Goal: Task Accomplishment & Management: Manage account settings

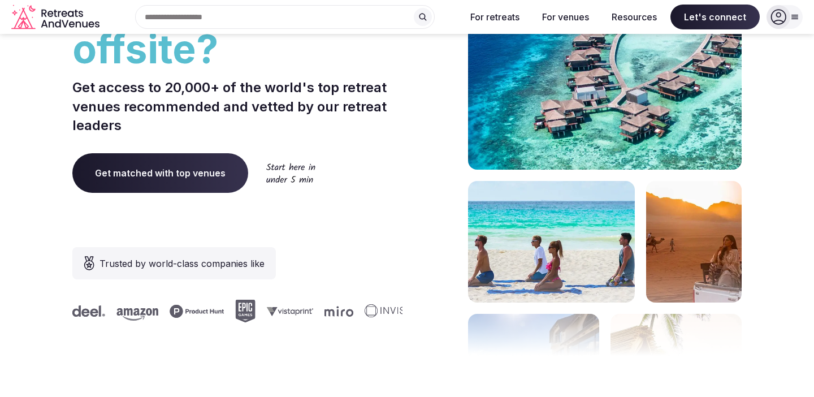
scroll to position [233, 0]
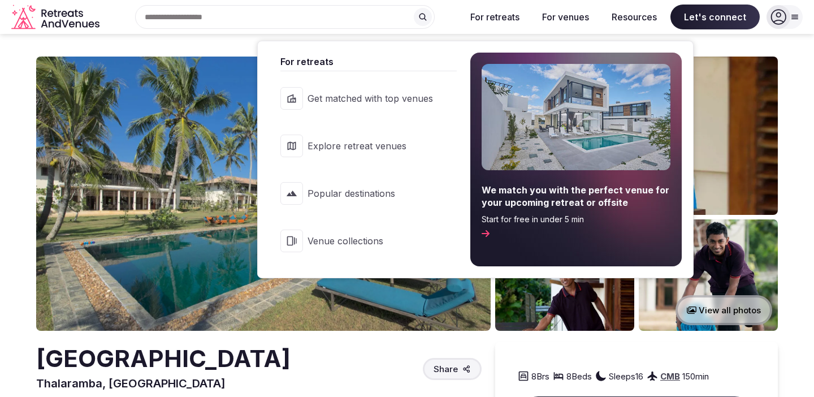
click at [510, 15] on button "For retreats" at bounding box center [495, 17] width 67 height 25
click at [498, 21] on button "For retreats" at bounding box center [495, 17] width 67 height 25
click at [392, 145] on span "Explore retreat venues" at bounding box center [371, 146] width 126 height 12
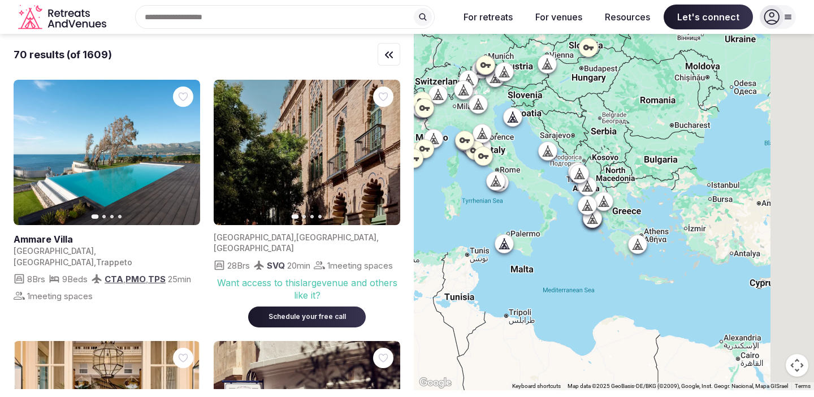
drag, startPoint x: 691, startPoint y: 218, endPoint x: 704, endPoint y: 235, distance: 20.9
click at [509, 208] on div at bounding box center [614, 212] width 400 height 356
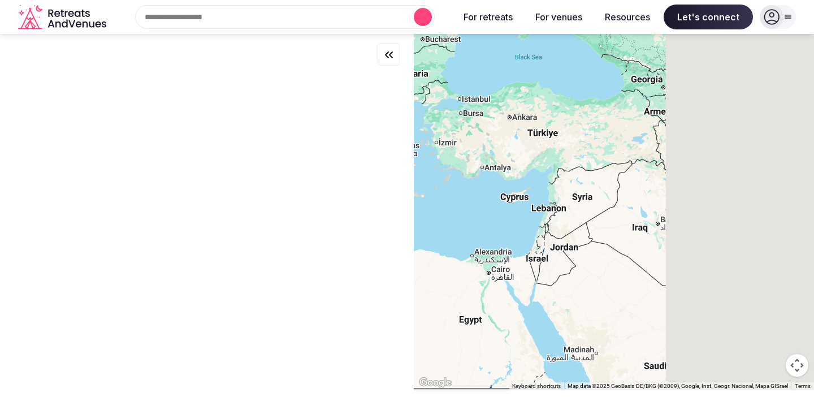
drag, startPoint x: 705, startPoint y: 236, endPoint x: 456, endPoint y: 151, distance: 262.9
click at [456, 151] on div at bounding box center [614, 212] width 400 height 356
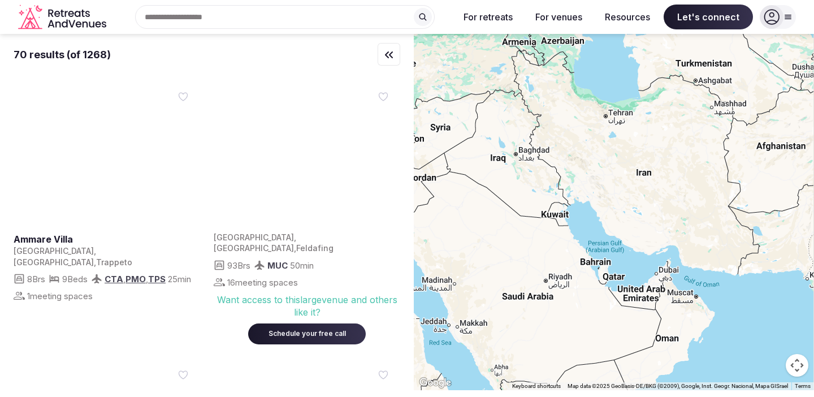
click at [396, 123] on div "70 results (of 1268) Previous slide Next slide Ammare Villa Italy , Sicilia , T…" at bounding box center [407, 212] width 814 height 356
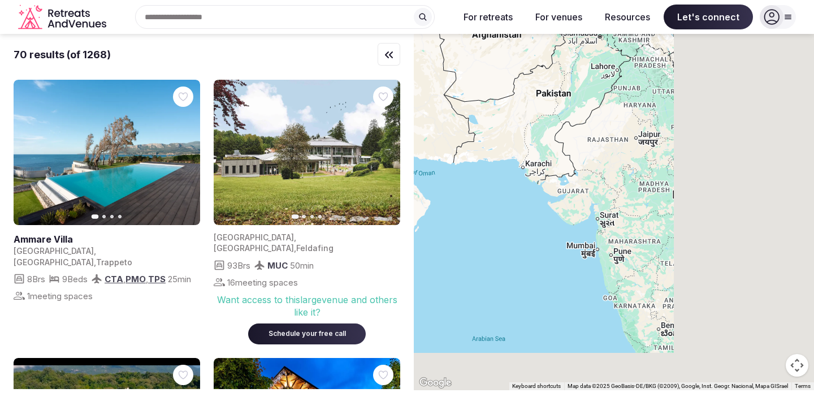
drag, startPoint x: 698, startPoint y: 169, endPoint x: 467, endPoint y: 82, distance: 247.7
click at [467, 83] on div at bounding box center [614, 212] width 400 height 356
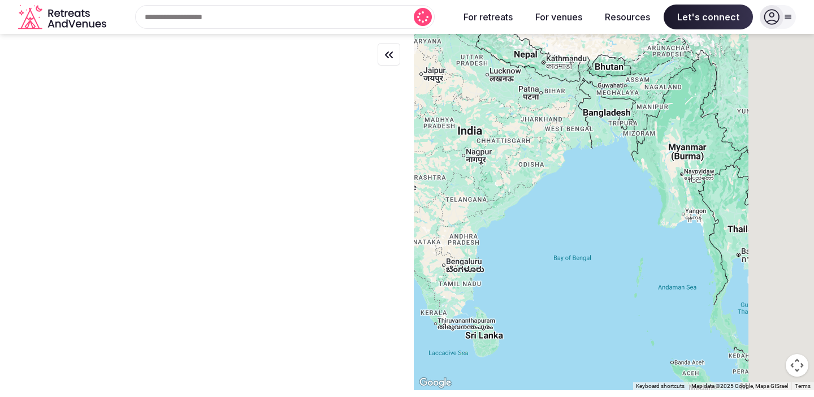
drag, startPoint x: 632, startPoint y: 168, endPoint x: 404, endPoint y: 95, distance: 239.3
click at [404, 95] on div "← Move left → Move right ↑ Move up ↓ Move down + Zoom in - Zoom out Home Jump l…" at bounding box center [407, 212] width 814 height 356
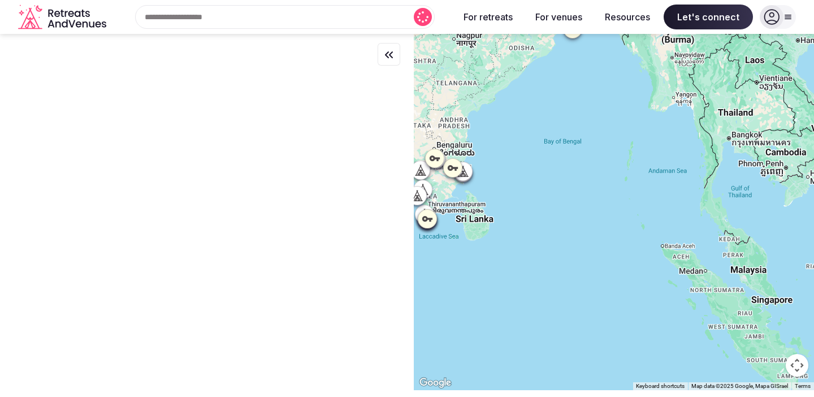
drag, startPoint x: 596, startPoint y: 267, endPoint x: 598, endPoint y: 165, distance: 101.8
click at [598, 165] on div at bounding box center [614, 212] width 400 height 356
drag, startPoint x: 525, startPoint y: 193, endPoint x: 645, endPoint y: 191, distance: 120.5
click at [645, 191] on div at bounding box center [614, 212] width 400 height 356
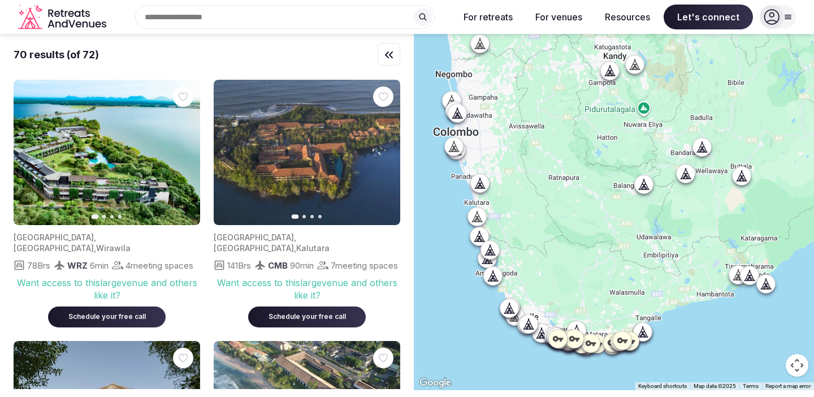
drag, startPoint x: 600, startPoint y: 239, endPoint x: 603, endPoint y: 192, distance: 47.1
click at [603, 192] on div at bounding box center [614, 212] width 400 height 356
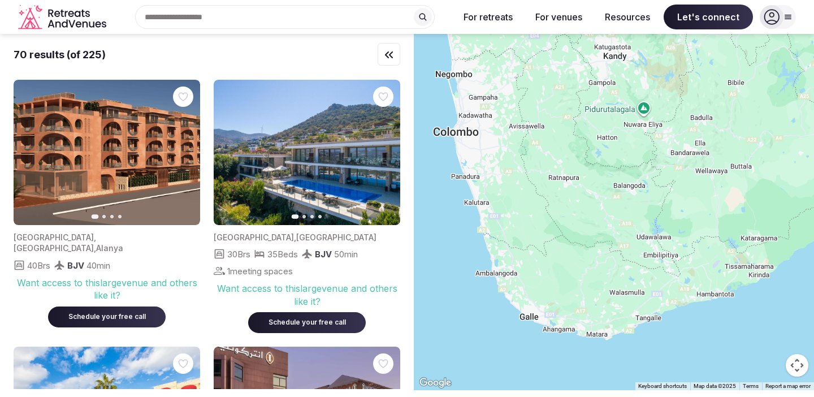
click at [217, 63] on div "70 results (of 225)" at bounding box center [207, 54] width 387 height 41
click at [797, 17] on div "Search Popular Destinations Toscana, Italy Riviera Maya, Mexico Indonesia, Bali…" at bounding box center [407, 17] width 796 height 35
click at [790, 17] on icon at bounding box center [789, 17] width 6 height 4
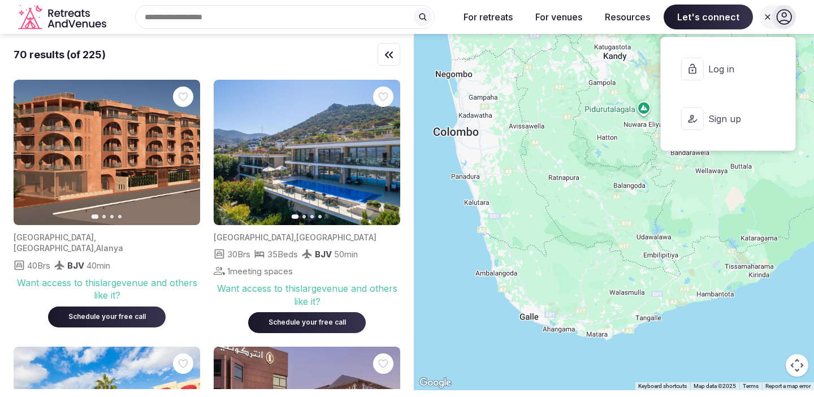
click at [789, 17] on icon at bounding box center [785, 17] width 16 height 16
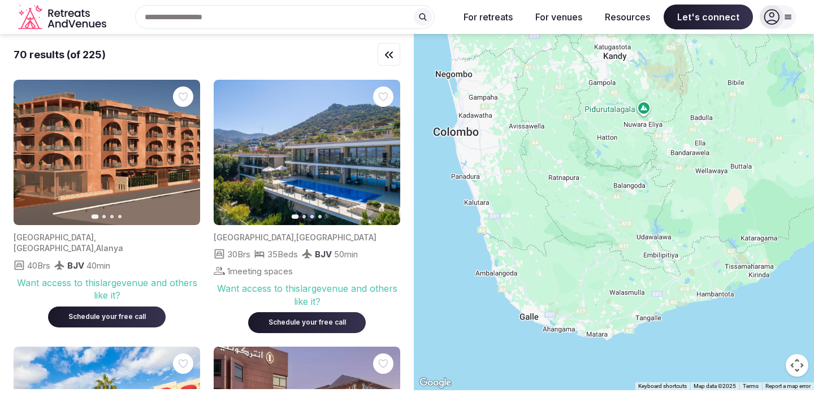
click at [613, 234] on div at bounding box center [614, 212] width 400 height 356
click at [394, 56] on icon "button" at bounding box center [389, 55] width 14 height 14
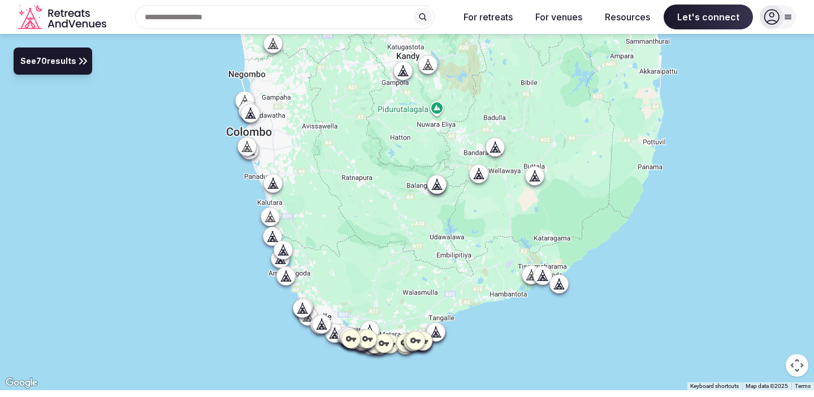
click at [53, 68] on button "See 70 results" at bounding box center [53, 61] width 79 height 27
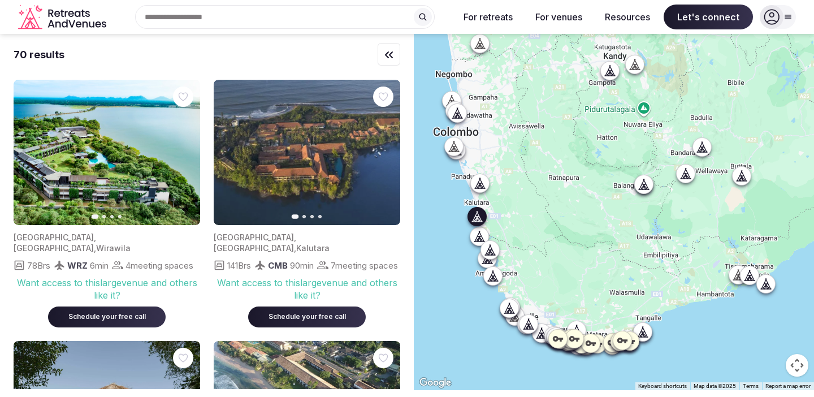
click at [385, 152] on icon "button" at bounding box center [384, 152] width 9 height 9
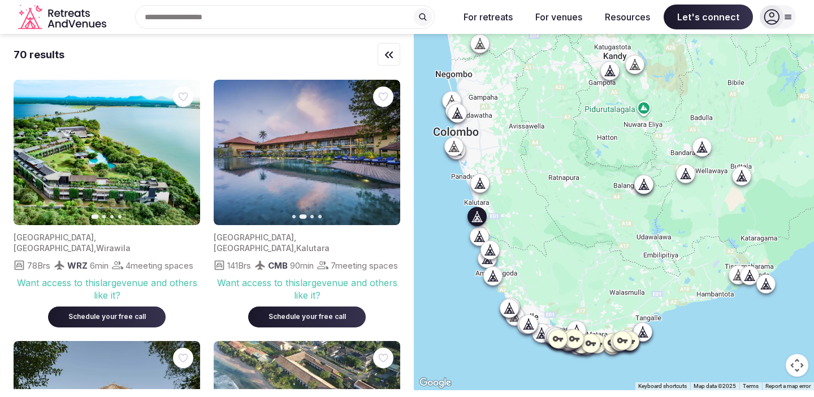
click at [388, 152] on icon "button" at bounding box center [384, 152] width 9 height 9
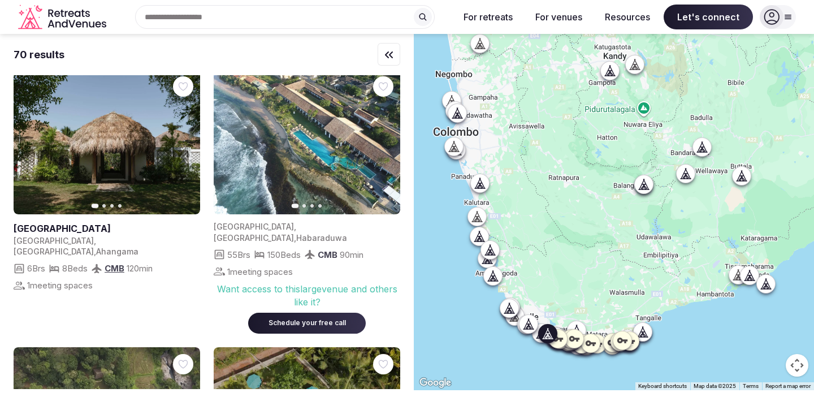
scroll to position [283, 0]
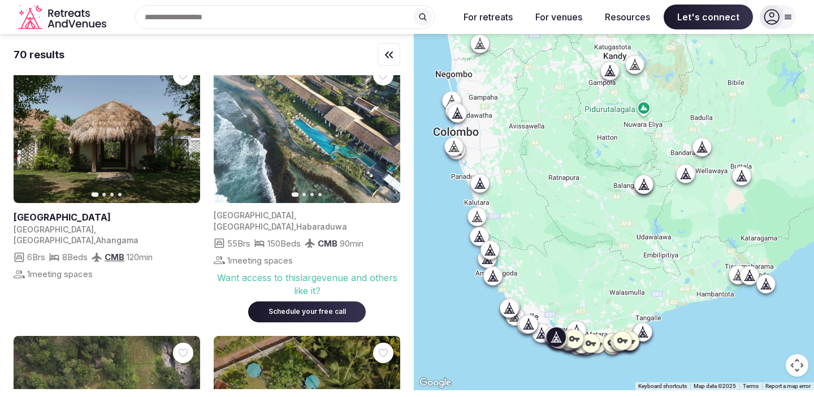
click at [186, 131] on button "Next slide" at bounding box center [184, 131] width 18 height 18
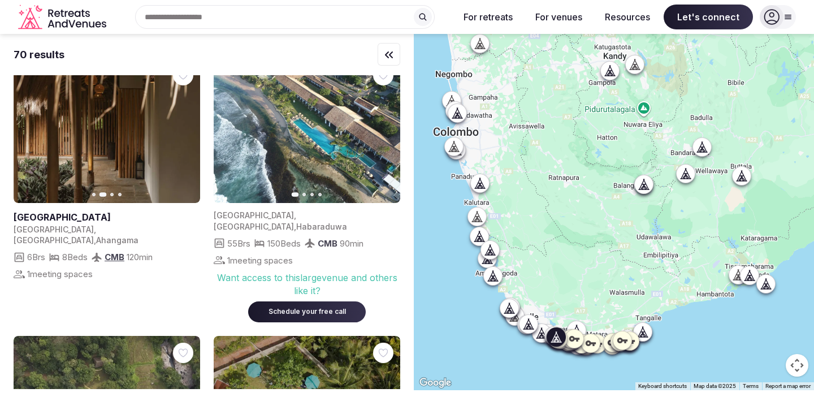
click at [186, 133] on icon "button" at bounding box center [184, 130] width 9 height 9
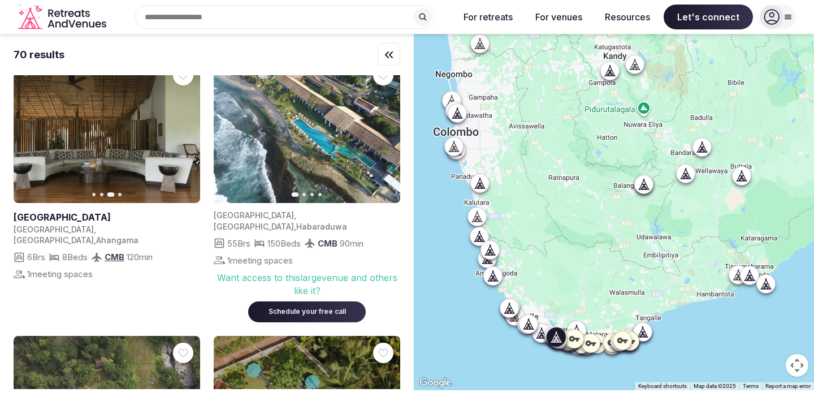
click at [186, 133] on icon "button" at bounding box center [184, 130] width 9 height 9
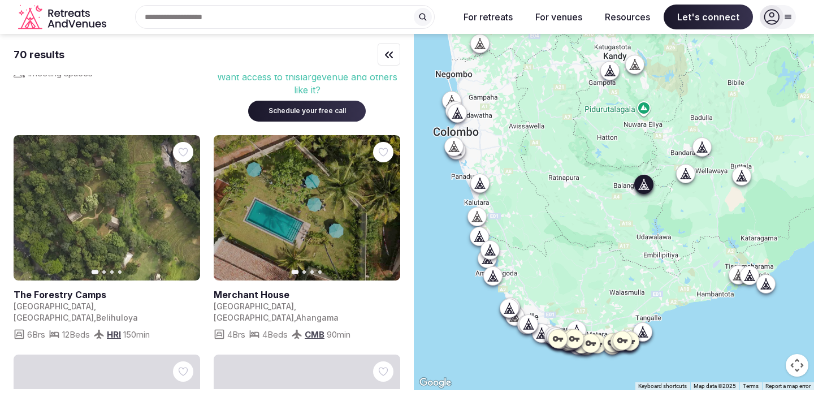
scroll to position [487, 0]
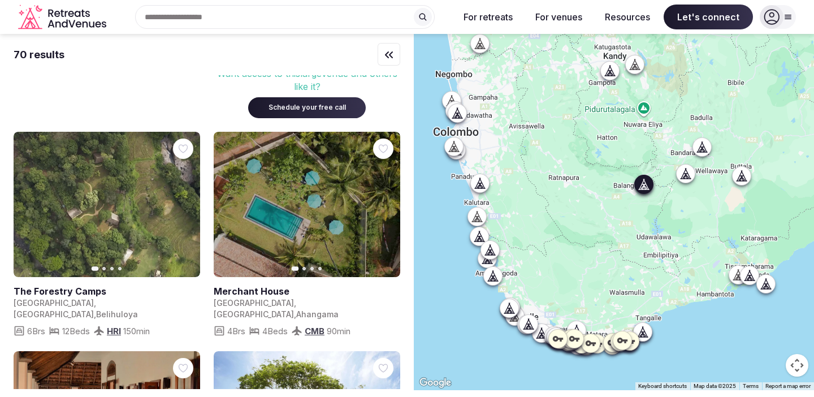
click at [182, 200] on icon "button" at bounding box center [184, 204] width 9 height 9
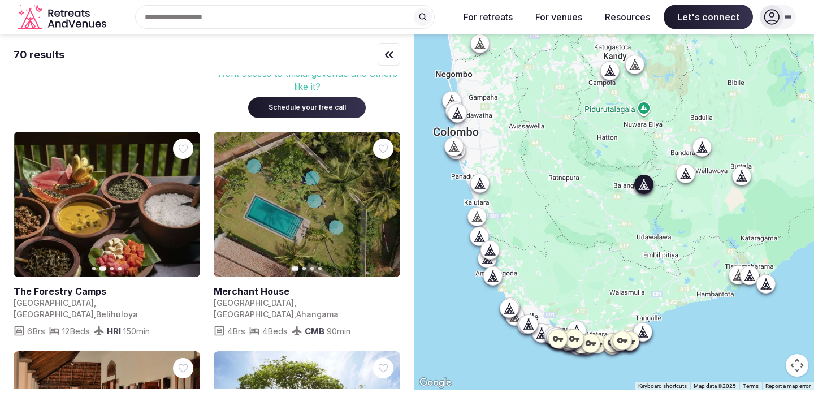
click at [184, 200] on icon "button" at bounding box center [184, 204] width 9 height 9
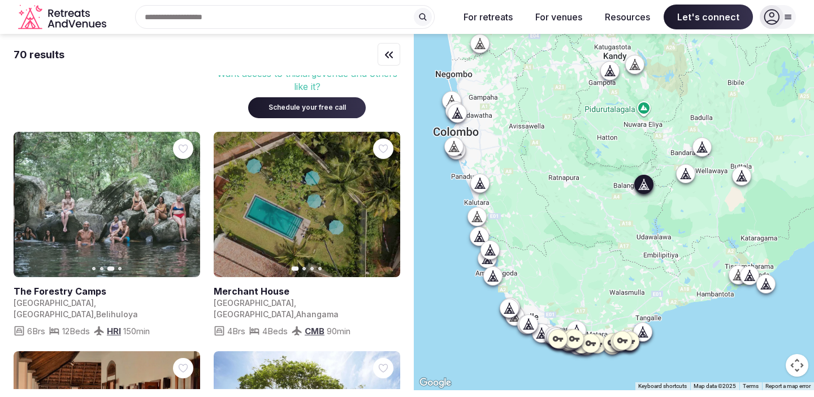
click at [184, 200] on icon "button" at bounding box center [184, 204] width 9 height 9
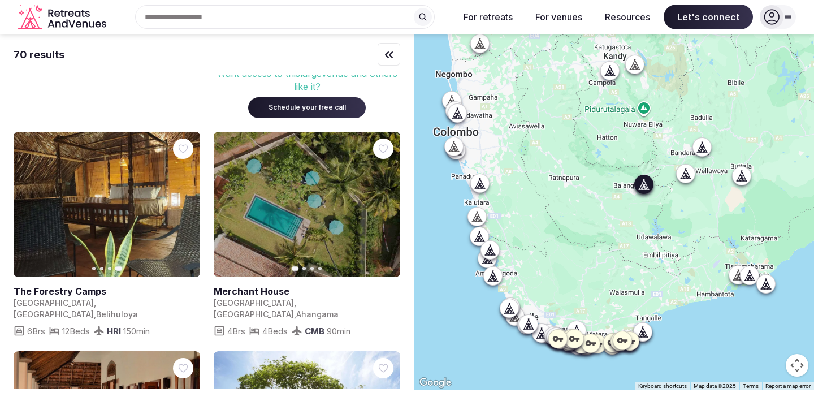
click at [136, 217] on link at bounding box center [107, 204] width 187 height 145
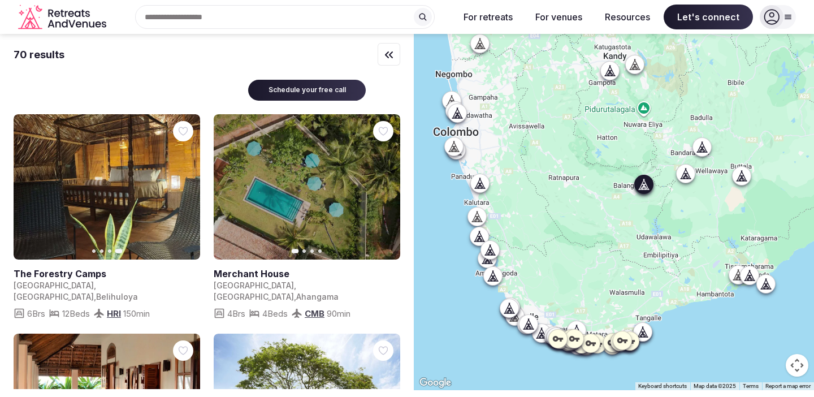
scroll to position [509, 0]
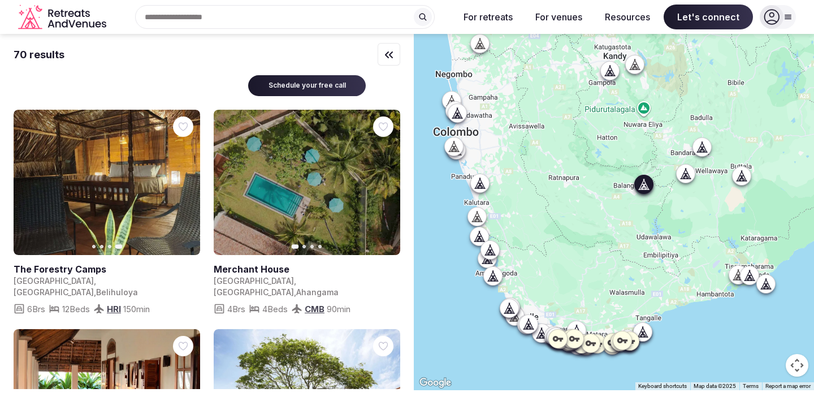
click at [140, 159] on link at bounding box center [107, 182] width 187 height 145
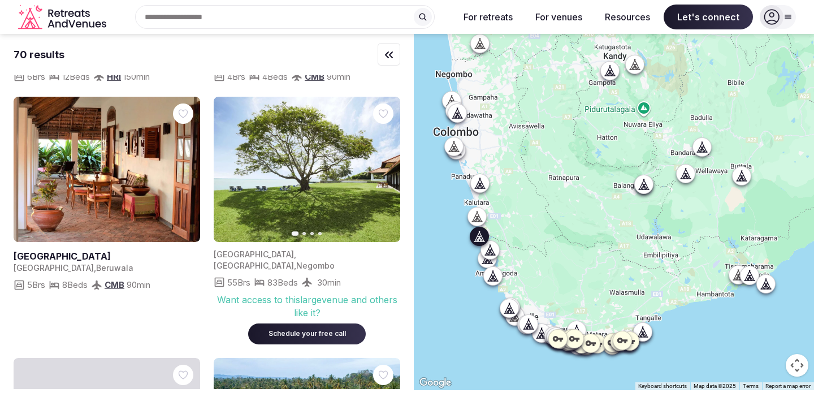
scroll to position [743, 0]
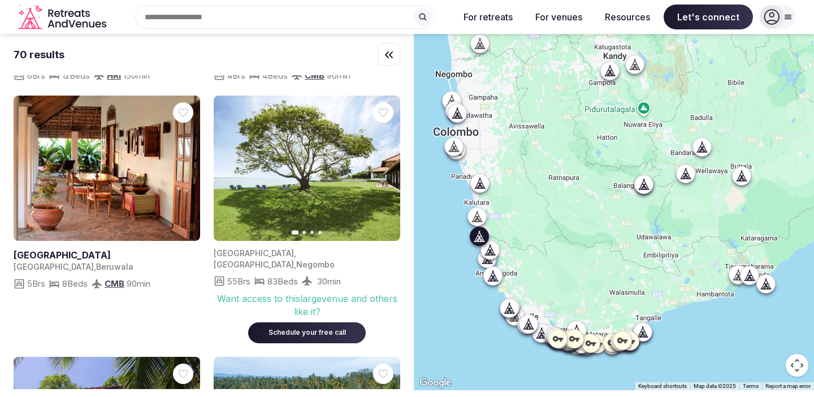
click at [140, 163] on link at bounding box center [107, 168] width 187 height 145
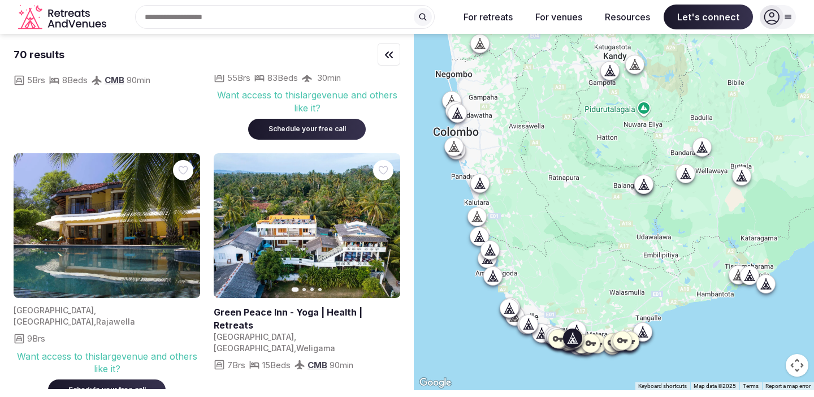
scroll to position [964, 0]
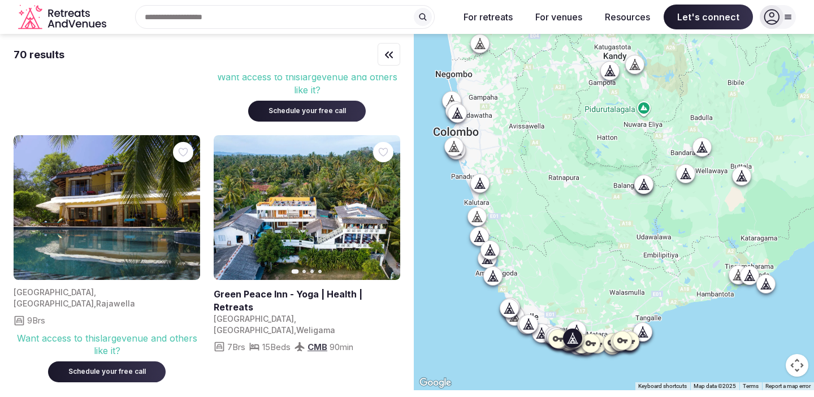
click at [385, 203] on icon "button" at bounding box center [384, 207] width 9 height 9
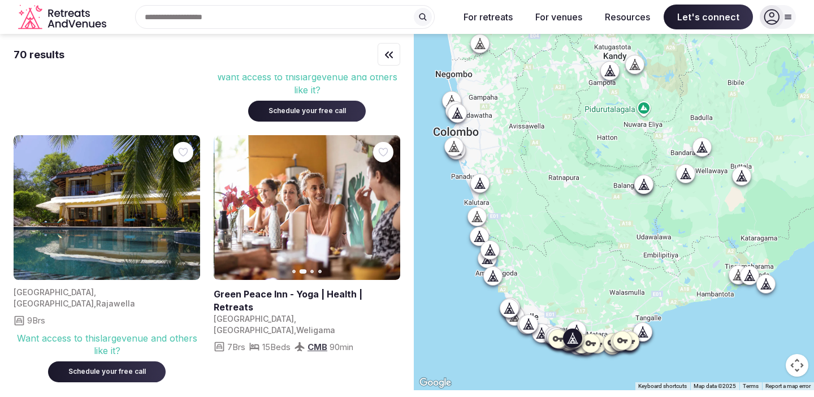
click at [385, 203] on icon "button" at bounding box center [384, 207] width 9 height 9
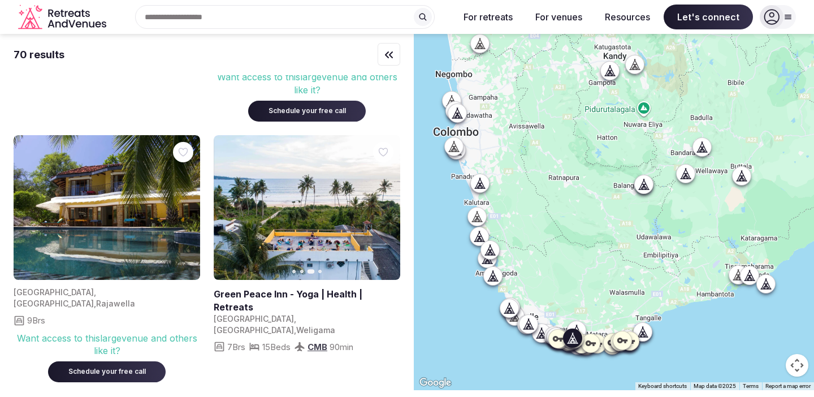
click at [385, 203] on icon "button" at bounding box center [384, 207] width 9 height 9
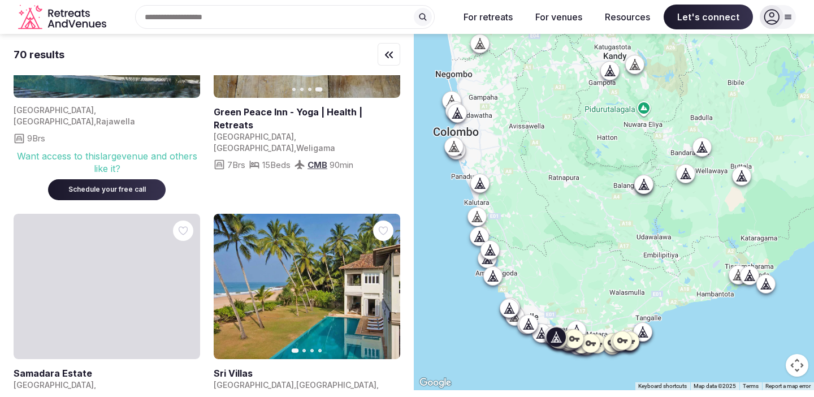
scroll to position [1205, 0]
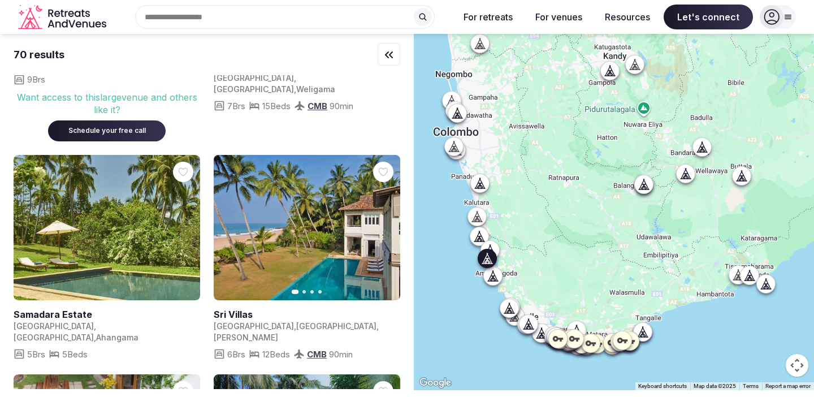
click at [386, 218] on button "Next slide" at bounding box center [385, 227] width 18 height 18
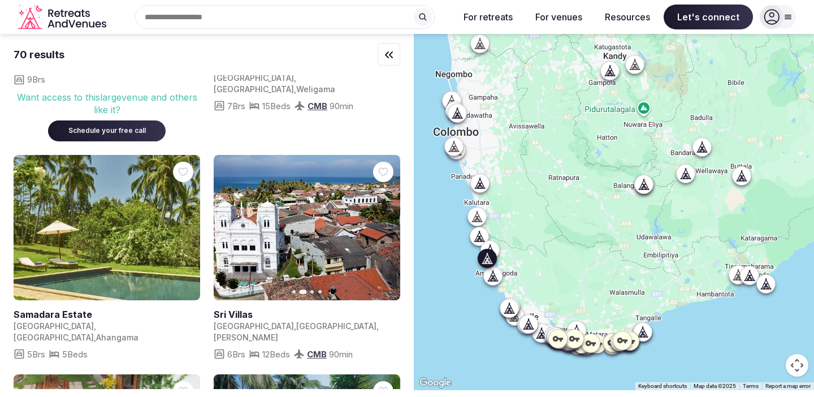
click at [386, 218] on button "Next slide" at bounding box center [385, 227] width 18 height 18
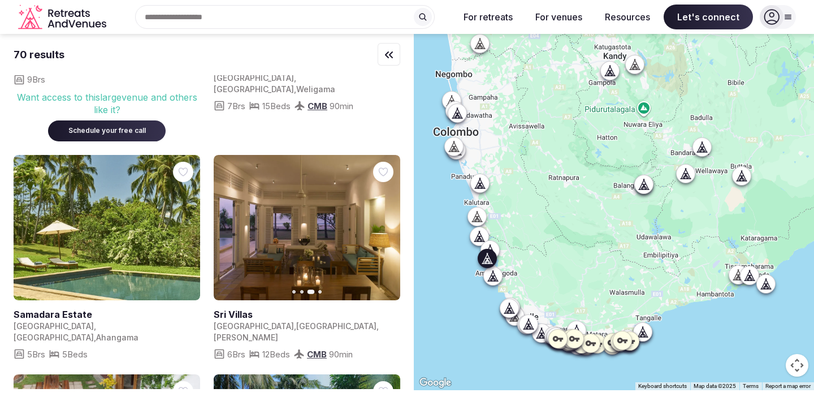
click at [386, 218] on button "Next slide" at bounding box center [385, 227] width 18 height 18
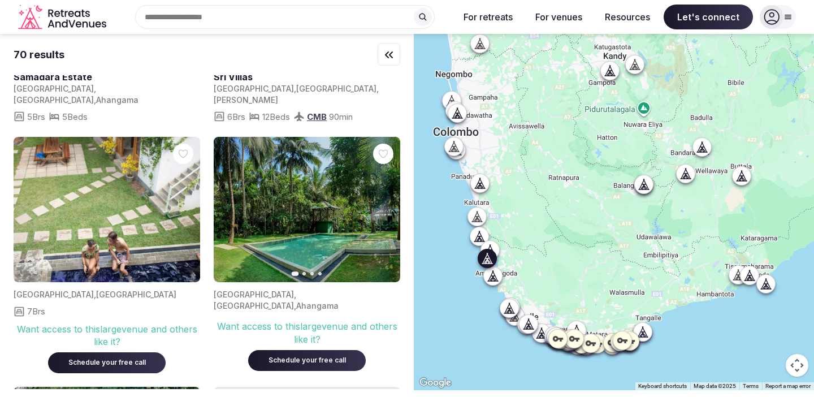
scroll to position [1451, 0]
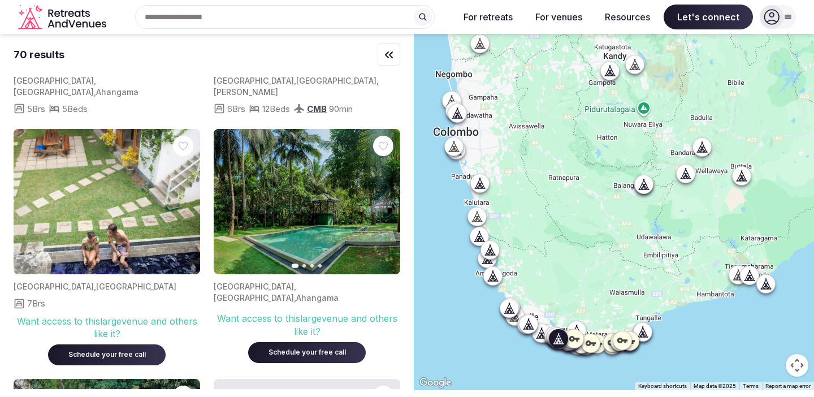
click at [385, 198] on icon "button" at bounding box center [385, 202] width 5 height 8
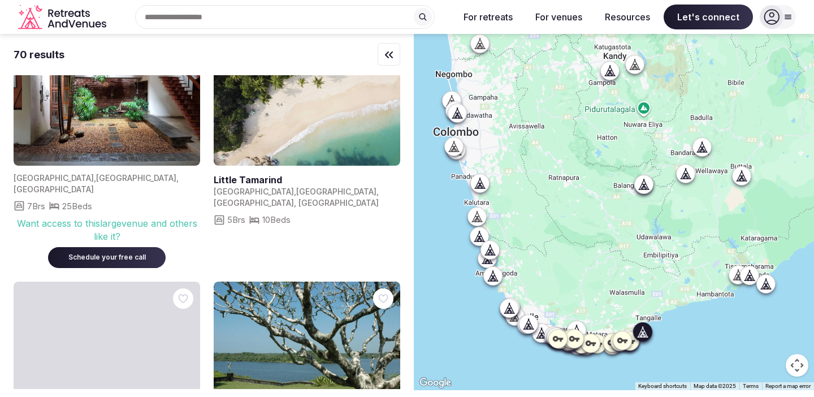
scroll to position [2649, 0]
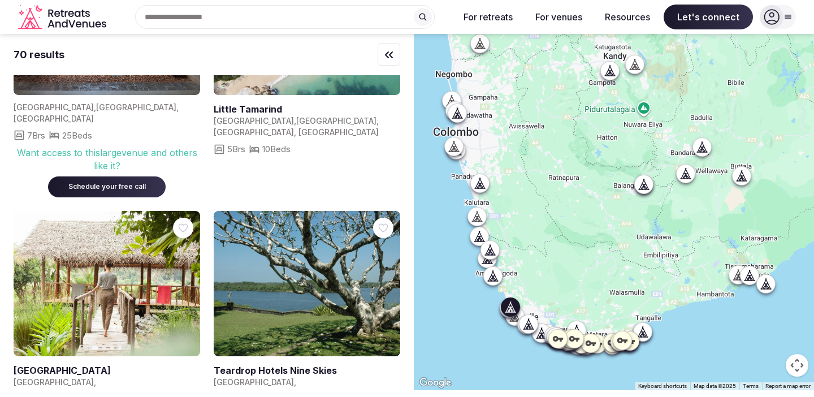
click at [183, 279] on icon "button" at bounding box center [185, 283] width 5 height 8
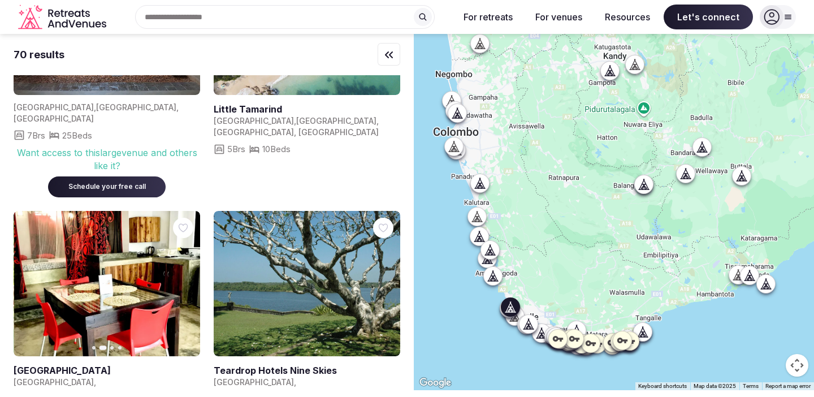
click at [184, 279] on icon "button" at bounding box center [184, 283] width 9 height 9
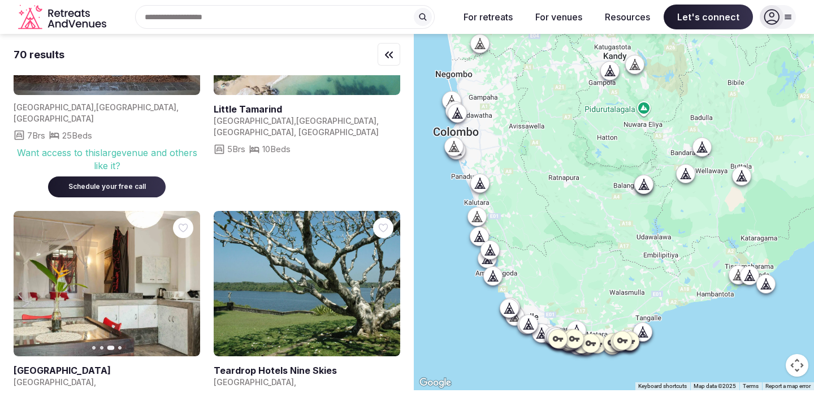
click at [184, 279] on icon "button" at bounding box center [184, 283] width 9 height 9
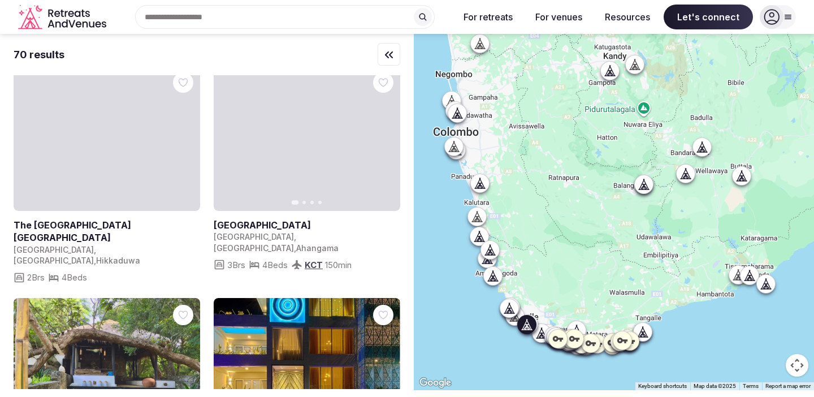
scroll to position [3061, 0]
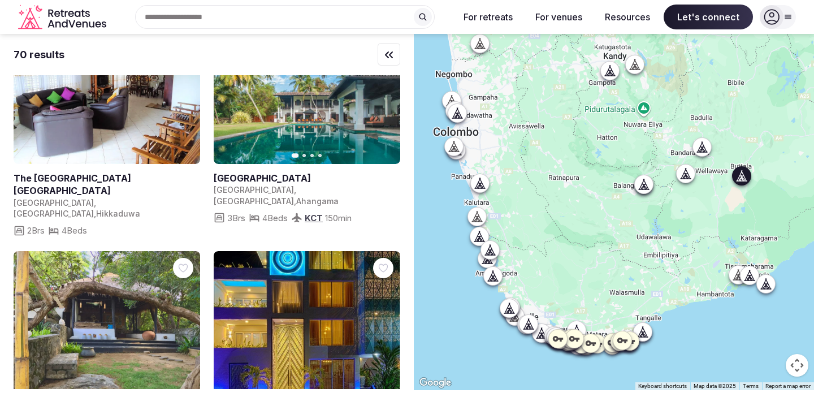
click at [0, 0] on icon "button" at bounding box center [0, 0] width 0 height 0
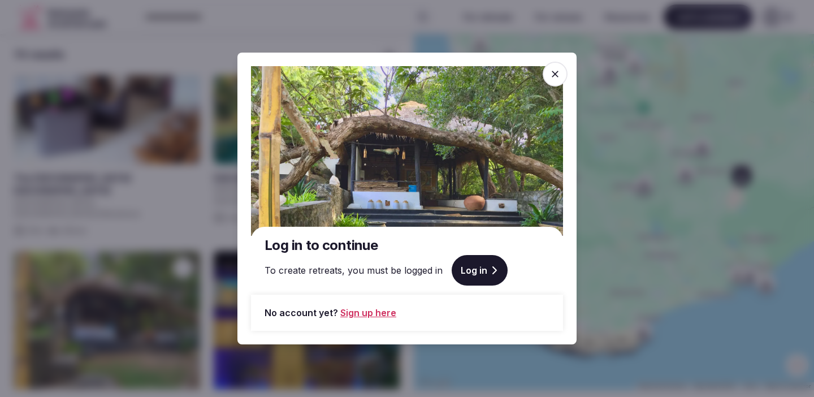
click at [490, 266] on icon at bounding box center [494, 270] width 9 height 9
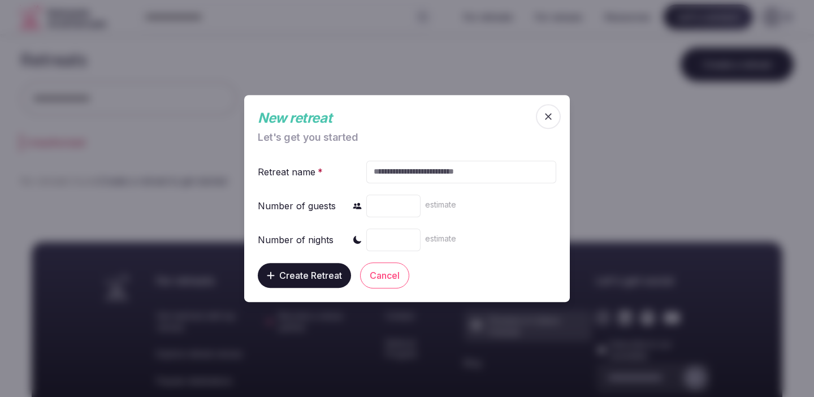
click at [550, 116] on icon "button" at bounding box center [548, 116] width 11 height 11
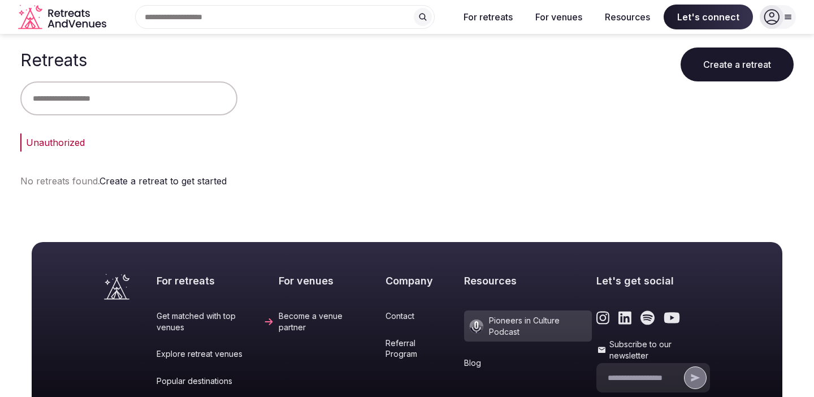
click at [790, 17] on icon at bounding box center [789, 17] width 6 height 4
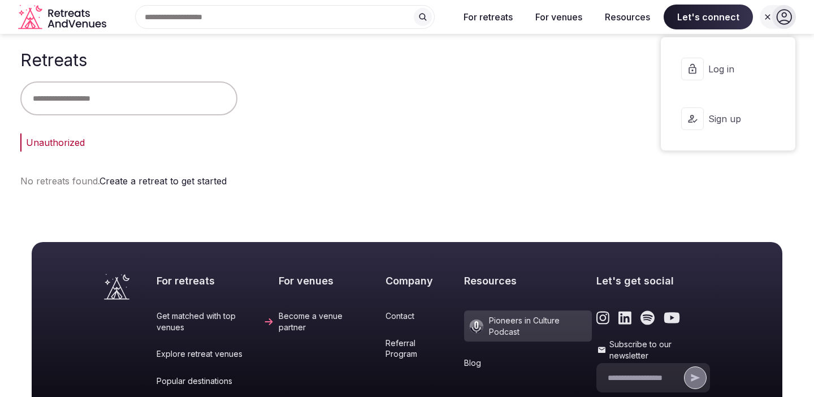
click at [749, 66] on span "Log in" at bounding box center [736, 69] width 54 height 12
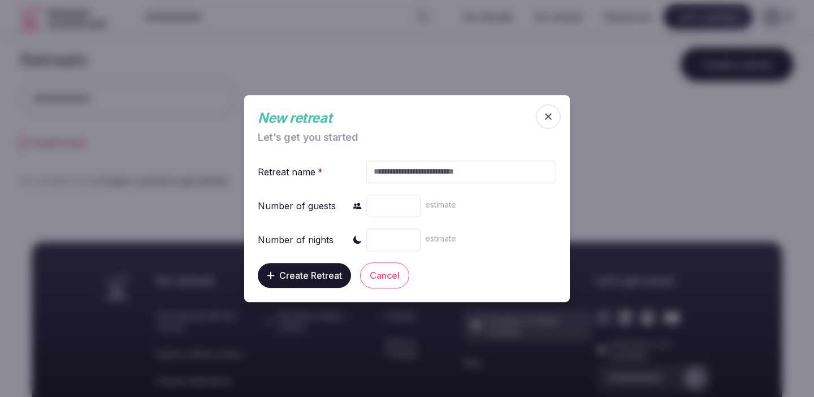
click at [427, 169] on input "text" at bounding box center [461, 172] width 190 height 23
click at [546, 117] on icon "button" at bounding box center [548, 116] width 11 height 11
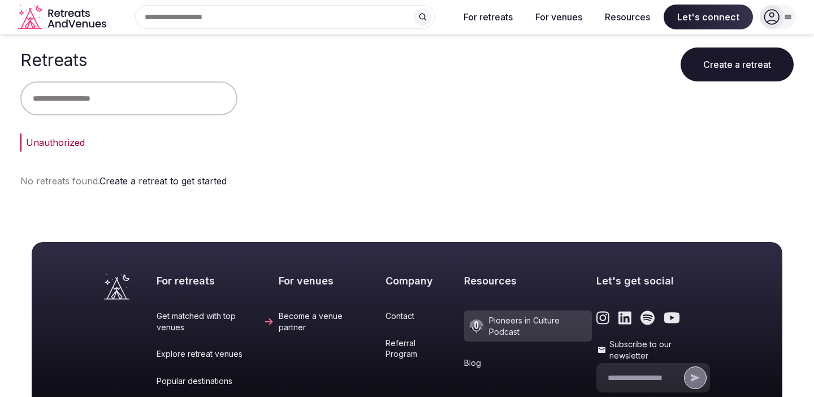
click at [135, 101] on input "text" at bounding box center [128, 98] width 217 height 34
type input "*******"
click at [277, 104] on button "Clear" at bounding box center [276, 98] width 68 height 34
type input "*******"
click at [80, 26] on icon "Retreats and Venues company logo" at bounding box center [63, 17] width 90 height 25
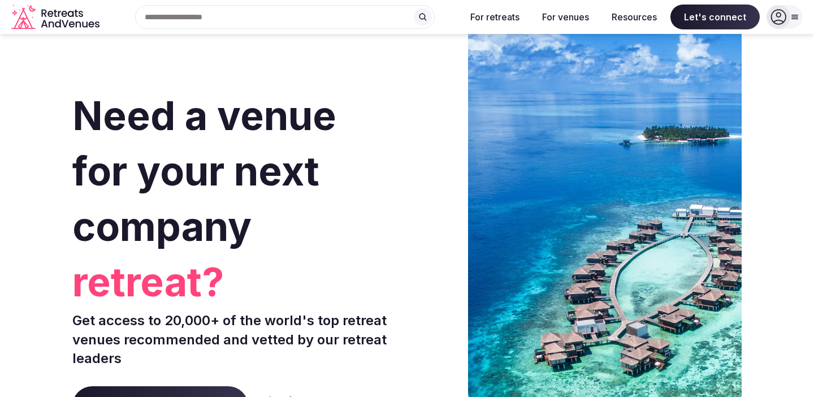
click at [791, 15] on icon at bounding box center [795, 16] width 9 height 9
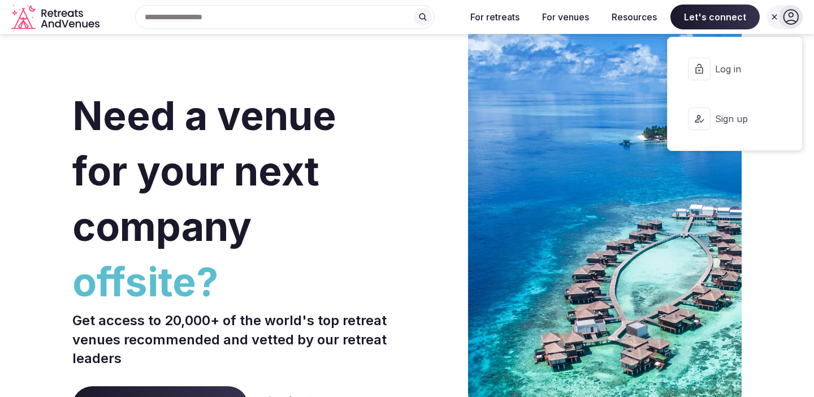
click at [782, 70] on button "Log in" at bounding box center [735, 68] width 117 height 45
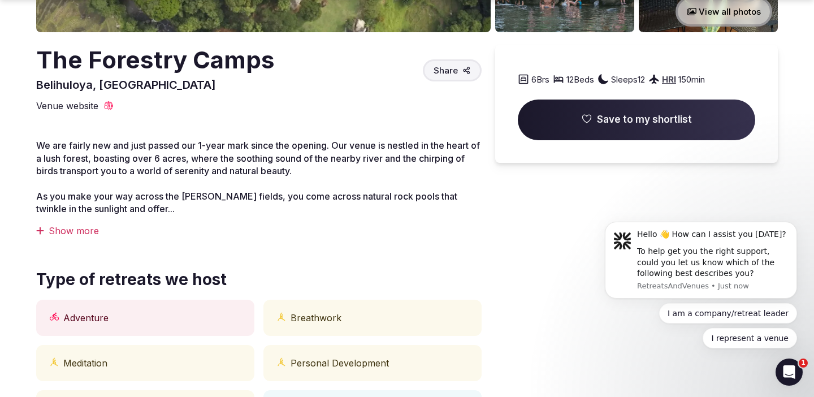
click at [80, 225] on div "Show more" at bounding box center [259, 231] width 446 height 12
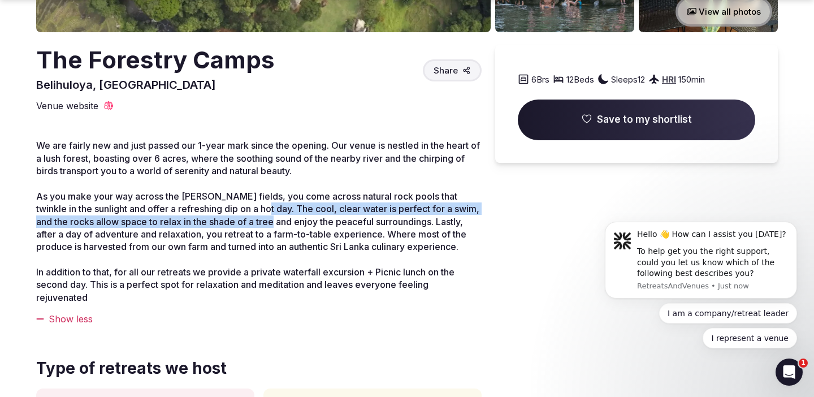
drag, startPoint x: 245, startPoint y: 204, endPoint x: 253, endPoint y: 227, distance: 24.7
click at [253, 226] on span "As you make your way across the rice paddy fields, you come across natural rock…" at bounding box center [257, 222] width 443 height 62
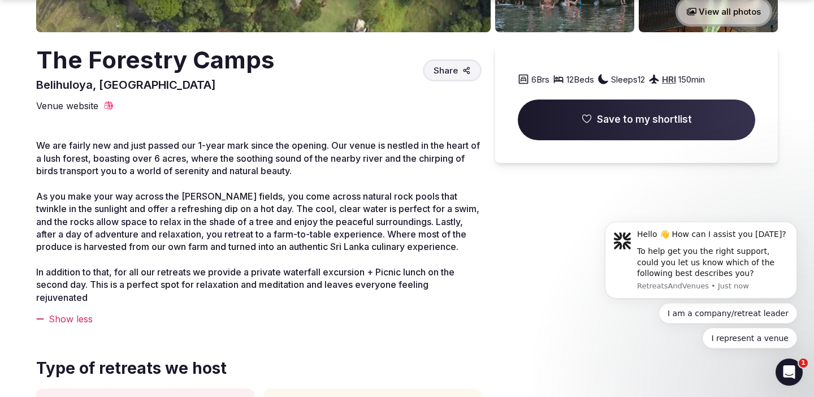
click at [292, 245] on span "As you make your way across the rice paddy fields, you come across natural rock…" at bounding box center [257, 222] width 443 height 62
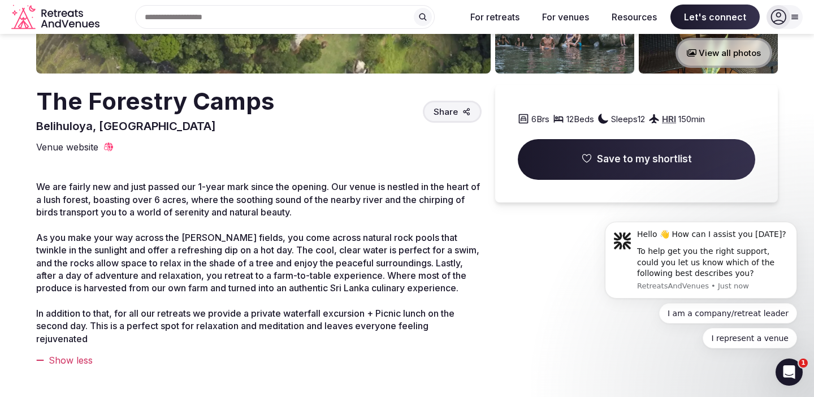
scroll to position [242, 0]
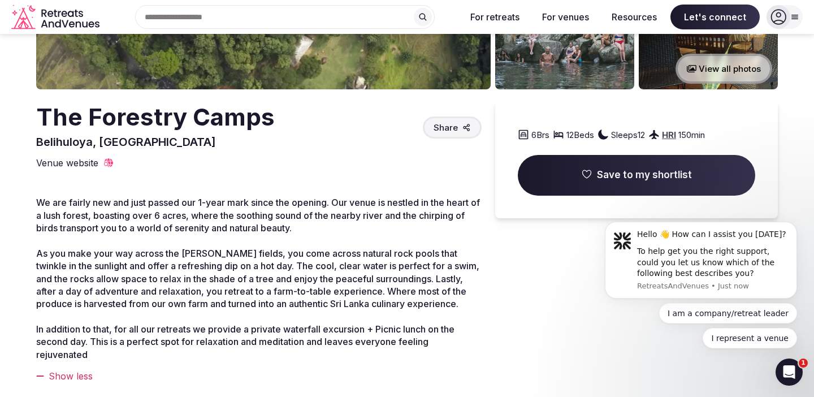
click at [629, 169] on span "Save to my shortlist" at bounding box center [644, 176] width 95 height 14
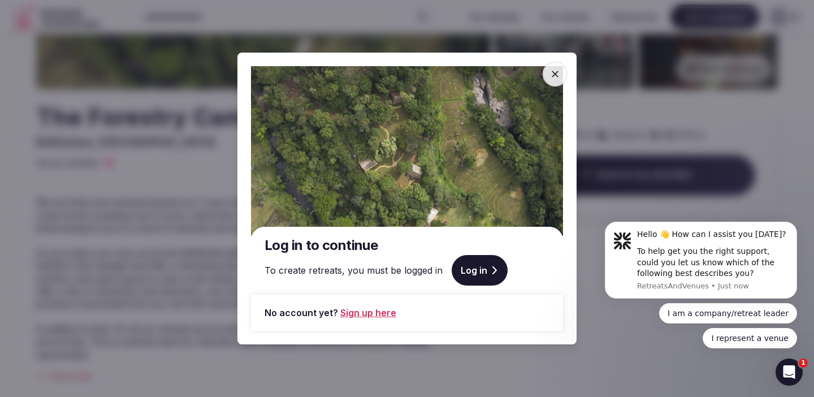
click at [364, 317] on link "Sign up here" at bounding box center [368, 313] width 56 height 14
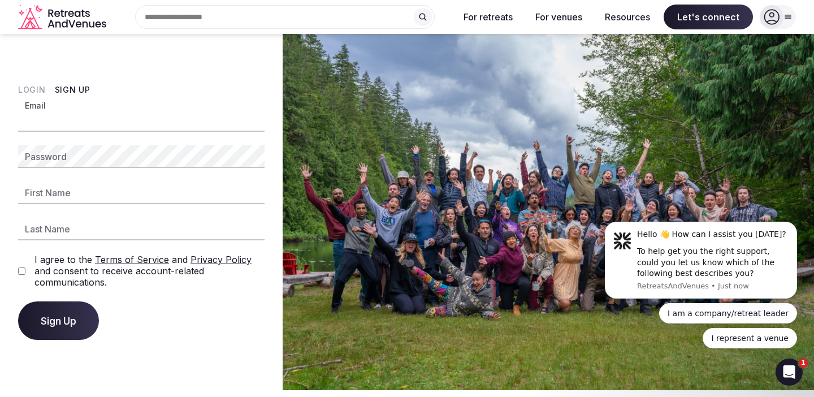
click at [133, 114] on input "Email" at bounding box center [141, 120] width 247 height 23
type input "**********"
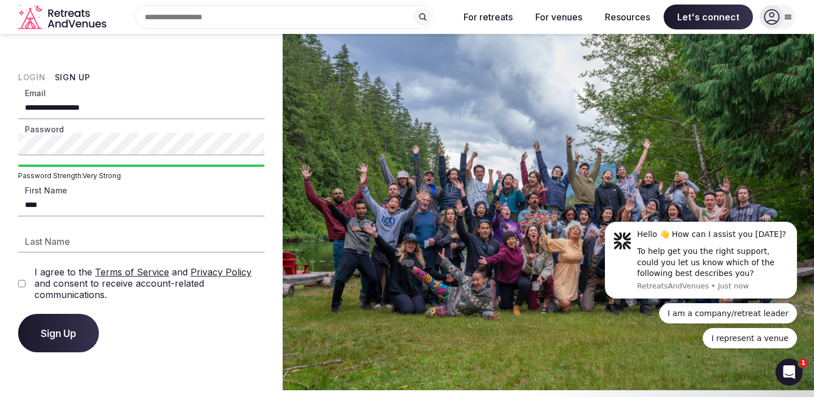
type input "****"
type input "**********"
click at [67, 333] on span "Sign Up" at bounding box center [59, 332] width 36 height 11
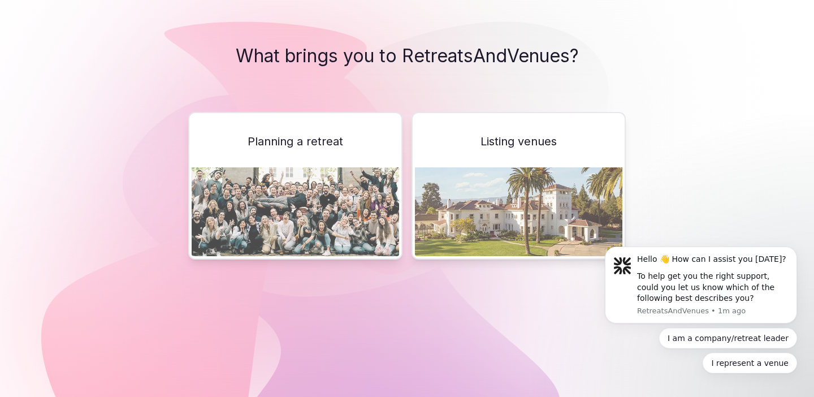
click at [314, 164] on div "Planning a retreat" at bounding box center [295, 186] width 214 height 148
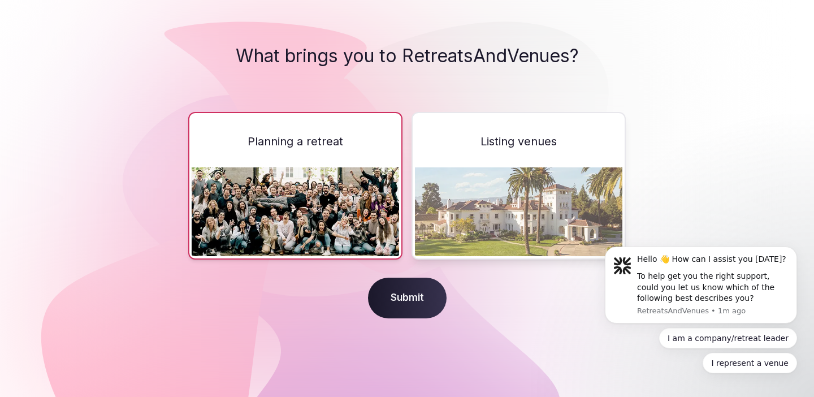
click at [414, 292] on span "Submit" at bounding box center [407, 298] width 79 height 41
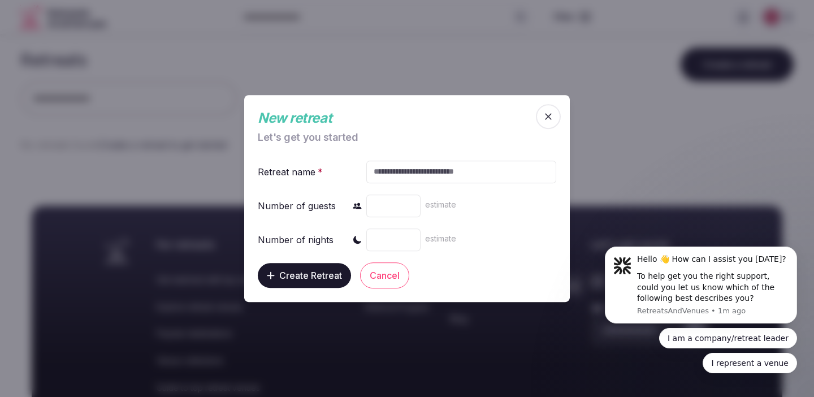
click at [426, 178] on input "text" at bounding box center [461, 172] width 190 height 23
type input "*******"
click at [462, 204] on div "estimate" at bounding box center [461, 205] width 190 height 27
click at [398, 203] on input "number" at bounding box center [393, 206] width 54 height 23
type input "**"
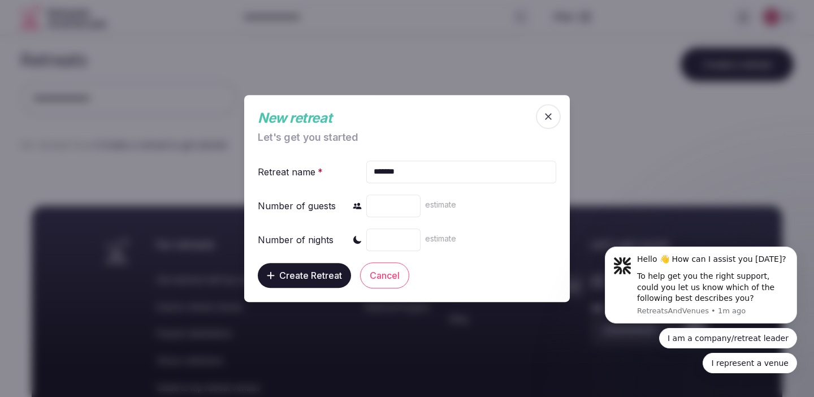
click at [399, 242] on input "number" at bounding box center [393, 239] width 54 height 23
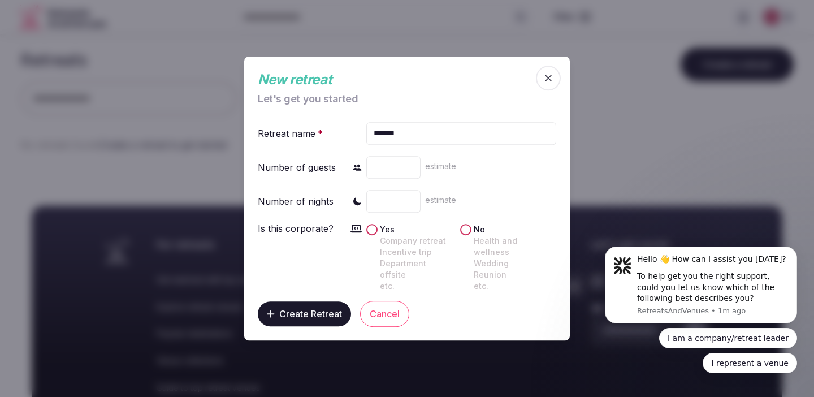
type input "*"
click at [467, 176] on div "** estimate" at bounding box center [461, 167] width 190 height 27
click at [437, 170] on span "estimate" at bounding box center [440, 166] width 31 height 10
click at [463, 212] on div "* estimate" at bounding box center [461, 201] width 190 height 27
click at [463, 232] on button "No Health and wellness Wedding Reunion etc." at bounding box center [465, 229] width 11 height 11
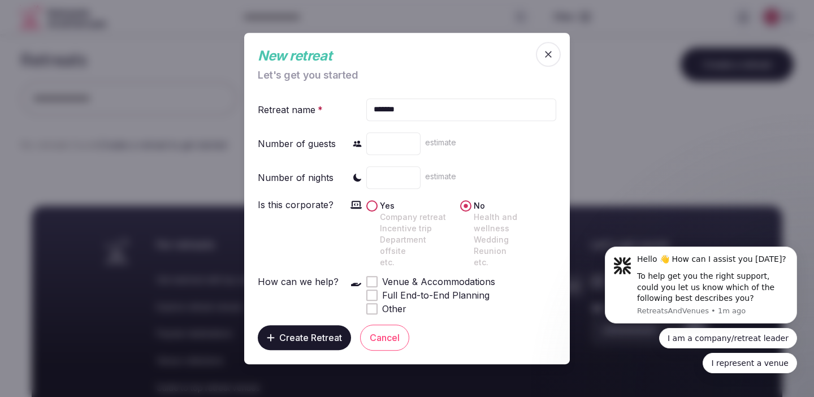
click at [371, 279] on span at bounding box center [372, 282] width 6 height 6
click at [372, 292] on span at bounding box center [372, 295] width 6 height 6
click at [321, 335] on span "Create Retreat" at bounding box center [310, 337] width 63 height 11
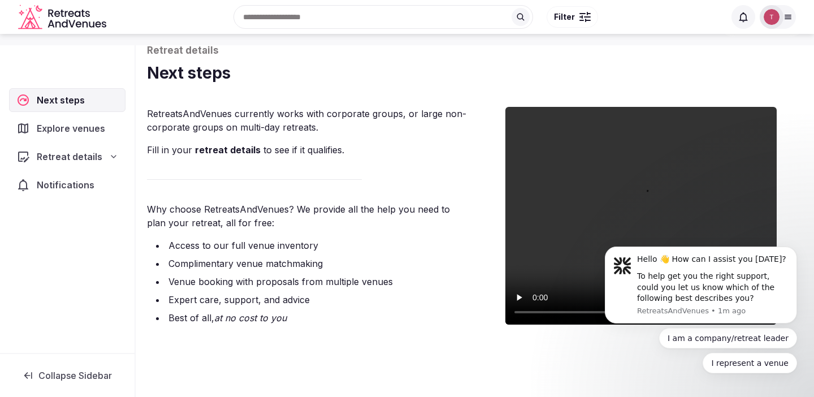
scroll to position [80, 0]
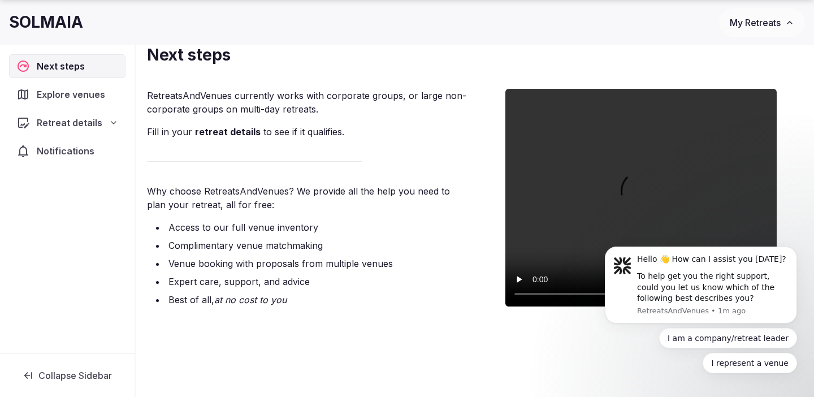
click at [338, 258] on li "Venue booking with proposals from multiple venues" at bounding box center [313, 264] width 314 height 14
click at [73, 90] on span "Explore venues" at bounding box center [73, 95] width 73 height 14
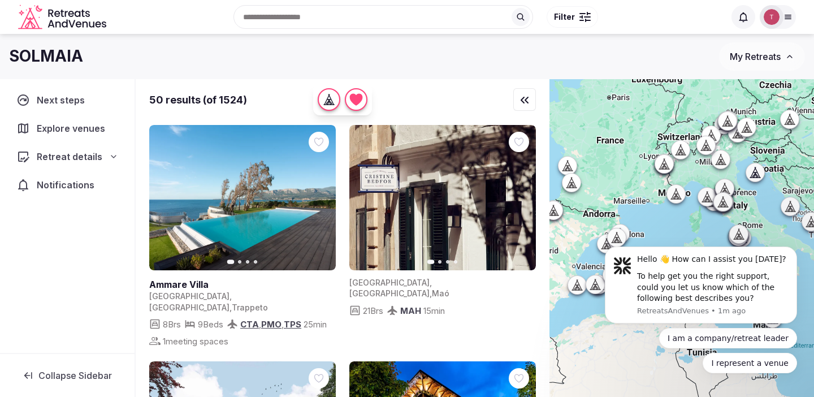
click at [77, 151] on span "Retreat details" at bounding box center [70, 157] width 66 height 14
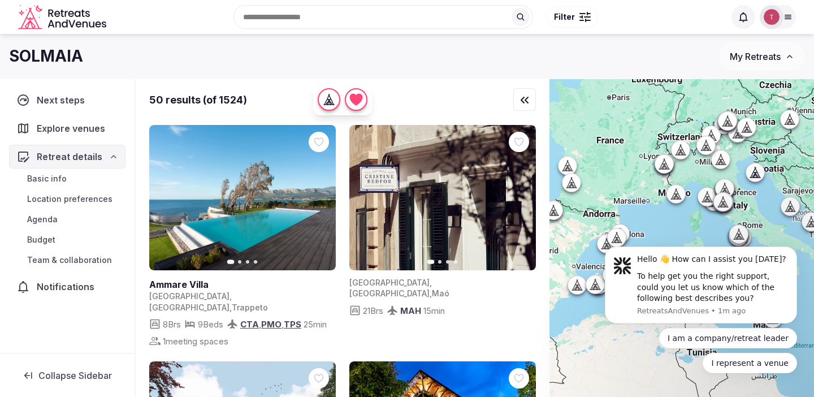
click at [305, 22] on div "Search Popular Destinations Toscana, Italy Riviera Maya, Mexico Indonesia, Bali…" at bounding box center [418, 17] width 614 height 49
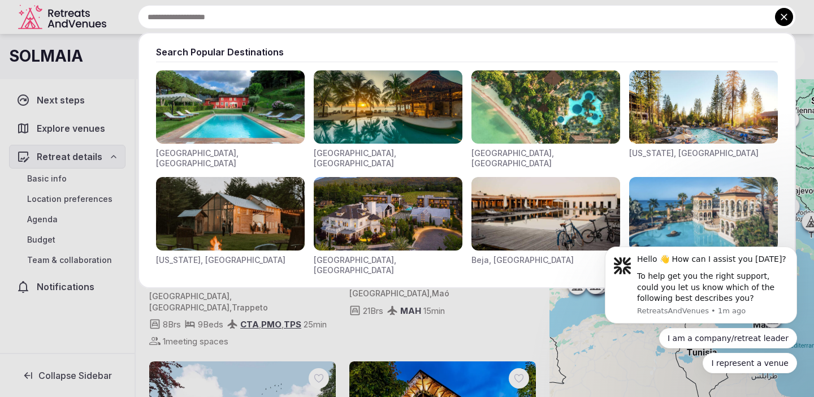
click at [116, 97] on div at bounding box center [407, 198] width 814 height 397
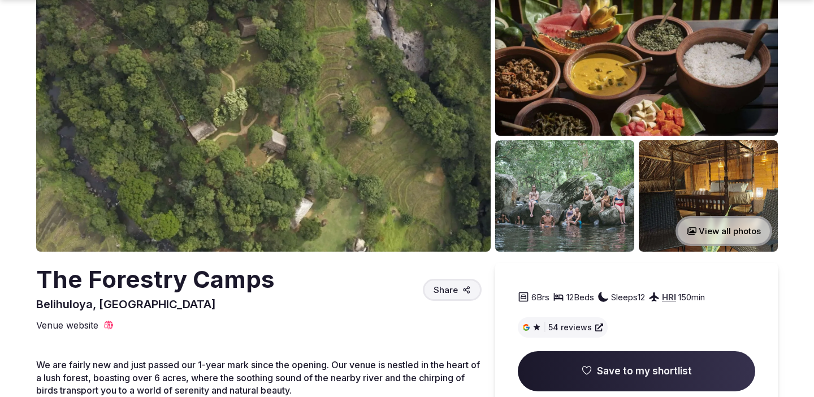
scroll to position [139, 0]
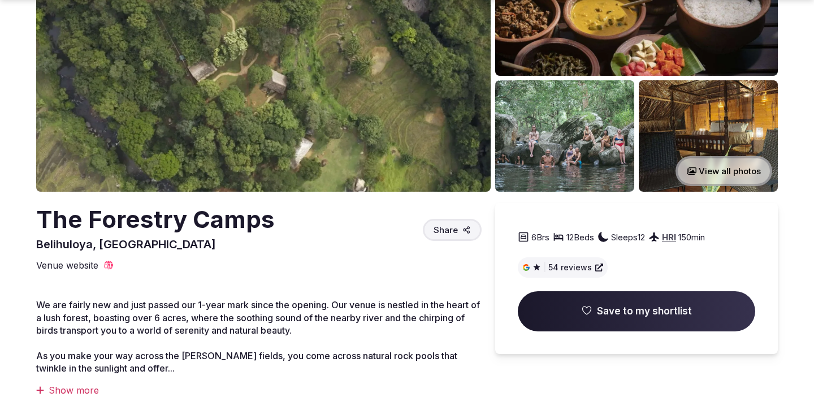
click at [615, 307] on span "Save to my shortlist" at bounding box center [644, 312] width 95 height 14
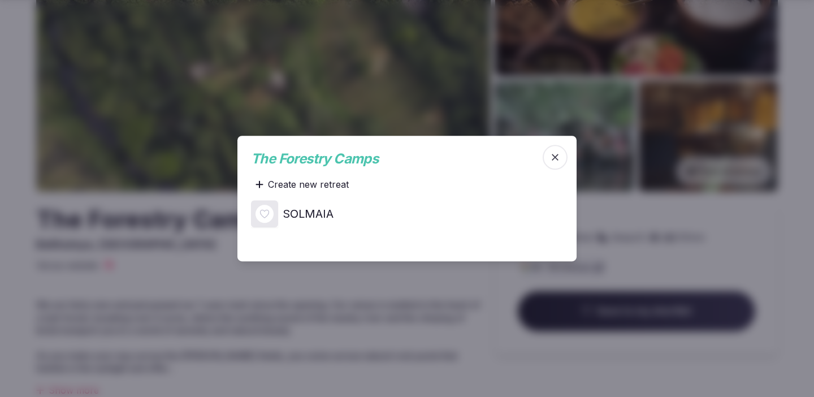
click at [303, 213] on h4 "SOLMAIA" at bounding box center [308, 214] width 51 height 16
click at [555, 154] on icon "button" at bounding box center [555, 157] width 11 height 11
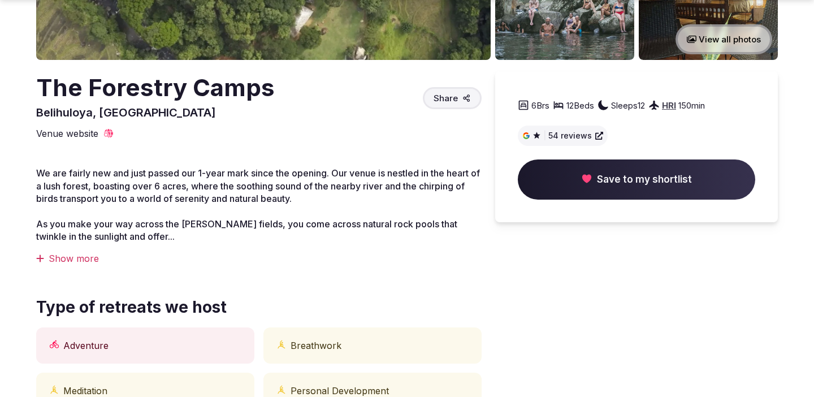
scroll to position [0, 0]
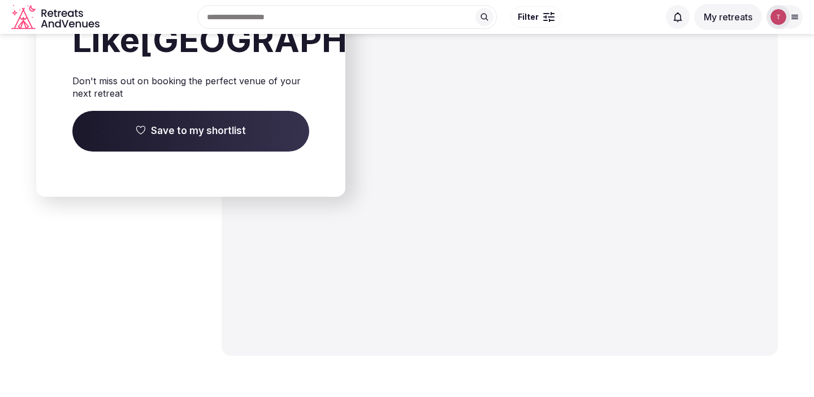
scroll to position [887, 0]
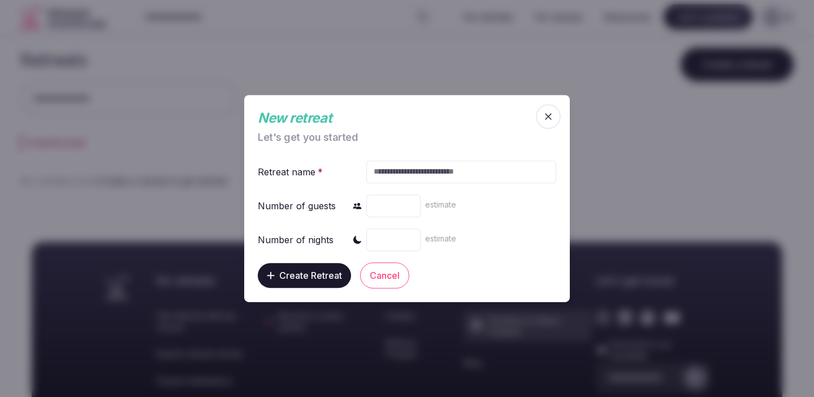
click at [779, 113] on div at bounding box center [407, 198] width 814 height 397
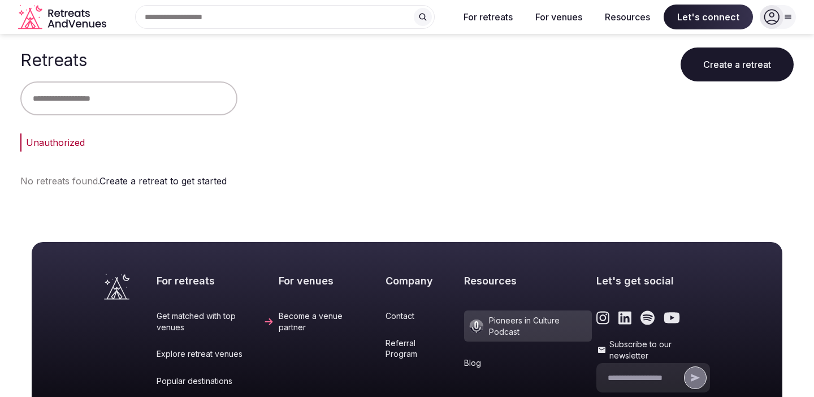
click at [771, 16] on icon at bounding box center [772, 17] width 16 height 16
click at [776, 18] on icon at bounding box center [772, 17] width 16 height 16
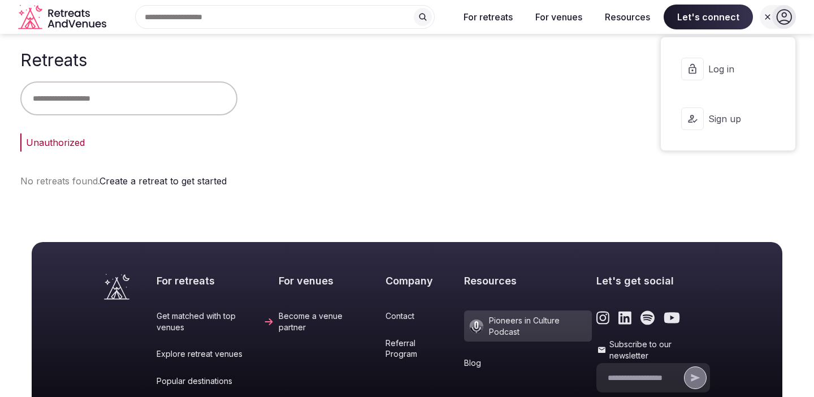
click at [738, 63] on span "Log in" at bounding box center [736, 69] width 54 height 12
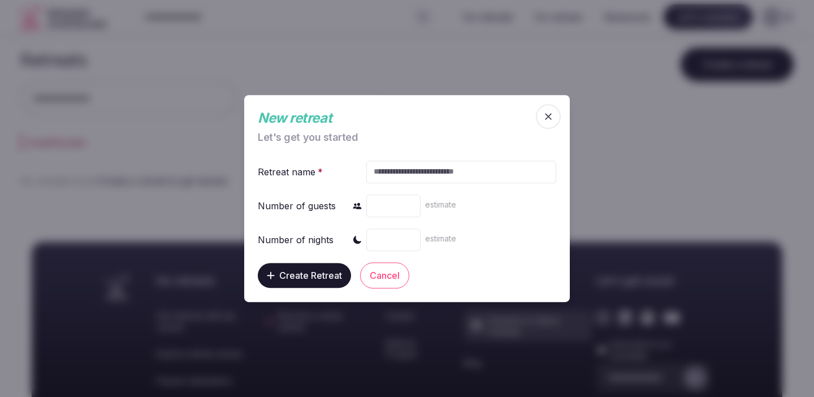
click at [468, 170] on input "text" at bounding box center [461, 172] width 190 height 23
type input "*******"
click at [465, 200] on div "estimate" at bounding box center [461, 205] width 190 height 27
click at [390, 207] on input "number" at bounding box center [393, 206] width 54 height 23
type input "**"
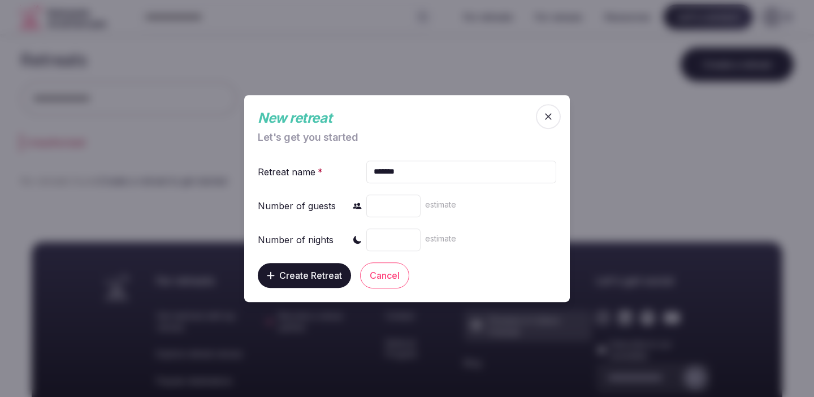
click at [380, 236] on input "number" at bounding box center [393, 239] width 54 height 23
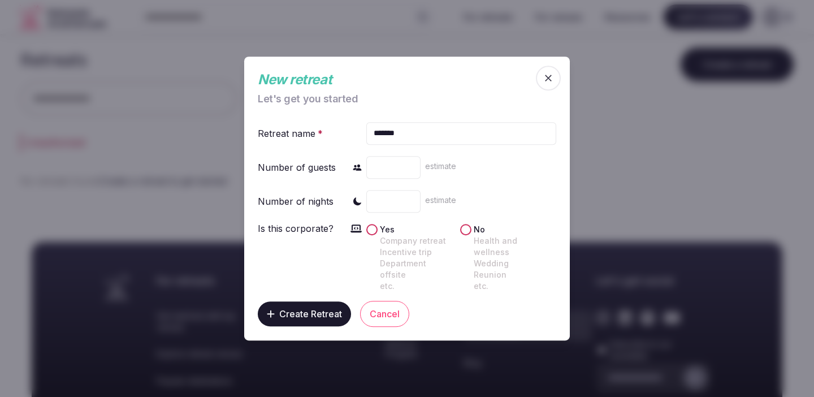
type input "*"
click at [480, 227] on div "Yes Company retreat Incentive trip Department offsite etc. No Health and wellne…" at bounding box center [461, 257] width 190 height 70
click at [476, 234] on label "No Health and wellness Wedding Reunion etc." at bounding box center [514, 258] width 80 height 68
click at [472, 234] on button "No Health and wellness Wedding Reunion etc." at bounding box center [465, 229] width 11 height 11
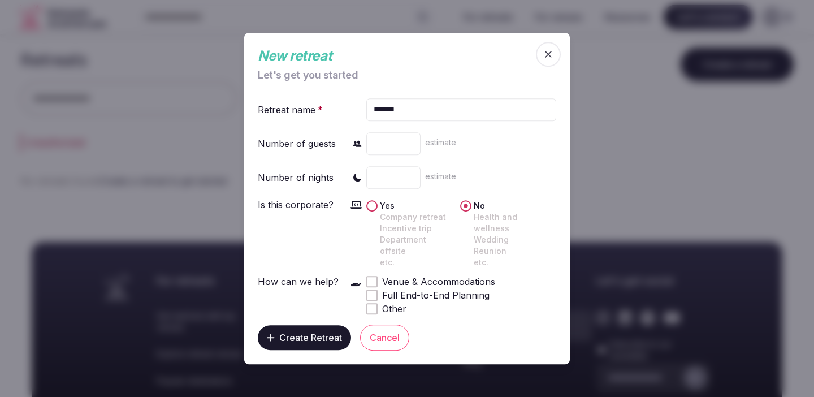
click at [374, 276] on div at bounding box center [371, 281] width 11 height 11
click at [374, 292] on span at bounding box center [372, 295] width 6 height 6
click at [321, 332] on span "Create Retreat" at bounding box center [310, 337] width 63 height 11
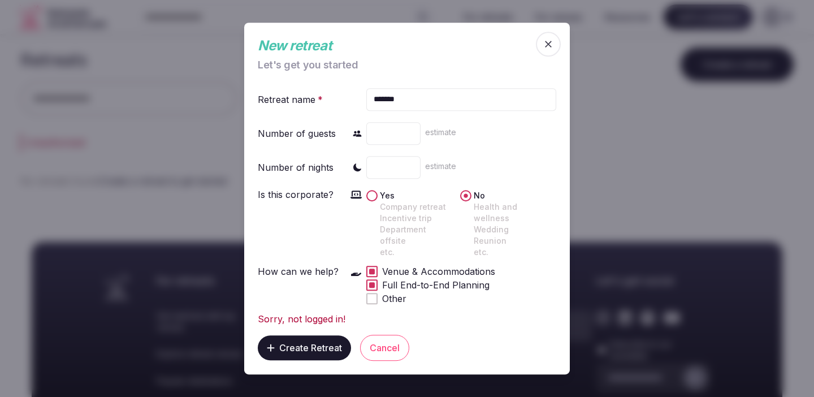
click at [394, 138] on input "**" at bounding box center [393, 133] width 54 height 23
click at [409, 143] on input "**" at bounding box center [393, 133] width 54 height 23
click at [321, 348] on button "Create Retreat" at bounding box center [304, 347] width 93 height 25
type input "**"
click at [409, 141] on input "**" at bounding box center [393, 133] width 54 height 23
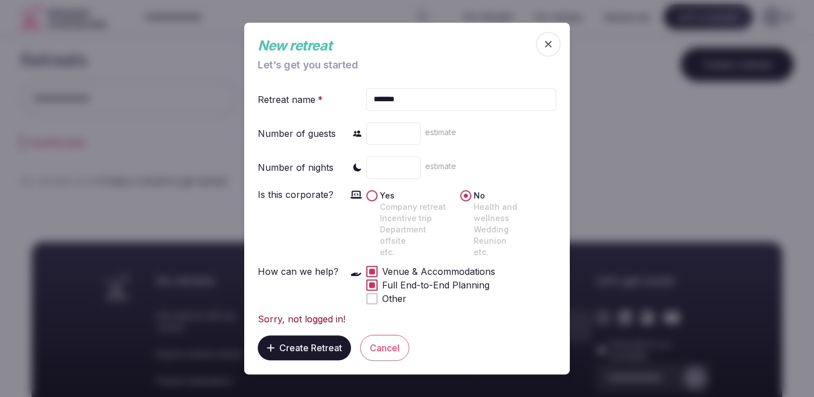
click at [324, 353] on button "Create Retreat" at bounding box center [304, 347] width 93 height 25
click at [388, 347] on button "Cancel" at bounding box center [384, 348] width 49 height 26
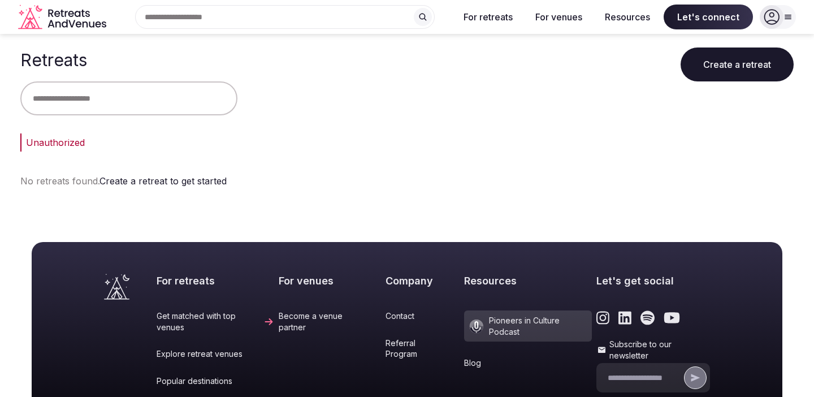
click at [759, 24] on div "For retreats For venues Resources Let's connect Log in Sign up" at bounding box center [624, 17] width 344 height 25
click at [775, 15] on icon at bounding box center [772, 17] width 16 height 16
click at [775, 19] on icon at bounding box center [772, 17] width 16 height 16
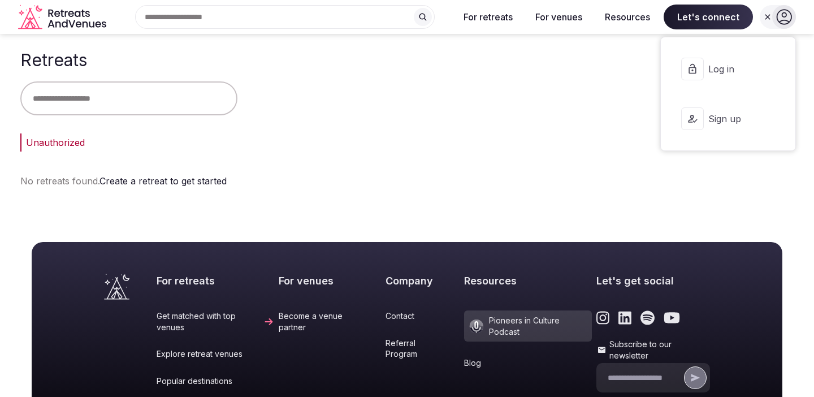
click at [757, 68] on span "Log in" at bounding box center [736, 69] width 54 height 12
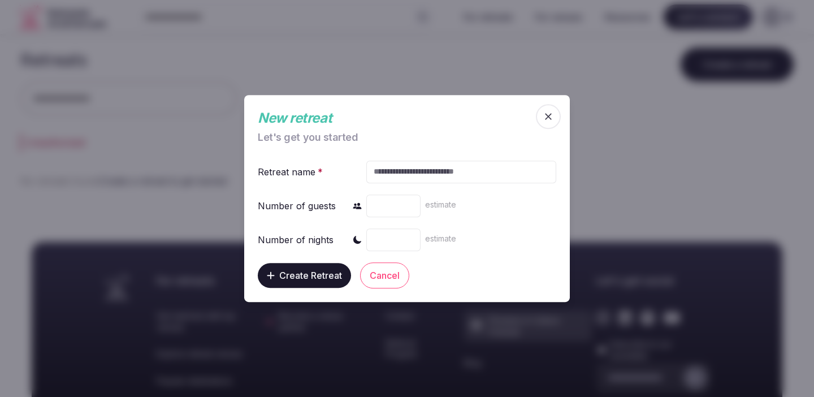
click at [370, 63] on div at bounding box center [407, 198] width 814 height 397
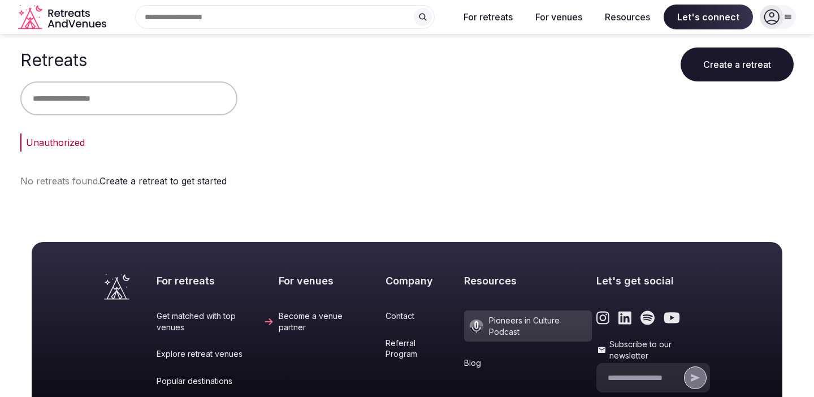
click at [105, 102] on input "text" at bounding box center [128, 98] width 217 height 34
type input "*******"
click at [59, 143] on div "Unauthorized" at bounding box center [410, 143] width 768 height 14
click at [79, 178] on div "No retreats found. Try a different search" at bounding box center [407, 181] width 774 height 14
click at [66, 14] on icon "Retreats and Venues company logo" at bounding box center [63, 17] width 90 height 25
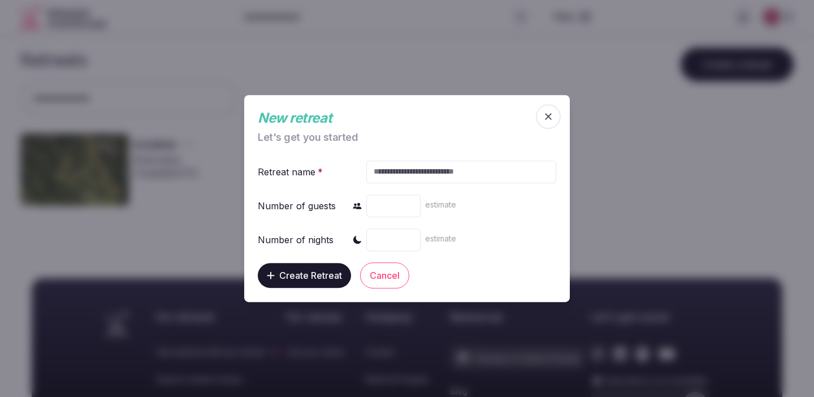
click at [546, 119] on icon "button" at bounding box center [548, 116] width 11 height 11
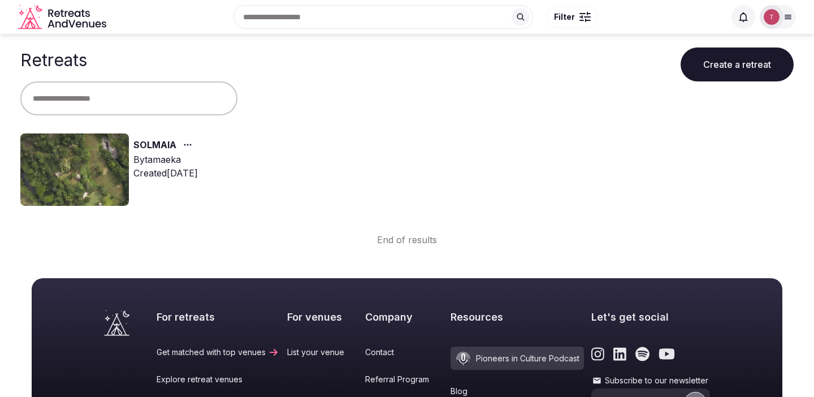
click at [413, 147] on div "SOLMAIA By tamaeka Created [DATE]" at bounding box center [407, 173] width 774 height 81
click at [152, 146] on link "SOLMAIA" at bounding box center [154, 145] width 43 height 15
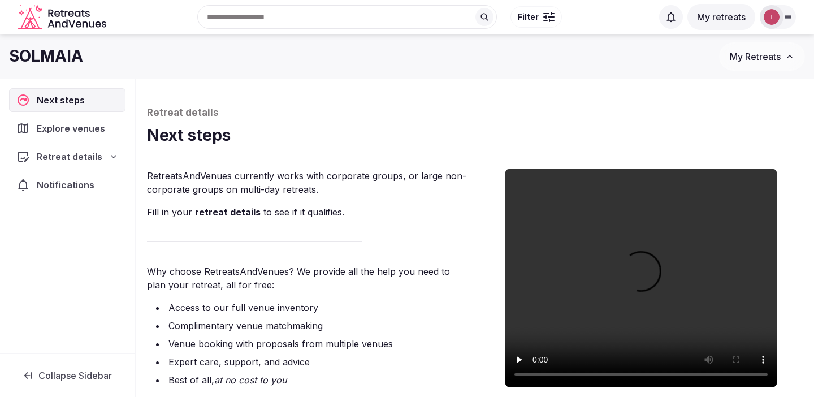
click at [89, 130] on span "Explore venues" at bounding box center [73, 129] width 73 height 14
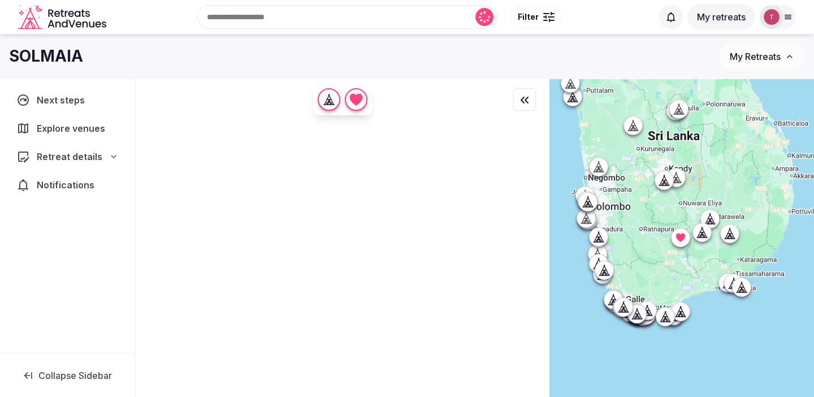
drag, startPoint x: 756, startPoint y: 295, endPoint x: 698, endPoint y: 249, distance: 74.1
click at [698, 249] on div at bounding box center [682, 257] width 265 height 356
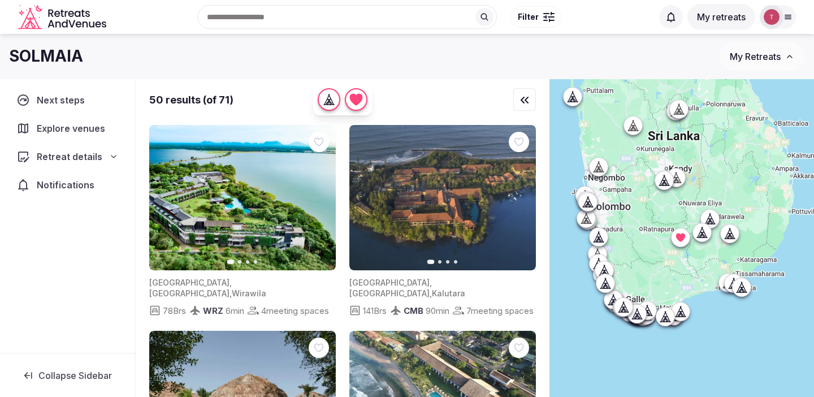
click at [120, 154] on div "Retreat details" at bounding box center [67, 157] width 117 height 24
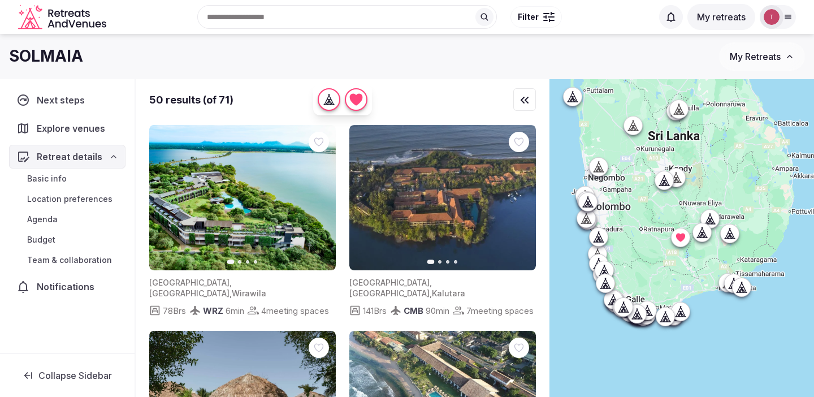
click at [62, 176] on span "Basic info" at bounding box center [47, 178] width 40 height 11
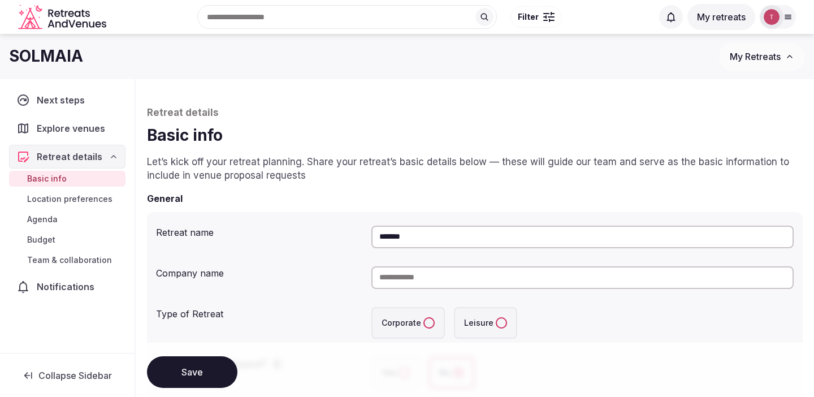
click at [433, 283] on input at bounding box center [583, 277] width 422 height 23
click at [445, 235] on input "*******" at bounding box center [583, 237] width 422 height 23
type input "**********"
click at [427, 281] on input at bounding box center [583, 277] width 422 height 23
type input "*"
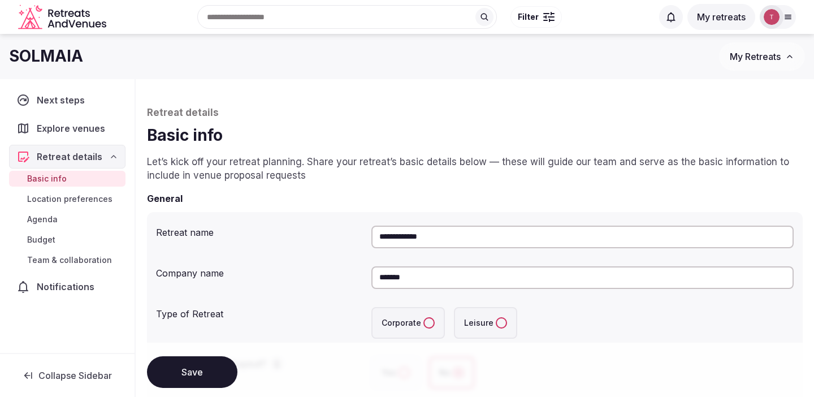
type input "*******"
click at [491, 317] on label "Leisure" at bounding box center [485, 323] width 63 height 32
click at [496, 317] on button "Leisure" at bounding box center [501, 322] width 11 height 11
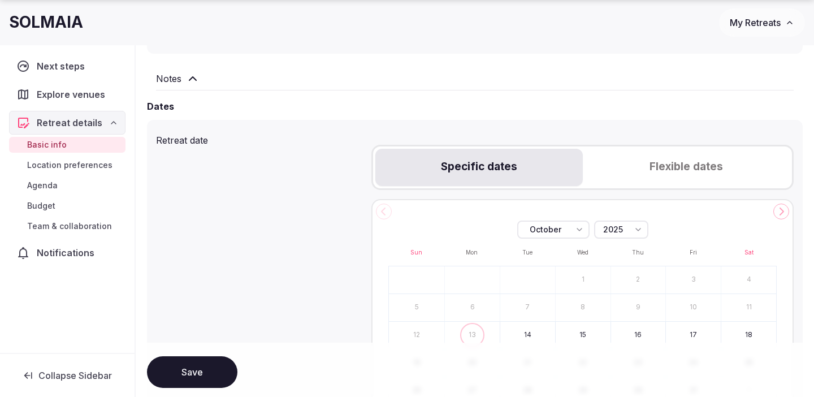
scroll to position [364, 0]
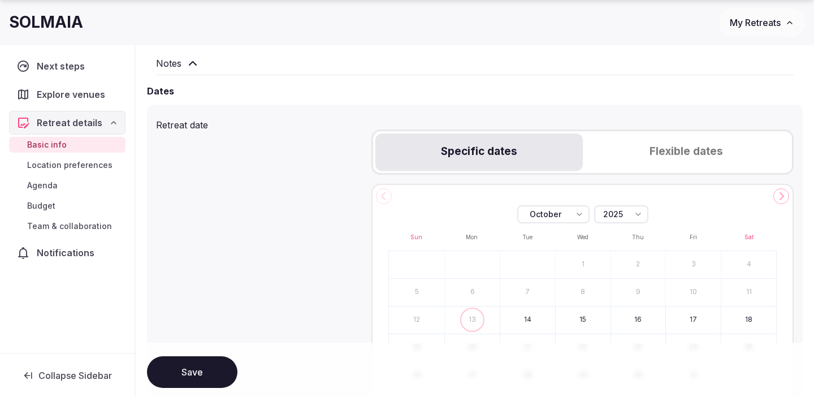
click at [669, 158] on button "Flexible dates" at bounding box center [686, 151] width 207 height 37
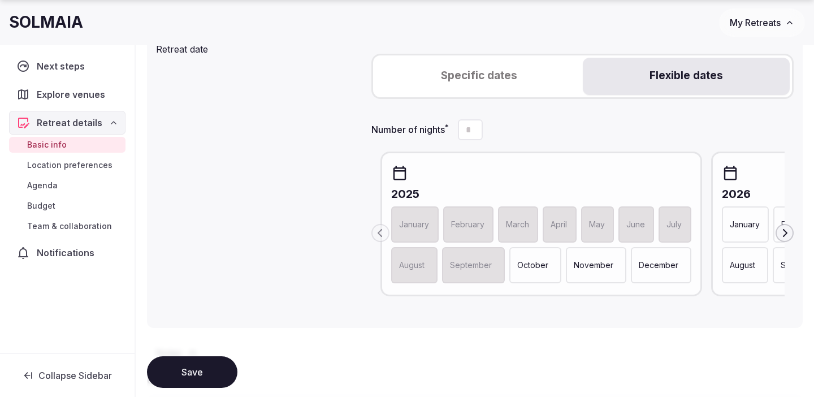
scroll to position [472, 0]
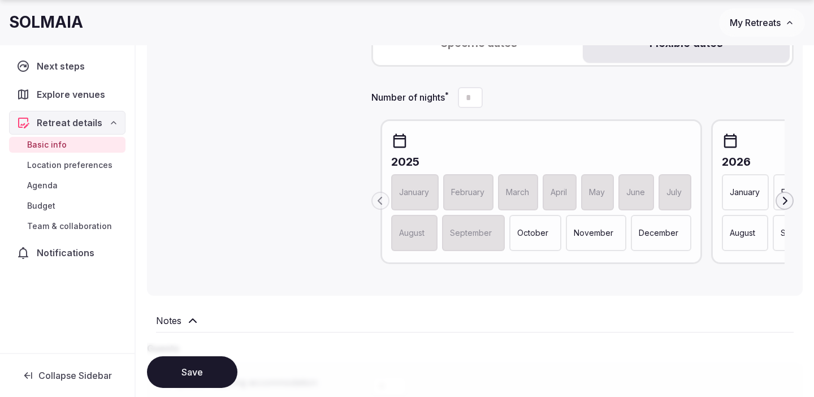
click at [788, 198] on icon "button" at bounding box center [784, 200] width 9 height 9
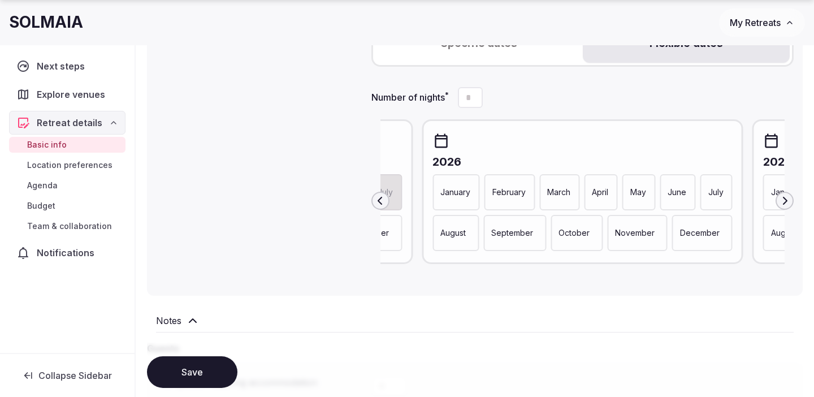
click at [558, 192] on p "March" at bounding box center [558, 192] width 23 height 11
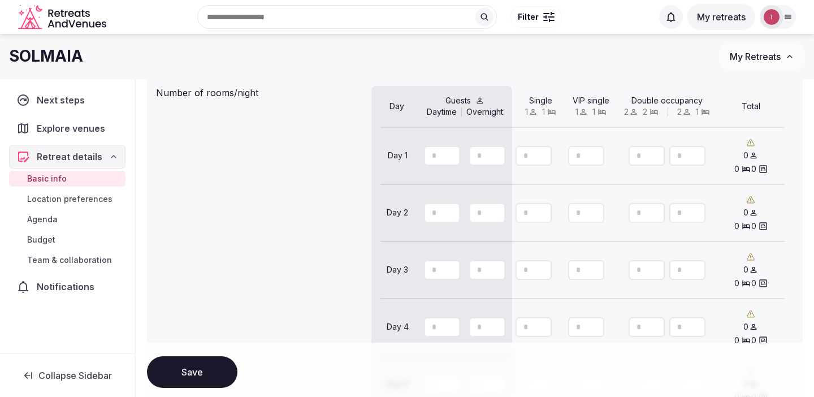
scroll to position [797, 0]
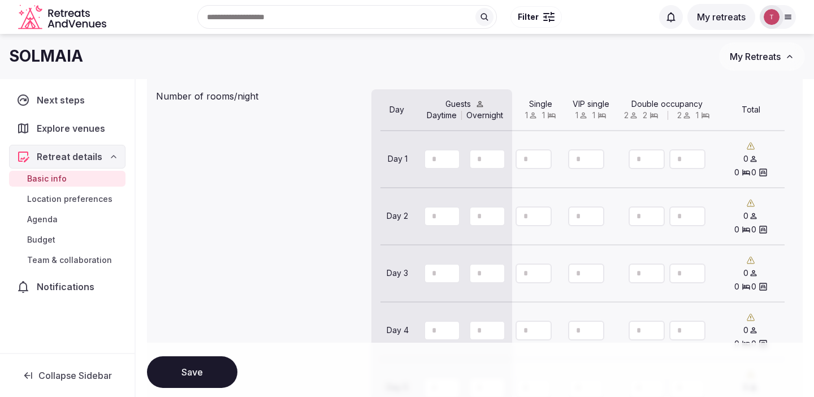
click at [536, 159] on button "Increment" at bounding box center [543, 154] width 18 height 10
click at [545, 158] on icon "Increment" at bounding box center [542, 153] width 9 height 9
type input "**"
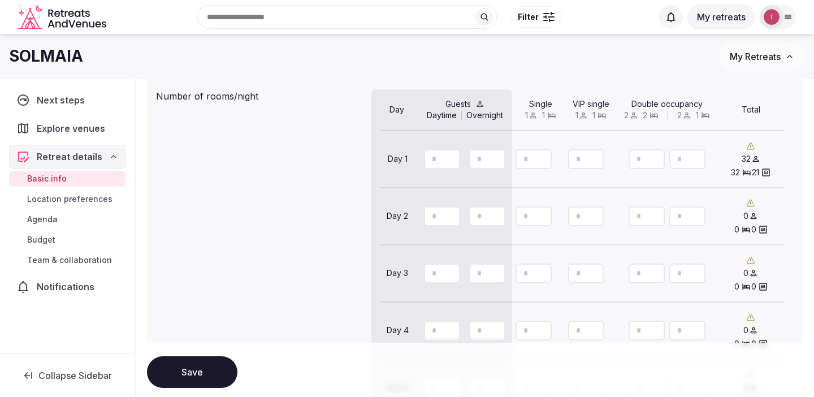
click at [657, 167] on icon "Decrement" at bounding box center [656, 163] width 9 height 9
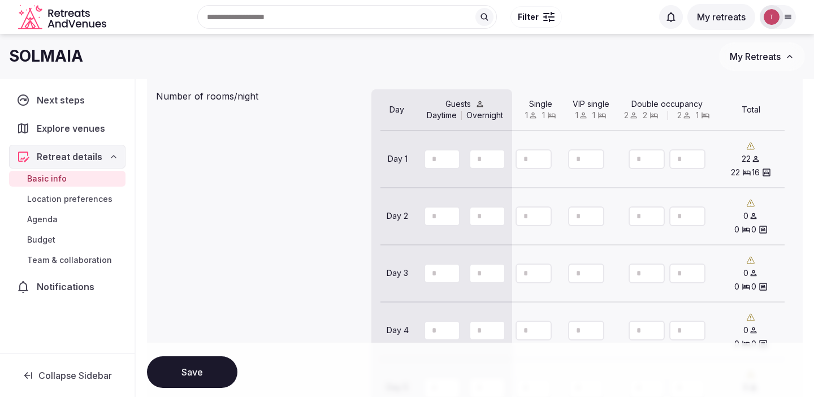
click at [657, 167] on icon "Decrement" at bounding box center [656, 163] width 9 height 9
click at [657, 167] on div "*" at bounding box center [666, 159] width 101 height 38
type input "*"
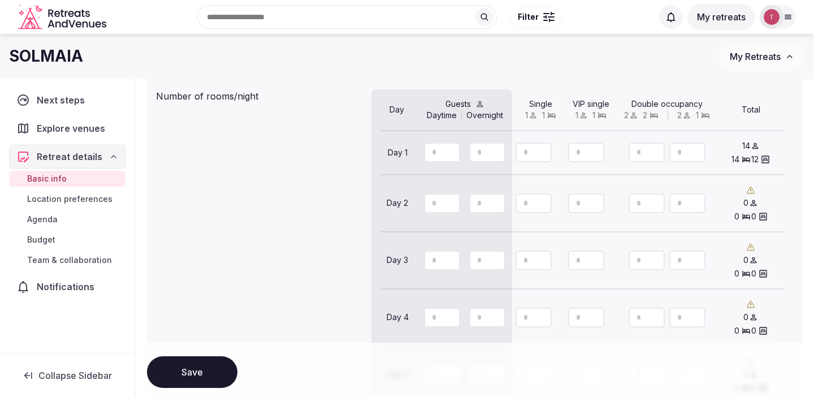
click at [775, 199] on div "0 0 0" at bounding box center [751, 203] width 67 height 38
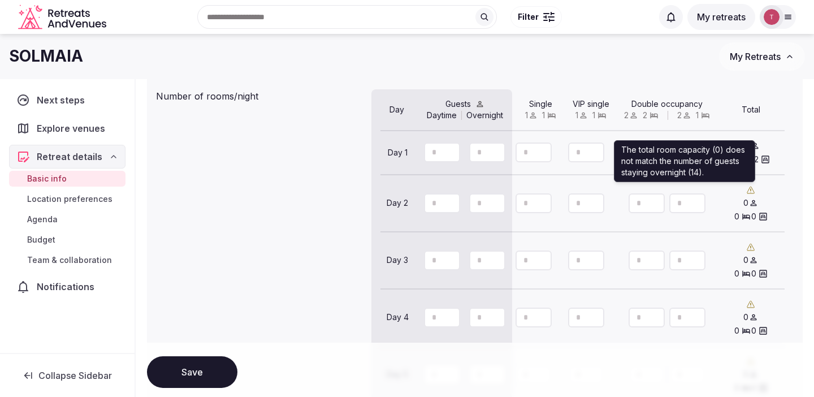
click at [754, 195] on icon at bounding box center [751, 190] width 9 height 9
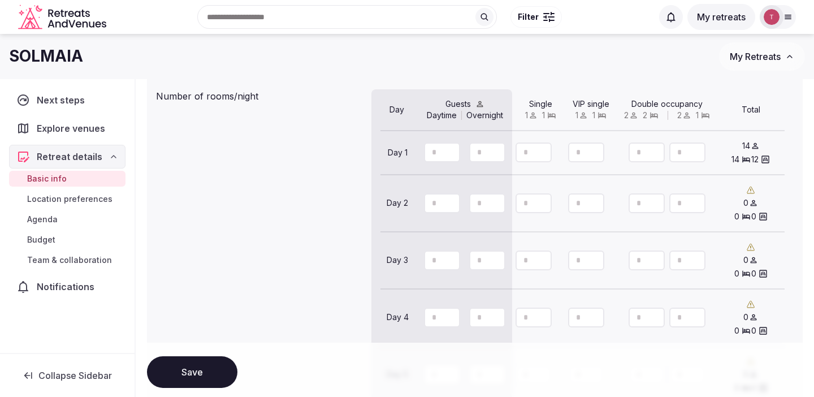
drag, startPoint x: 532, startPoint y: 207, endPoint x: 511, endPoint y: 206, distance: 20.9
click at [514, 206] on div "Day 2 ** ** 0 0 0" at bounding box center [583, 203] width 404 height 57
type input "**"
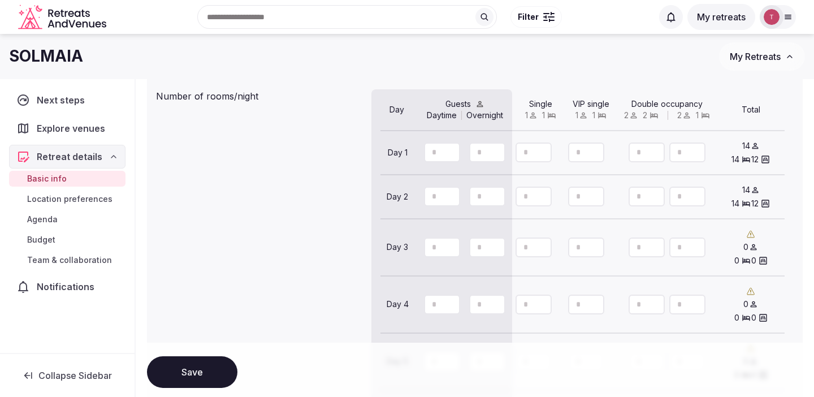
type input "*"
click at [531, 255] on input "number" at bounding box center [534, 248] width 36 height 20
type input "**"
type input "*"
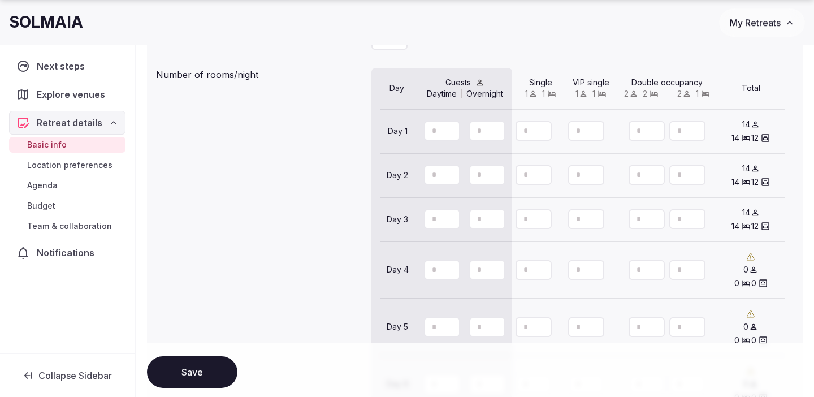
scroll to position [869, 0]
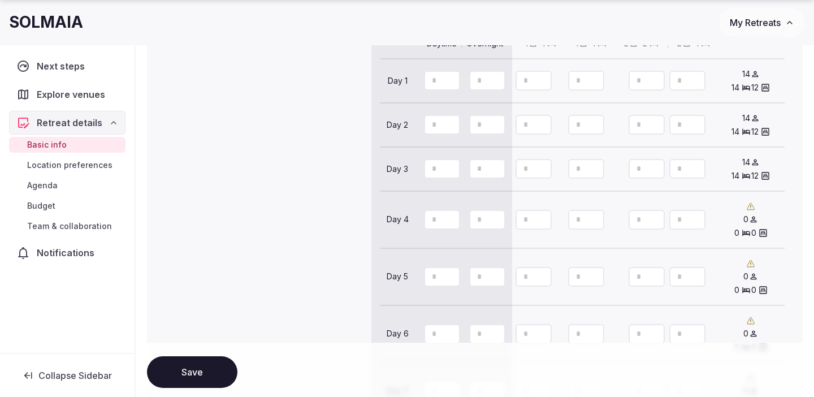
click at [538, 226] on icon "Decrement" at bounding box center [542, 224] width 9 height 9
click at [529, 226] on input "number" at bounding box center [534, 220] width 36 height 20
type input "**"
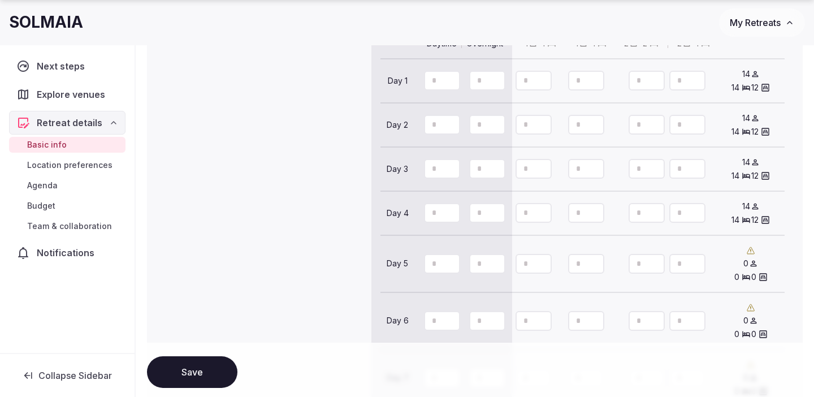
scroll to position [877, 0]
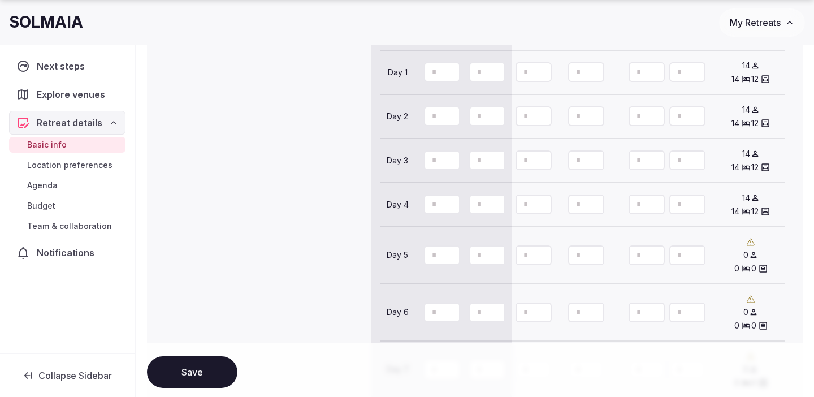
type input "*"
click at [534, 260] on button "Decrement" at bounding box center [543, 260] width 18 height 10
click at [529, 260] on input "number" at bounding box center [534, 255] width 36 height 20
type input "**"
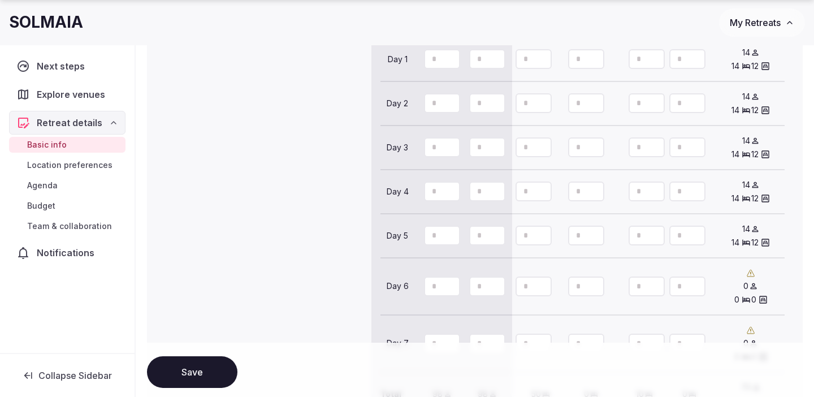
scroll to position [914, 0]
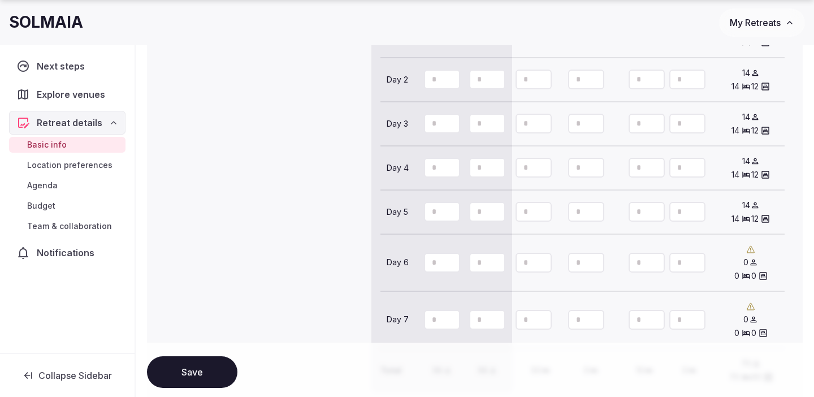
type input "*"
click at [523, 270] on input "number" at bounding box center [534, 263] width 36 height 20
type input "**"
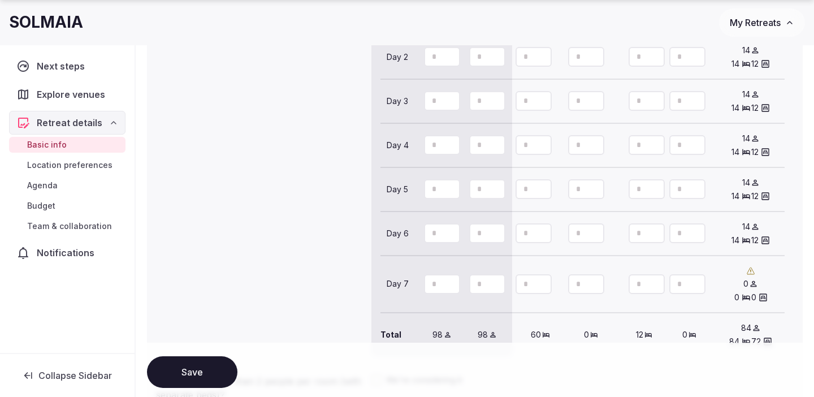
scroll to position [950, 0]
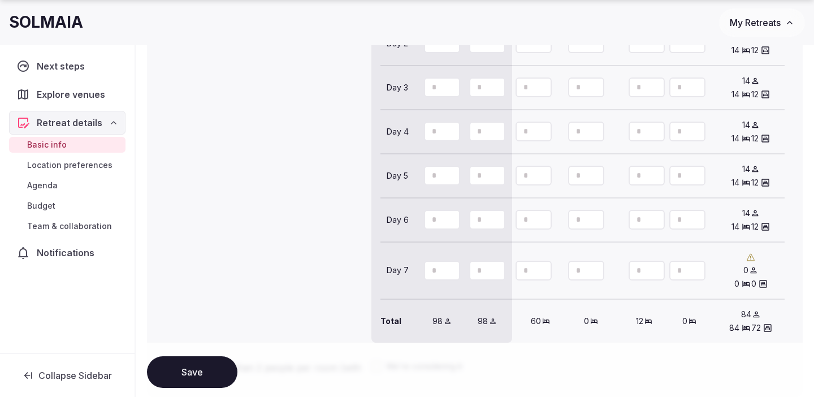
type input "*"
click at [529, 277] on input "number" at bounding box center [534, 271] width 36 height 20
type input "**"
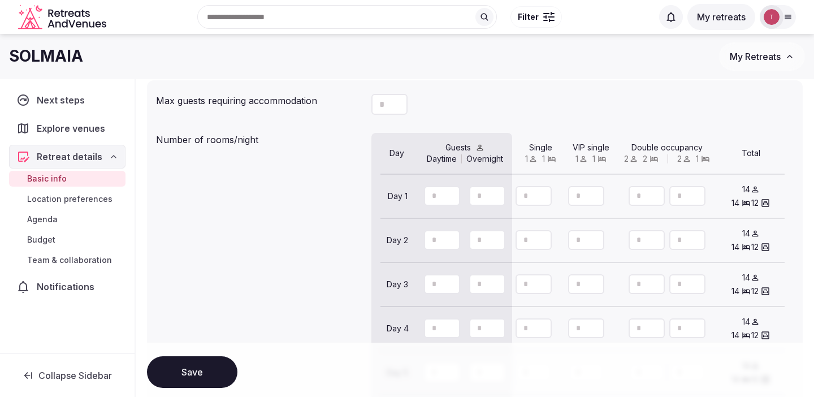
scroll to position [746, 0]
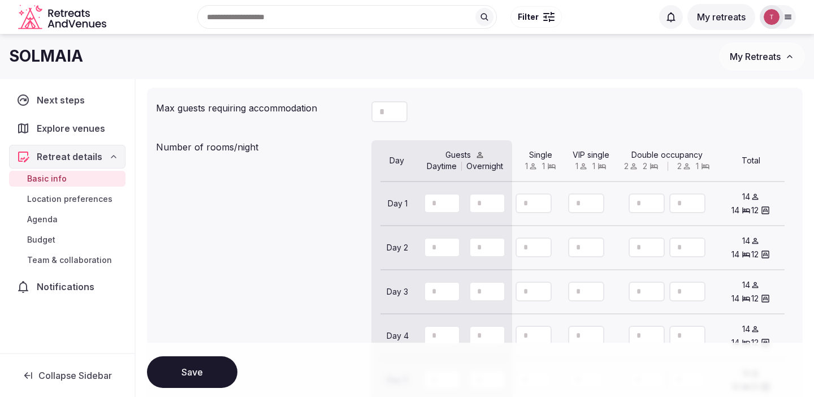
type input "*"
drag, startPoint x: 443, startPoint y: 208, endPoint x: 418, endPoint y: 208, distance: 24.9
click at [421, 208] on div "** **" at bounding box center [465, 203] width 101 height 25
click at [437, 210] on input "**" at bounding box center [442, 203] width 36 height 20
type input "*"
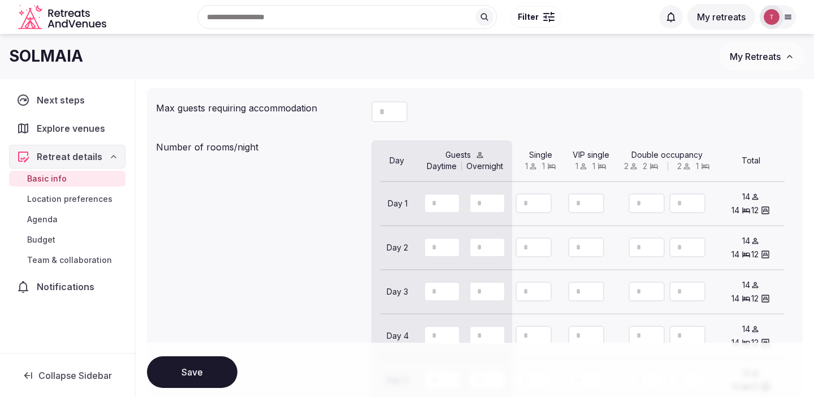
click at [439, 208] on input "number" at bounding box center [442, 203] width 36 height 20
type input "**"
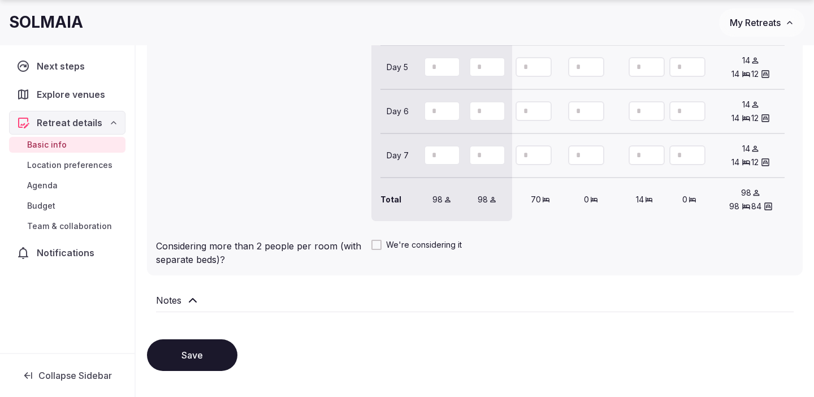
scroll to position [1136, 0]
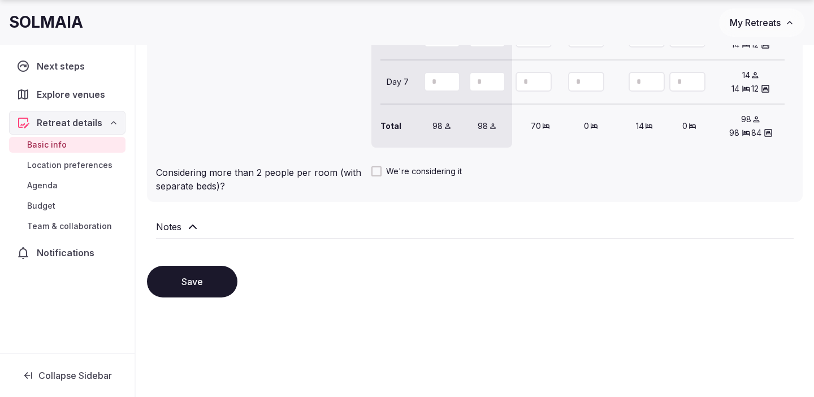
click at [375, 174] on button "We're considering it" at bounding box center [377, 171] width 10 height 10
click at [226, 282] on button "Save" at bounding box center [192, 282] width 90 height 32
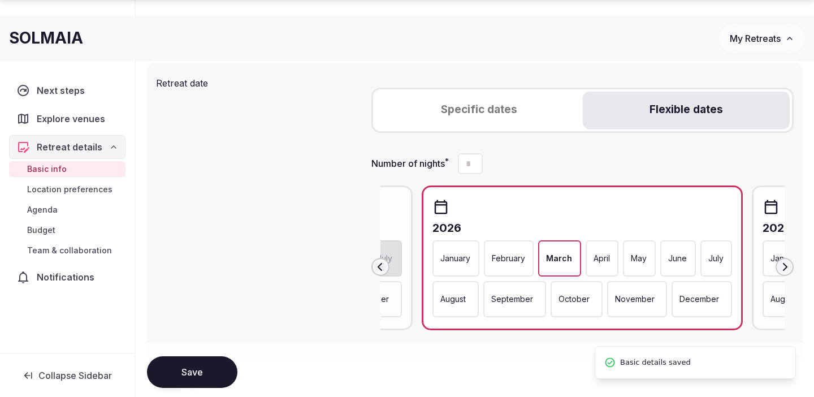
scroll to position [442, 0]
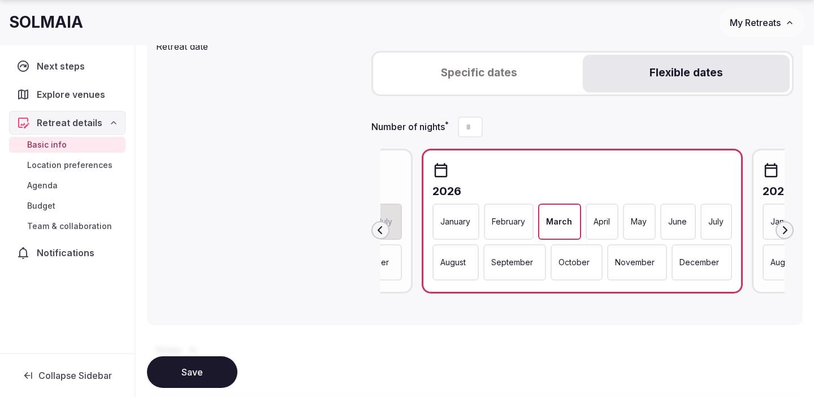
click at [556, 218] on p "March" at bounding box center [559, 221] width 26 height 11
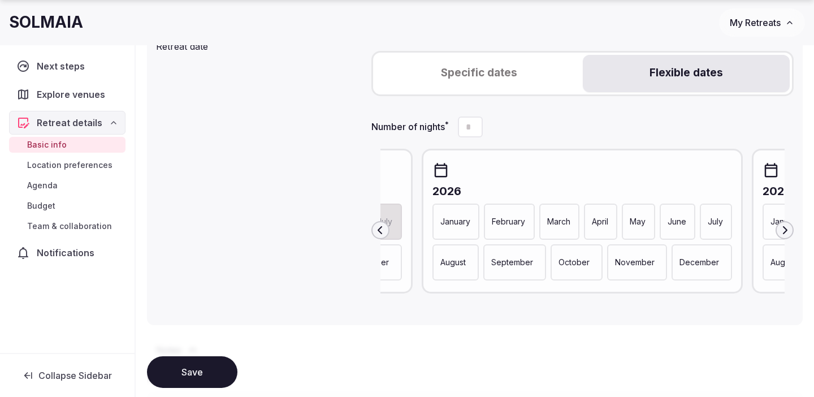
click at [556, 218] on p "March" at bounding box center [558, 221] width 23 height 11
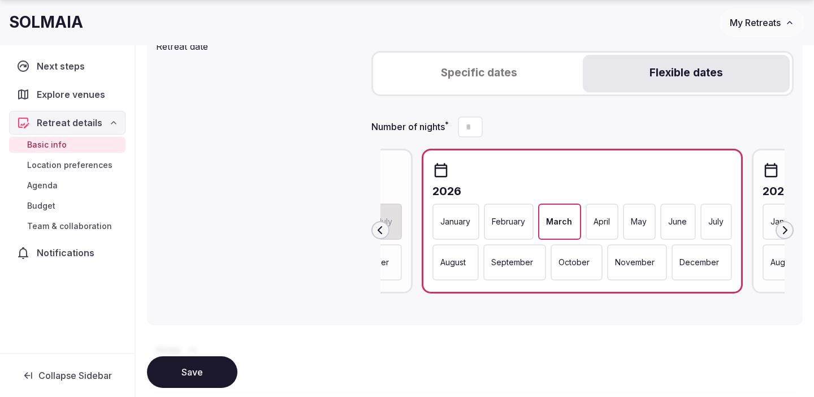
click at [560, 226] on p "March" at bounding box center [559, 221] width 26 height 11
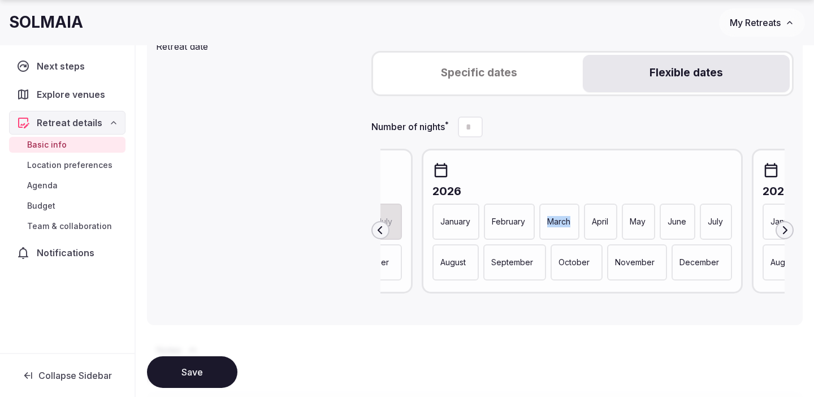
click at [560, 226] on p "March" at bounding box center [558, 221] width 23 height 11
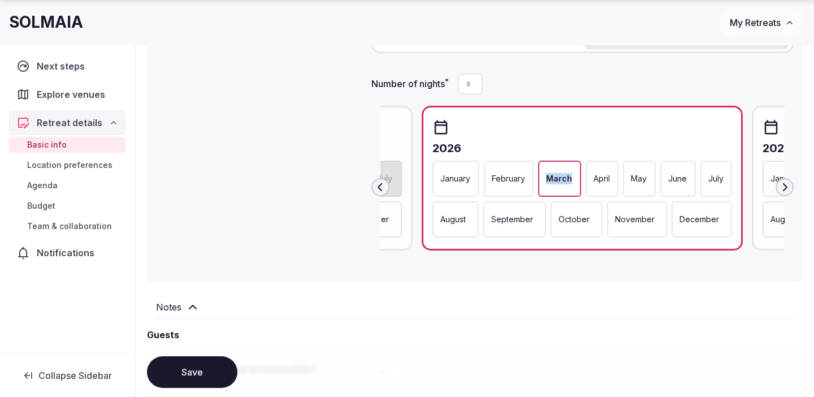
scroll to position [526, 0]
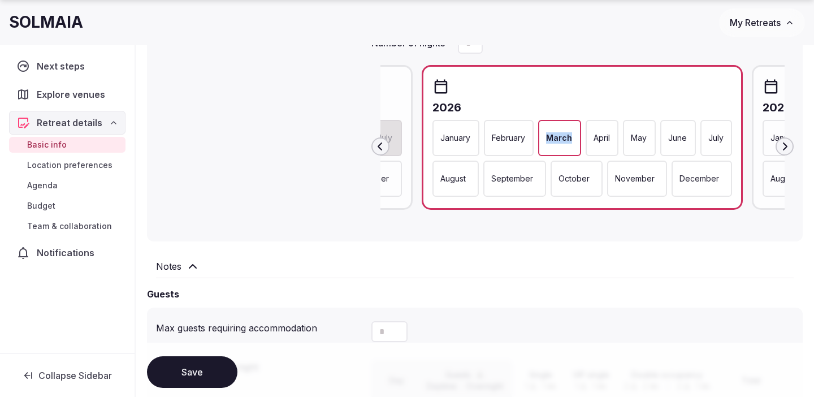
click at [64, 163] on span "Location preferences" at bounding box center [69, 164] width 85 height 11
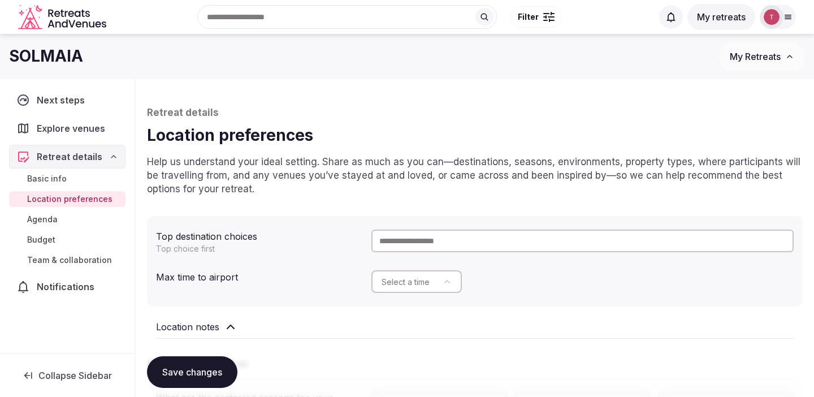
click at [422, 237] on input "text" at bounding box center [583, 241] width 422 height 23
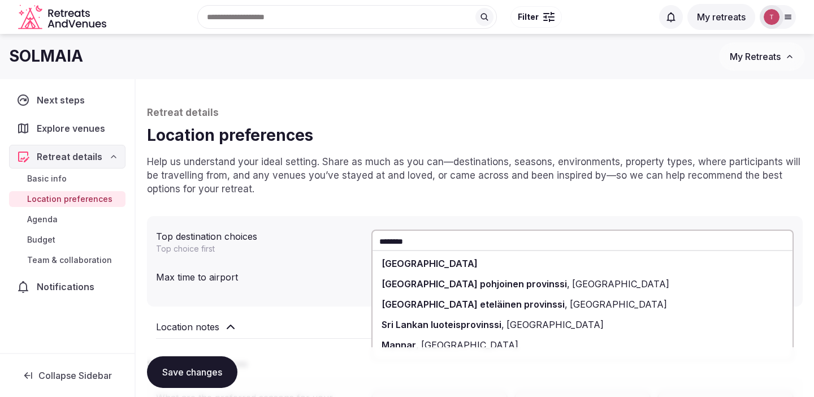
type input "********"
click at [454, 262] on div "Sri Lanka" at bounding box center [583, 263] width 420 height 20
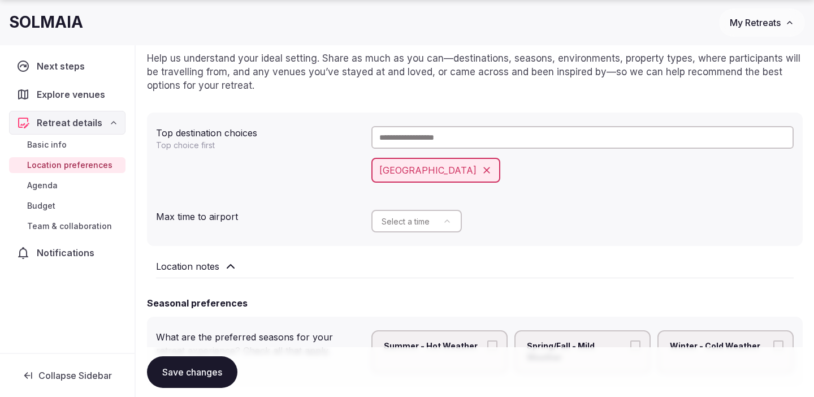
scroll to position [106, 0]
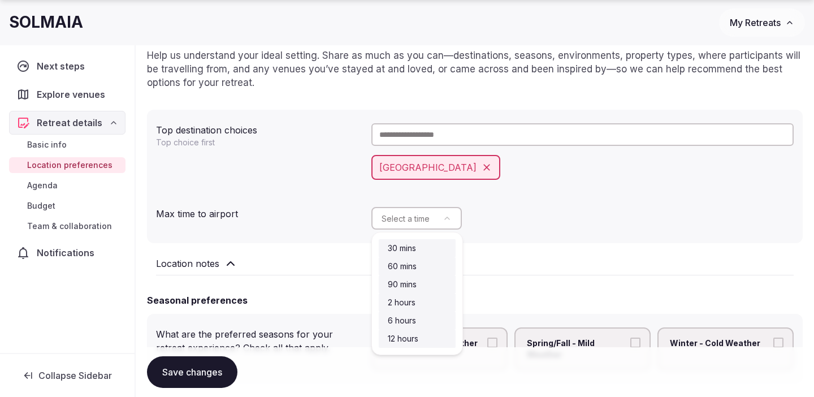
click at [452, 215] on html "Search Popular Destinations Toscana, Italy Riviera Maya, Mexico Indonesia, Bali…" at bounding box center [407, 92] width 814 height 397
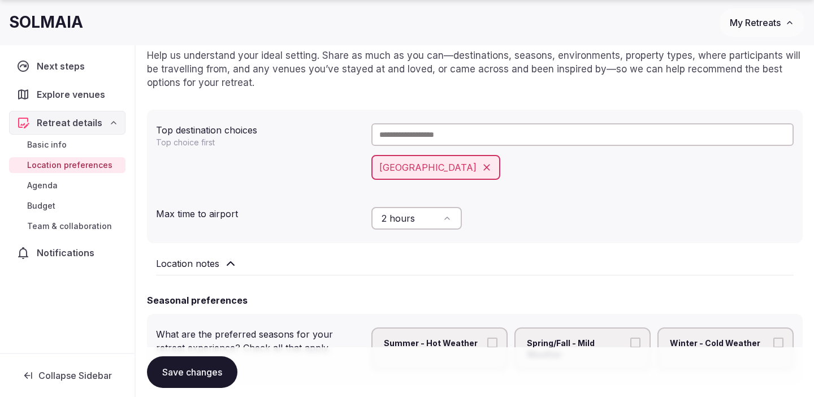
click at [499, 211] on div "2 hours" at bounding box center [583, 218] width 422 height 32
click at [433, 145] on input "text" at bounding box center [583, 134] width 422 height 23
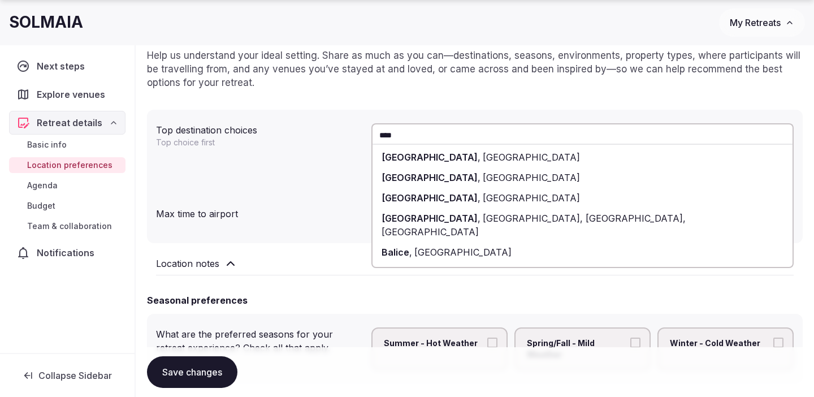
type input "****"
click at [459, 159] on div "Bali , Indonesia" at bounding box center [583, 157] width 420 height 20
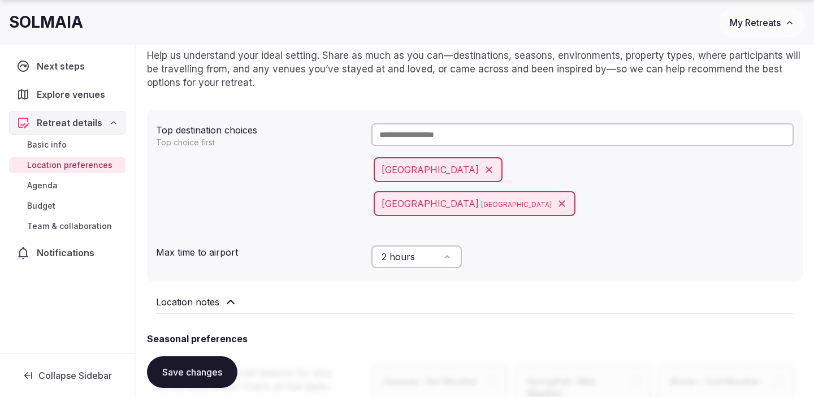
click at [451, 139] on input "text" at bounding box center [583, 134] width 422 height 23
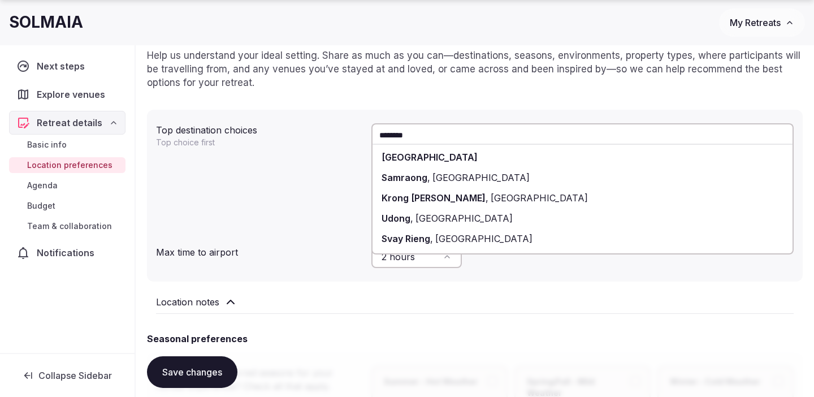
type input "********"
click at [489, 150] on div "Cambodia" at bounding box center [583, 157] width 420 height 20
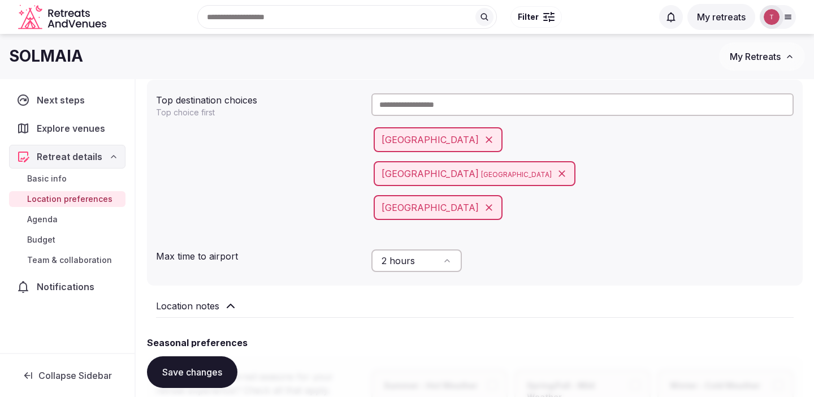
scroll to position [133, 0]
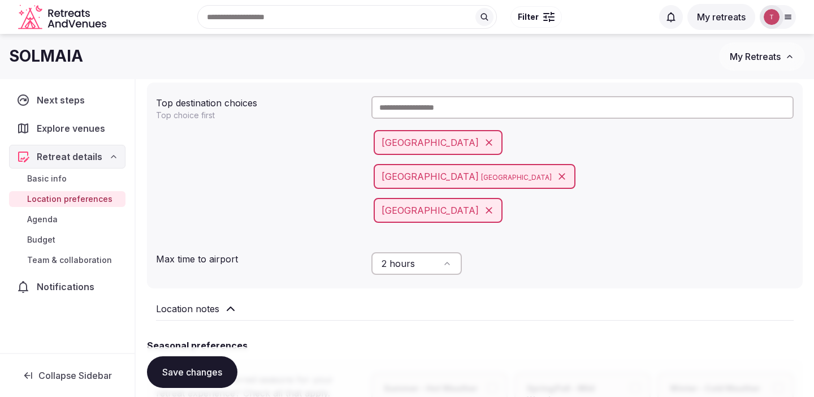
click at [436, 109] on input "text" at bounding box center [583, 107] width 422 height 23
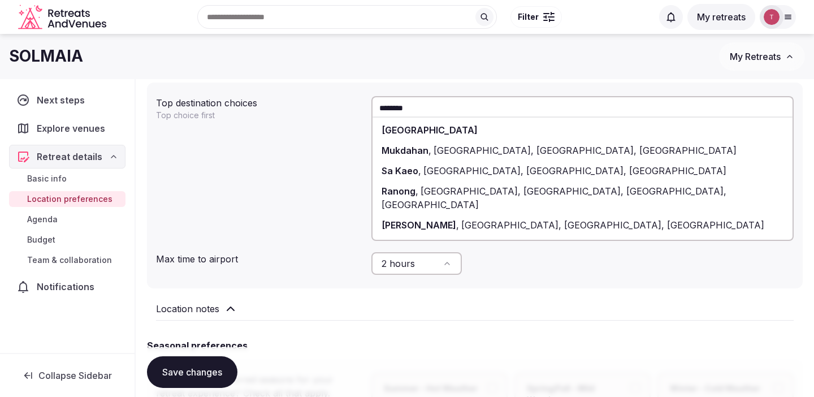
type input "********"
click at [490, 138] on div "Thailand" at bounding box center [583, 130] width 420 height 20
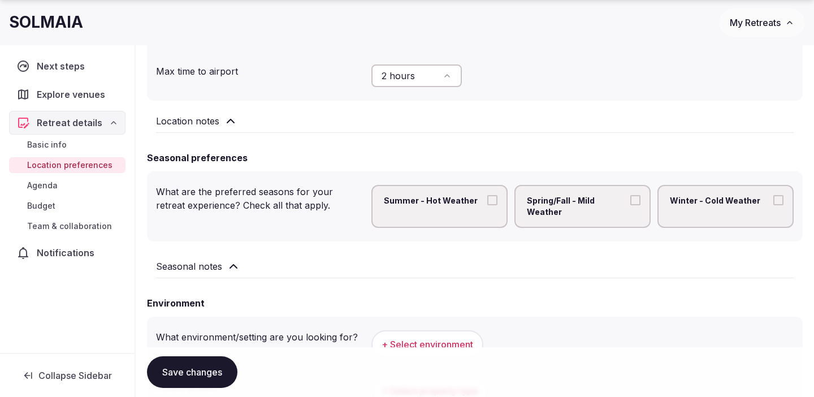
scroll to position [356, 0]
click at [495, 200] on button "Summer - Hot Weather" at bounding box center [493, 200] width 10 height 10
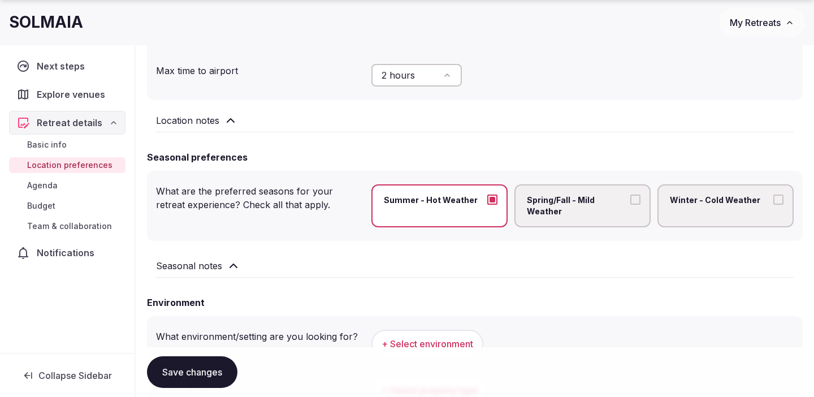
click at [633, 197] on button "Spring/Fall - Mild Weather" at bounding box center [636, 200] width 10 height 10
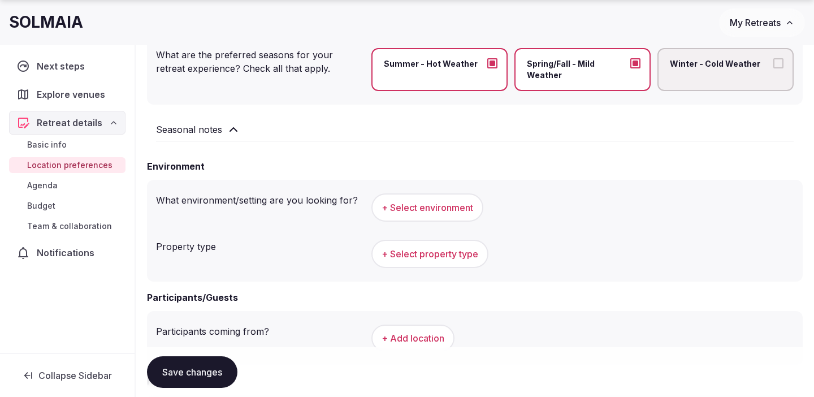
scroll to position [494, 0]
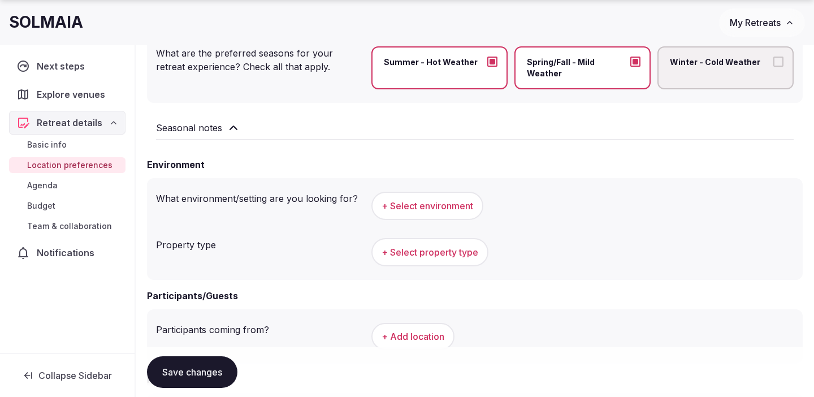
click at [636, 63] on button "Spring/Fall - Mild Weather" at bounding box center [636, 62] width 10 height 10
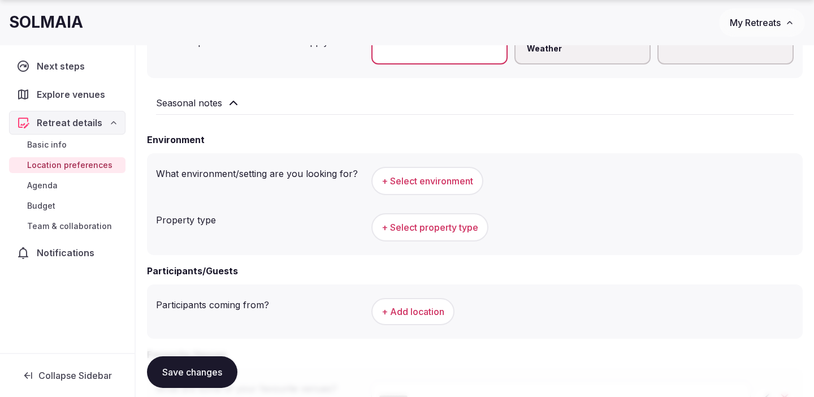
scroll to position [523, 0]
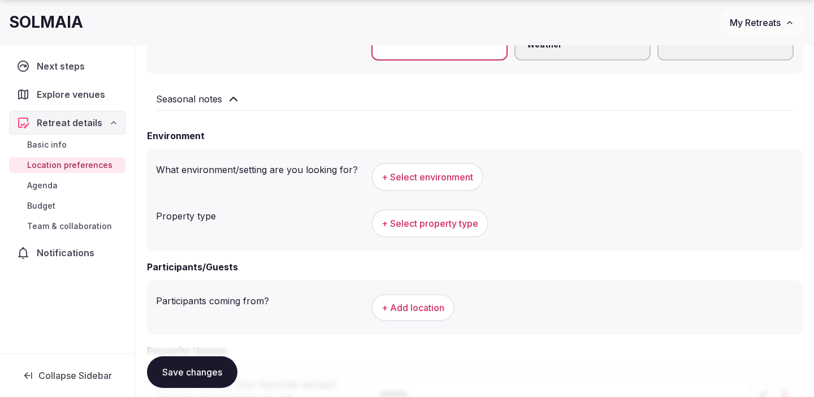
click at [464, 175] on span "+ Select environment" at bounding box center [428, 177] width 92 height 12
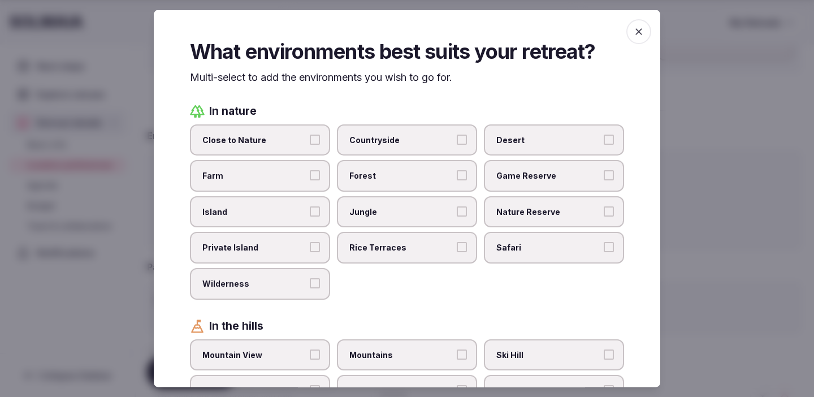
click at [316, 137] on button "Close to Nature" at bounding box center [315, 139] width 10 height 10
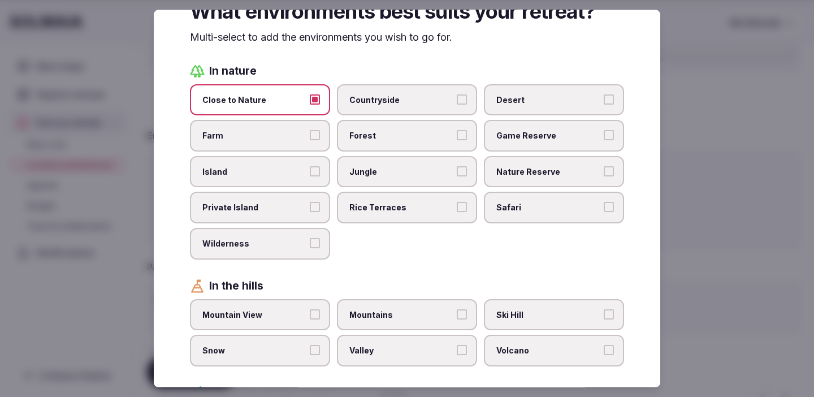
scroll to position [41, 0]
click at [398, 136] on span "Forest" at bounding box center [402, 134] width 104 height 11
click at [457, 136] on button "Forest" at bounding box center [462, 134] width 10 height 10
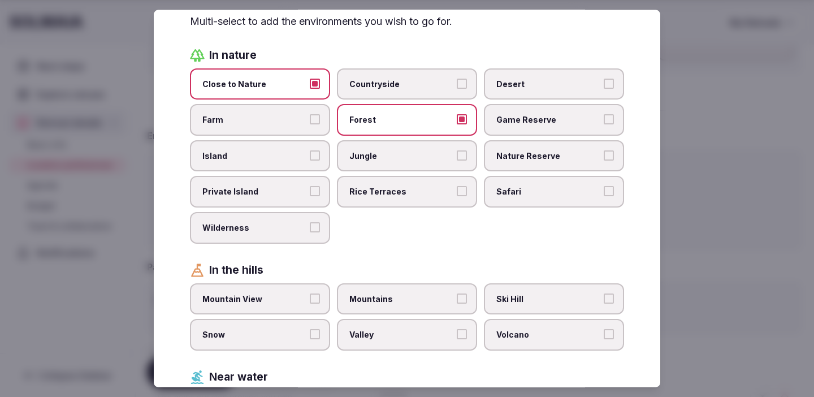
scroll to position [60, 0]
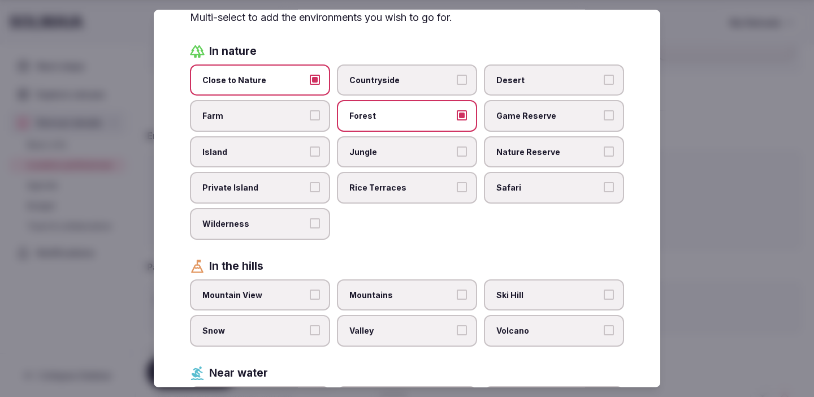
click at [457, 153] on button "Jungle" at bounding box center [462, 151] width 10 height 10
click at [306, 149] on span "Island" at bounding box center [254, 151] width 104 height 11
click at [310, 149] on button "Island" at bounding box center [315, 151] width 10 height 10
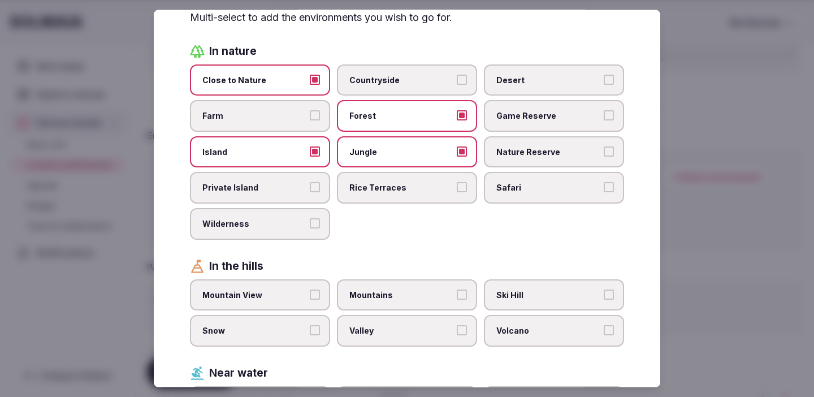
click at [440, 193] on label "Rice Terraces" at bounding box center [407, 188] width 140 height 32
click at [457, 192] on button "Rice Terraces" at bounding box center [462, 187] width 10 height 10
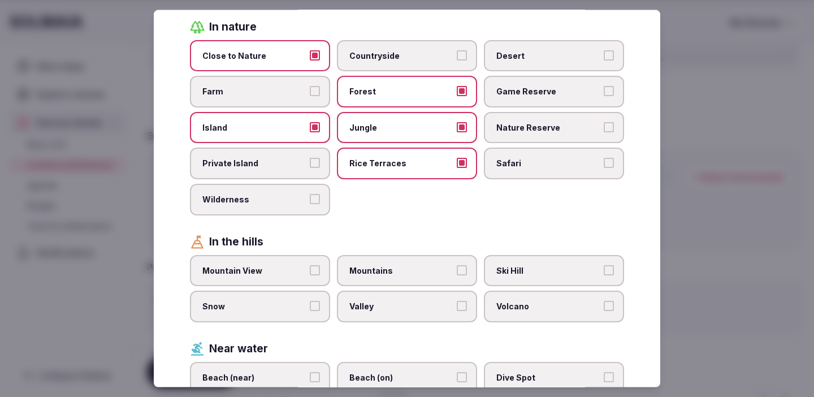
scroll to position [92, 0]
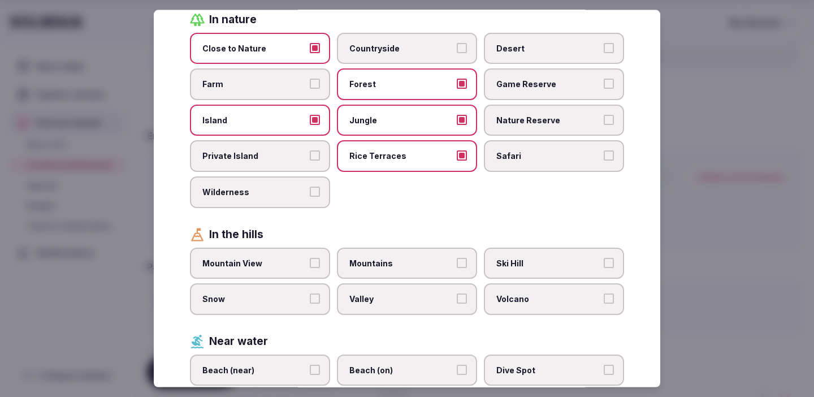
click at [420, 269] on label "Mountains" at bounding box center [407, 263] width 140 height 32
click at [457, 268] on button "Mountains" at bounding box center [462, 262] width 10 height 10
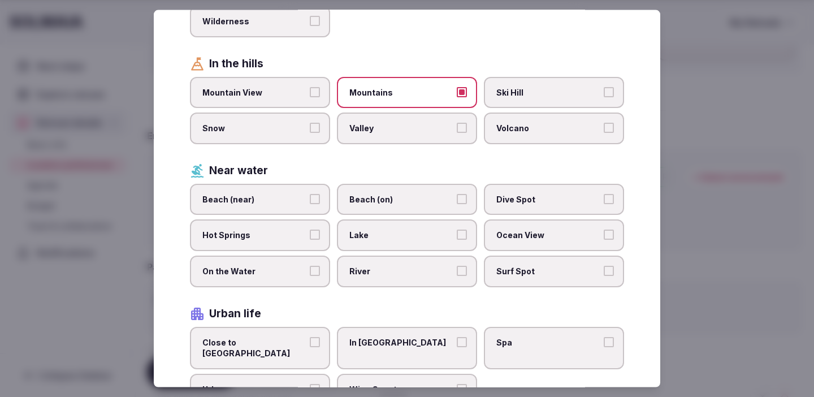
scroll to position [270, 0]
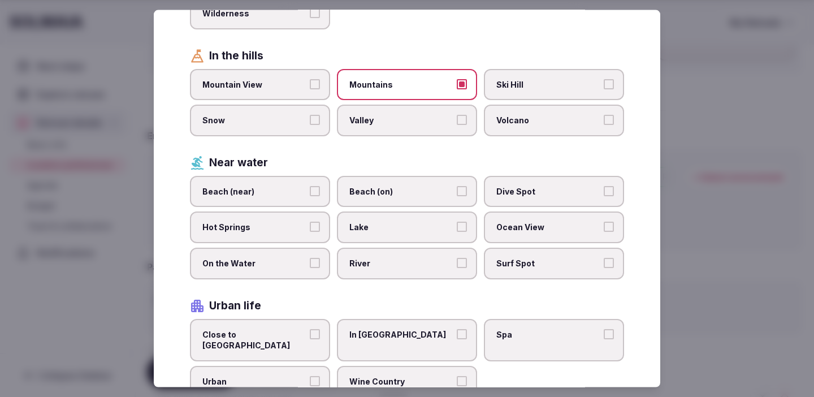
click at [312, 193] on button "Beach (near)" at bounding box center [315, 191] width 10 height 10
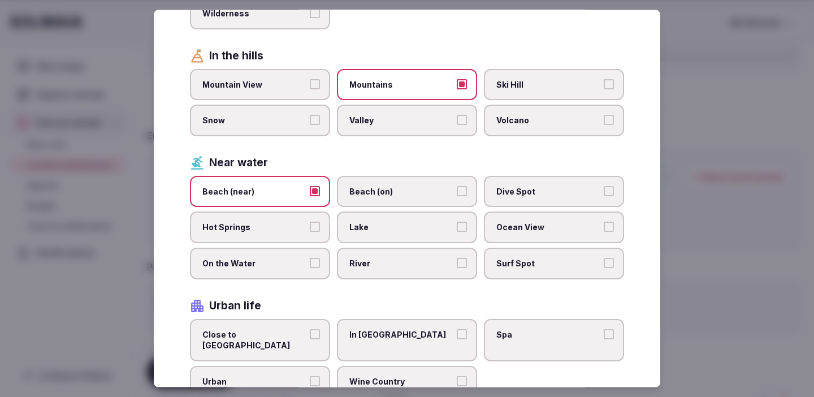
click at [408, 262] on span "River" at bounding box center [402, 262] width 104 height 11
click at [457, 262] on button "River" at bounding box center [462, 262] width 10 height 10
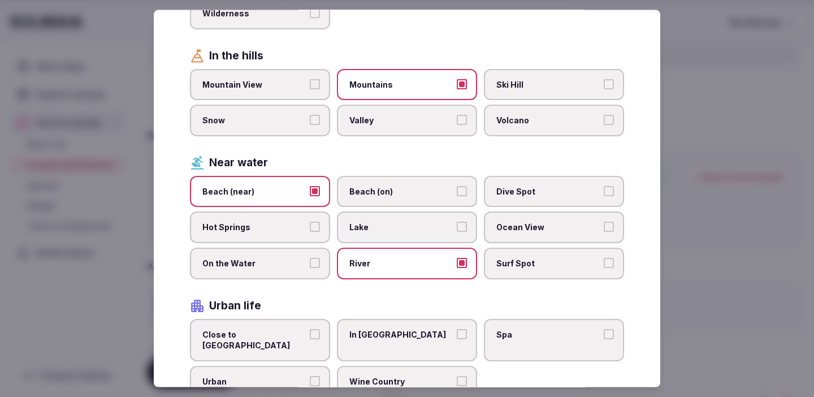
click at [383, 232] on span "Lake" at bounding box center [402, 227] width 104 height 11
click at [457, 232] on button "Lake" at bounding box center [462, 227] width 10 height 10
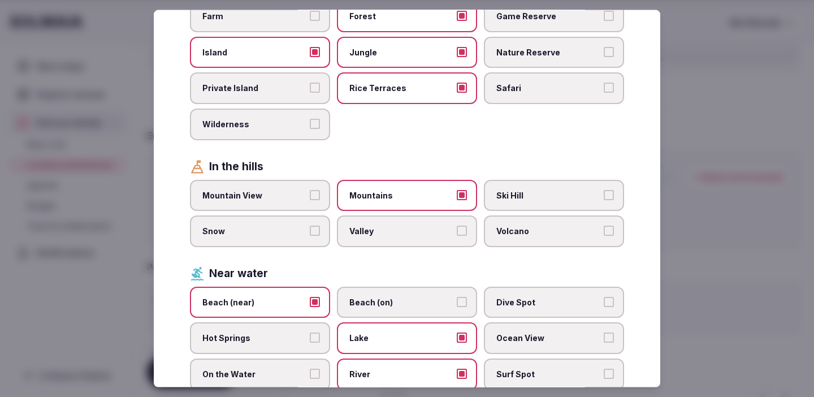
scroll to position [0, 0]
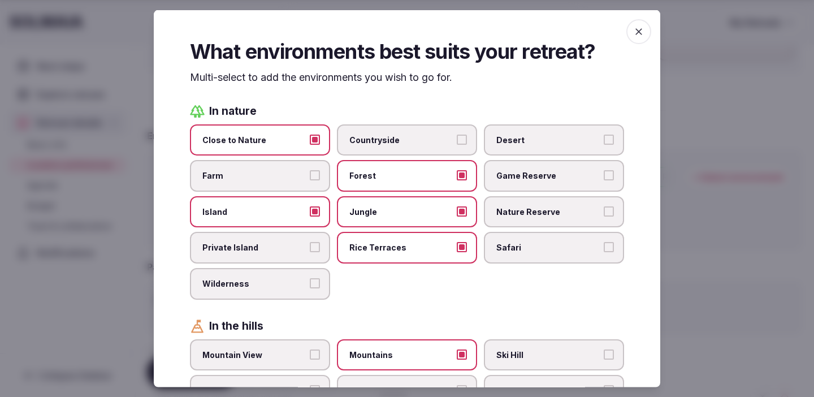
click at [632, 37] on span "button" at bounding box center [639, 31] width 25 height 25
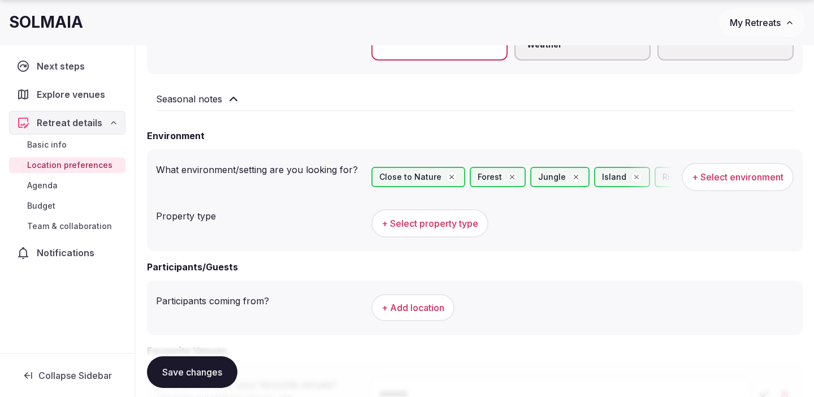
click at [462, 223] on span "+ Select property type" at bounding box center [430, 223] width 97 height 12
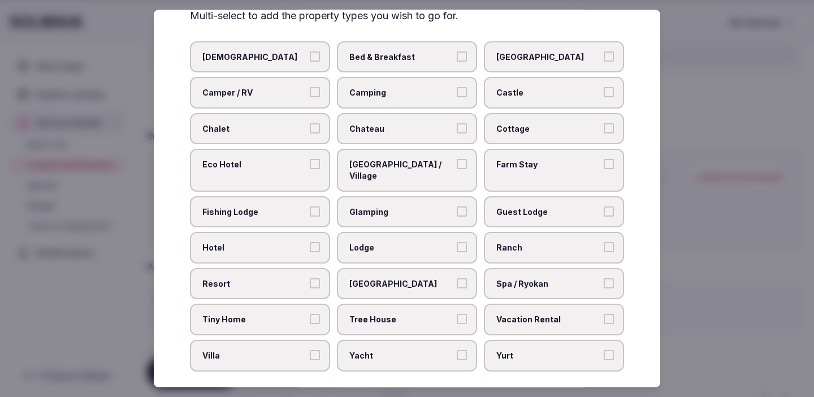
scroll to position [54, 0]
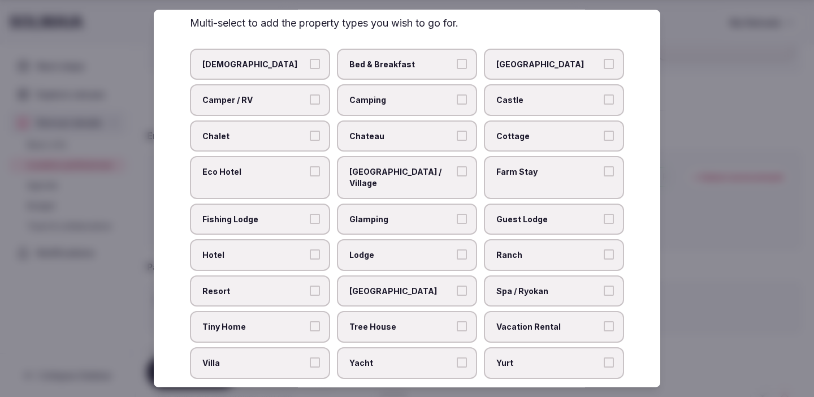
click at [507, 357] on span "Yurt" at bounding box center [549, 362] width 104 height 11
click at [604, 357] on button "Yurt" at bounding box center [609, 362] width 10 height 10
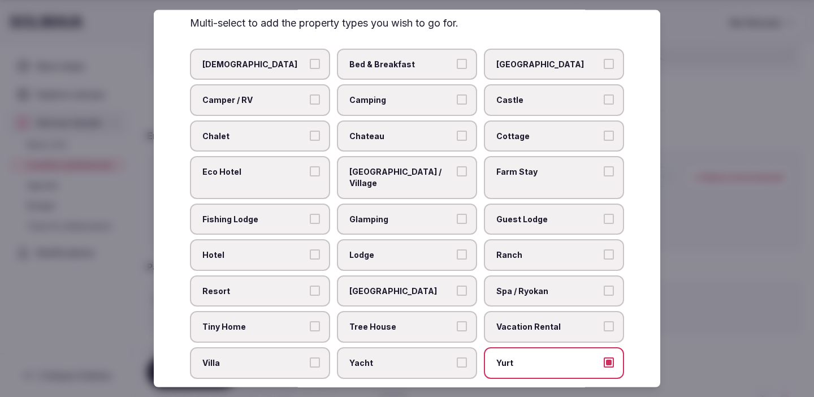
click at [422, 328] on label "Tree House" at bounding box center [407, 327] width 140 height 32
click at [457, 328] on button "Tree House" at bounding box center [462, 326] width 10 height 10
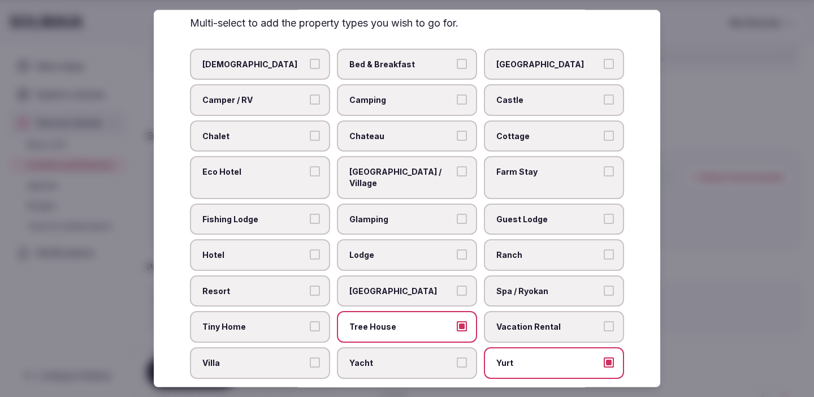
click at [286, 347] on label "Villa" at bounding box center [260, 363] width 140 height 32
click at [310, 357] on button "Villa" at bounding box center [315, 362] width 10 height 10
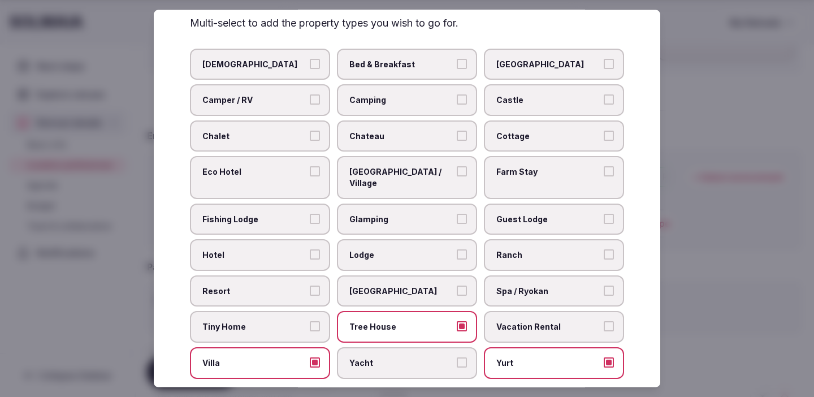
click at [294, 285] on span "Resort" at bounding box center [254, 290] width 104 height 11
click at [310, 285] on button "Resort" at bounding box center [315, 290] width 10 height 10
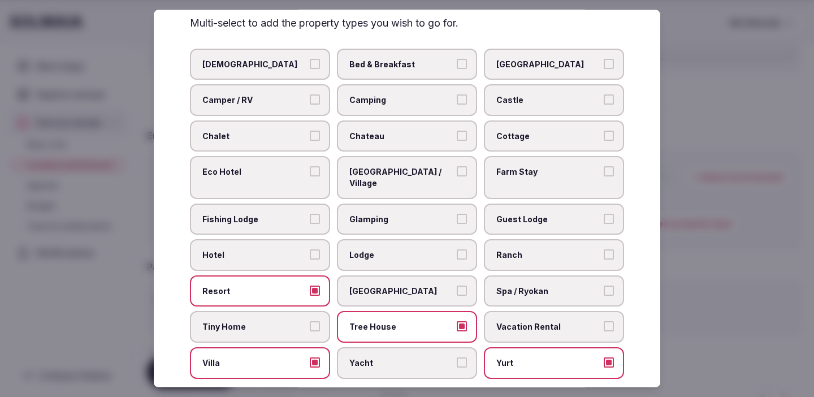
click at [404, 288] on label "Retreat Center" at bounding box center [407, 291] width 140 height 32
click at [457, 288] on button "Retreat Center" at bounding box center [462, 290] width 10 height 10
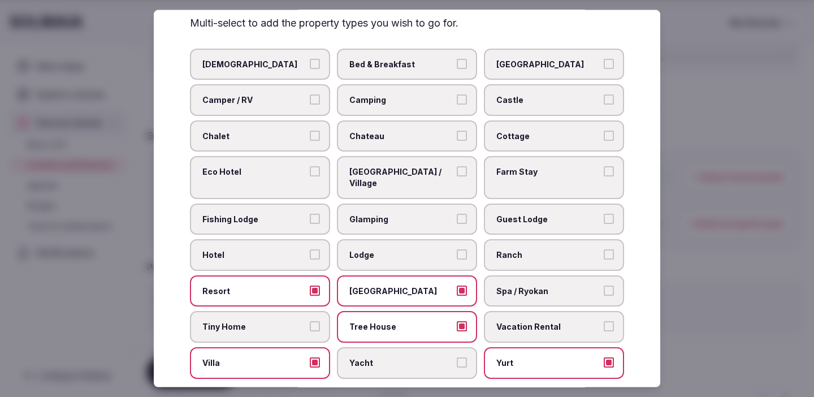
click at [429, 251] on label "Lodge" at bounding box center [407, 255] width 140 height 32
click at [457, 251] on button "Lodge" at bounding box center [462, 254] width 10 height 10
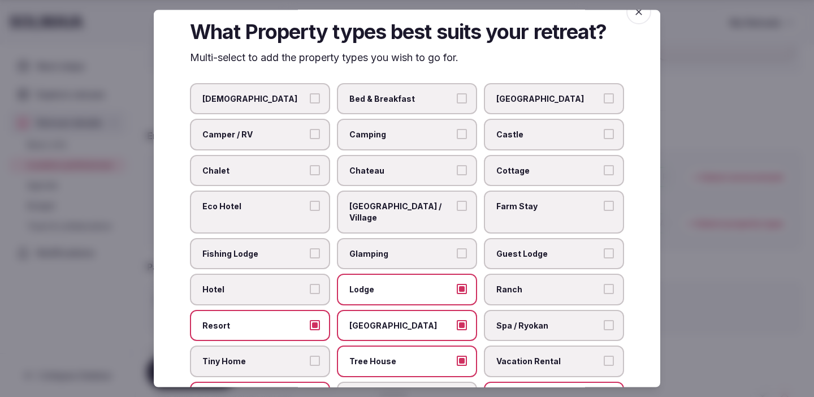
scroll to position [17, 0]
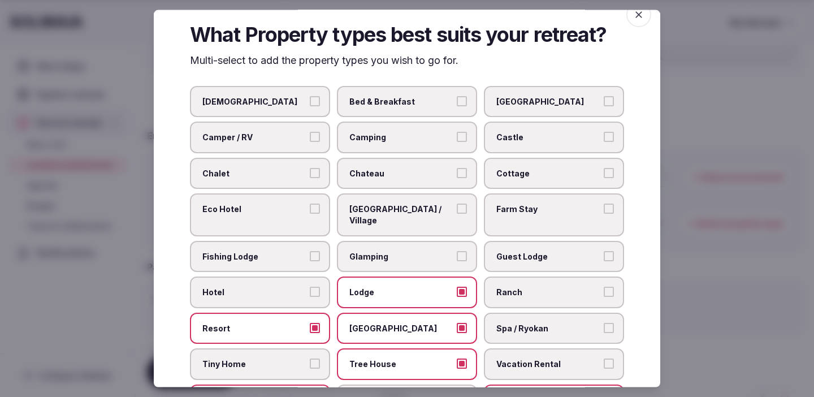
click at [284, 220] on label "Eco Hotel" at bounding box center [260, 214] width 140 height 42
click at [310, 214] on button "Eco Hotel" at bounding box center [315, 209] width 10 height 10
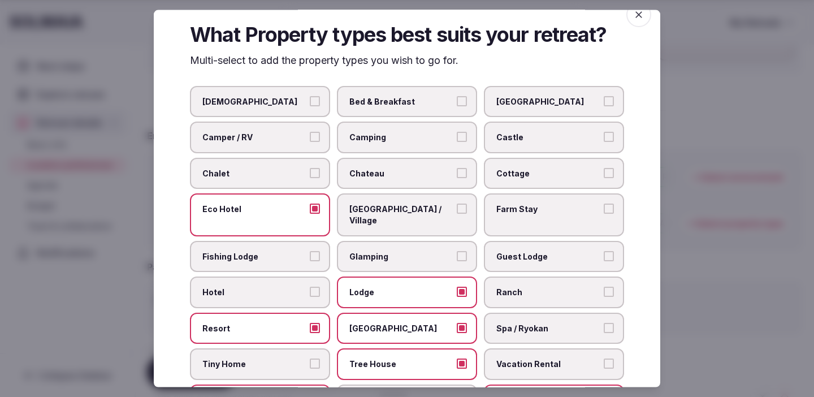
click at [398, 214] on label "Eco Lodge / Village" at bounding box center [407, 214] width 140 height 42
click at [457, 214] on button "Eco Lodge / Village" at bounding box center [462, 209] width 10 height 10
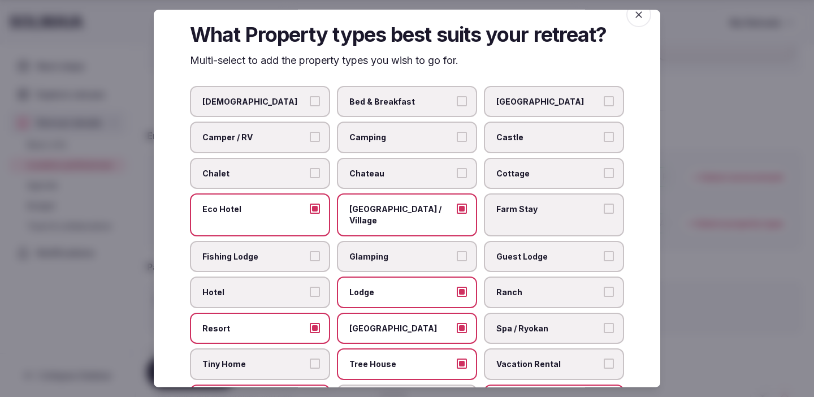
click at [547, 206] on span "Farm Stay" at bounding box center [549, 209] width 104 height 11
click at [604, 206] on button "Farm Stay" at bounding box center [609, 209] width 10 height 10
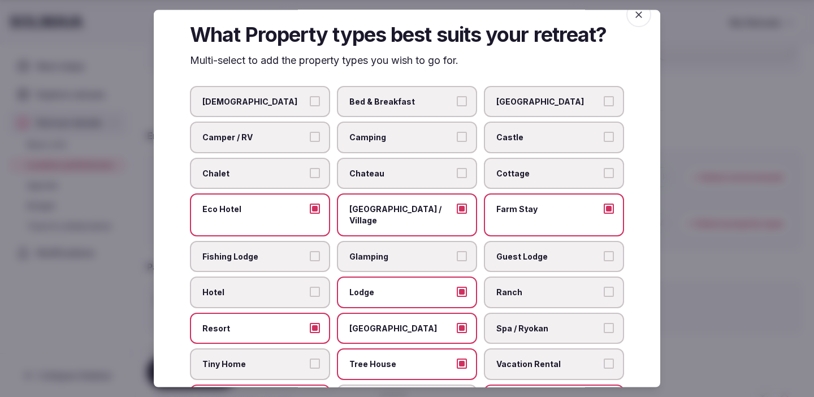
click at [540, 174] on span "Cottage" at bounding box center [549, 172] width 104 height 11
click at [604, 174] on button "Cottage" at bounding box center [609, 172] width 10 height 10
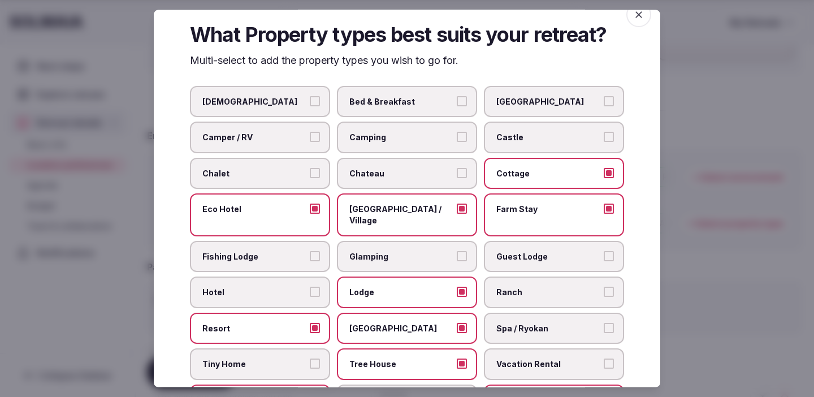
click at [404, 184] on label "Chateau" at bounding box center [407, 173] width 140 height 32
click at [457, 178] on button "Chateau" at bounding box center [462, 172] width 10 height 10
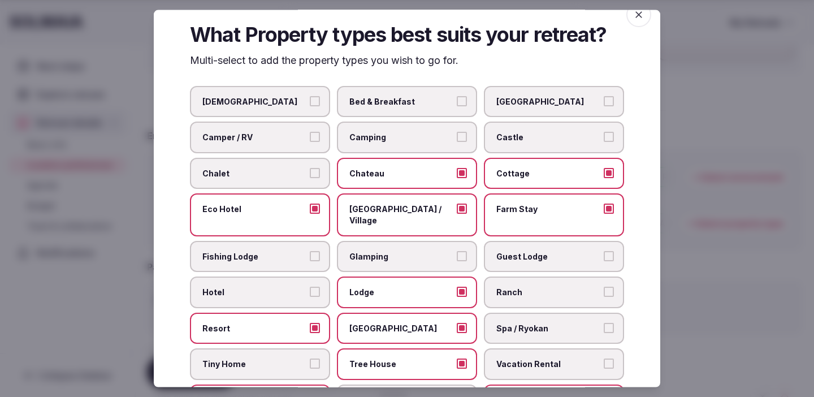
click at [258, 176] on span "Chalet" at bounding box center [254, 172] width 104 height 11
click at [310, 176] on button "Chalet" at bounding box center [315, 172] width 10 height 10
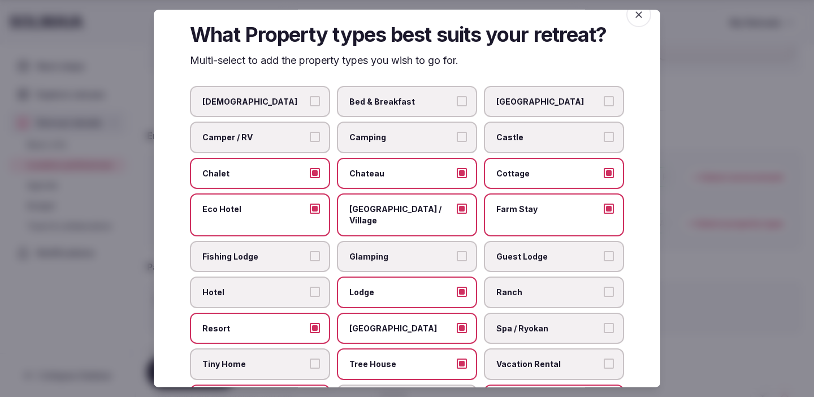
click at [427, 111] on label "Bed & Breakfast" at bounding box center [407, 101] width 140 height 32
click at [457, 106] on button "Bed & Breakfast" at bounding box center [462, 101] width 10 height 10
click at [264, 102] on span "Ashram" at bounding box center [254, 101] width 104 height 11
click at [310, 102] on button "Ashram" at bounding box center [315, 101] width 10 height 10
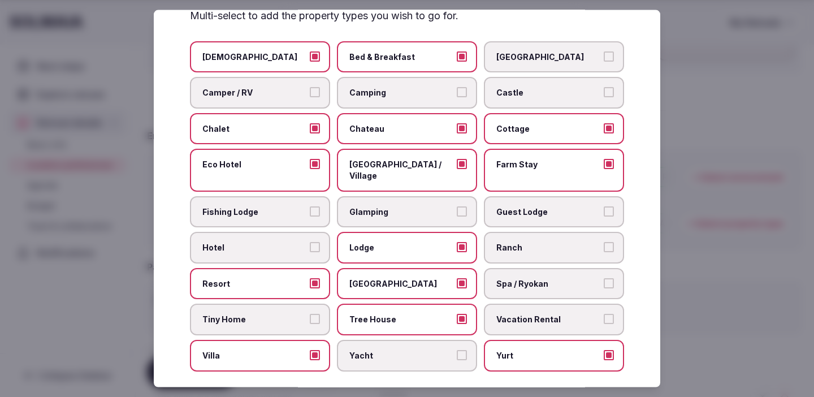
scroll to position [0, 0]
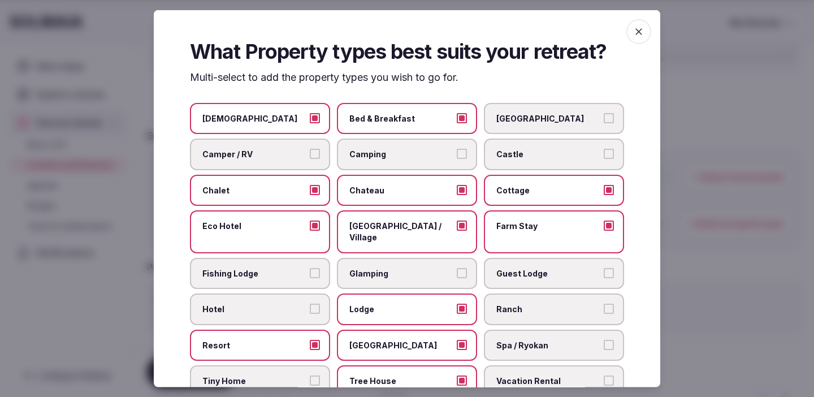
click at [640, 31] on icon "button" at bounding box center [638, 31] width 11 height 11
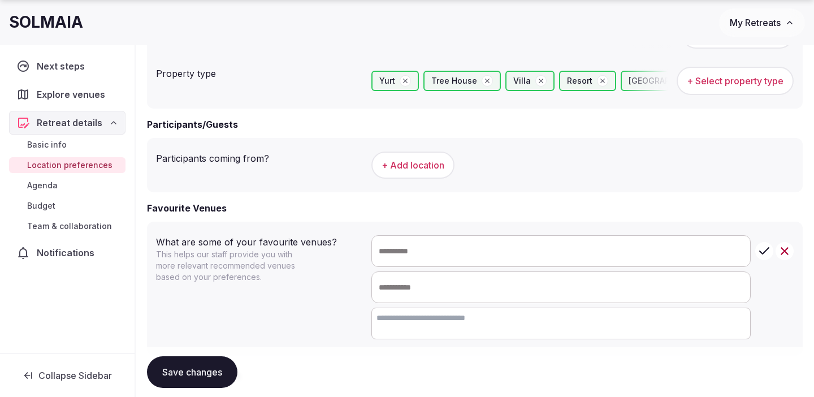
scroll to position [701, 0]
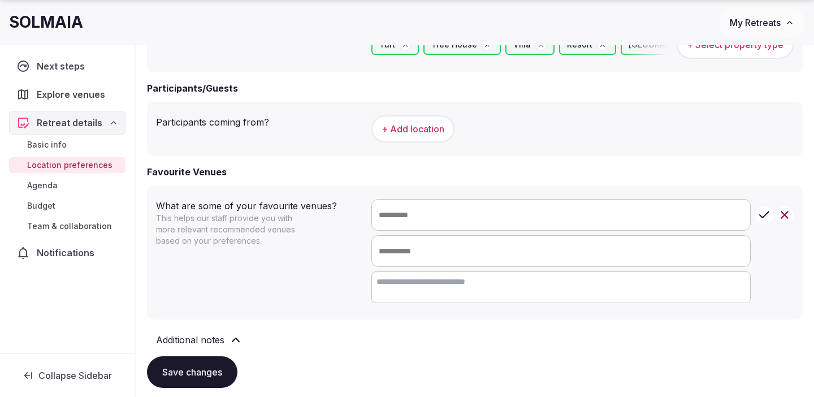
click at [438, 136] on button "+ Add location" at bounding box center [413, 128] width 83 height 27
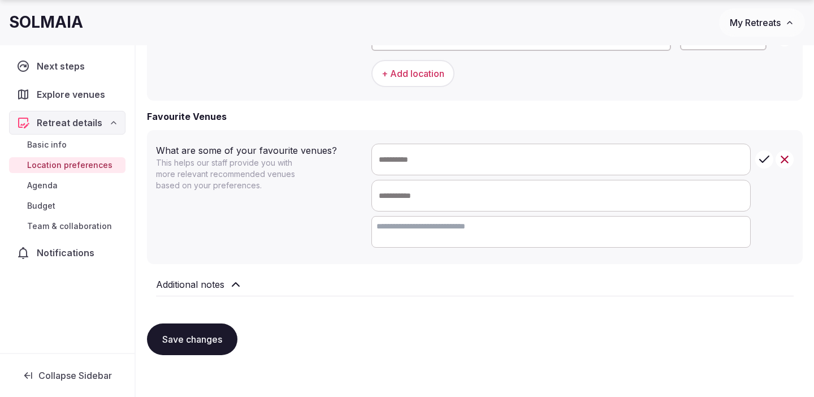
scroll to position [806, 0]
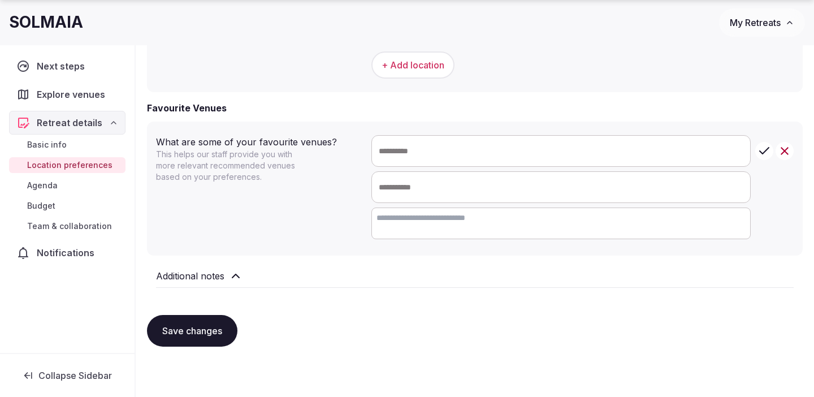
click at [516, 157] on input "text" at bounding box center [561, 151] width 378 height 31
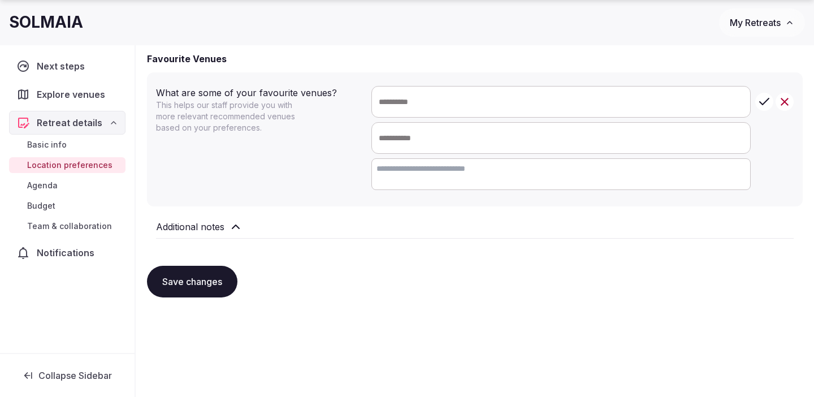
click at [195, 276] on button "Save changes" at bounding box center [192, 282] width 90 height 32
click at [54, 187] on span "Agenda" at bounding box center [42, 185] width 31 height 11
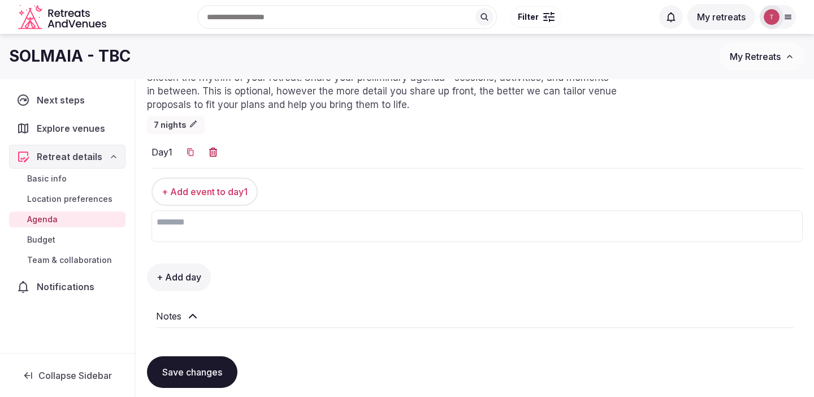
scroll to position [83, 0]
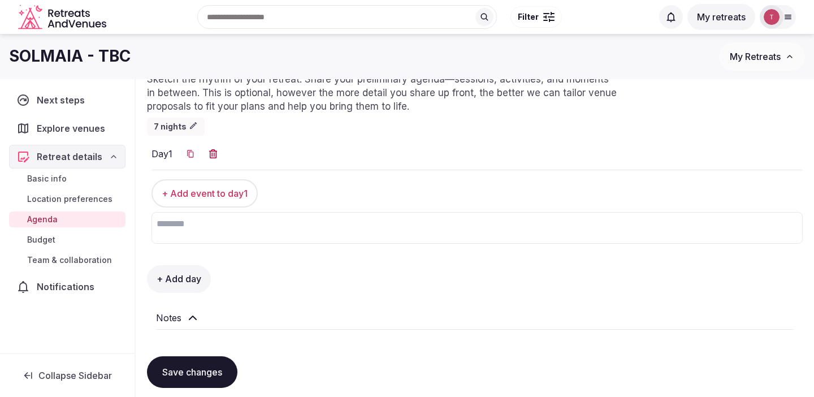
click at [183, 224] on textarea at bounding box center [478, 228] width 652 height 32
type textarea "**********"
click at [183, 271] on button "+ Add day" at bounding box center [179, 278] width 64 height 27
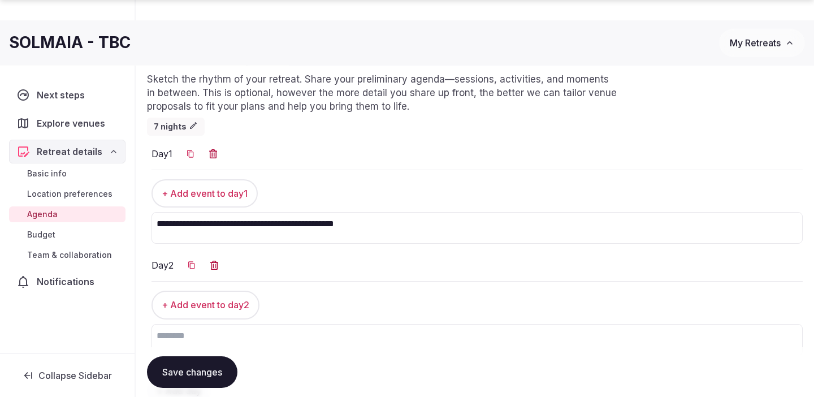
scroll to position [130, 0]
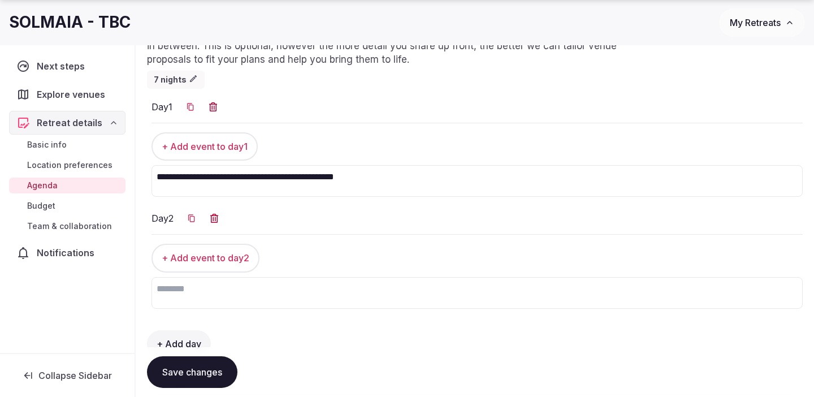
click at [210, 284] on textarea at bounding box center [478, 293] width 652 height 32
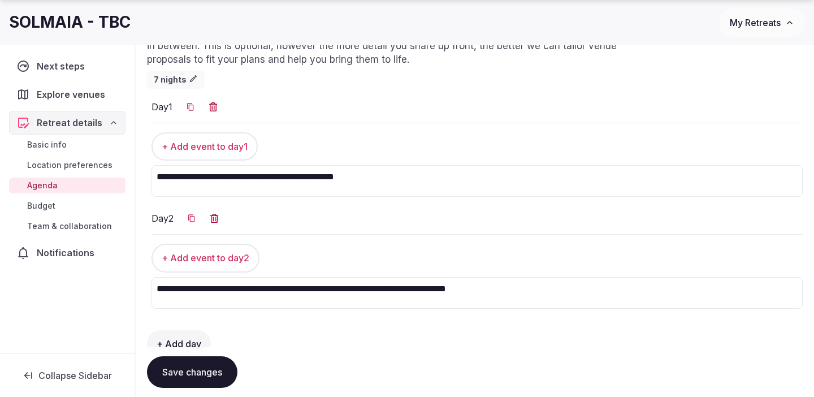
type textarea "**********"
click at [450, 182] on textarea "**********" at bounding box center [478, 181] width 652 height 32
drag, startPoint x: 386, startPoint y: 176, endPoint x: 265, endPoint y: 174, distance: 120.5
click at [265, 174] on textarea "**********" at bounding box center [478, 181] width 652 height 32
drag, startPoint x: 267, startPoint y: 178, endPoint x: 141, endPoint y: 171, distance: 126.3
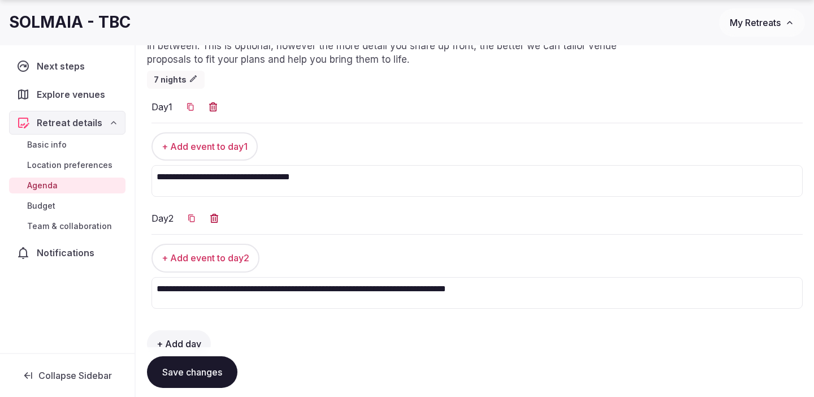
click at [143, 171] on div "**********" at bounding box center [475, 231] width 679 height 562
click at [263, 184] on textarea "**********" at bounding box center [478, 181] width 652 height 32
paste textarea "**********"
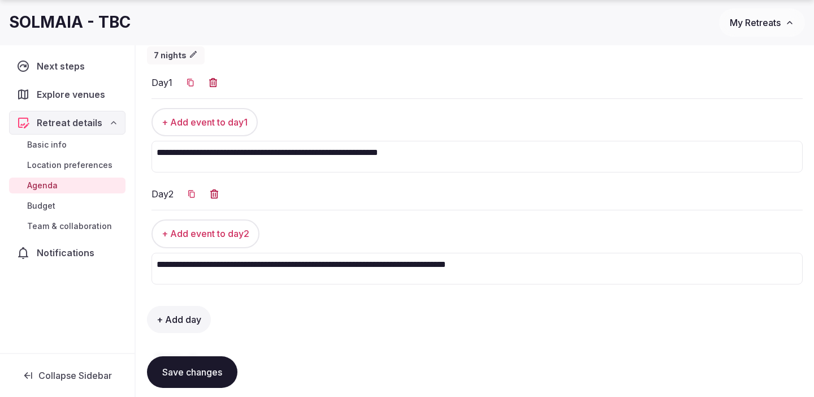
scroll to position [158, 0]
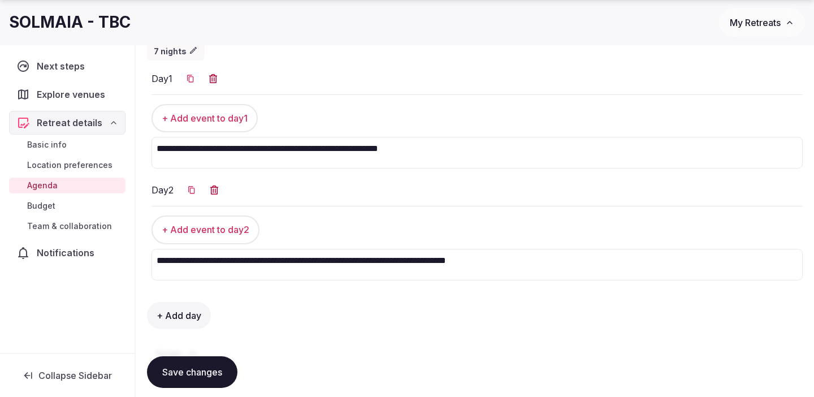
click at [231, 150] on textarea "**********" at bounding box center [478, 153] width 652 height 32
click at [288, 151] on textarea "**********" at bounding box center [478, 153] width 652 height 32
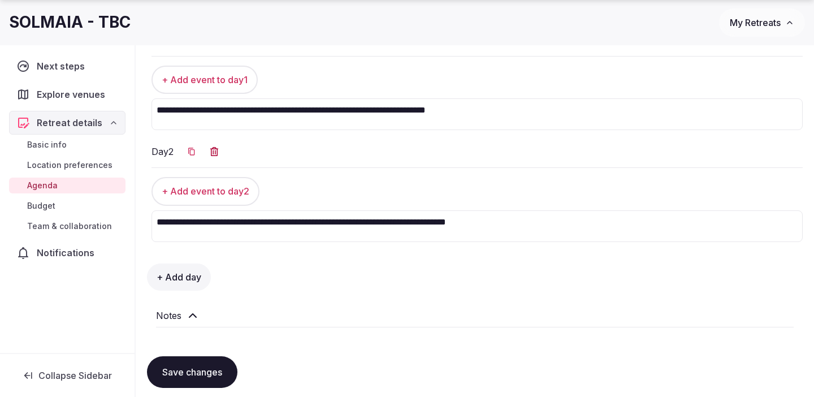
scroll to position [207, 0]
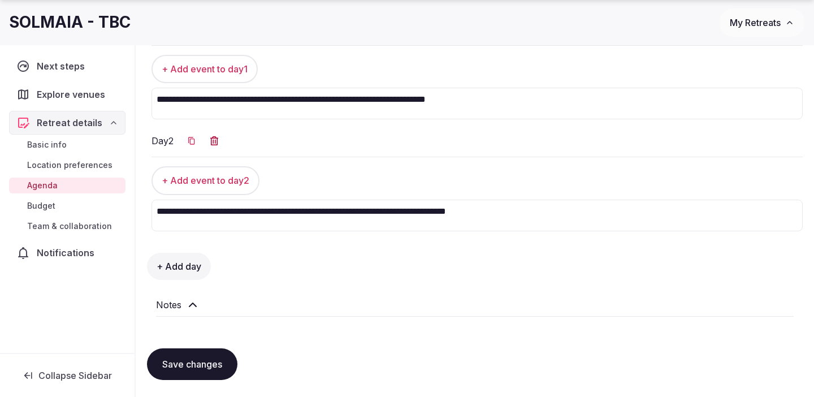
type textarea "**********"
drag, startPoint x: 218, startPoint y: 213, endPoint x: 182, endPoint y: 212, distance: 36.8
click at [186, 212] on textarea "**********" at bounding box center [478, 216] width 652 height 32
click at [547, 213] on textarea "**********" at bounding box center [478, 216] width 652 height 32
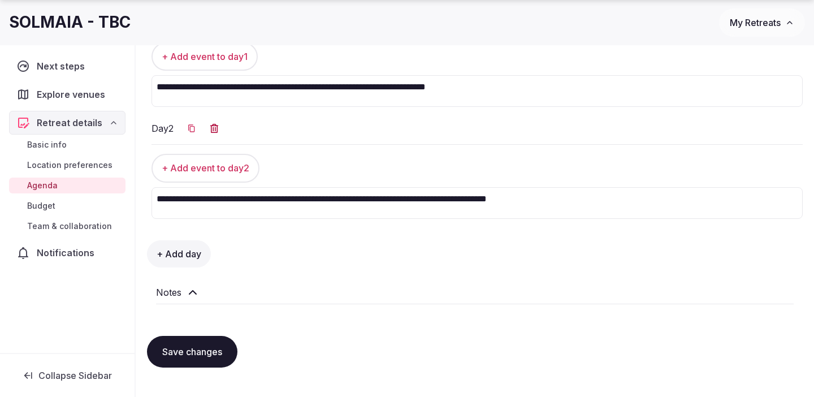
scroll to position [247, 0]
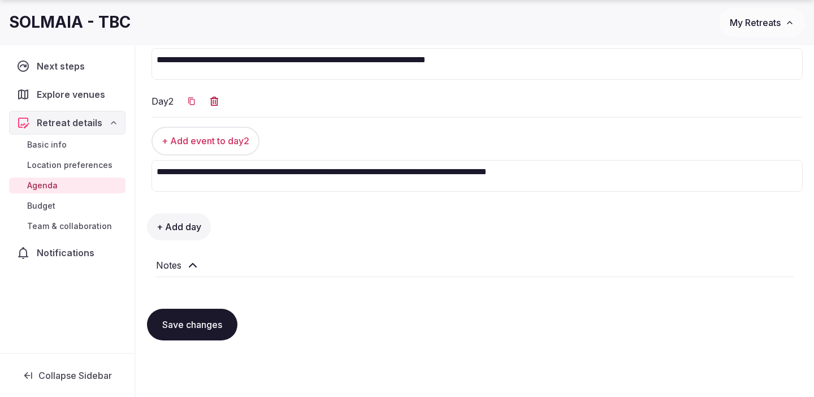
type textarea "**********"
click at [200, 231] on button "+ Add day" at bounding box center [179, 226] width 64 height 27
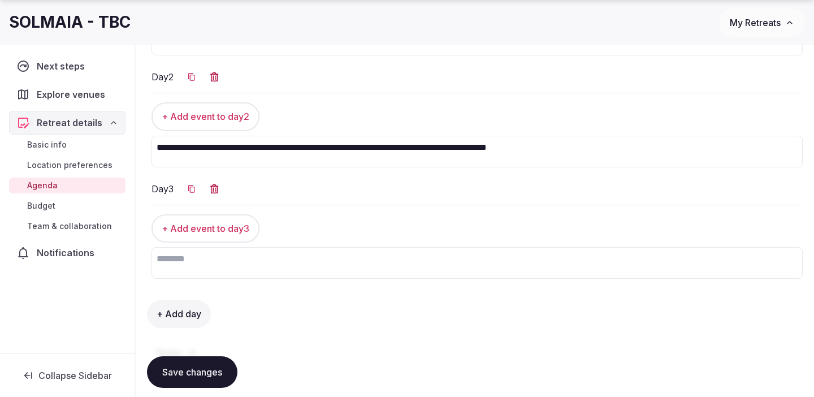
scroll to position [282, 0]
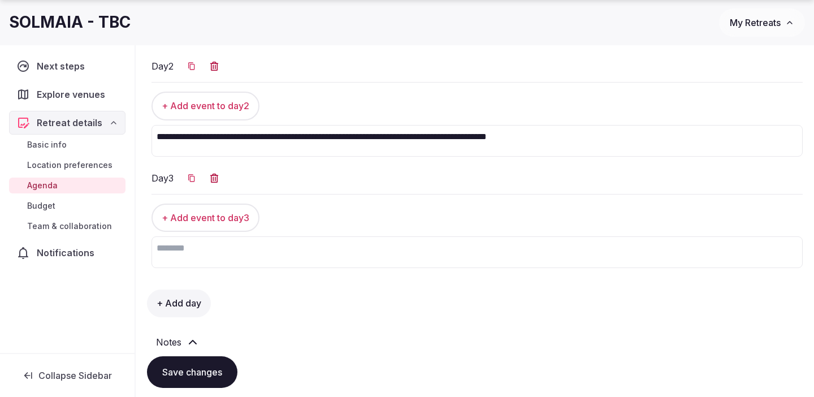
click at [226, 266] on textarea at bounding box center [478, 252] width 652 height 32
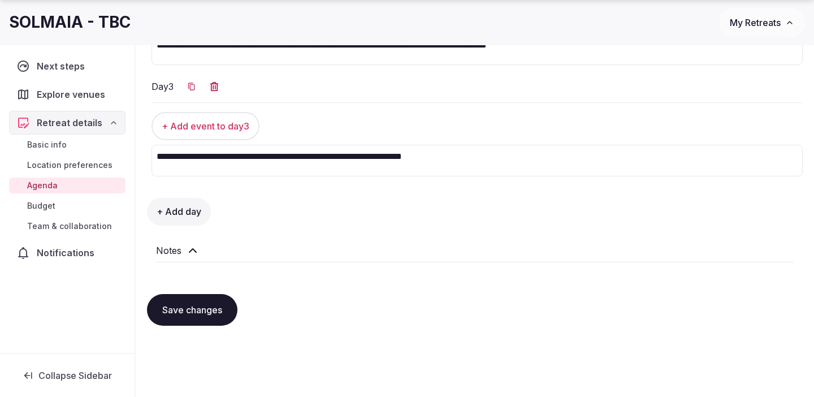
scroll to position [377, 0]
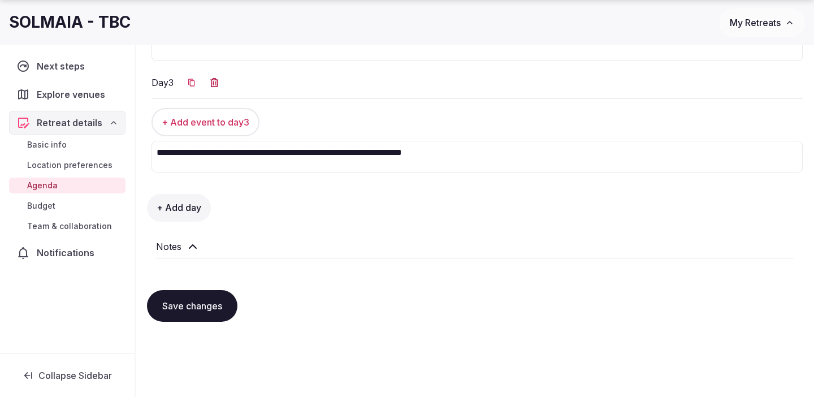
type textarea "**********"
click at [184, 203] on button "+ Add day" at bounding box center [179, 207] width 64 height 27
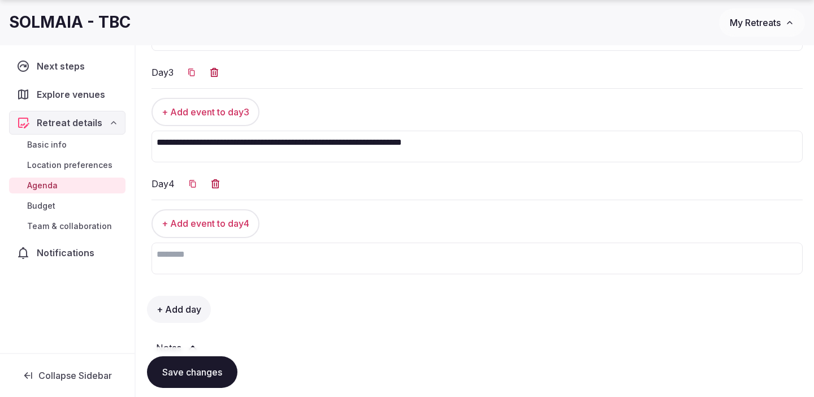
scroll to position [388, 0]
drag, startPoint x: 275, startPoint y: 144, endPoint x: 150, endPoint y: 140, distance: 124.5
click at [150, 140] on ul "**********" at bounding box center [475, 62] width 656 height 447
click at [210, 252] on textarea at bounding box center [478, 258] width 652 height 32
paste textarea "**********"
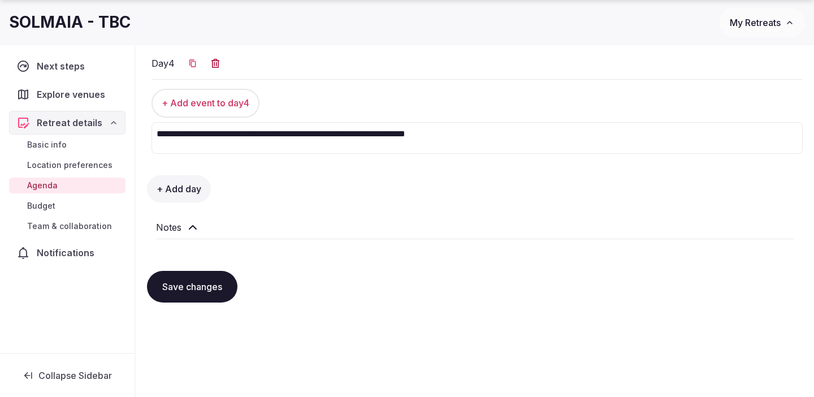
scroll to position [513, 0]
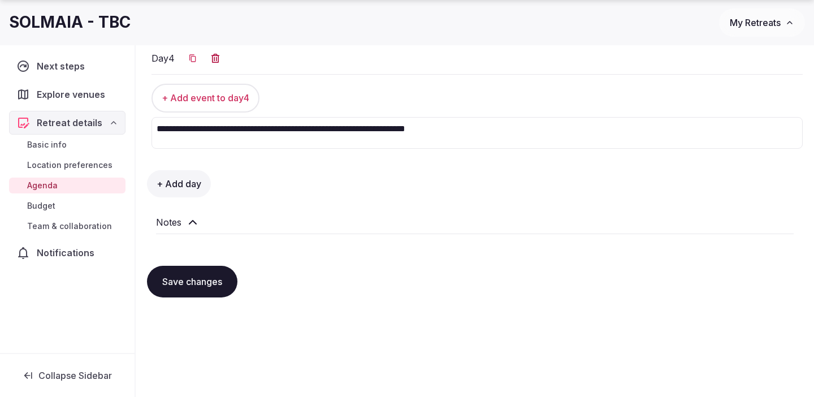
type textarea "**********"
click at [179, 184] on button "+ Add day" at bounding box center [179, 183] width 64 height 27
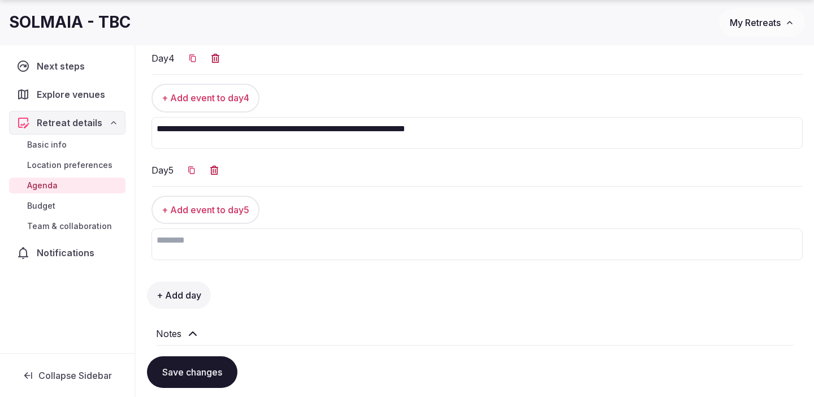
click at [221, 245] on textarea at bounding box center [478, 244] width 652 height 32
paste textarea "**********"
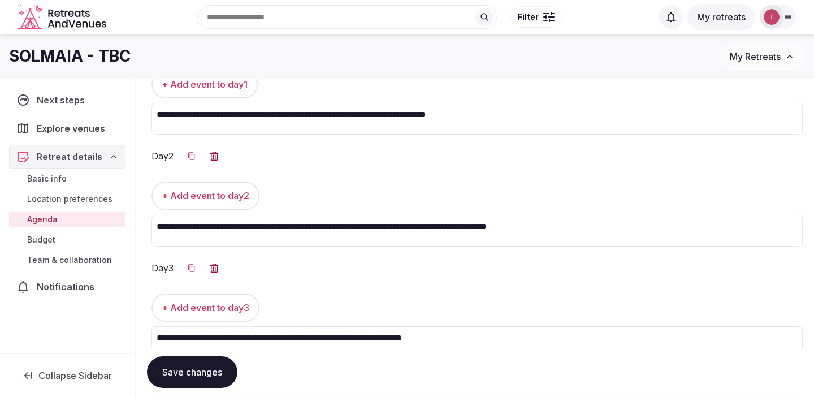
scroll to position [189, 0]
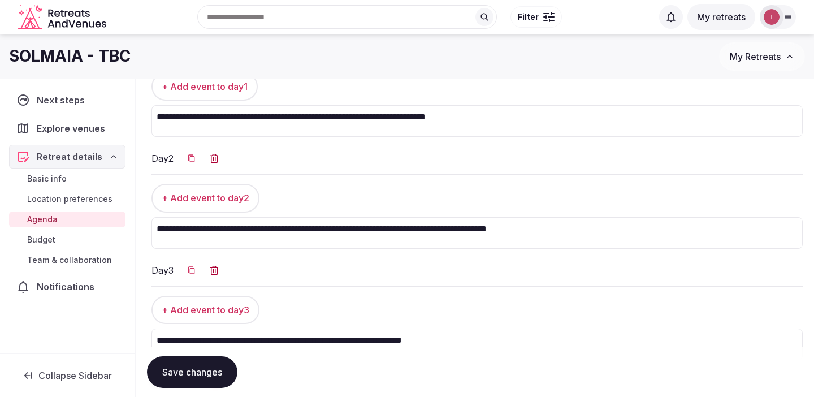
type textarea "**********"
click at [478, 233] on textarea "**********" at bounding box center [478, 233] width 652 height 32
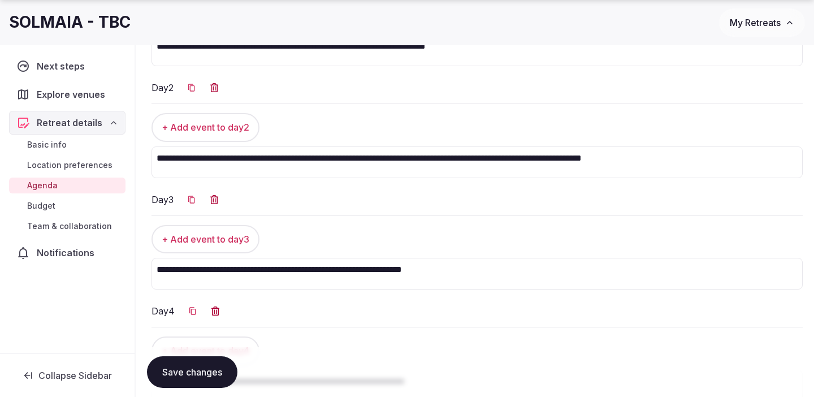
scroll to position [262, 0]
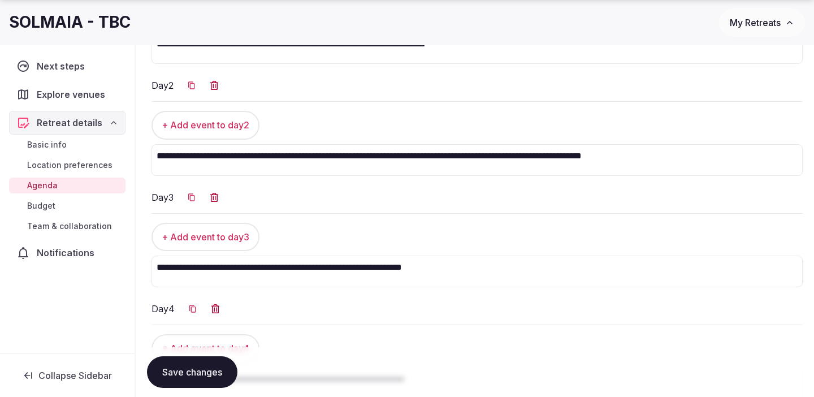
drag, startPoint x: 489, startPoint y: 269, endPoint x: 282, endPoint y: 269, distance: 207.0
click at [282, 269] on textarea "**********" at bounding box center [478, 272] width 652 height 32
click at [712, 158] on textarea "**********" at bounding box center [478, 160] width 652 height 32
paste textarea "**********"
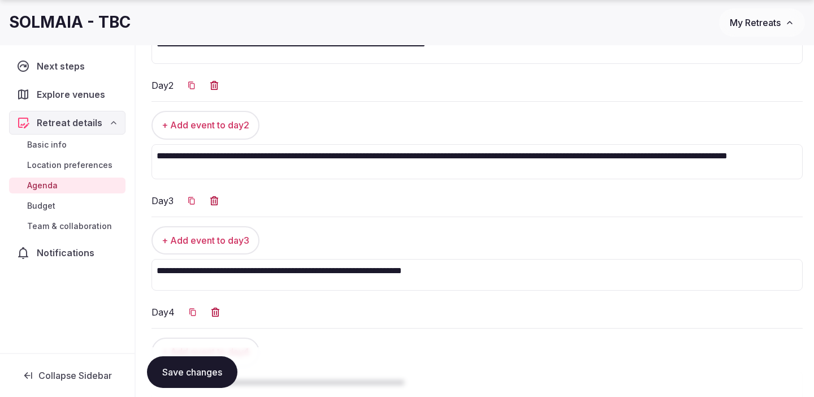
drag, startPoint x: 686, startPoint y: 158, endPoint x: 350, endPoint y: 158, distance: 336.0
click at [350, 158] on textarea "**********" at bounding box center [478, 161] width 652 height 35
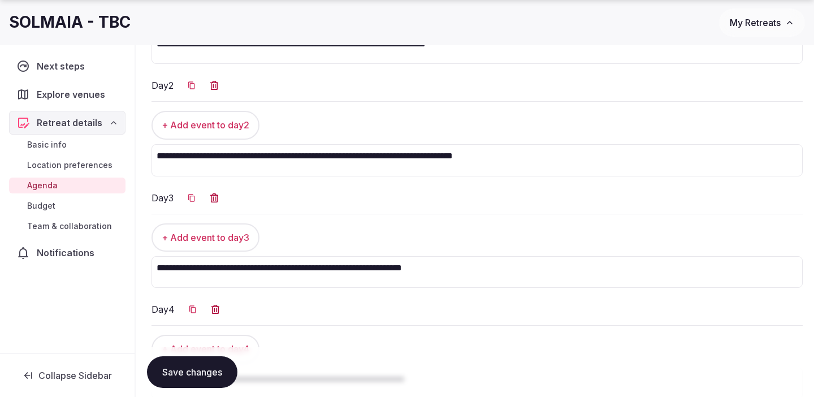
type textarea "**********"
drag, startPoint x: 484, startPoint y: 269, endPoint x: 279, endPoint y: 270, distance: 204.7
click at [279, 270] on textarea "**********" at bounding box center [478, 272] width 652 height 32
paste textarea "**********"
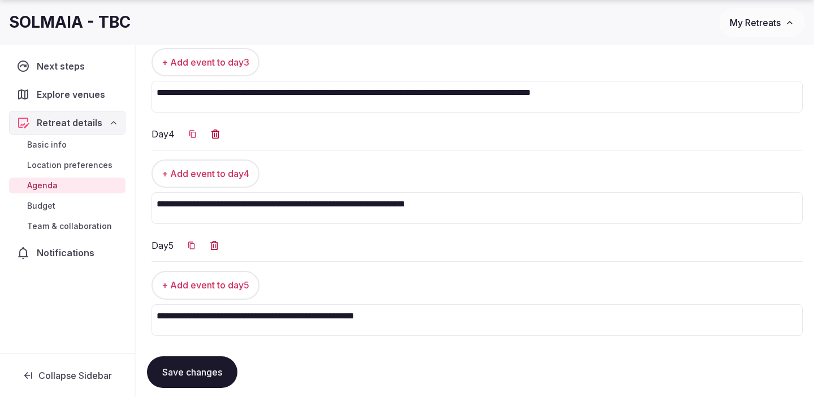
scroll to position [441, 0]
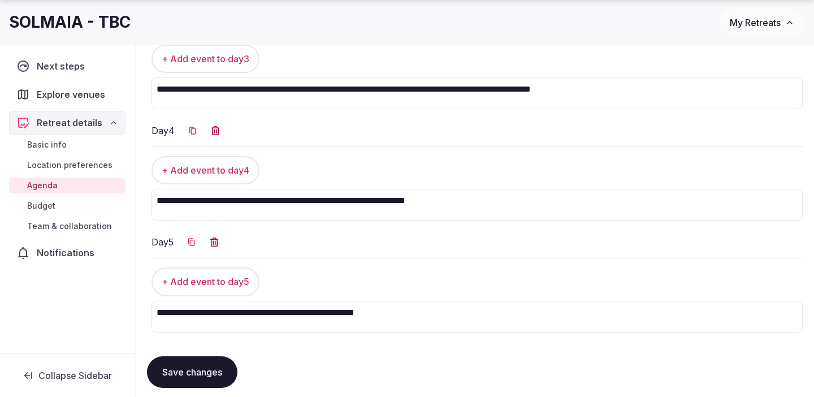
drag, startPoint x: 619, startPoint y: 92, endPoint x: 411, endPoint y: 93, distance: 208.7
click at [411, 93] on textarea "**********" at bounding box center [478, 93] width 652 height 32
click at [489, 89] on textarea "**********" at bounding box center [478, 93] width 652 height 32
drag, startPoint x: 529, startPoint y: 90, endPoint x: 407, endPoint y: 90, distance: 121.6
click at [407, 90] on textarea "**********" at bounding box center [478, 93] width 652 height 32
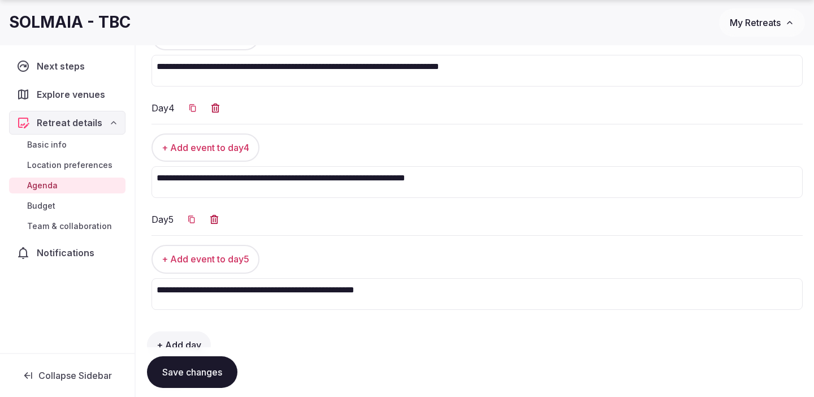
scroll to position [467, 0]
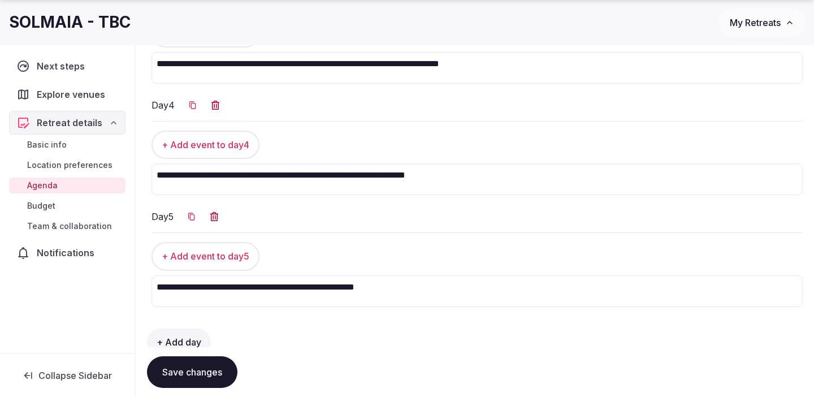
click at [534, 82] on textarea "**********" at bounding box center [478, 68] width 652 height 32
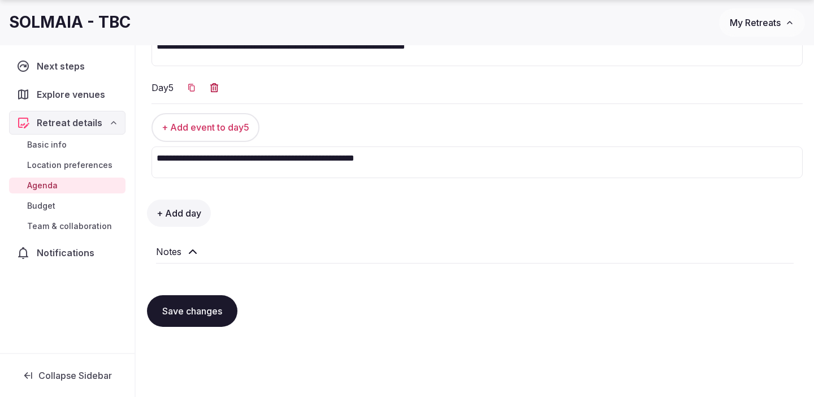
scroll to position [597, 0]
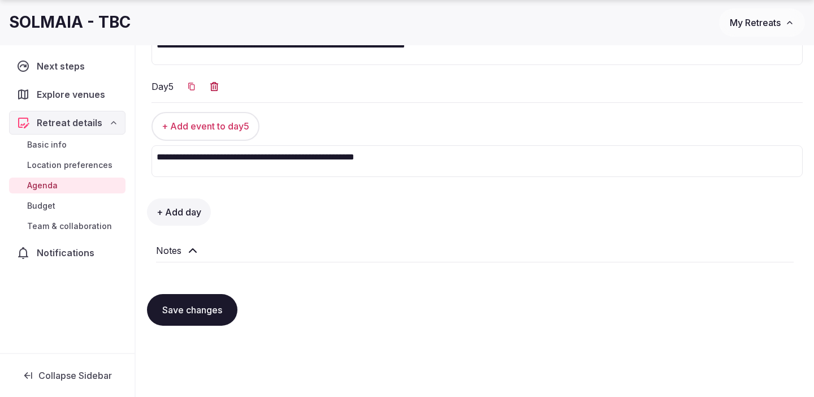
type textarea "**********"
click at [452, 154] on textarea "**********" at bounding box center [478, 161] width 652 height 32
type textarea "**********"
click at [187, 219] on button "+ Add day" at bounding box center [179, 212] width 64 height 27
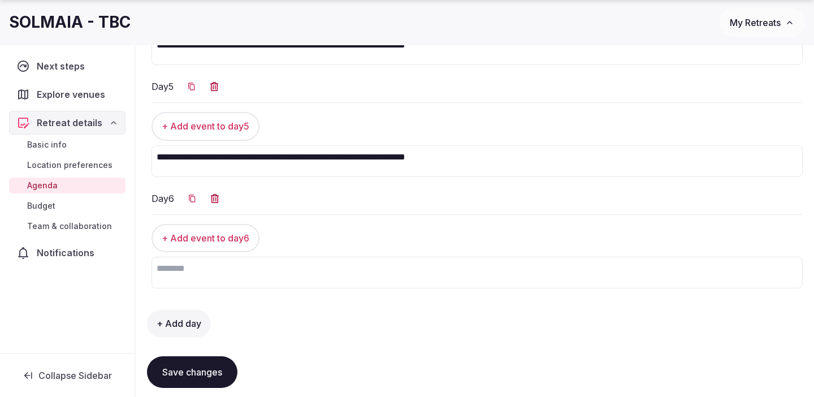
click at [240, 271] on textarea at bounding box center [478, 273] width 652 height 32
paste textarea "**********"
drag, startPoint x: 156, startPoint y: 159, endPoint x: 276, endPoint y: 162, distance: 120.5
click at [276, 162] on textarea "**********" at bounding box center [478, 161] width 652 height 32
click at [157, 270] on textarea "**********" at bounding box center [478, 273] width 652 height 32
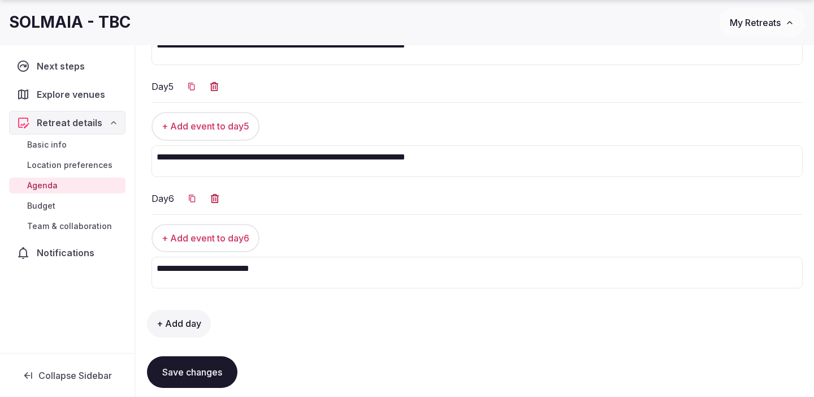
paste textarea "**********"
click at [456, 265] on textarea "**********" at bounding box center [478, 273] width 652 height 32
click at [528, 161] on textarea "**********" at bounding box center [478, 161] width 652 height 32
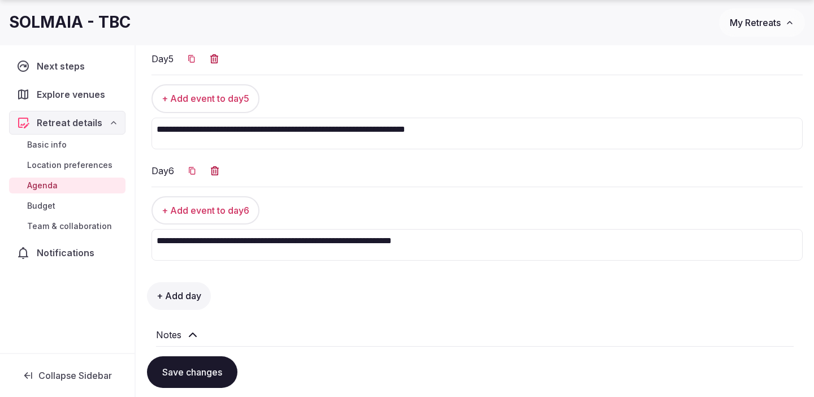
scroll to position [637, 0]
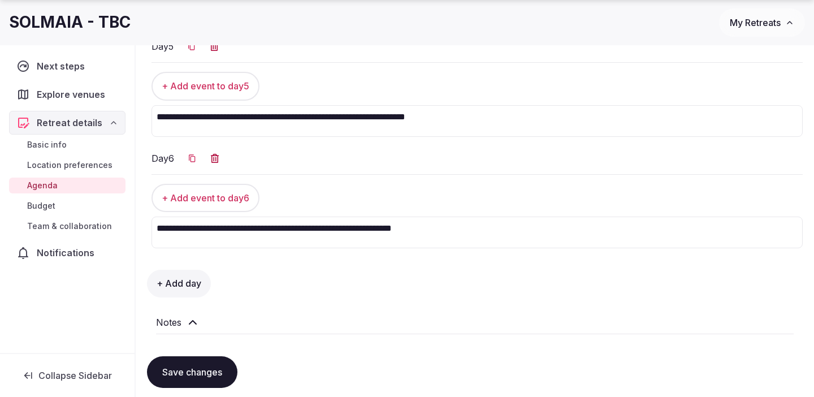
click at [506, 236] on textarea "**********" at bounding box center [478, 233] width 652 height 32
click at [281, 230] on textarea "**********" at bounding box center [478, 233] width 652 height 32
click at [563, 230] on textarea "**********" at bounding box center [478, 233] width 652 height 32
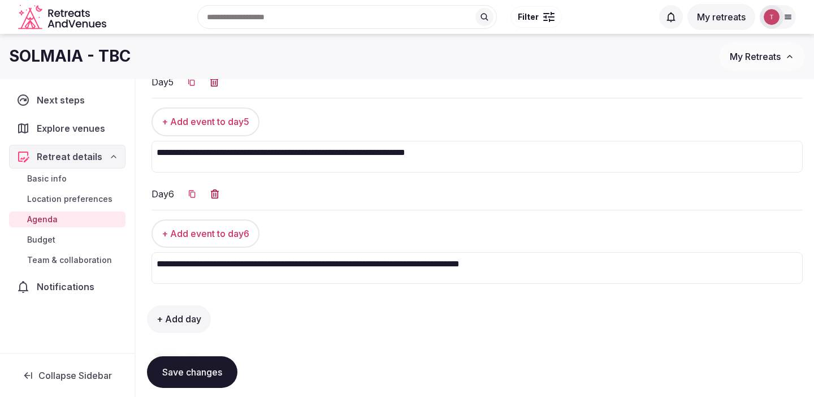
scroll to position [600, 0]
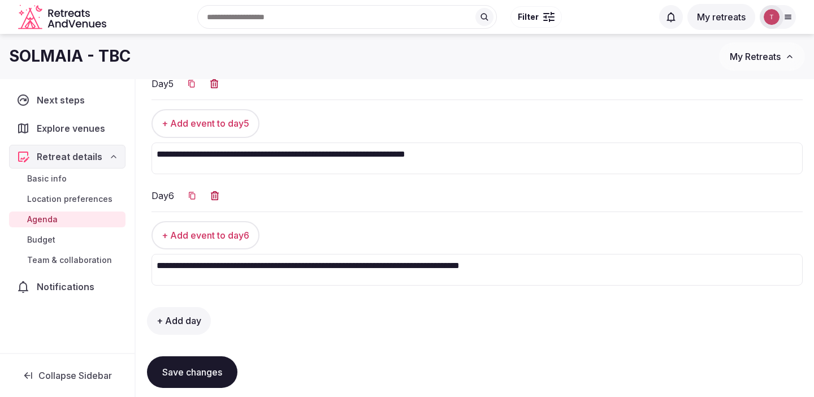
drag, startPoint x: 479, startPoint y: 266, endPoint x: 357, endPoint y: 262, distance: 121.7
click at [357, 262] on textarea "**********" at bounding box center [478, 270] width 652 height 32
type textarea "**********"
click at [417, 152] on textarea "**********" at bounding box center [478, 159] width 652 height 32
paste textarea "**********"
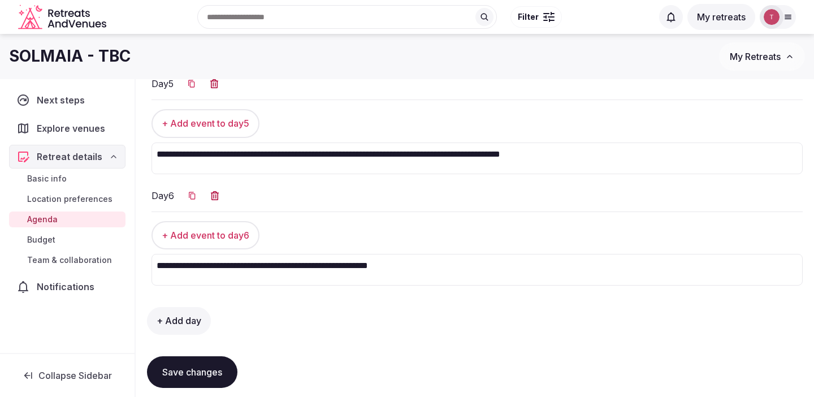
drag, startPoint x: 613, startPoint y: 154, endPoint x: 544, endPoint y: 154, distance: 69.0
click at [544, 154] on textarea "**********" at bounding box center [478, 159] width 652 height 32
type textarea "**********"
click at [279, 267] on textarea "**********" at bounding box center [478, 270] width 652 height 32
drag, startPoint x: 353, startPoint y: 265, endPoint x: 280, endPoint y: 266, distance: 73.5
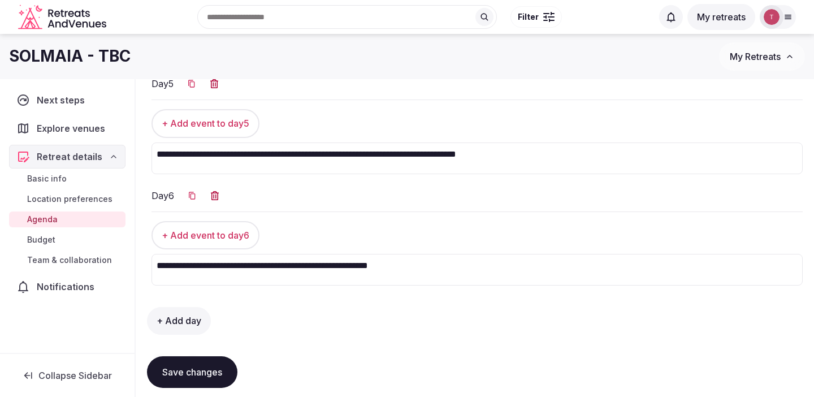
click at [280, 266] on textarea "**********" at bounding box center [478, 270] width 652 height 32
type textarea "**********"
click at [282, 155] on textarea "**********" at bounding box center [478, 159] width 652 height 32
paste textarea "**********"
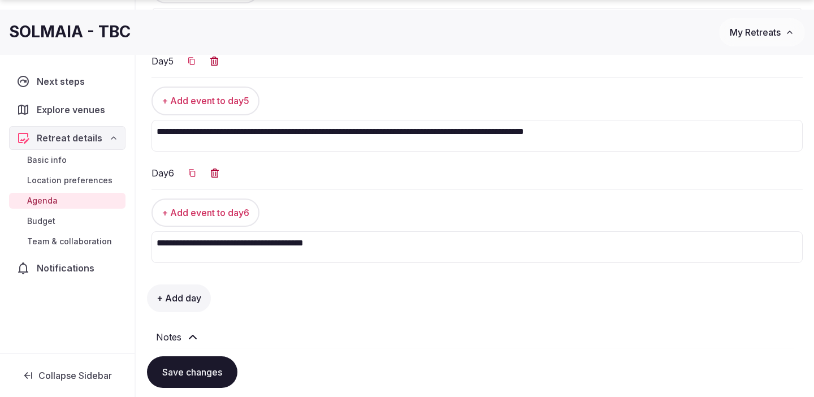
scroll to position [637, 0]
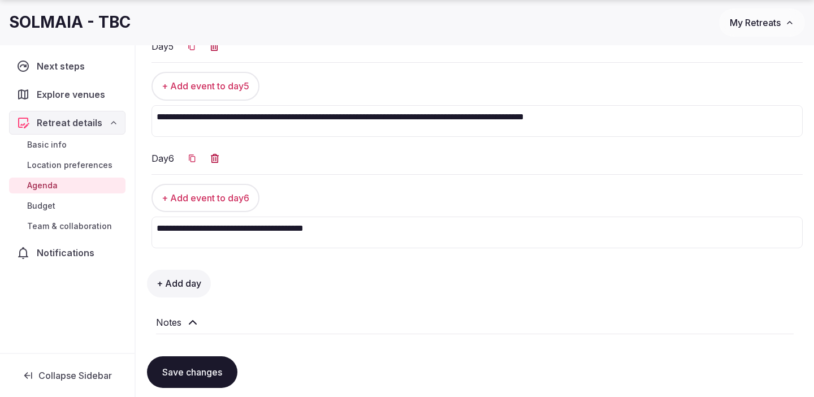
type textarea "**********"
click at [372, 228] on textarea "**********" at bounding box center [478, 233] width 652 height 32
click at [279, 231] on textarea "**********" at bounding box center [478, 233] width 652 height 32
paste textarea "**********"
click at [422, 236] on textarea "**********" at bounding box center [478, 233] width 652 height 32
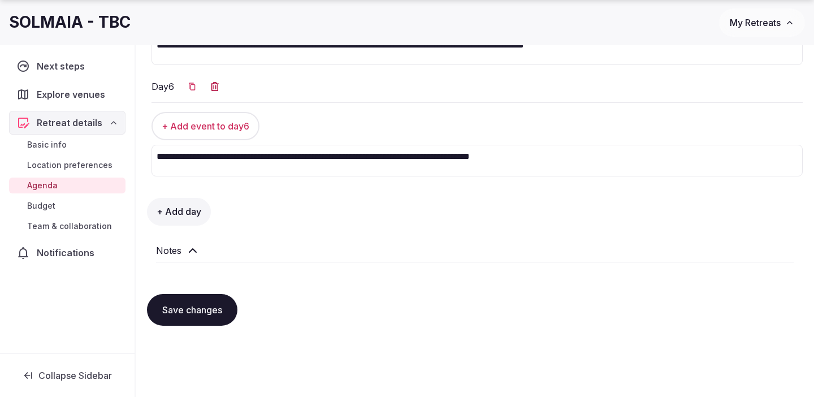
scroll to position [725, 0]
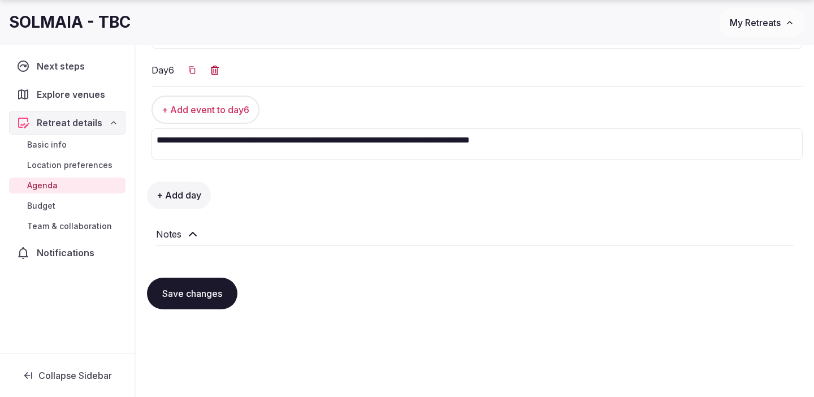
type textarea "**********"
click at [182, 193] on button "+ Add day" at bounding box center [179, 195] width 64 height 27
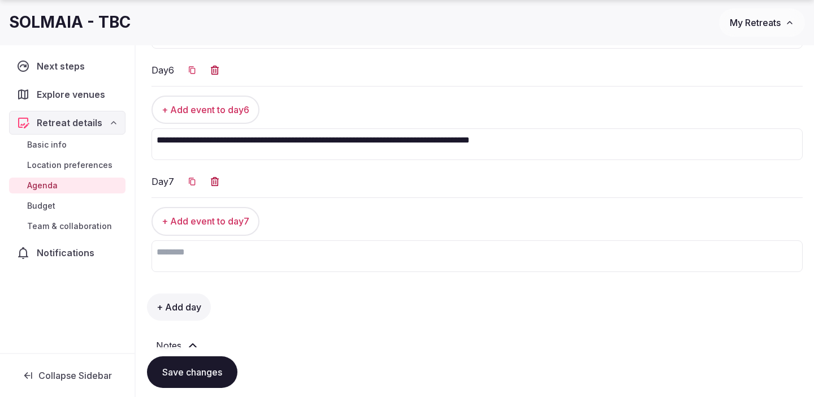
click at [247, 247] on textarea at bounding box center [478, 256] width 652 height 32
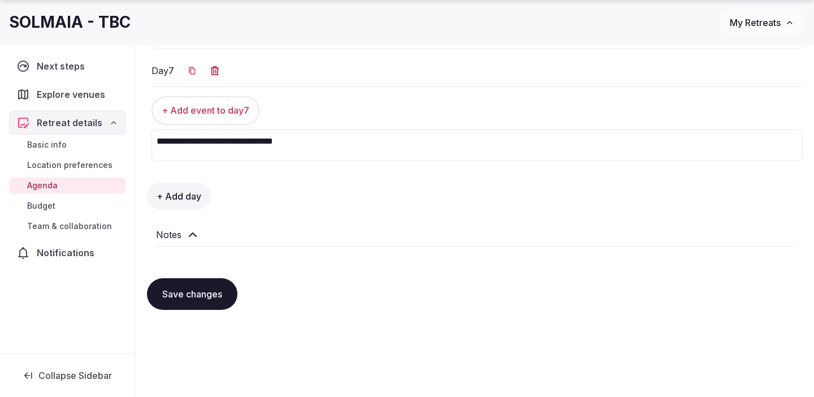
scroll to position [848, 0]
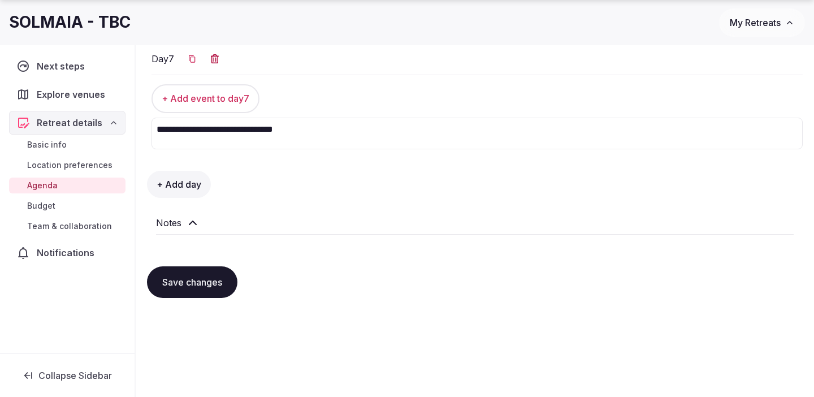
type textarea "**********"
click at [220, 283] on button "Save changes" at bounding box center [192, 282] width 90 height 32
click at [57, 205] on link "Budget" at bounding box center [67, 206] width 117 height 16
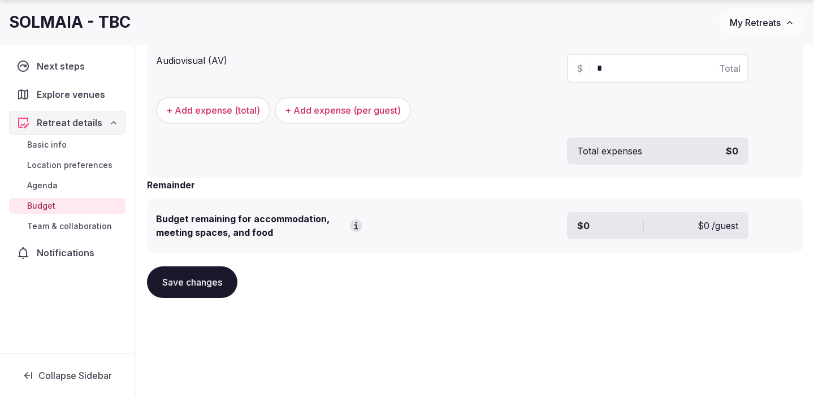
scroll to position [491, 0]
click at [57, 227] on span "Team & collaboration" at bounding box center [69, 226] width 85 height 11
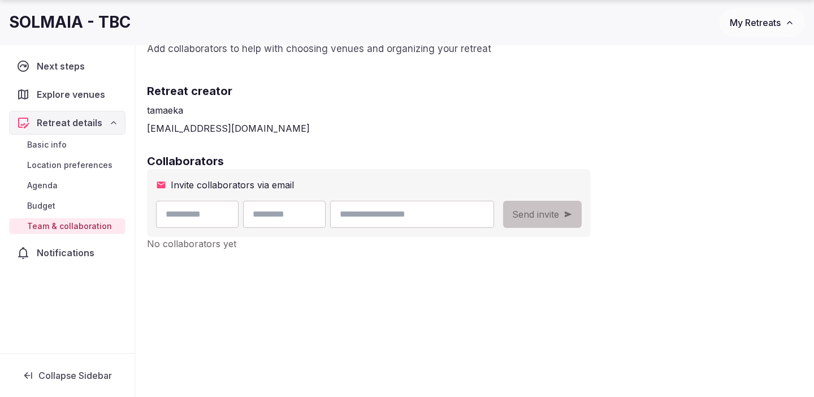
scroll to position [123, 0]
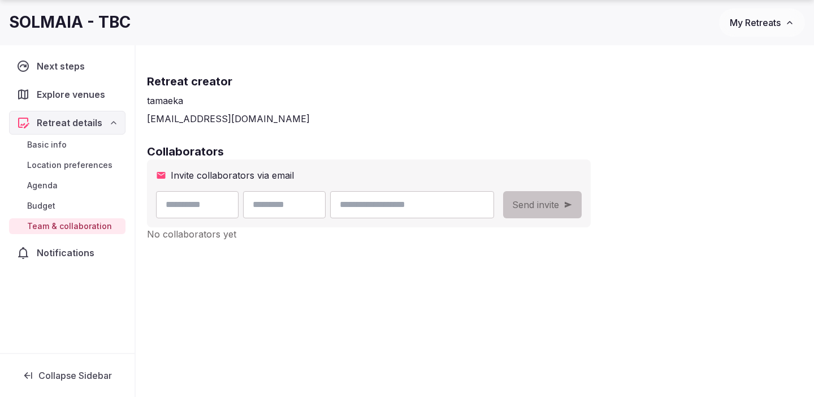
click at [217, 208] on input "text" at bounding box center [197, 204] width 83 height 27
type input "***"
type input "*******"
click at [429, 209] on input "email" at bounding box center [412, 204] width 164 height 27
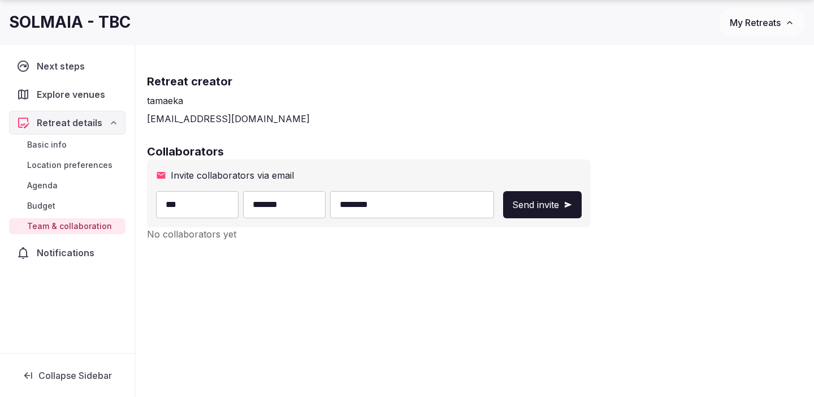
drag, startPoint x: 406, startPoint y: 201, endPoint x: 283, endPoint y: 193, distance: 123.5
click at [299, 195] on div "*** ******* ********" at bounding box center [325, 204] width 338 height 27
paste input "**********"
type input "**********"
click at [634, 242] on div "**********" at bounding box center [475, 175] width 679 height 438
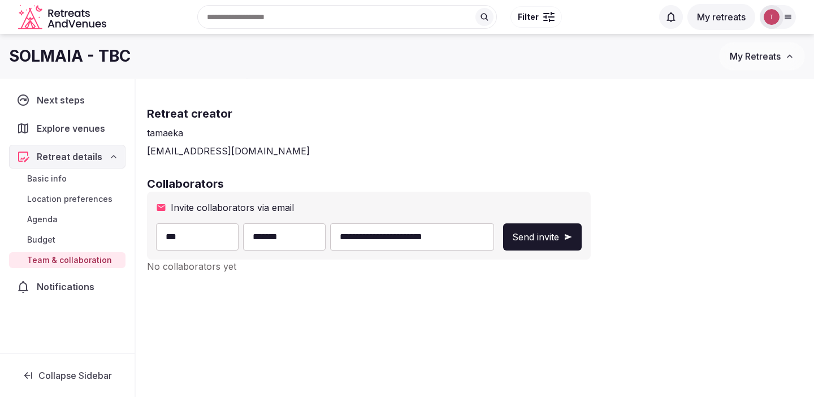
scroll to position [76, 0]
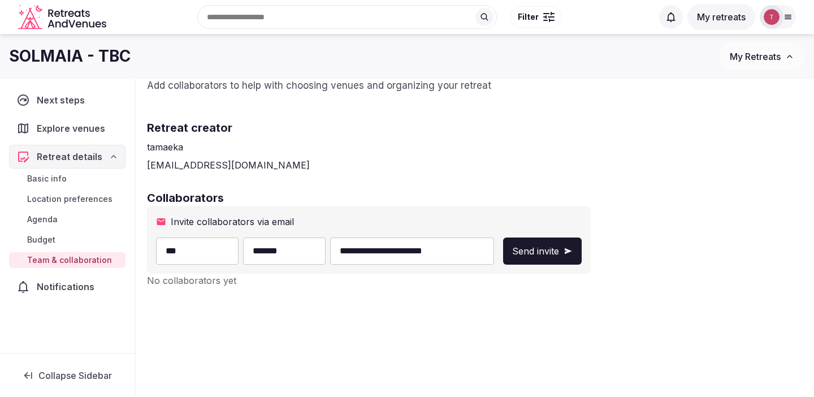
click at [76, 294] on div "Notifications" at bounding box center [67, 287] width 117 height 24
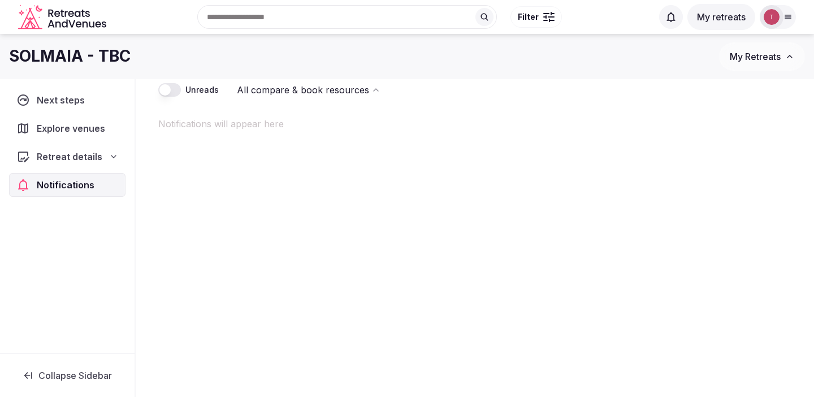
click at [85, 127] on span "Explore venues" at bounding box center [73, 129] width 73 height 14
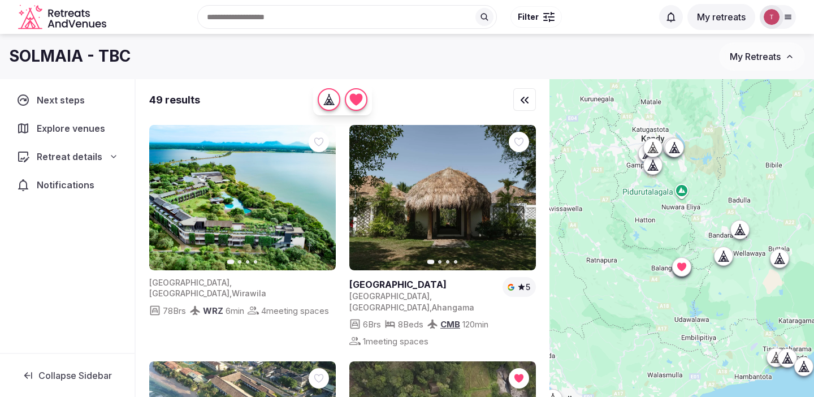
click at [518, 195] on icon "button" at bounding box center [520, 197] width 9 height 9
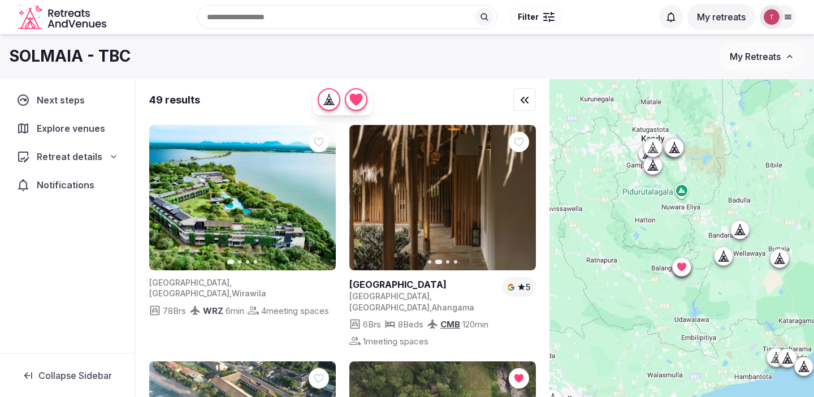
click at [518, 195] on icon "button" at bounding box center [520, 197] width 9 height 9
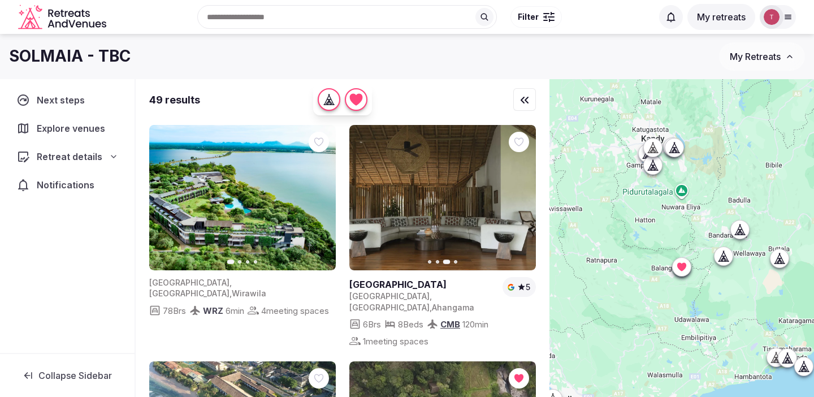
click at [524, 196] on icon "button" at bounding box center [520, 197] width 9 height 9
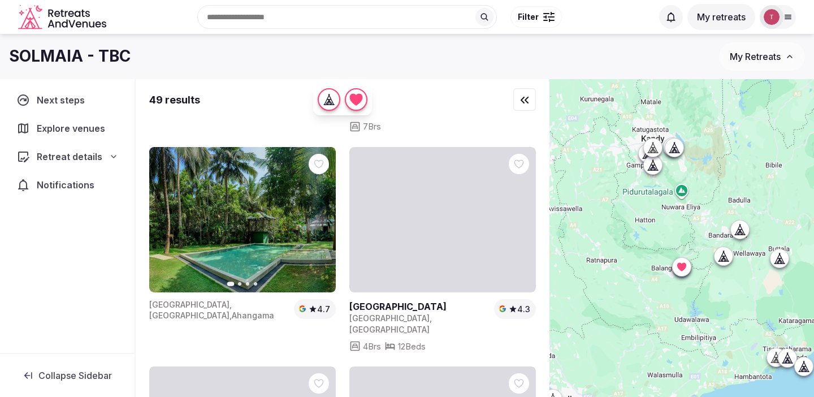
scroll to position [1091, 0]
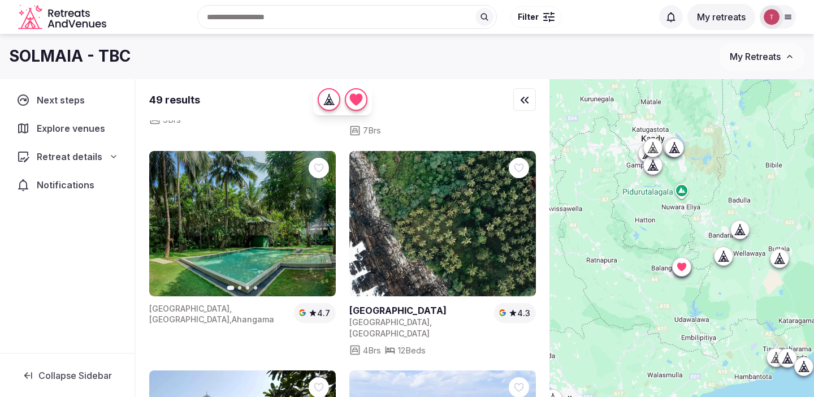
click at [510, 219] on link at bounding box center [443, 223] width 187 height 145
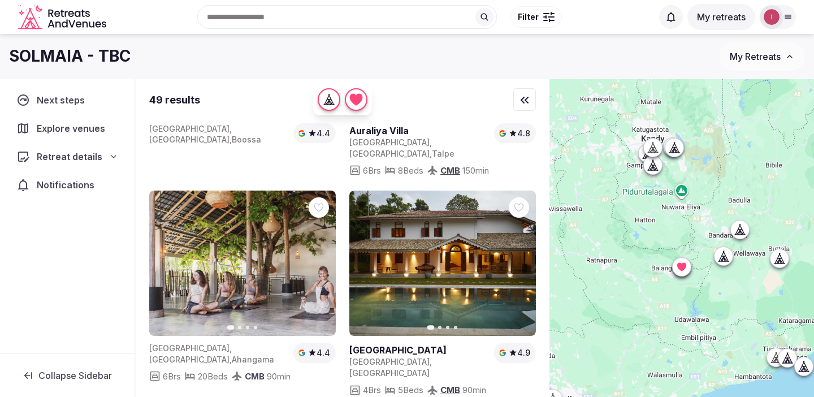
scroll to position [1511, 0]
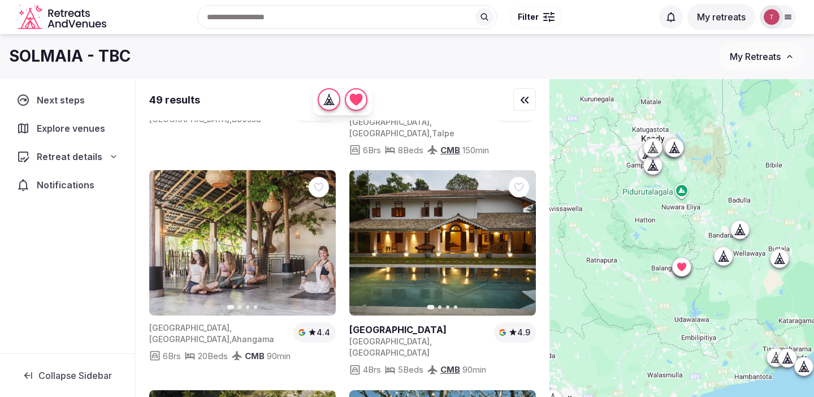
click at [321, 239] on icon "button" at bounding box center [320, 243] width 5 height 8
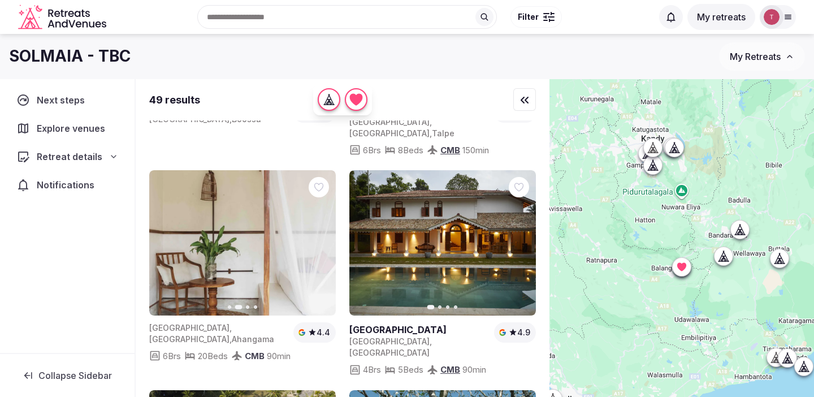
click at [321, 239] on icon "button" at bounding box center [320, 243] width 9 height 9
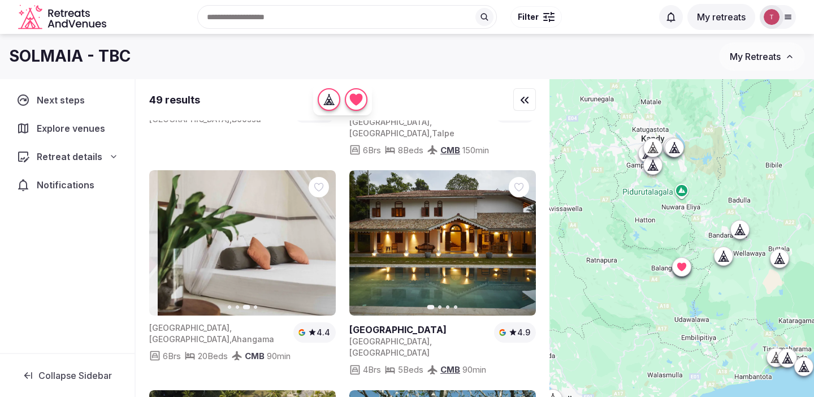
click at [321, 239] on icon "button" at bounding box center [320, 243] width 9 height 9
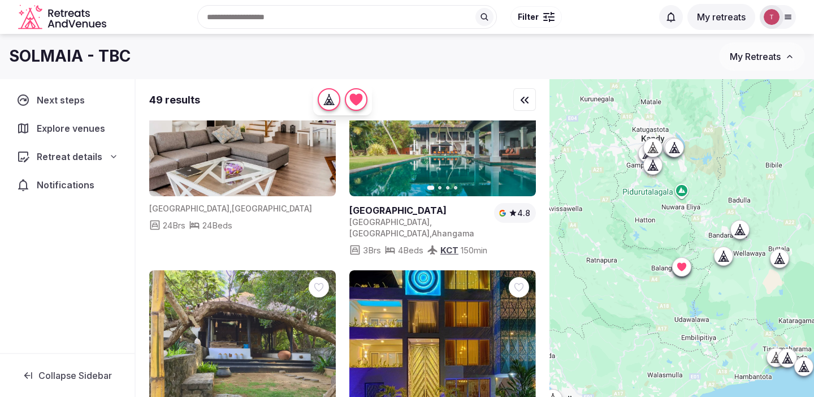
scroll to position [2141, 0]
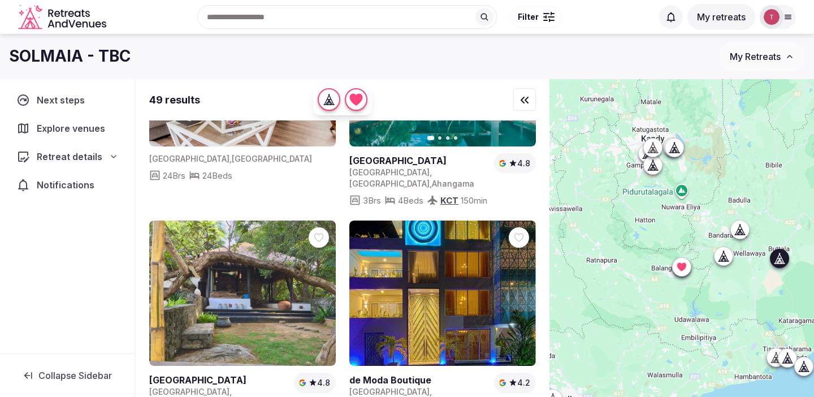
click at [0, 0] on icon at bounding box center [0, 0] width 0 height 0
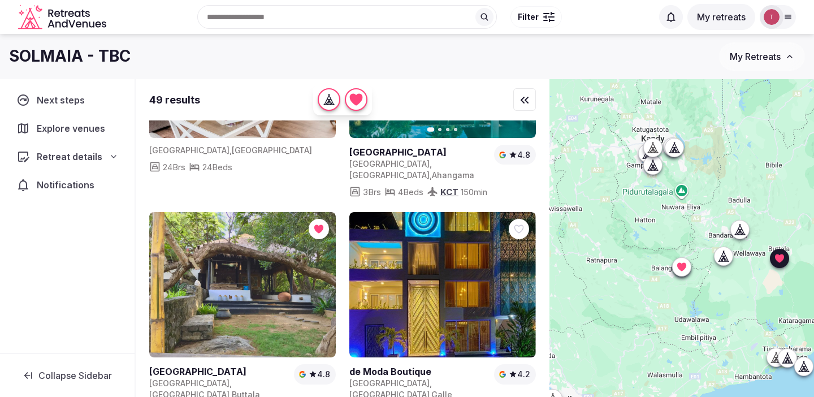
scroll to position [2155, 0]
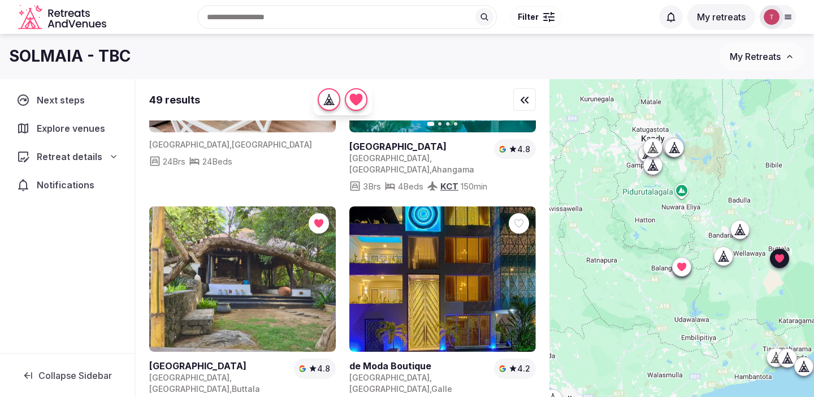
click at [273, 240] on link at bounding box center [242, 278] width 187 height 145
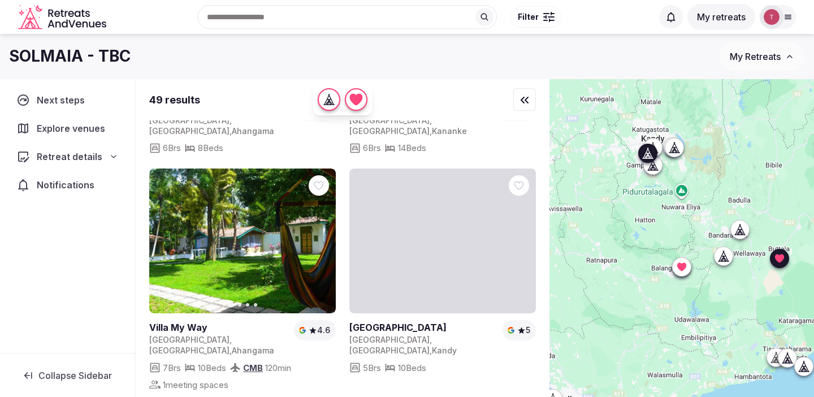
scroll to position [2638, 0]
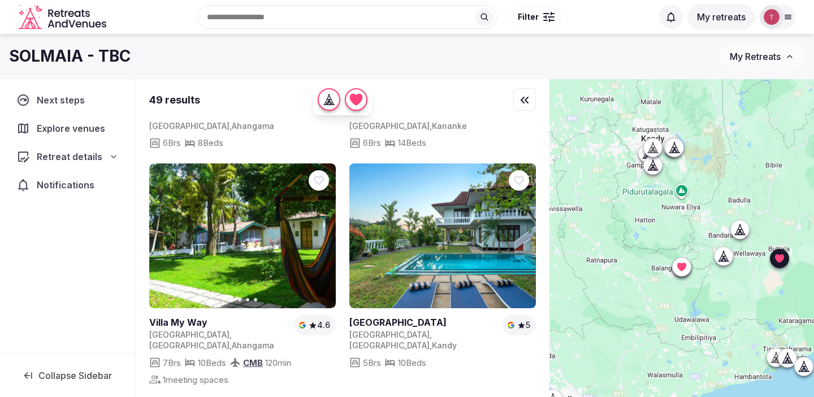
click at [263, 200] on link at bounding box center [242, 235] width 187 height 145
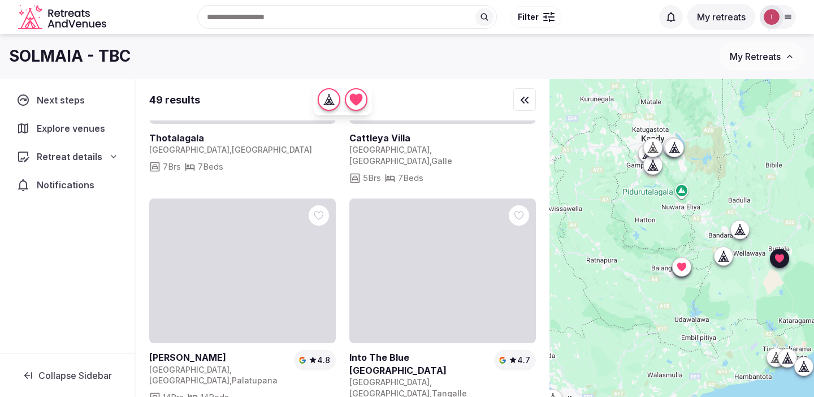
scroll to position [3282, 0]
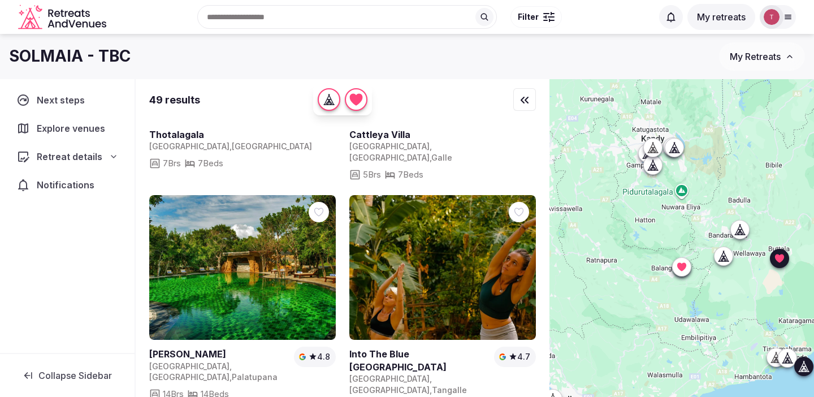
click at [261, 218] on link at bounding box center [242, 267] width 187 height 145
click at [430, 214] on link at bounding box center [443, 267] width 187 height 145
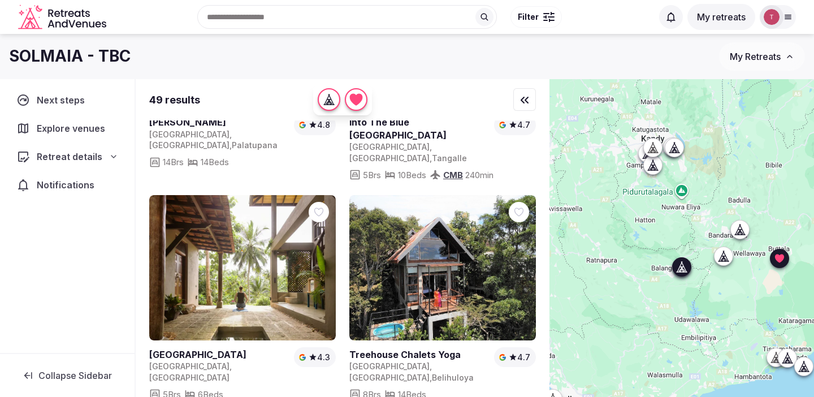
click at [496, 195] on link at bounding box center [443, 267] width 187 height 145
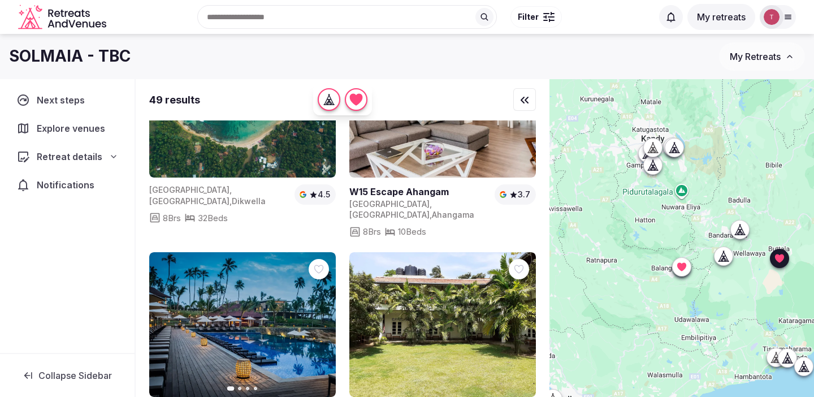
scroll to position [4121, 0]
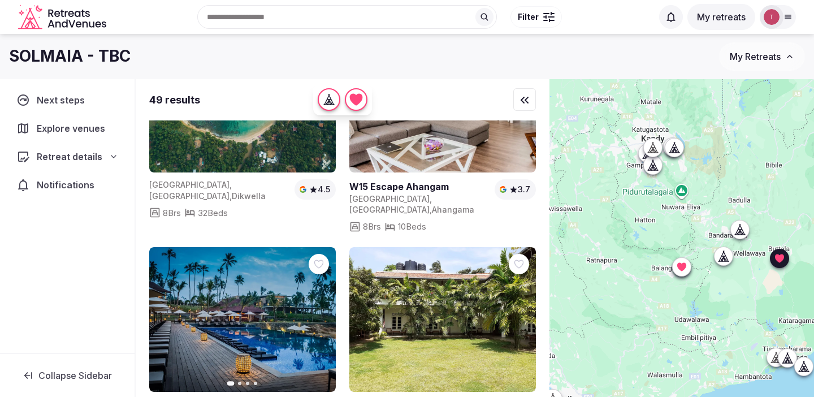
click at [486, 247] on link at bounding box center [443, 319] width 187 height 145
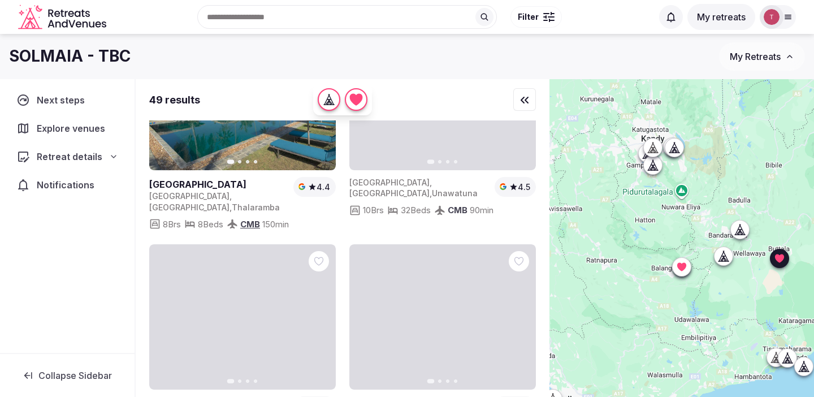
scroll to position [4793, 0]
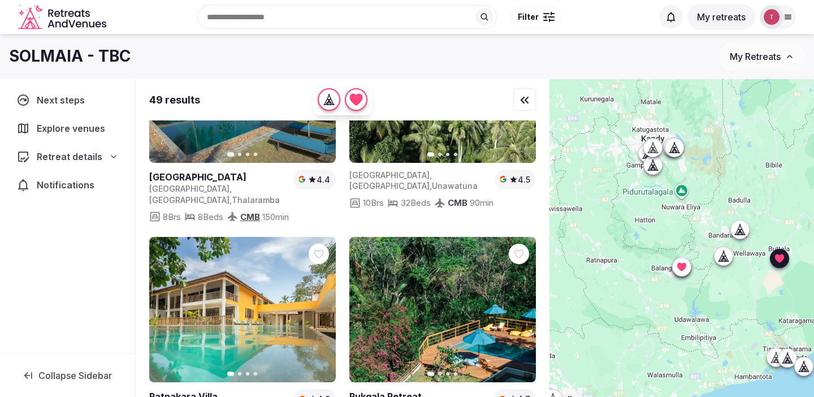
click at [326, 300] on button "Next slide" at bounding box center [320, 309] width 18 height 18
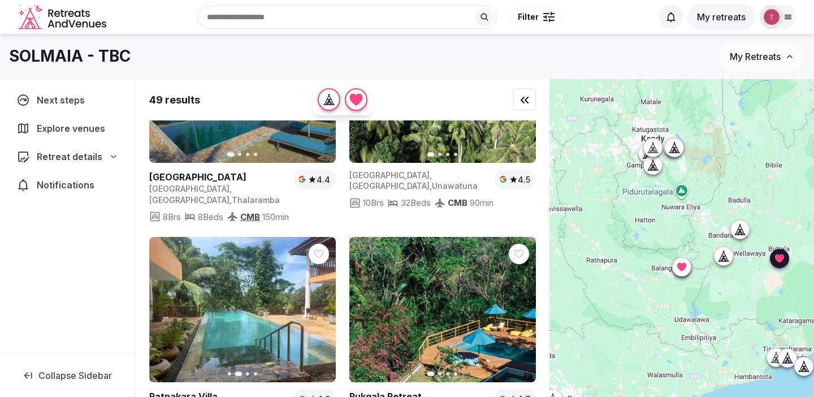
click at [324, 305] on icon "button" at bounding box center [320, 309] width 9 height 9
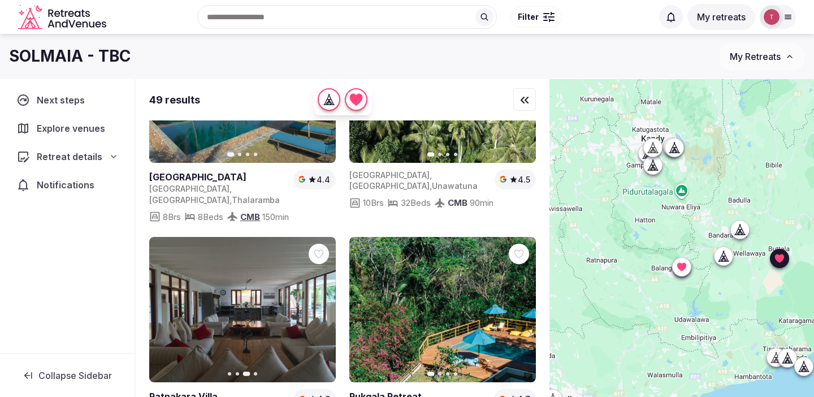
click at [324, 305] on icon "button" at bounding box center [320, 309] width 9 height 9
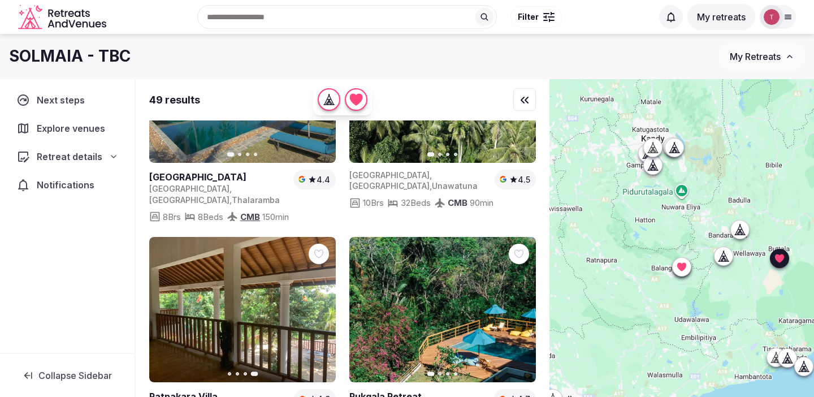
click at [268, 237] on link at bounding box center [242, 309] width 187 height 145
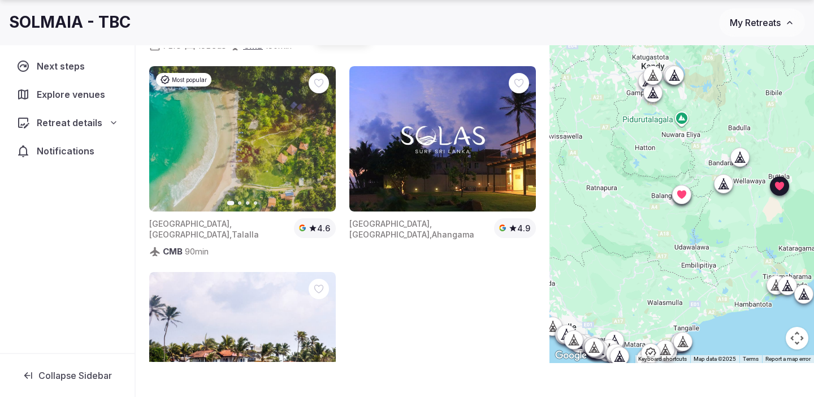
scroll to position [84, 0]
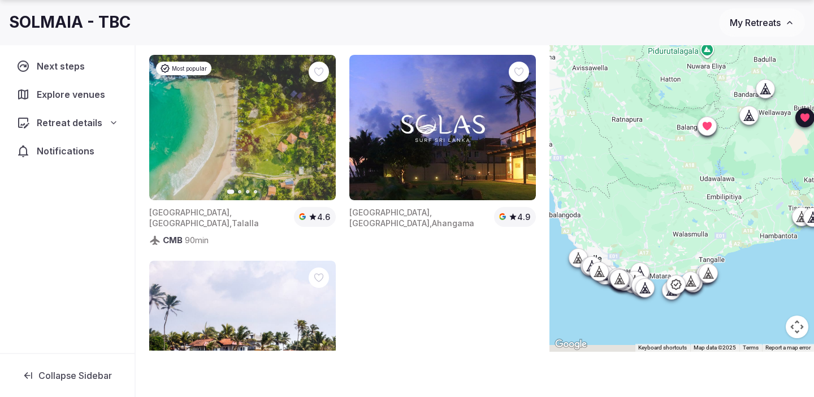
drag, startPoint x: 682, startPoint y: 251, endPoint x: 727, endPoint y: 170, distance: 92.5
click at [727, 170] on div at bounding box center [682, 173] width 265 height 356
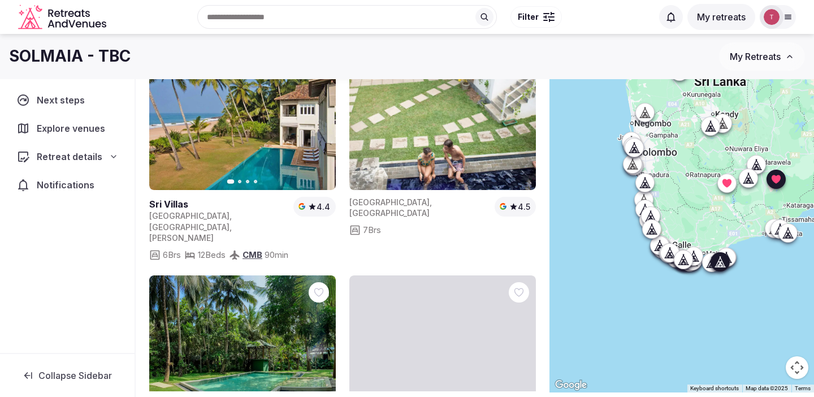
scroll to position [1366, 0]
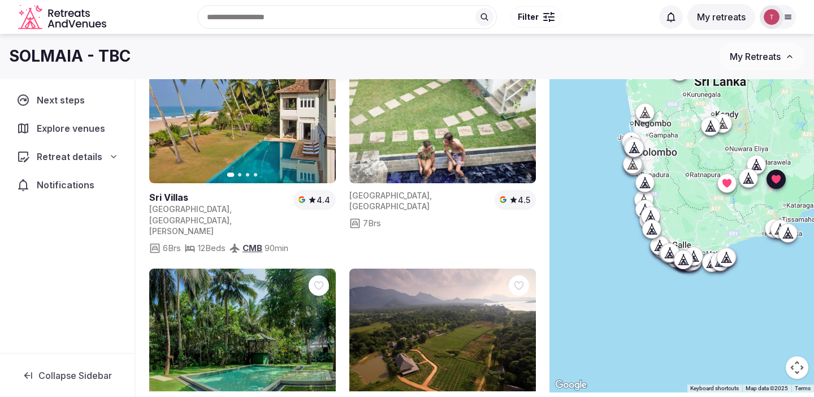
click at [550, 18] on div at bounding box center [549, 16] width 11 height 3
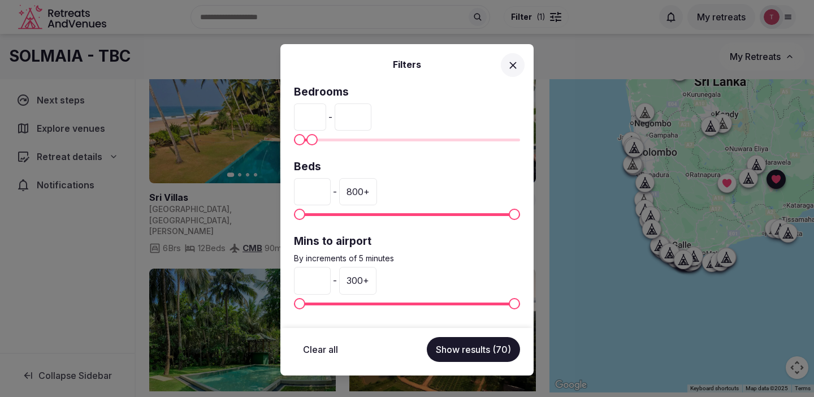
type input "**"
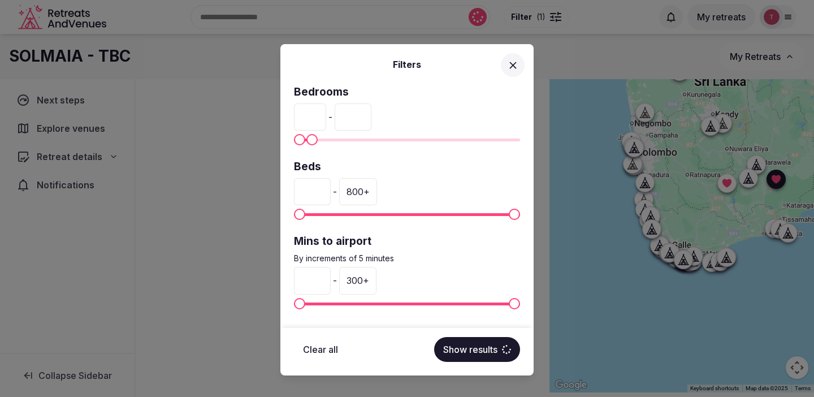
scroll to position [0, 0]
click at [307, 138] on span "Maximum" at bounding box center [312, 139] width 11 height 11
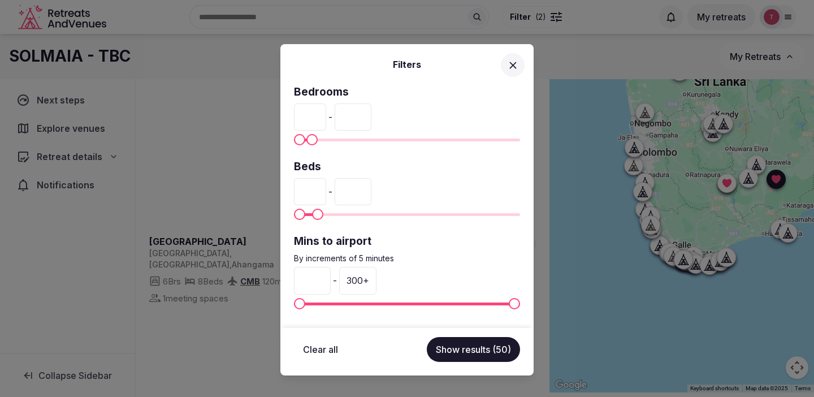
type input "**"
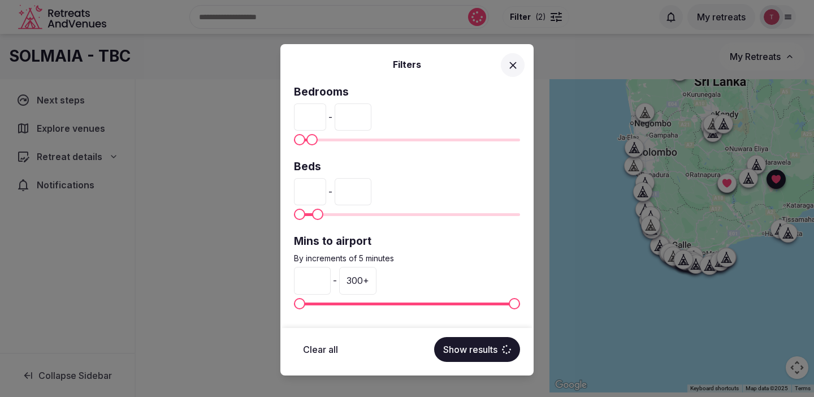
click at [313, 215] on span "Maximum" at bounding box center [317, 214] width 11 height 11
type input "*"
click at [295, 215] on span "Minimum" at bounding box center [300, 214] width 11 height 11
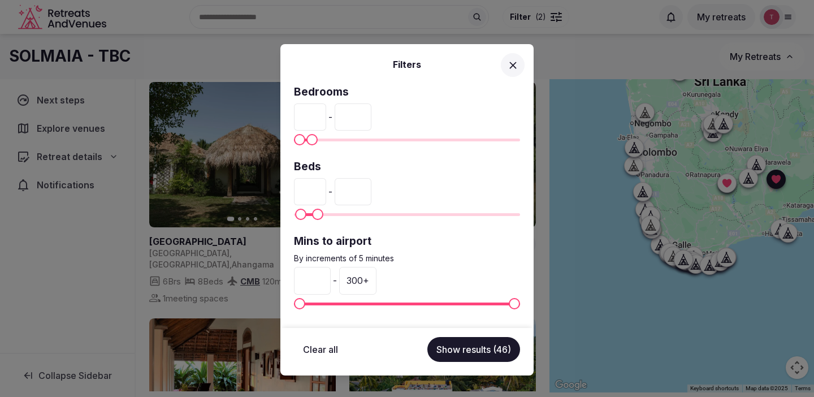
drag, startPoint x: 339, startPoint y: 189, endPoint x: 316, endPoint y: 189, distance: 22.6
click at [327, 189] on div "* - **" at bounding box center [407, 191] width 226 height 27
type input "**"
click at [434, 178] on div "* - **" at bounding box center [407, 191] width 226 height 27
click at [369, 283] on div "300 +" at bounding box center [357, 280] width 37 height 27
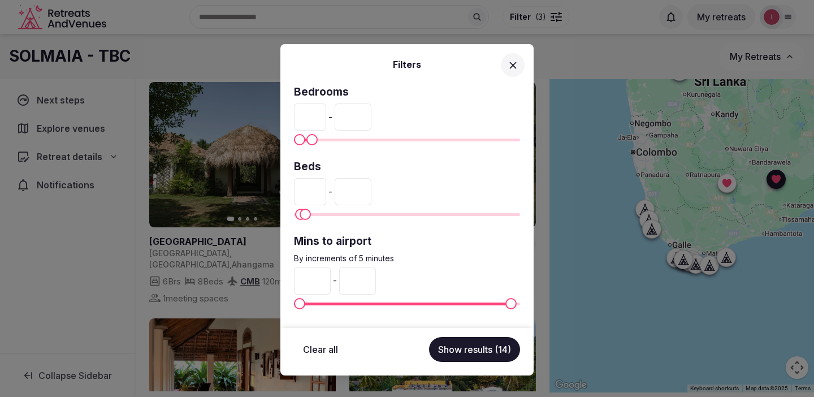
click at [394, 170] on label "Beds" at bounding box center [407, 166] width 226 height 15
click at [362, 282] on input "***" at bounding box center [357, 280] width 37 height 27
drag, startPoint x: 352, startPoint y: 281, endPoint x: 431, endPoint y: 278, distance: 79.2
click at [425, 278] on div "* - ***" at bounding box center [407, 280] width 226 height 27
type input "***"
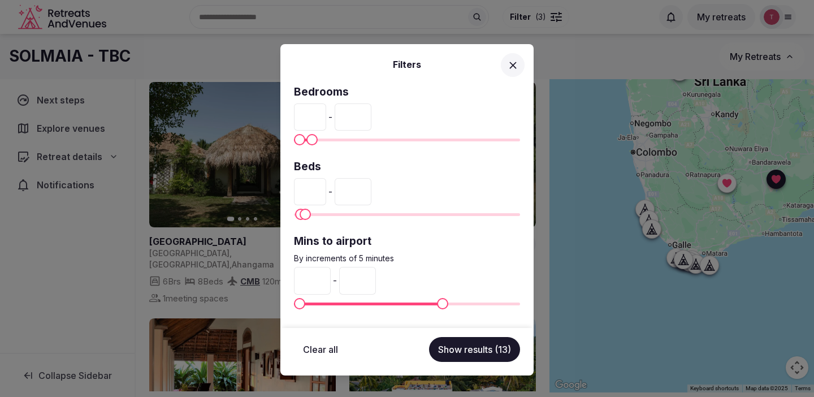
click at [466, 266] on div "Mins to airport By increments of 5 minutes * - ***" at bounding box center [407, 272] width 226 height 76
click at [482, 353] on button "Show results (13)" at bounding box center [474, 349] width 91 height 25
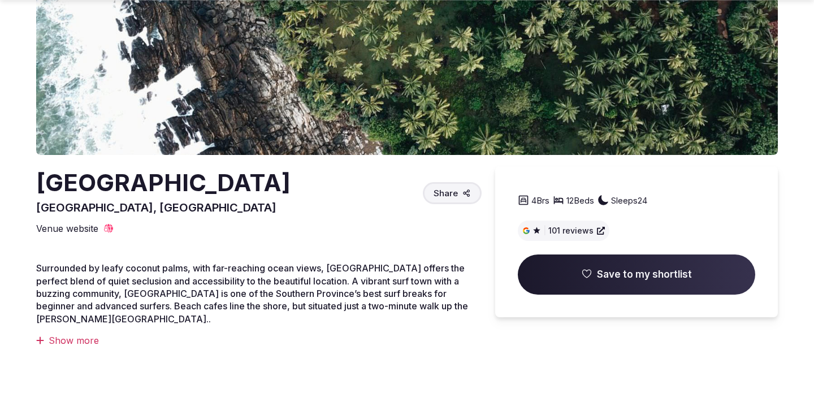
scroll to position [178, 0]
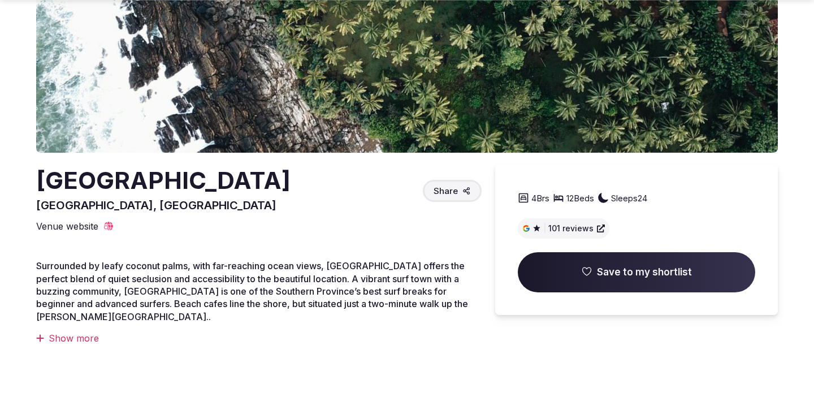
drag, startPoint x: 68, startPoint y: 263, endPoint x: 105, endPoint y: 297, distance: 50.4
click at [102, 295] on span "Surrounded by leafy coconut palms, with far-reaching ocean views, [GEOGRAPHIC_D…" at bounding box center [252, 291] width 432 height 62
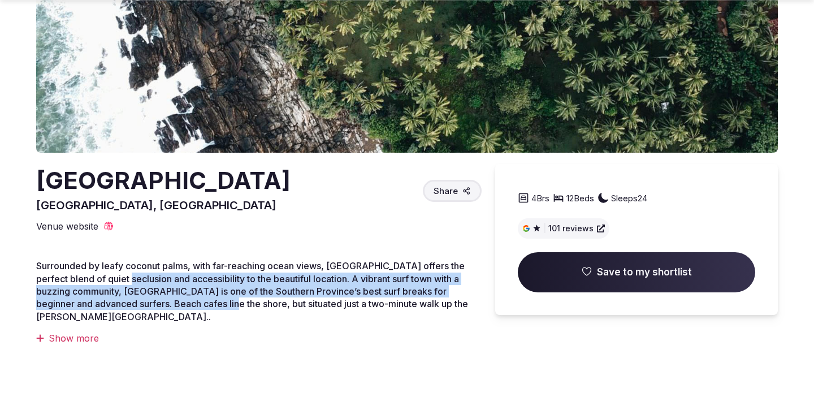
drag, startPoint x: 121, startPoint y: 277, endPoint x: 243, endPoint y: 298, distance: 124.0
click at [222, 298] on span "Surrounded by leafy coconut palms, with far-reaching ocean views, [GEOGRAPHIC_D…" at bounding box center [252, 291] width 432 height 62
click at [409, 286] on span "Surrounded by leafy coconut palms, with far-reaching ocean views, [GEOGRAPHIC_D…" at bounding box center [252, 291] width 432 height 62
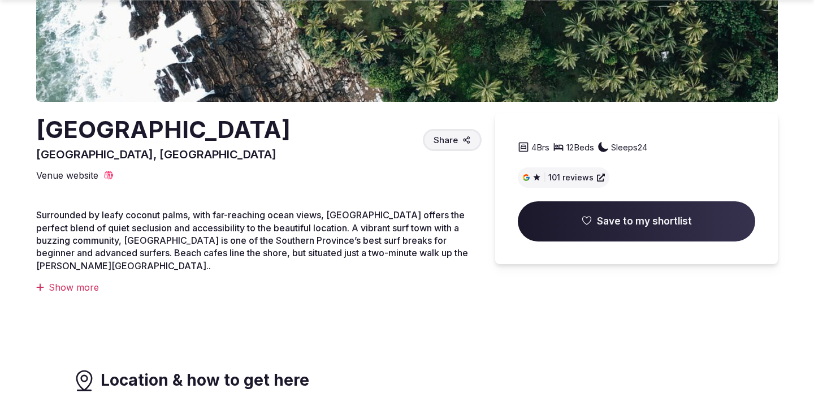
scroll to position [236, 0]
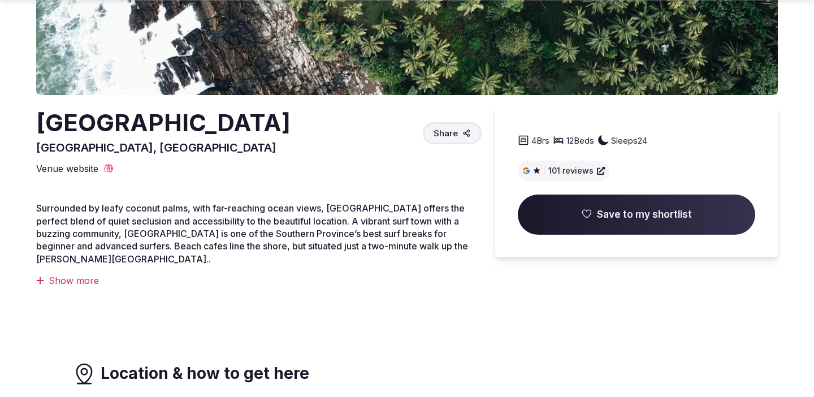
click at [75, 272] on div "Surrounded by leafy coconut palms, with far-reaching ocean views, [GEOGRAPHIC_D…" at bounding box center [259, 244] width 446 height 85
click at [62, 282] on div "Show more" at bounding box center [259, 280] width 446 height 12
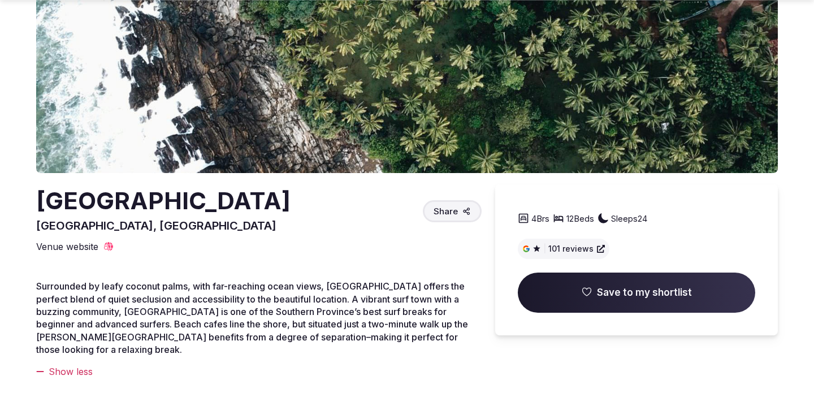
scroll to position [162, 0]
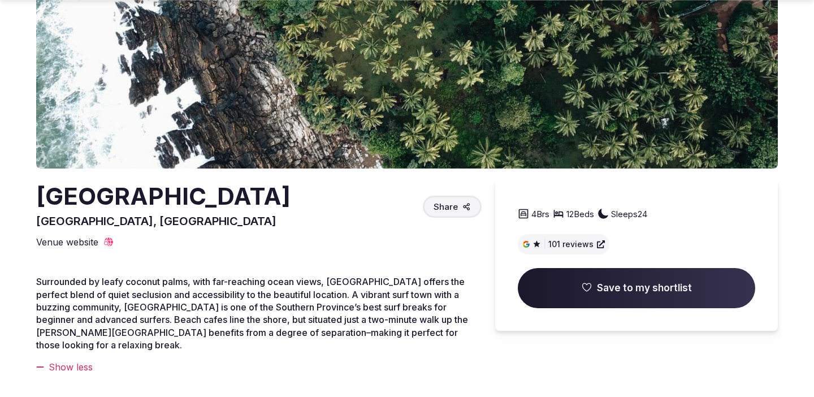
click at [673, 296] on span "Save to my shortlist" at bounding box center [637, 288] width 238 height 41
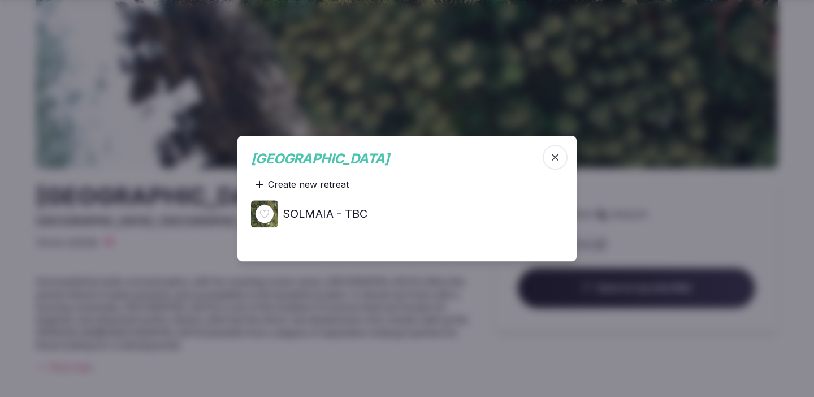
click at [355, 214] on h4 "SOLMAIA - TBC" at bounding box center [325, 214] width 85 height 16
click at [556, 156] on icon "button" at bounding box center [555, 157] width 7 height 7
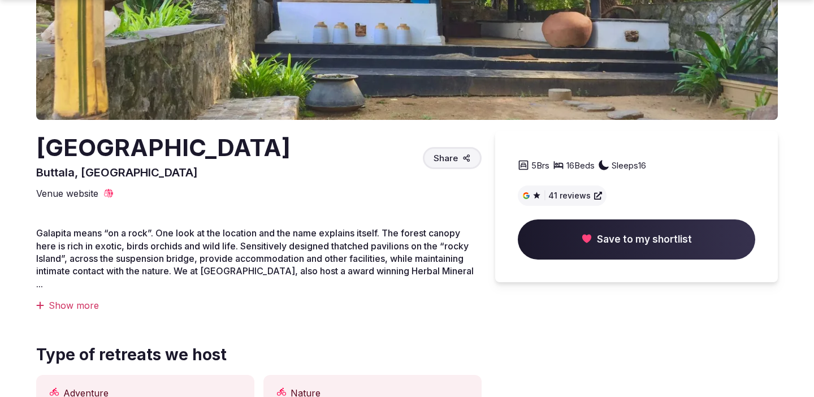
scroll to position [234, 0]
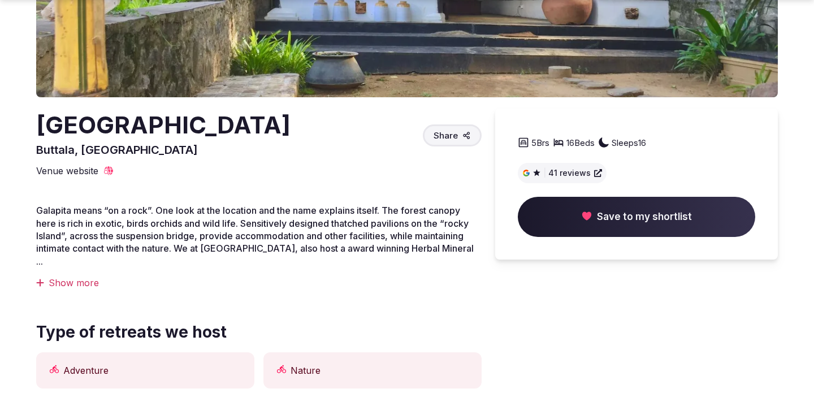
click at [89, 258] on div "Galapita means “on a rock”. One look at the location and the name explains itse…" at bounding box center [259, 246] width 446 height 85
click at [81, 277] on div "Show more" at bounding box center [259, 283] width 446 height 12
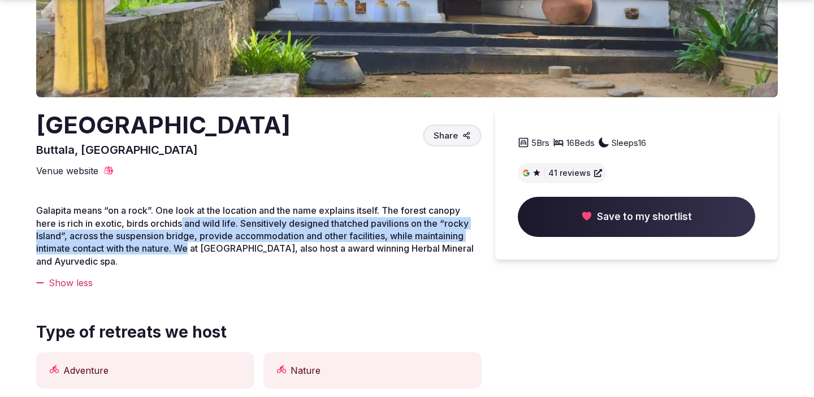
drag, startPoint x: 183, startPoint y: 225, endPoint x: 190, endPoint y: 247, distance: 23.1
click at [189, 247] on span "Galapita means “on a rock”. One look at the location and the name explains itse…" at bounding box center [255, 236] width 438 height 62
click at [98, 252] on span "Galapita means “on a rock”. One look at the location and the name explains itse…" at bounding box center [255, 236] width 438 height 62
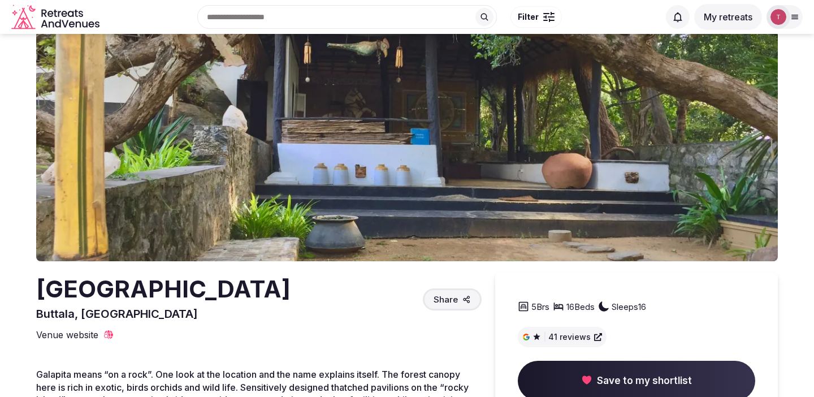
scroll to position [54, 0]
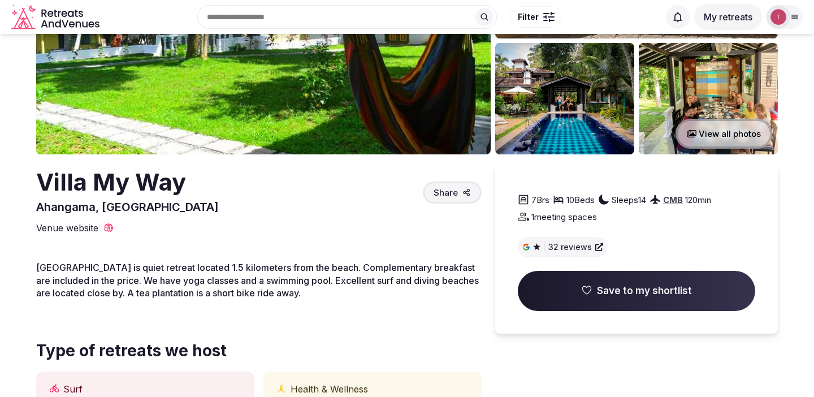
scroll to position [102, 0]
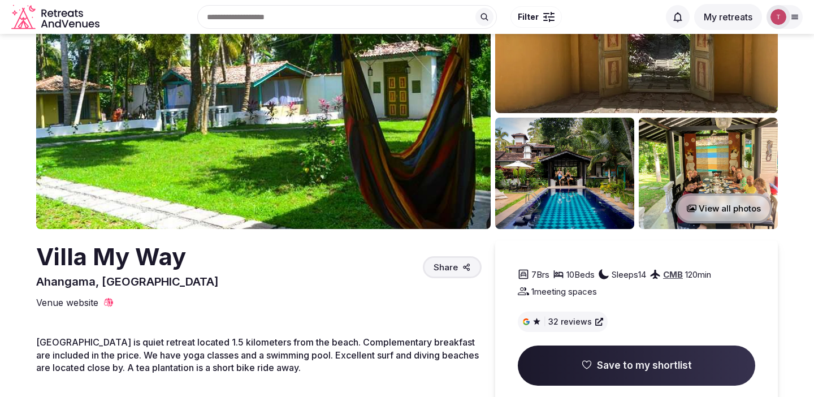
click at [650, 366] on span "Save to my shortlist" at bounding box center [644, 366] width 95 height 14
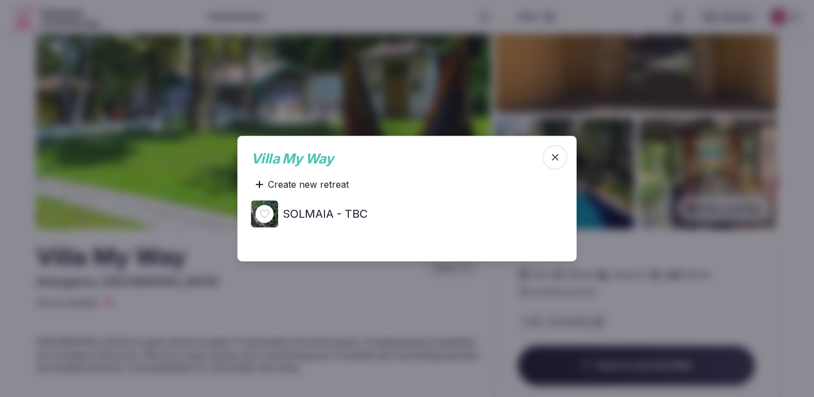
click at [355, 217] on h4 "SOLMAIA - TBC" at bounding box center [325, 214] width 85 height 16
click at [556, 161] on icon "button" at bounding box center [555, 157] width 11 height 11
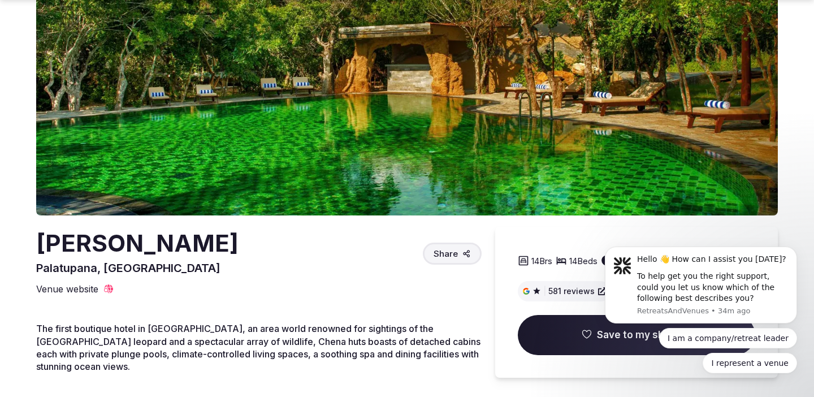
scroll to position [118, 0]
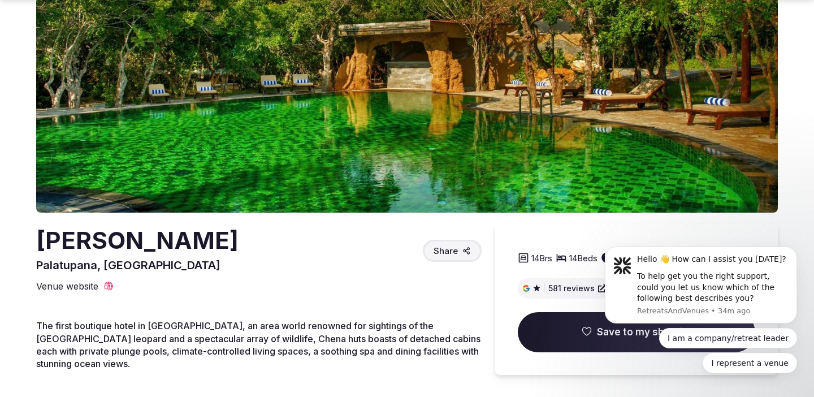
click at [611, 343] on div "I am a company/retreat leader I represent a venue" at bounding box center [701, 350] width 192 height 45
click at [591, 333] on html "Hello 👋 How can I assist you today? To help get you the right support, could yo…" at bounding box center [701, 324] width 226 height 184
click at [590, 332] on html "Hello 👋 How can I assist you today? To help get you the right support, could yo…" at bounding box center [701, 324] width 226 height 184
click at [585, 323] on span "Save to my shortlist" at bounding box center [637, 332] width 238 height 41
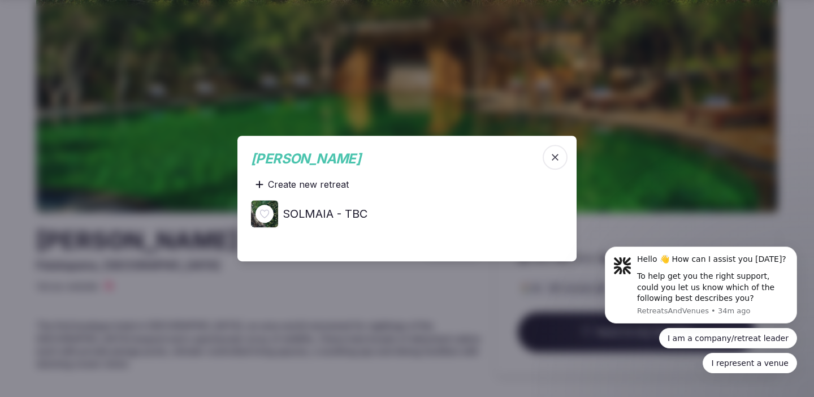
click at [364, 215] on h4 "SOLMAIA - TBC" at bounding box center [325, 214] width 85 height 16
click at [557, 158] on icon "button" at bounding box center [555, 157] width 7 height 7
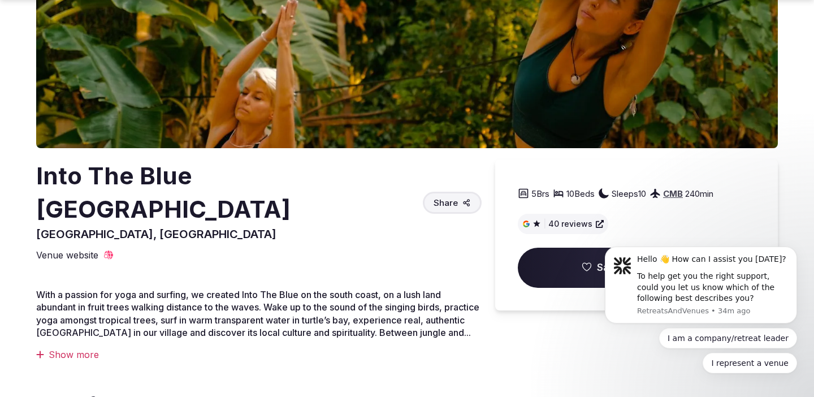
scroll to position [184, 0]
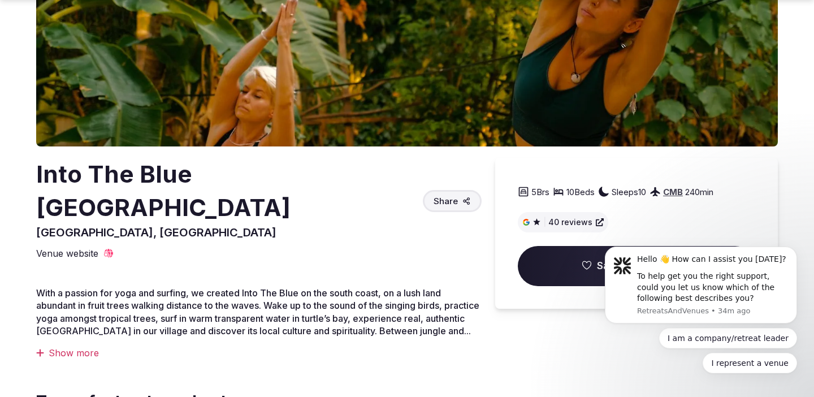
click at [88, 347] on div "Show more" at bounding box center [259, 353] width 446 height 12
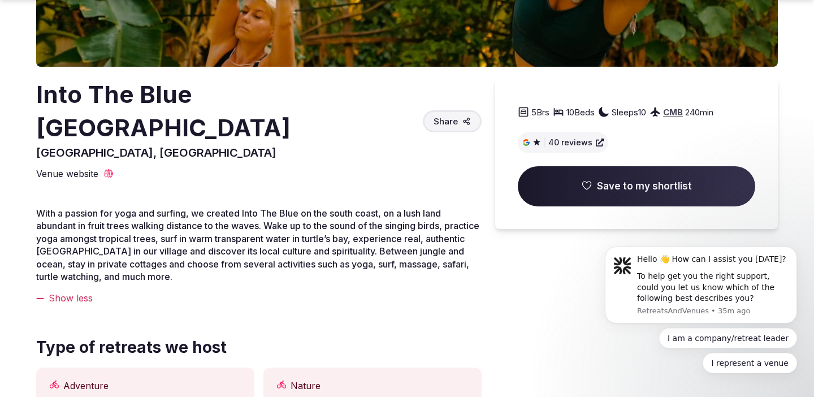
scroll to position [266, 0]
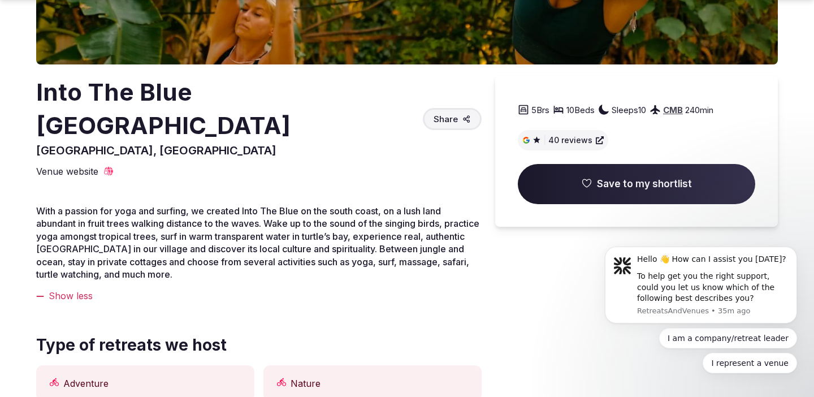
click at [581, 193] on span "Save to my shortlist" at bounding box center [637, 184] width 238 height 41
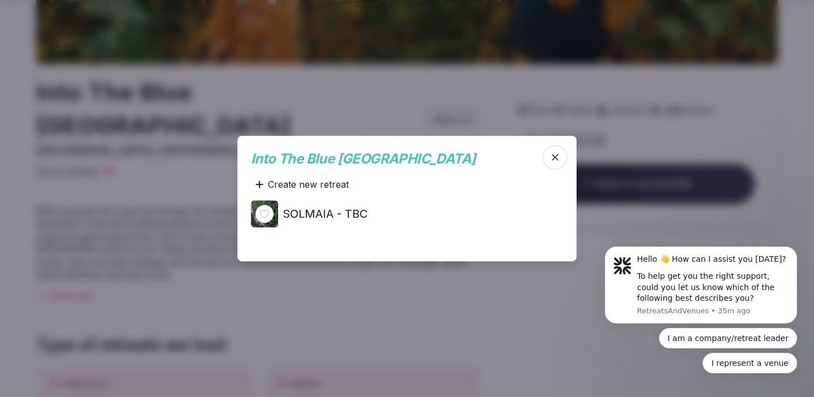
click at [347, 210] on h4 "SOLMAIA - TBC" at bounding box center [325, 214] width 85 height 16
click at [557, 156] on icon "button" at bounding box center [555, 157] width 11 height 11
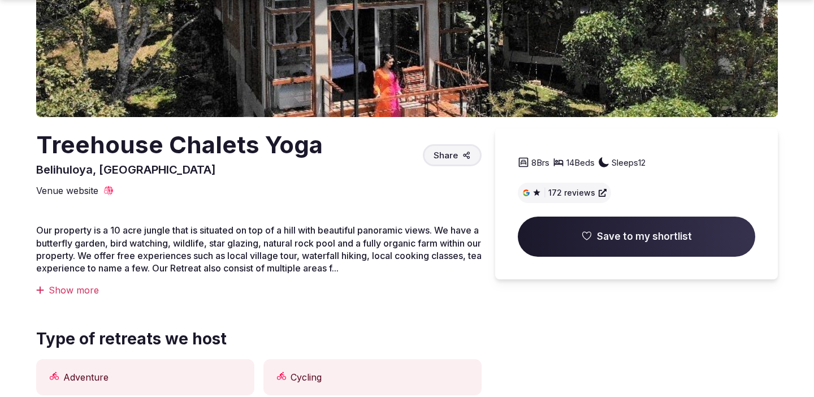
scroll to position [215, 0]
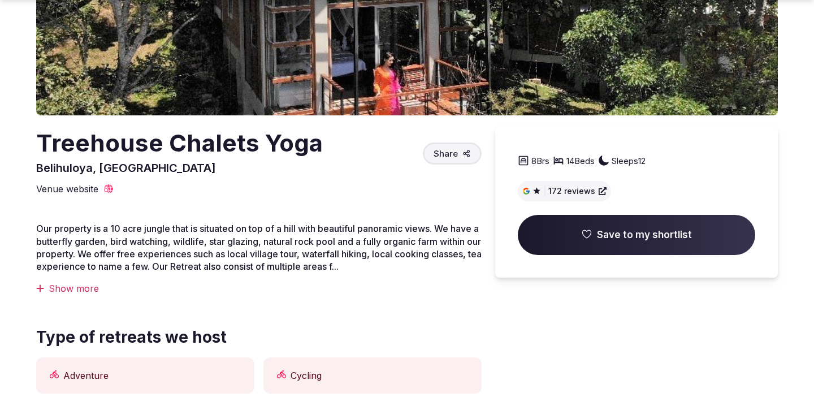
click at [91, 283] on div "Show more" at bounding box center [259, 288] width 446 height 12
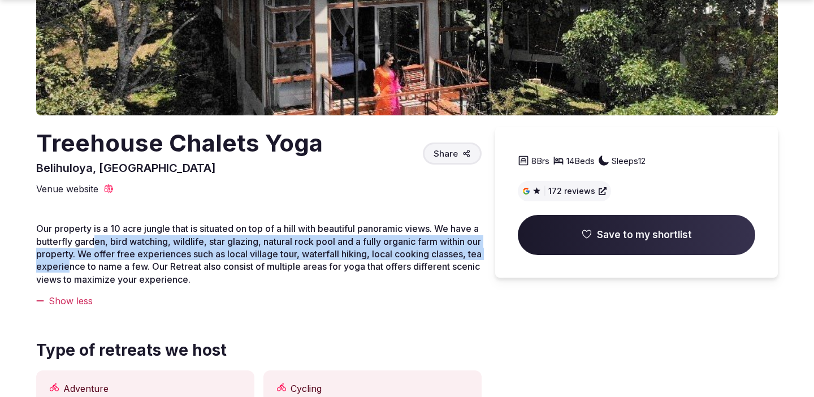
drag, startPoint x: 105, startPoint y: 243, endPoint x: 122, endPoint y: 267, distance: 29.2
click at [122, 267] on span "Our property is a 10 acre jungle that is situated on top of a hill with beautif…" at bounding box center [259, 254] width 446 height 62
click at [330, 255] on span "Our property is a 10 acre jungle that is situated on top of a hill with beautif…" at bounding box center [259, 254] width 446 height 62
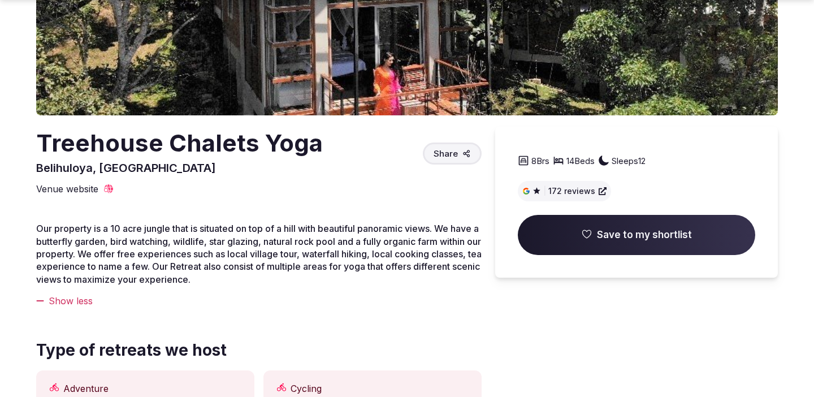
click at [603, 235] on span "Save to my shortlist" at bounding box center [644, 235] width 95 height 14
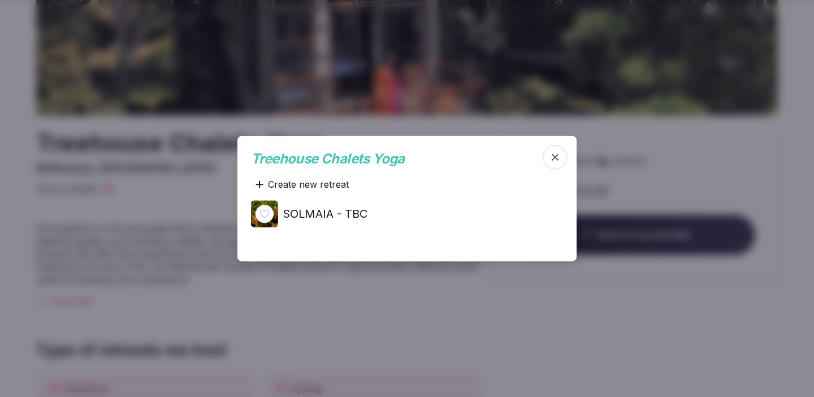
click at [346, 225] on div "SOLMAIA - TBC" at bounding box center [407, 213] width 312 height 27
click at [340, 219] on h4 "SOLMAIA - TBC" at bounding box center [325, 214] width 85 height 16
click at [559, 159] on icon "button" at bounding box center [555, 157] width 11 height 11
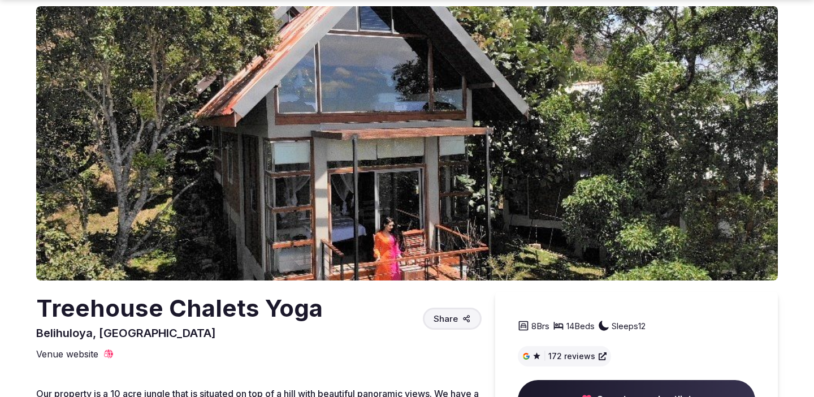
scroll to position [51, 0]
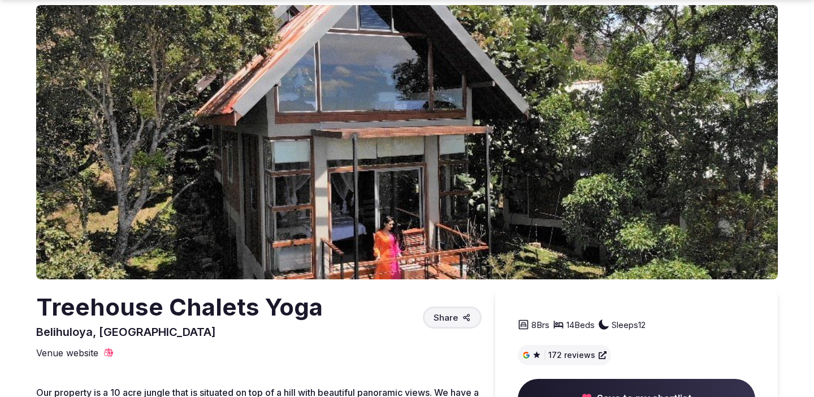
click at [443, 239] on img at bounding box center [407, 142] width 742 height 274
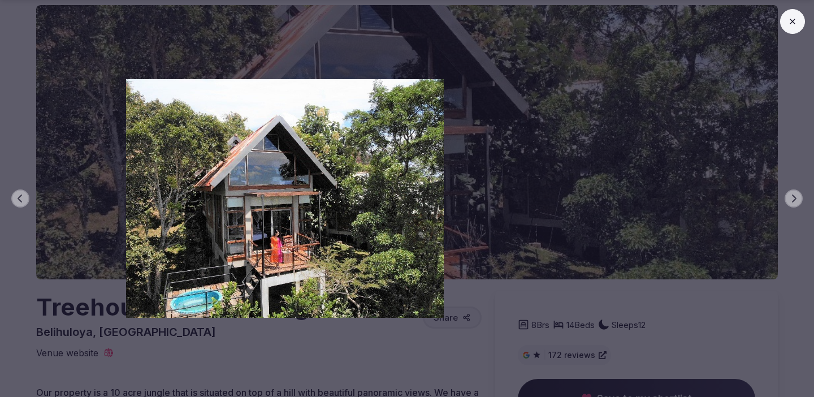
click at [789, 19] on icon at bounding box center [792, 21] width 9 height 9
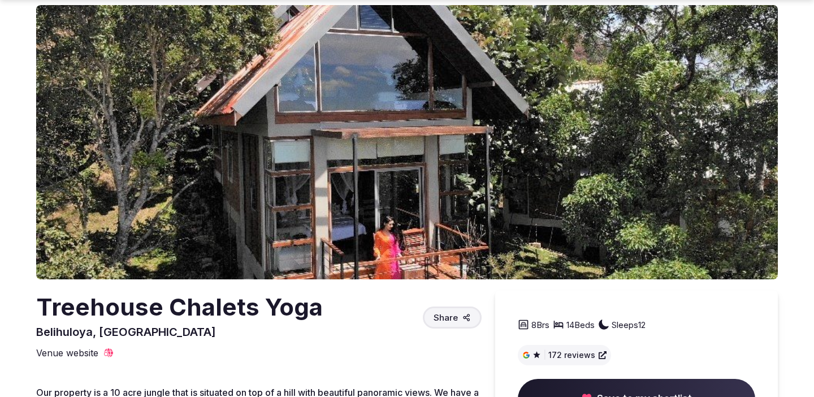
scroll to position [0, 0]
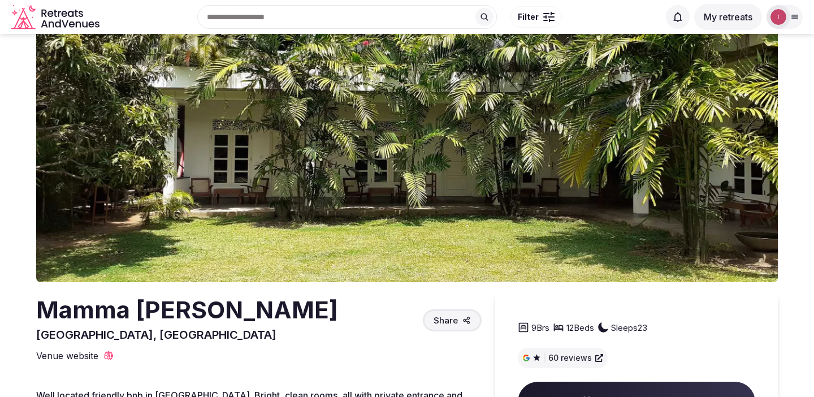
scroll to position [27, 0]
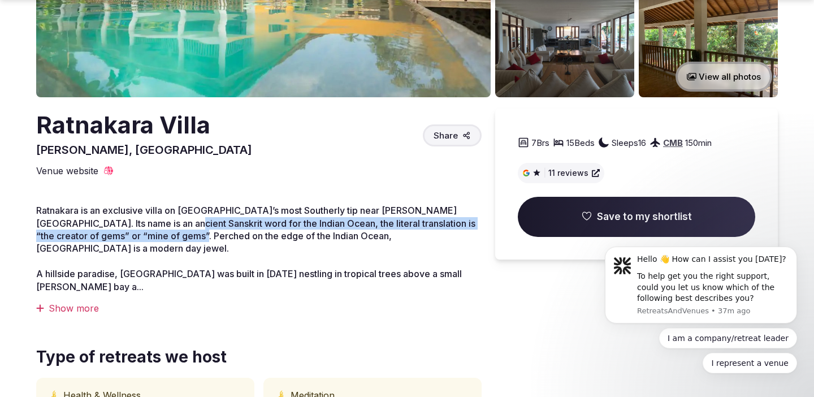
drag, startPoint x: 136, startPoint y: 223, endPoint x: 145, endPoint y: 239, distance: 18.7
click at [145, 239] on span "Ratnakara is an exclusive villa on [GEOGRAPHIC_DATA]’s most Southerly tip near …" at bounding box center [255, 229] width 439 height 49
click at [226, 225] on span "Ratnakara is an exclusive villa on [GEOGRAPHIC_DATA]’s most Southerly tip near …" at bounding box center [255, 229] width 439 height 49
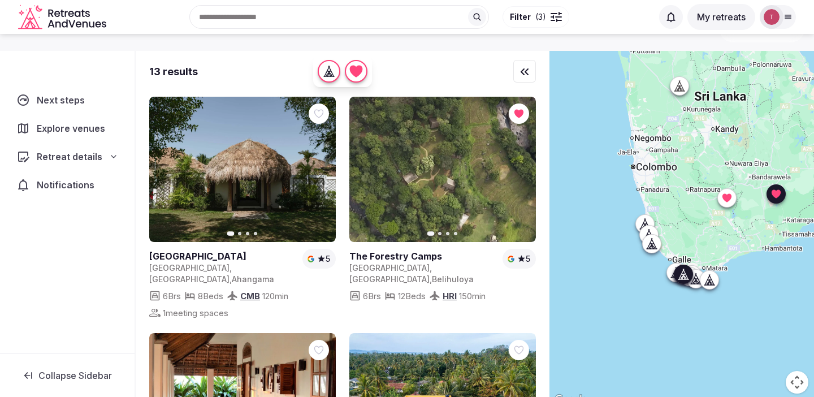
click at [316, 174] on icon "button" at bounding box center [320, 169] width 9 height 9
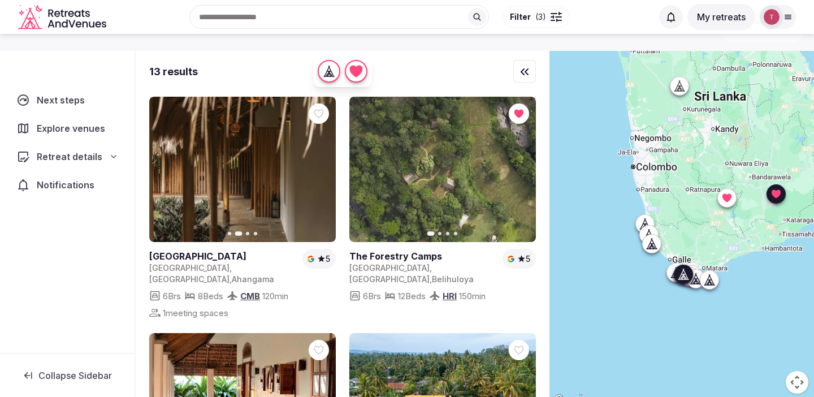
click at [317, 173] on icon "button" at bounding box center [320, 169] width 9 height 9
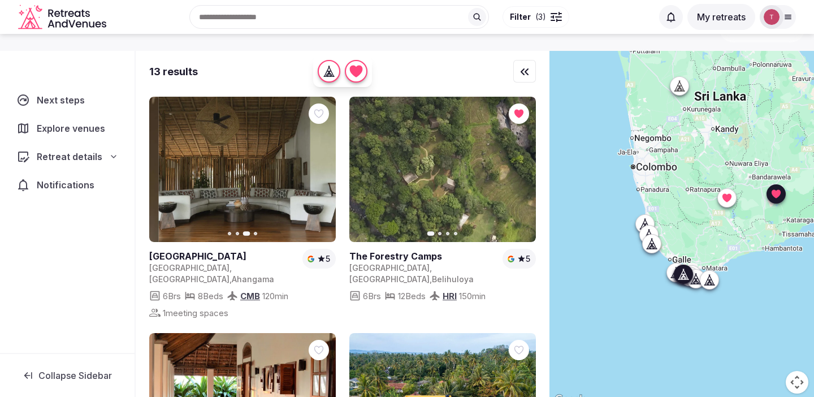
click at [317, 173] on icon "button" at bounding box center [320, 169] width 9 height 9
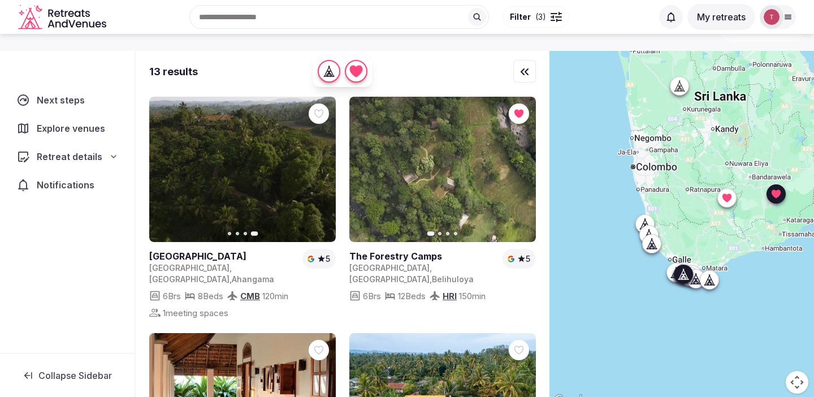
click at [264, 189] on link at bounding box center [242, 169] width 187 height 145
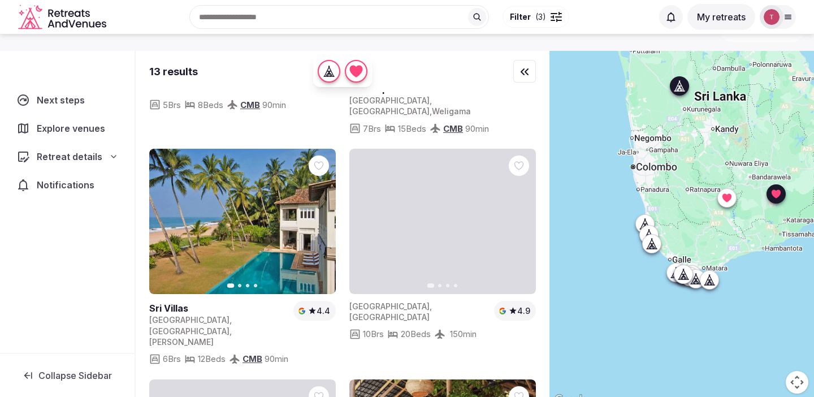
scroll to position [417, 0]
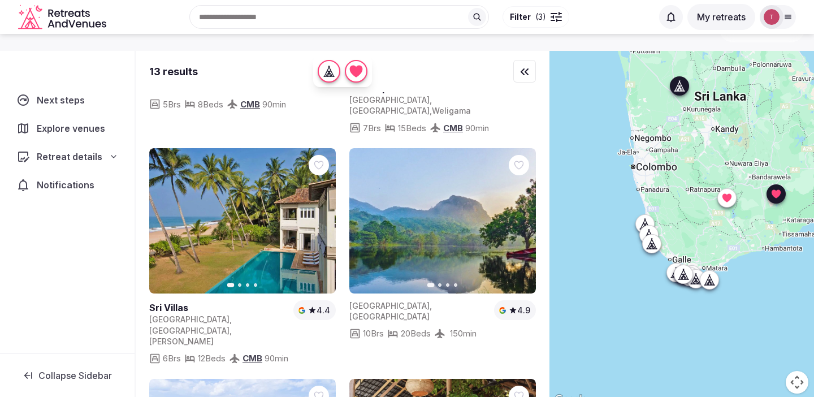
click at [521, 218] on icon "button" at bounding box center [520, 220] width 9 height 9
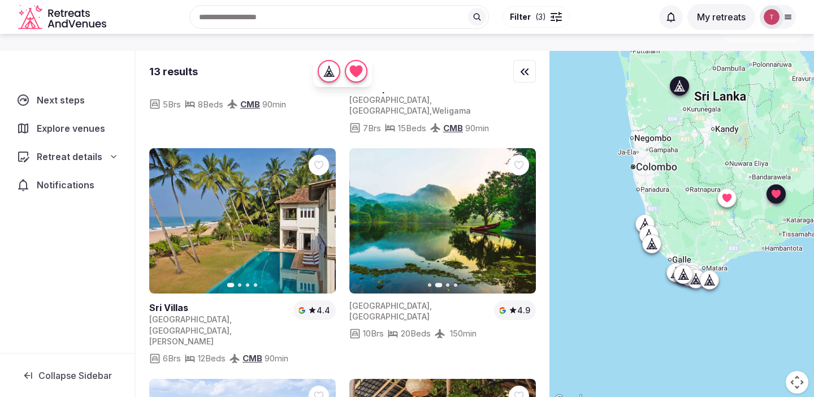
click at [521, 218] on icon "button" at bounding box center [520, 220] width 9 height 9
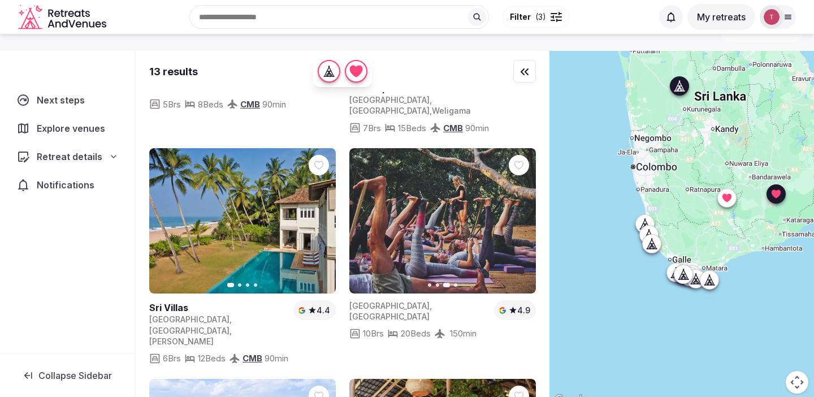
click at [521, 222] on icon "button" at bounding box center [521, 221] width 5 height 8
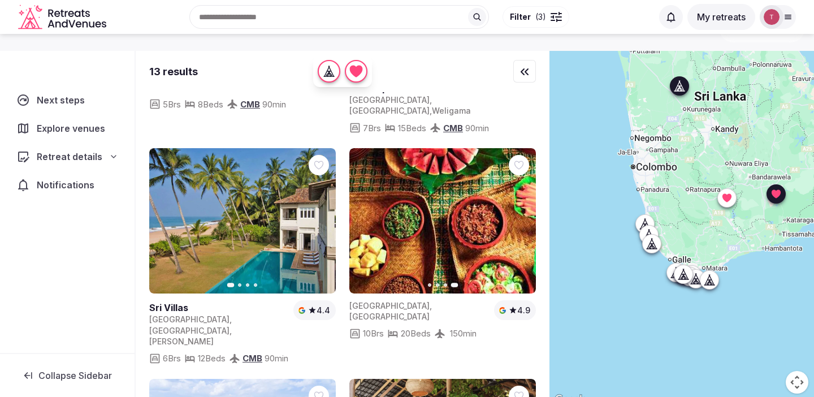
click at [471, 230] on img at bounding box center [443, 220] width 187 height 145
click at [430, 234] on img at bounding box center [443, 220] width 187 height 145
click at [366, 225] on icon "button" at bounding box center [365, 220] width 9 height 9
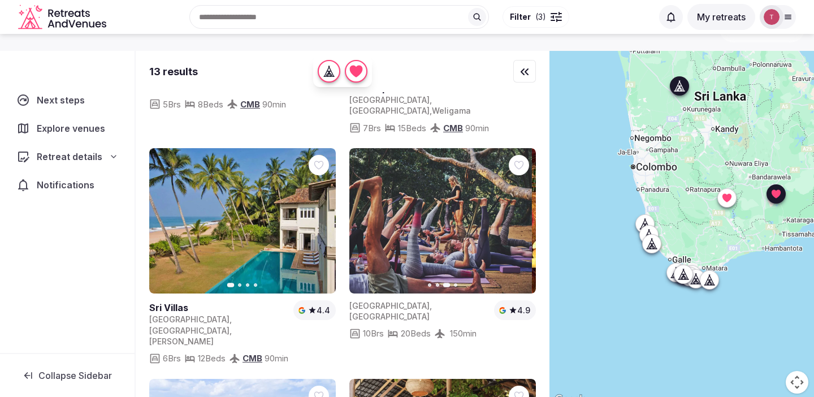
click at [366, 225] on icon "button" at bounding box center [365, 220] width 9 height 9
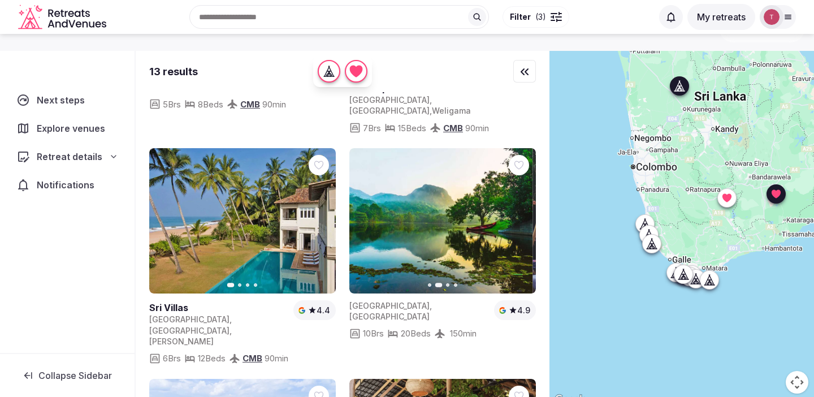
click at [392, 267] on img at bounding box center [439, 220] width 187 height 145
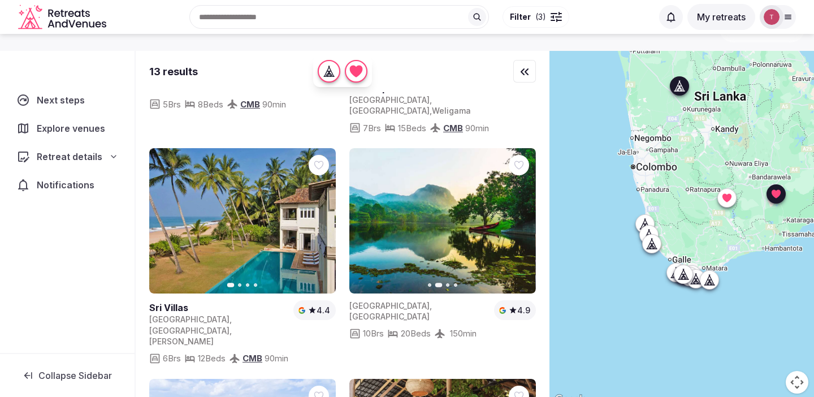
click at [389, 277] on img at bounding box center [442, 220] width 187 height 145
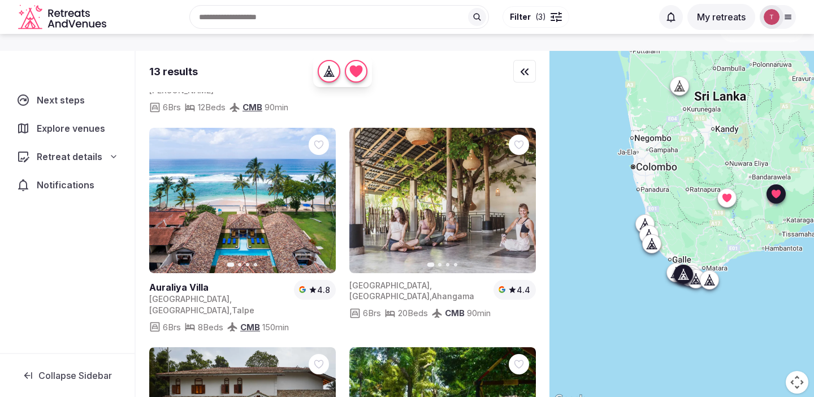
scroll to position [671, 0]
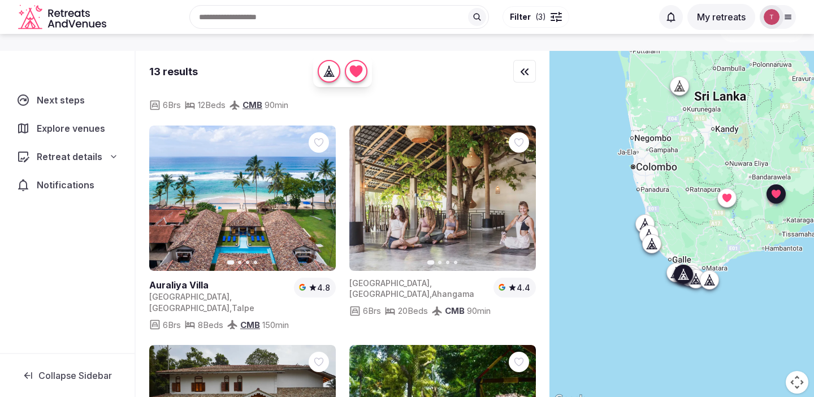
click at [522, 193] on icon "button" at bounding box center [520, 197] width 9 height 9
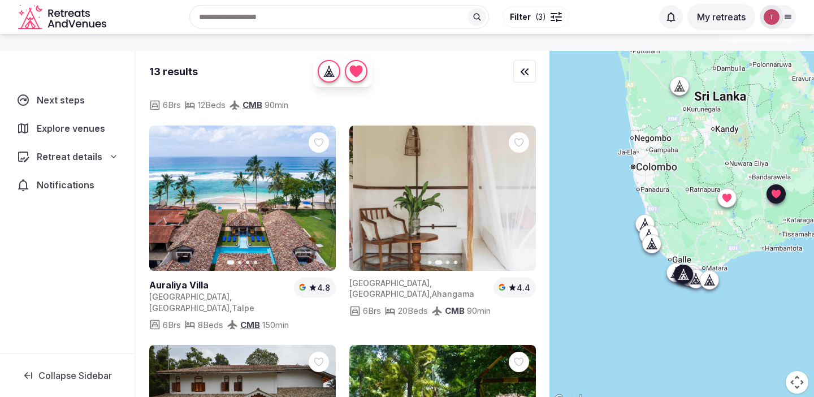
click at [522, 193] on icon "button" at bounding box center [520, 197] width 9 height 9
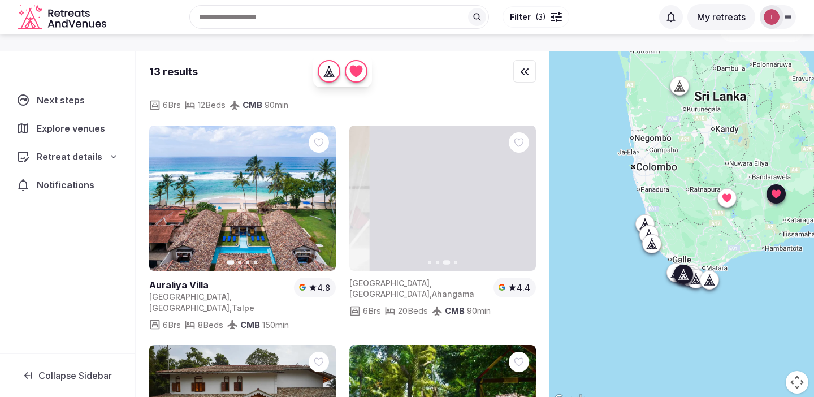
click at [522, 193] on icon "button" at bounding box center [520, 197] width 9 height 9
click at [465, 197] on img at bounding box center [443, 198] width 187 height 145
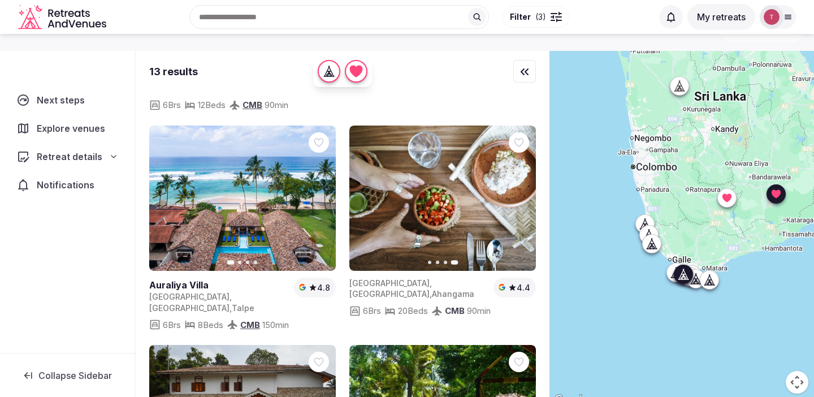
click at [394, 280] on div "Sri Lanka , Southern Province , Ahangama" at bounding box center [420, 289] width 140 height 22
click at [432, 289] on span "Ahangama" at bounding box center [453, 294] width 42 height 10
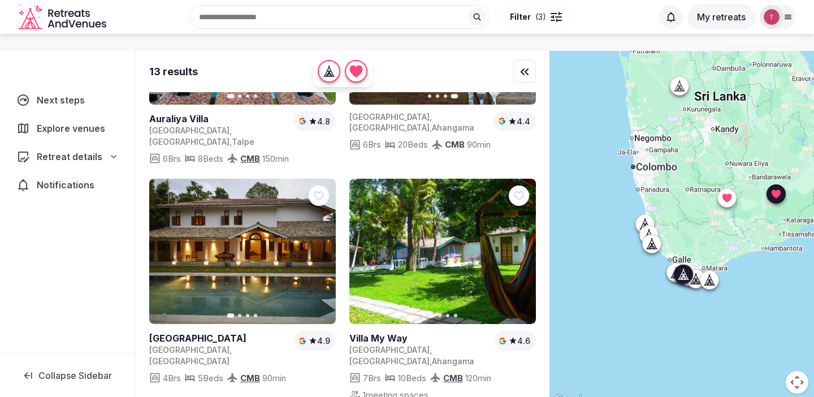
scroll to position [849, 0]
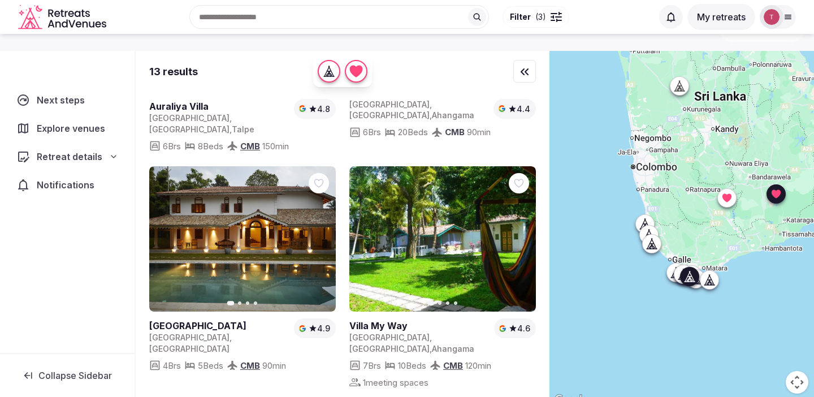
click at [209, 320] on link at bounding box center [219, 326] width 140 height 12
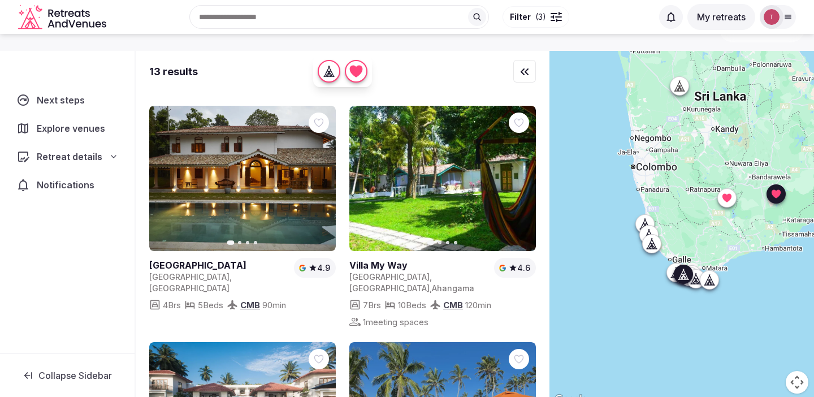
scroll to position [911, 0]
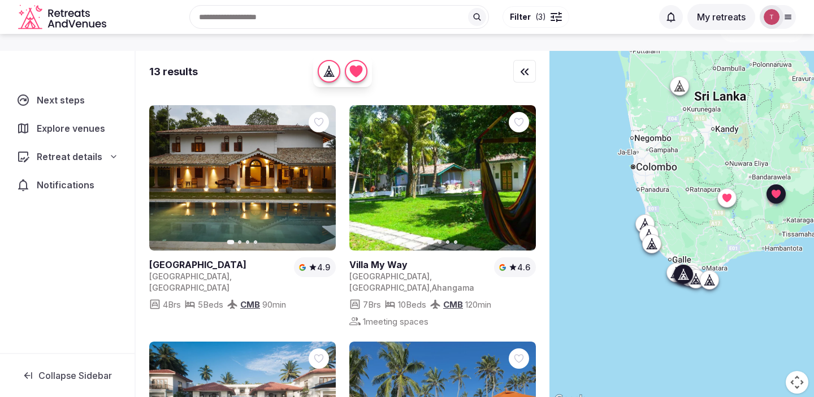
click at [523, 174] on icon "button" at bounding box center [521, 178] width 5 height 8
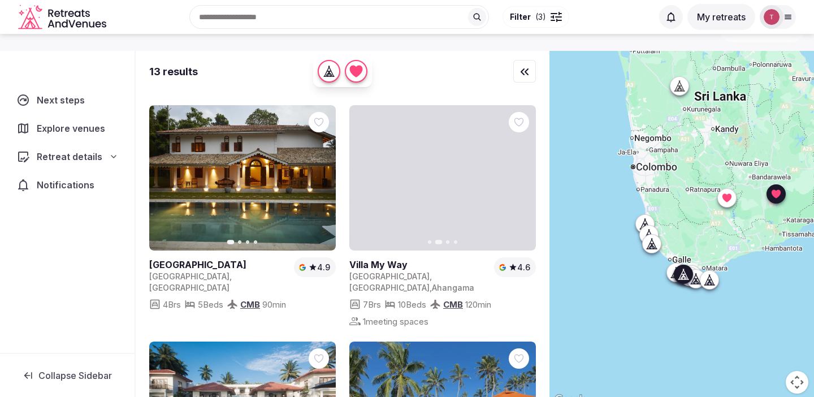
click at [523, 174] on icon "button" at bounding box center [521, 178] width 5 height 8
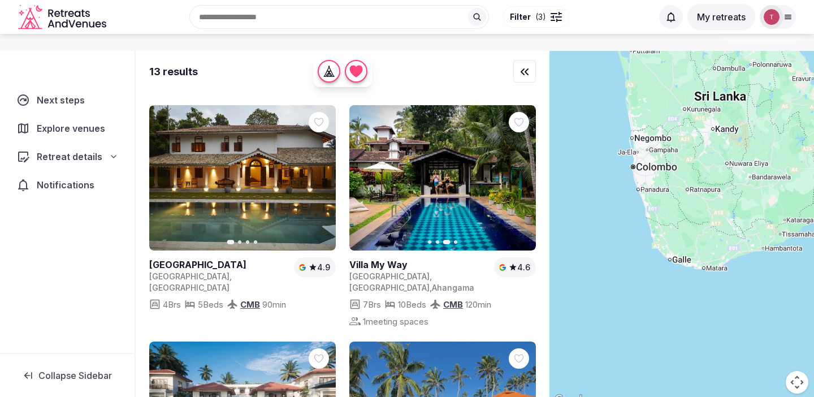
click at [523, 173] on icon "button" at bounding box center [520, 177] width 9 height 9
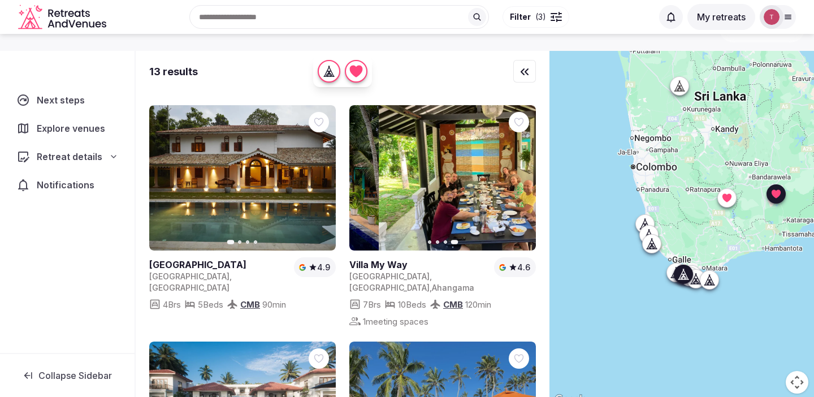
click at [446, 183] on link at bounding box center [443, 177] width 187 height 145
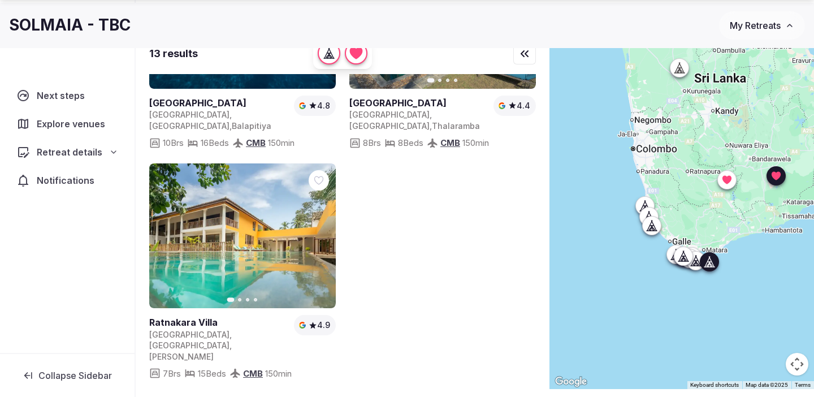
scroll to position [48, 0]
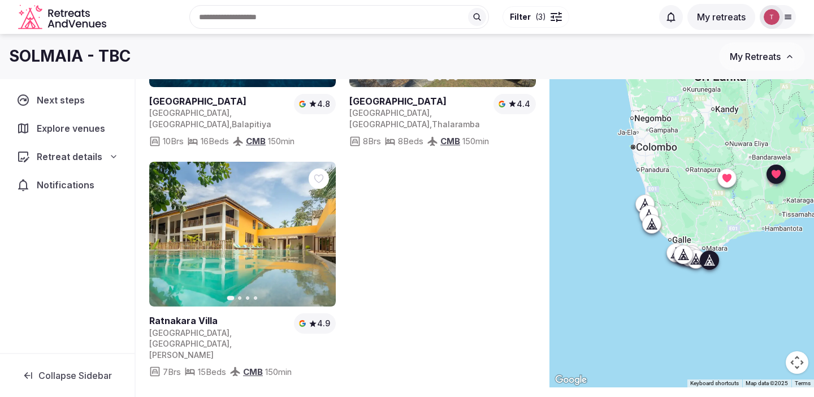
click at [320, 230] on icon "button" at bounding box center [320, 234] width 9 height 9
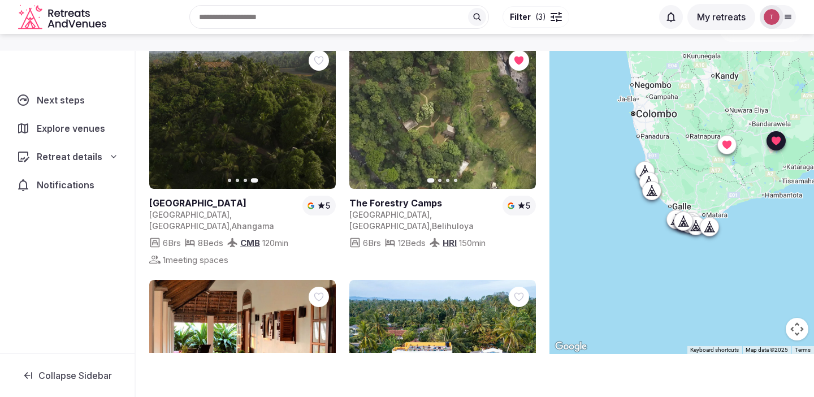
scroll to position [0, 0]
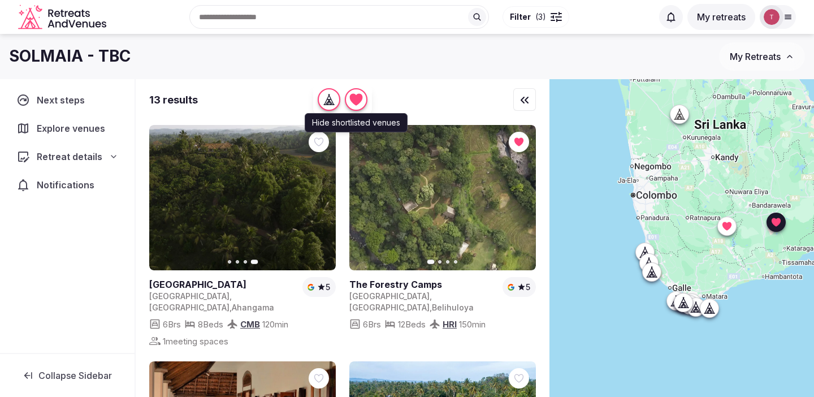
click at [355, 100] on icon "button" at bounding box center [356, 100] width 13 height 12
click at [356, 100] on icon "button" at bounding box center [356, 100] width 13 height 12
drag, startPoint x: 609, startPoint y: 200, endPoint x: 556, endPoint y: 235, distance: 63.4
click at [557, 234] on div at bounding box center [682, 257] width 265 height 356
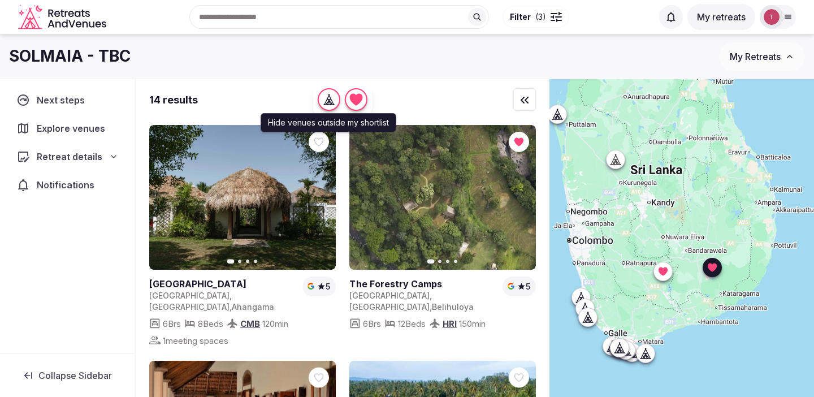
click at [330, 97] on icon "button" at bounding box center [331, 99] width 5 height 10
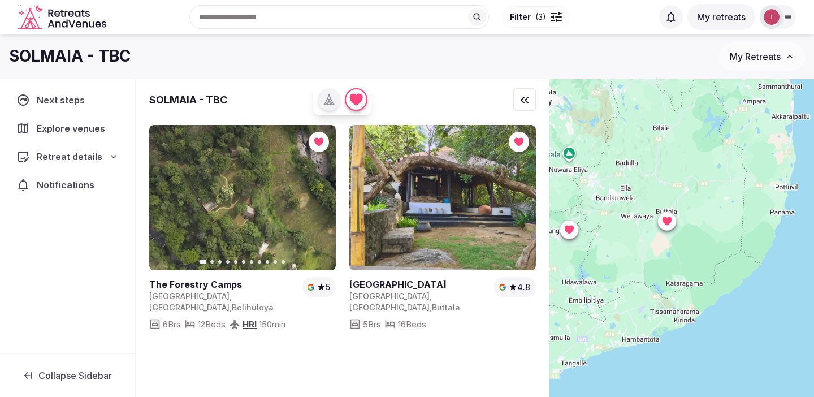
click at [786, 15] on icon at bounding box center [788, 16] width 9 height 9
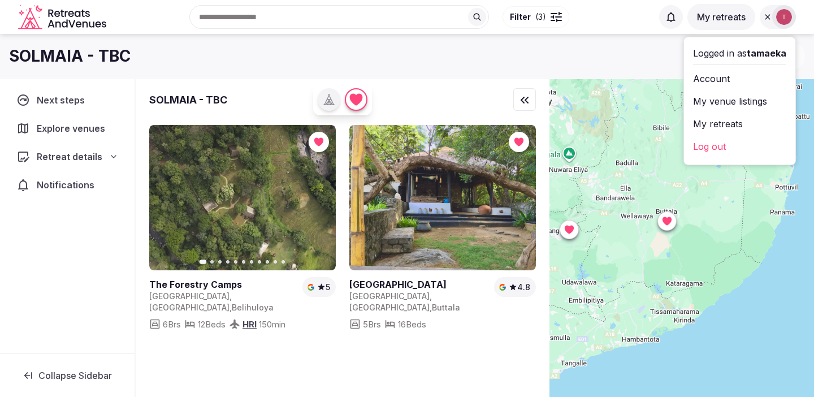
click at [734, 100] on link "My venue listings" at bounding box center [739, 101] width 93 height 18
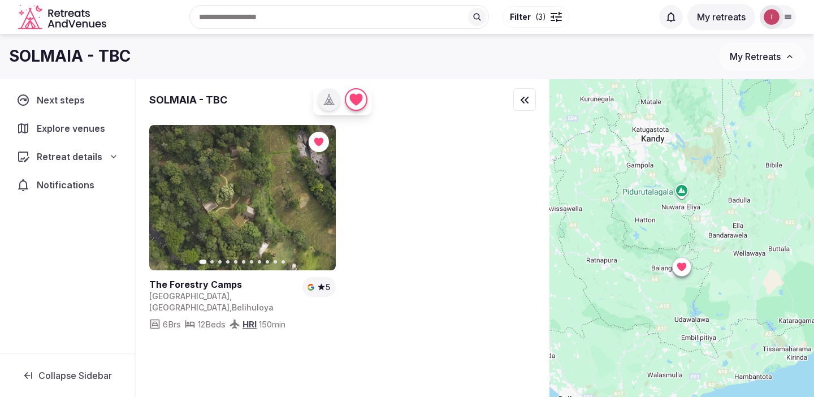
click at [551, 13] on div at bounding box center [554, 13] width 7 height 1
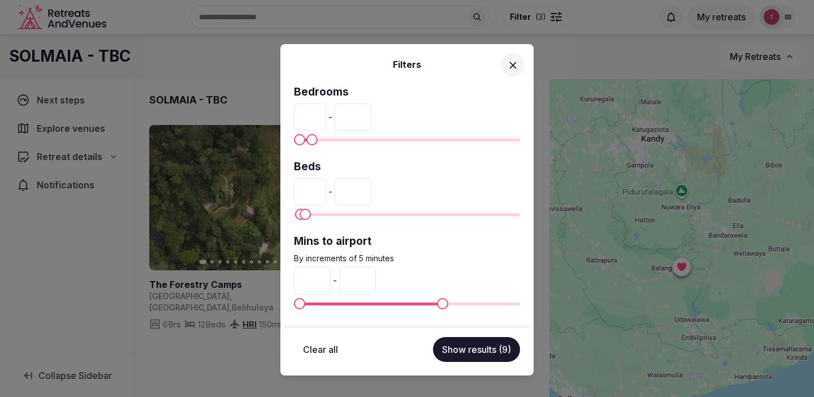
click at [327, 352] on button "Clear all" at bounding box center [320, 349] width 53 height 25
type input "*"
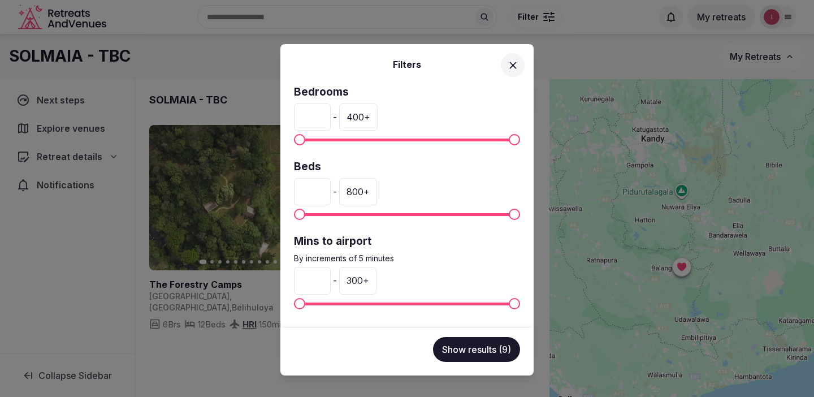
click at [465, 347] on button "Show results (9)" at bounding box center [476, 349] width 87 height 25
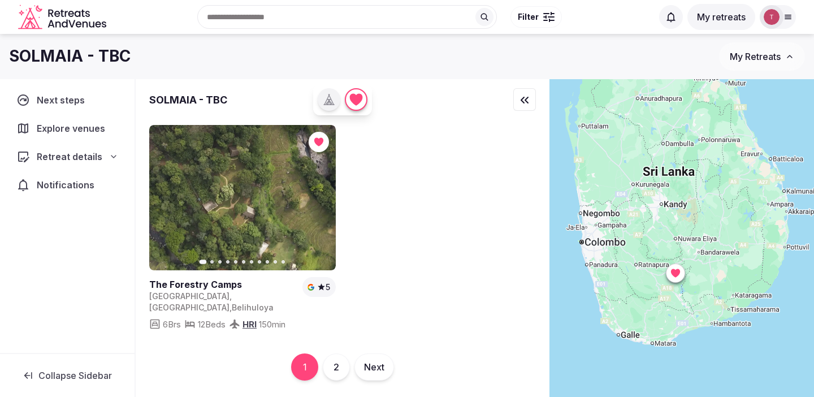
drag, startPoint x: 642, startPoint y: 235, endPoint x: 657, endPoint y: 235, distance: 14.7
click at [656, 235] on div at bounding box center [682, 257] width 265 height 356
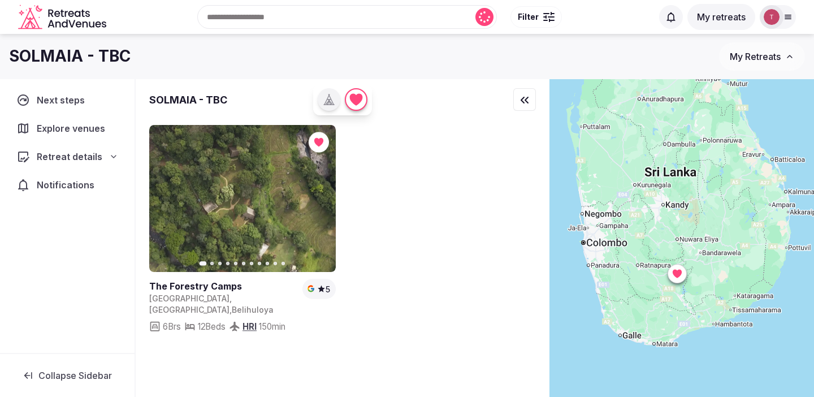
click at [371, 357] on div at bounding box center [342, 357] width 387 height 28
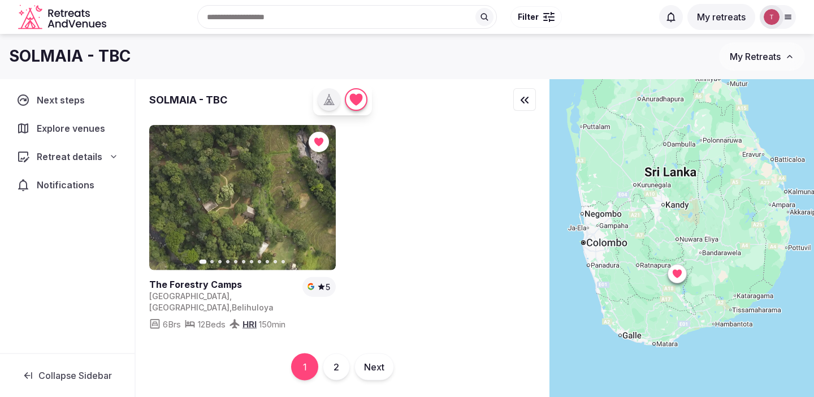
scroll to position [84, 0]
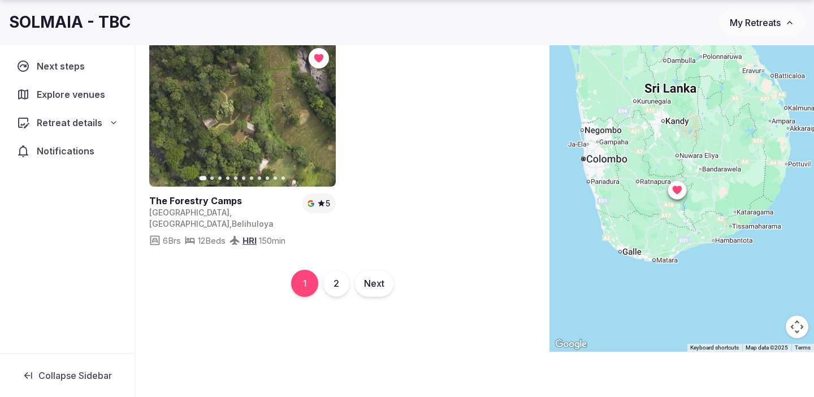
click at [378, 276] on button "Next" at bounding box center [375, 283] width 40 height 27
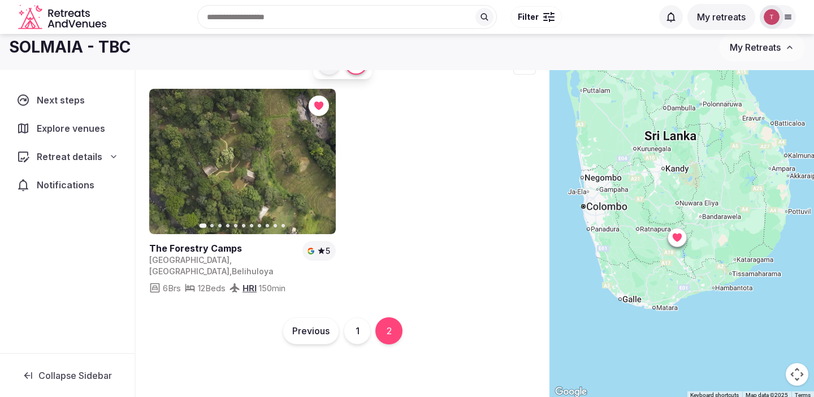
scroll to position [0, 0]
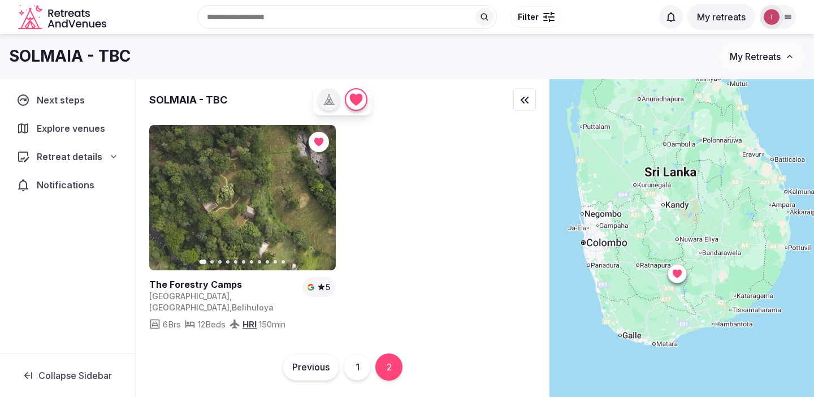
click at [305, 367] on button "Previous" at bounding box center [311, 366] width 57 height 27
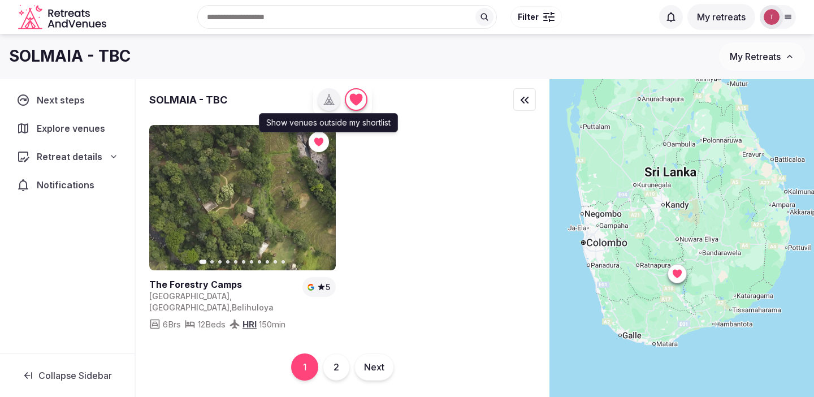
click at [327, 99] on icon "button" at bounding box center [328, 99] width 3 height 1
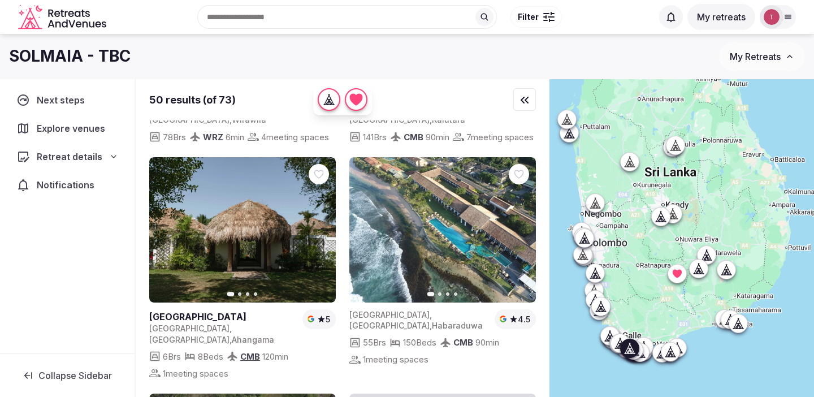
scroll to position [246, 0]
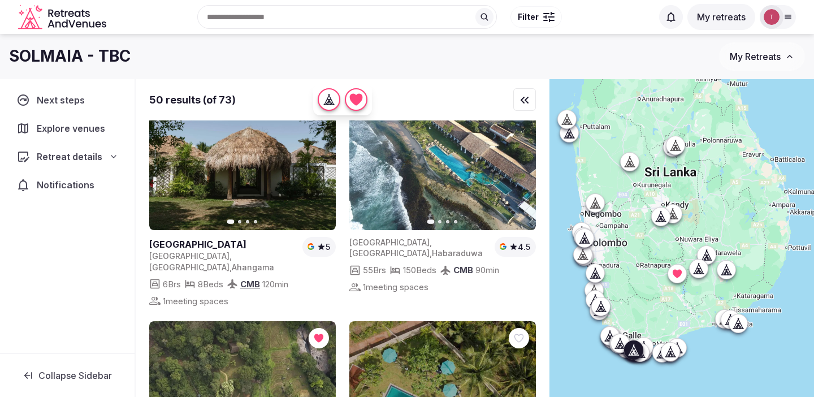
click at [276, 191] on link at bounding box center [242, 157] width 187 height 145
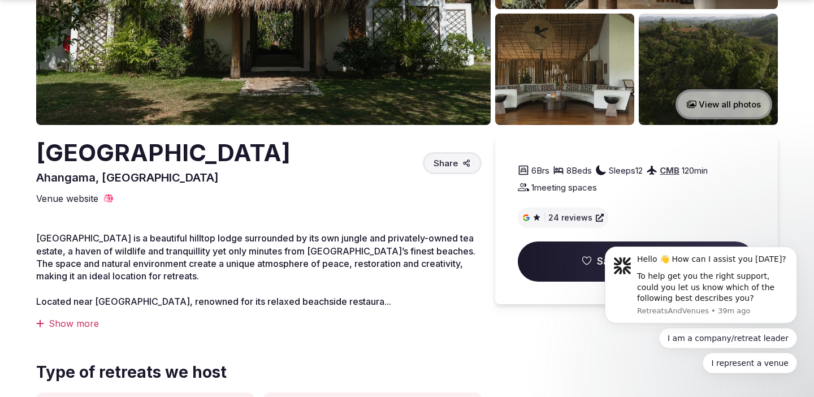
click at [556, 258] on span "Save to my shortlist" at bounding box center [637, 262] width 238 height 41
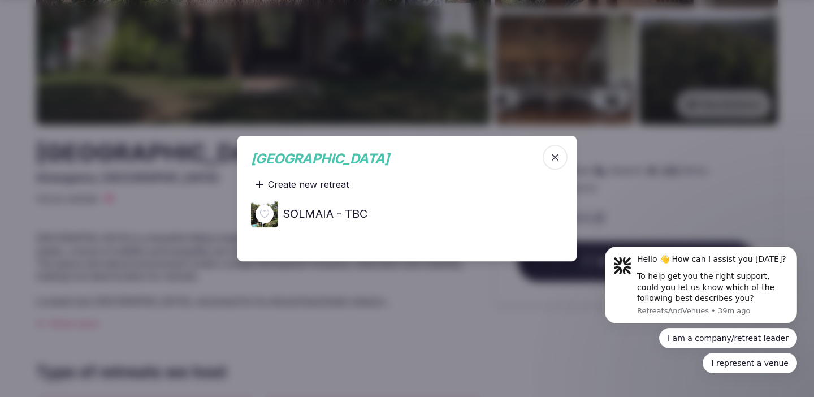
click at [336, 210] on h4 "SOLMAIA - TBC" at bounding box center [325, 214] width 85 height 16
click at [559, 159] on icon "button" at bounding box center [555, 157] width 11 height 11
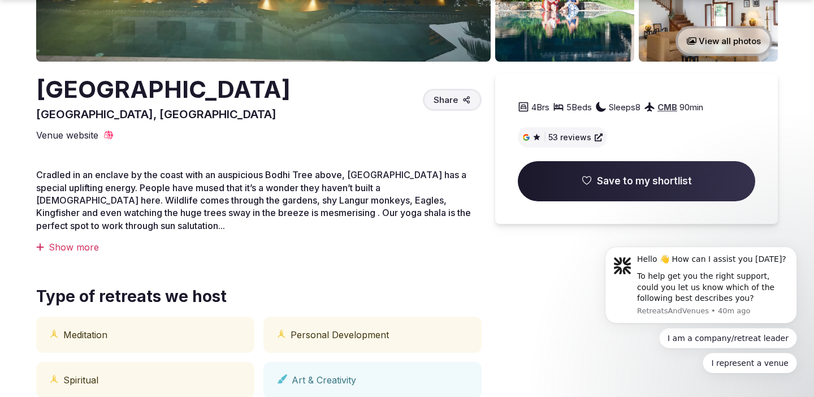
scroll to position [271, 0]
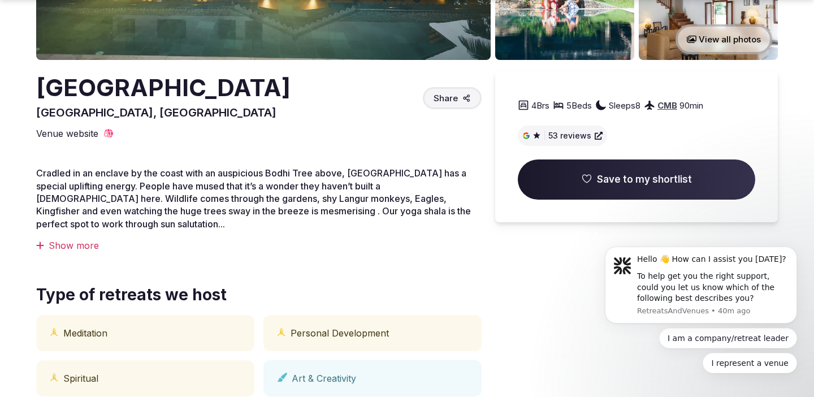
click at [81, 247] on div "Show more" at bounding box center [259, 245] width 446 height 12
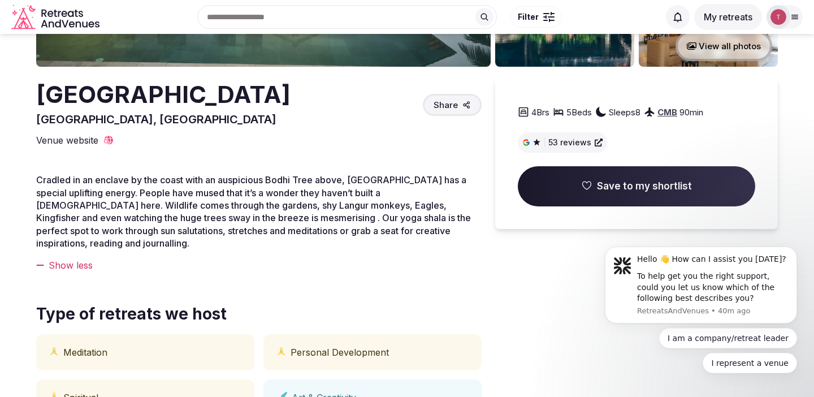
scroll to position [261, 0]
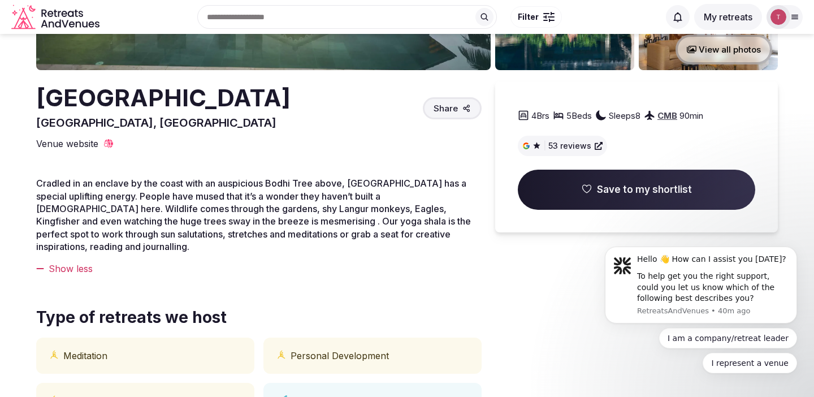
click at [569, 189] on span "Save to my shortlist" at bounding box center [637, 190] width 238 height 41
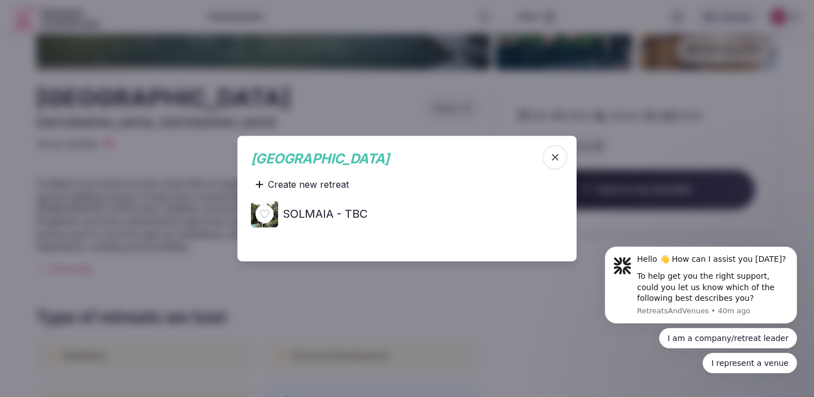
click at [346, 219] on h4 "SOLMAIA - TBC" at bounding box center [325, 214] width 85 height 16
click at [562, 153] on span "button" at bounding box center [555, 157] width 25 height 25
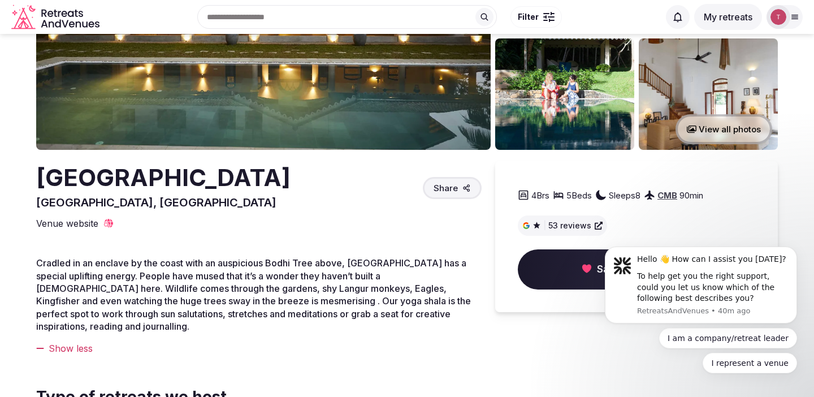
scroll to position [0, 0]
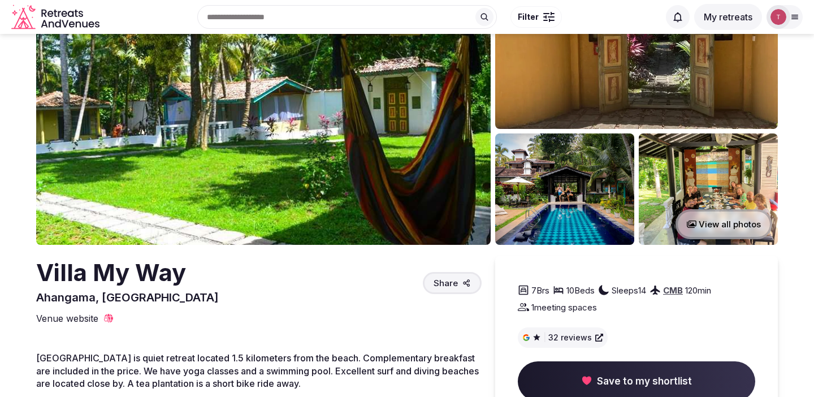
scroll to position [83, 0]
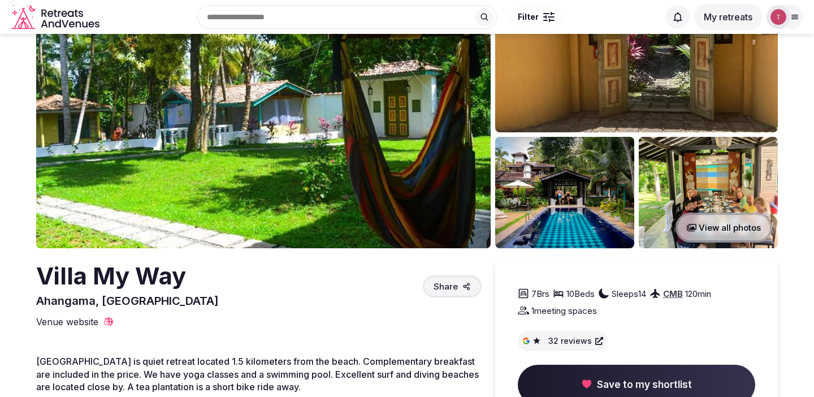
click at [751, 226] on button "View all photos" at bounding box center [724, 228] width 97 height 30
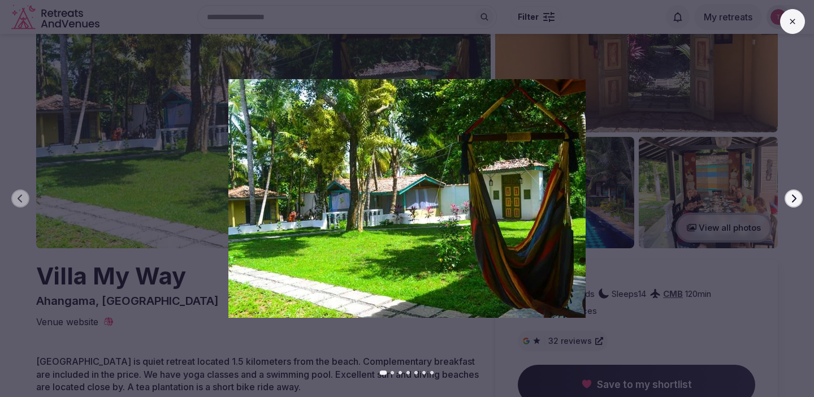
click at [799, 196] on button "Next slide" at bounding box center [794, 198] width 18 height 18
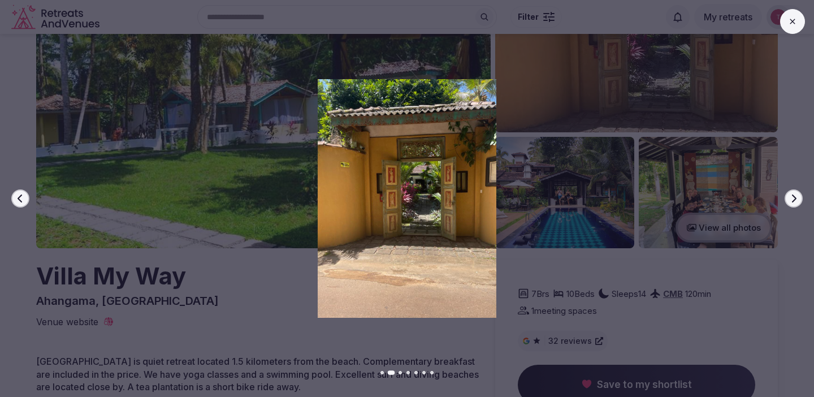
click at [799, 196] on button "Next slide" at bounding box center [794, 198] width 18 height 18
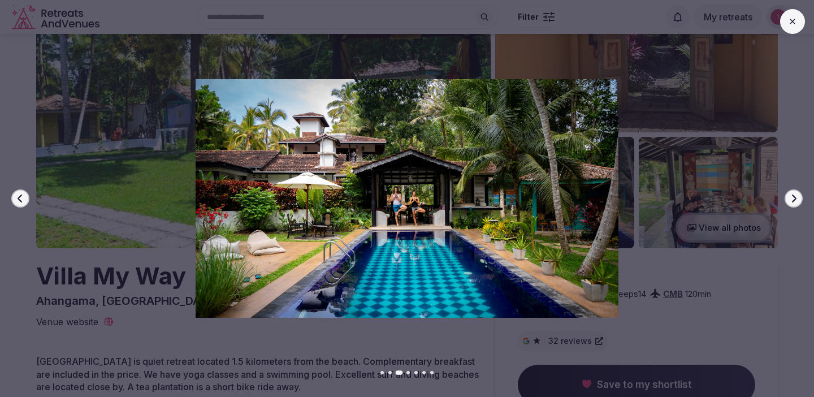
click at [799, 196] on button "Next slide" at bounding box center [794, 198] width 18 height 18
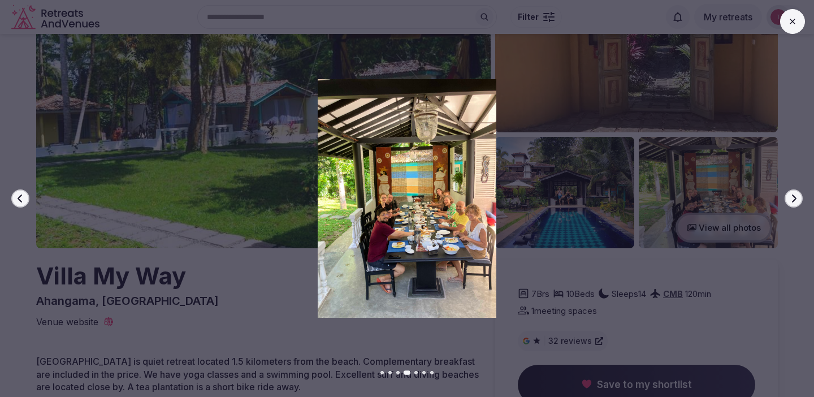
click at [799, 196] on button "Next slide" at bounding box center [794, 198] width 18 height 18
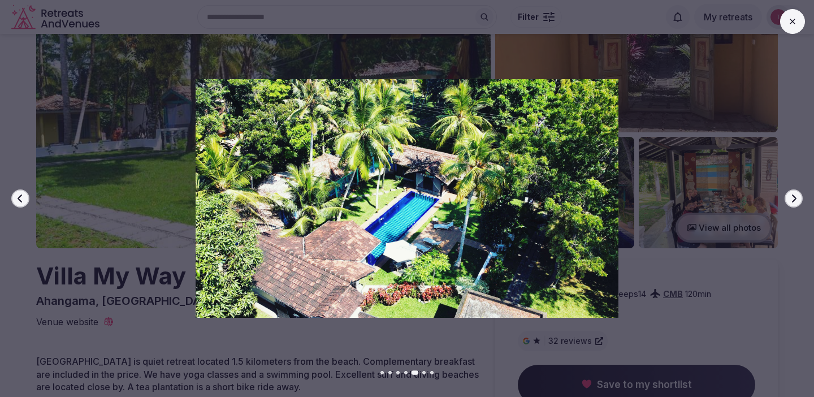
click at [799, 196] on button "Next slide" at bounding box center [794, 198] width 18 height 18
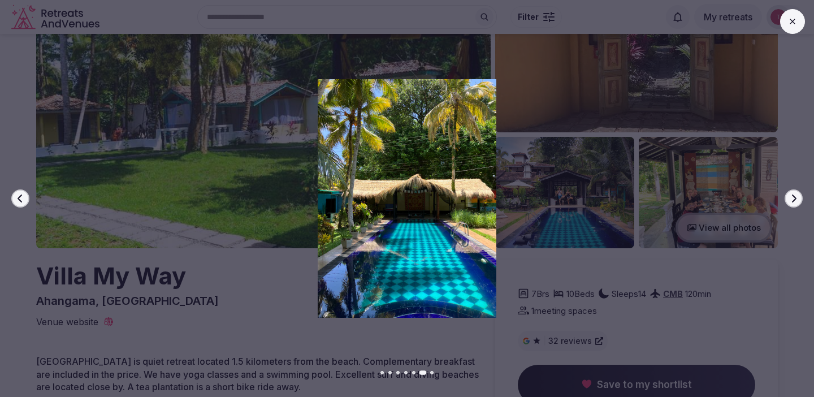
click at [799, 196] on button "Next slide" at bounding box center [794, 198] width 18 height 18
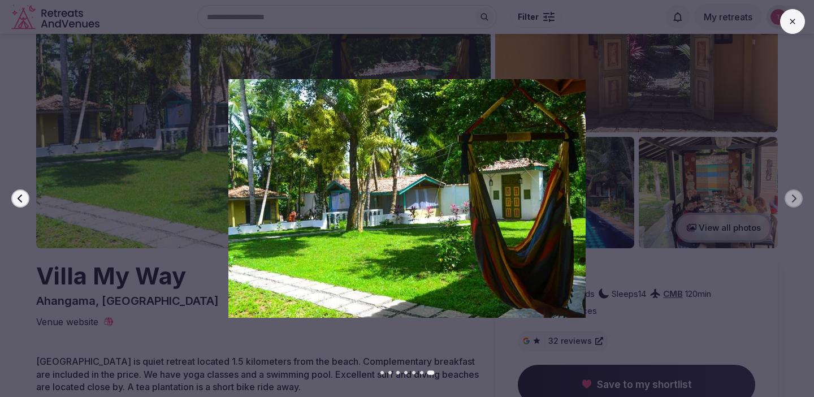
click at [792, 21] on icon at bounding box center [792, 21] width 9 height 9
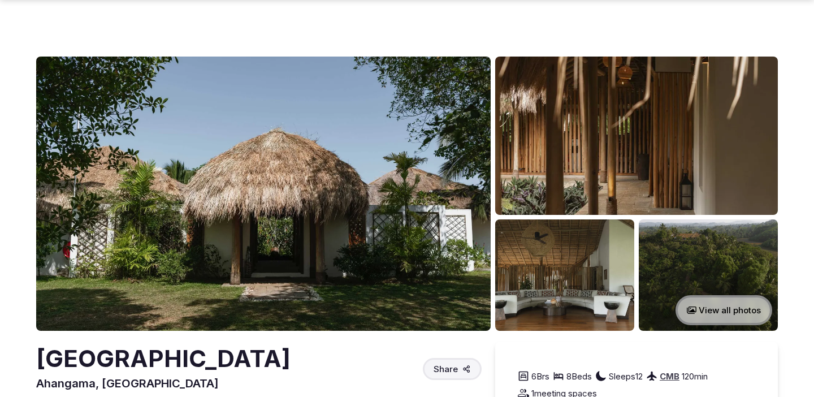
scroll to position [151, 0]
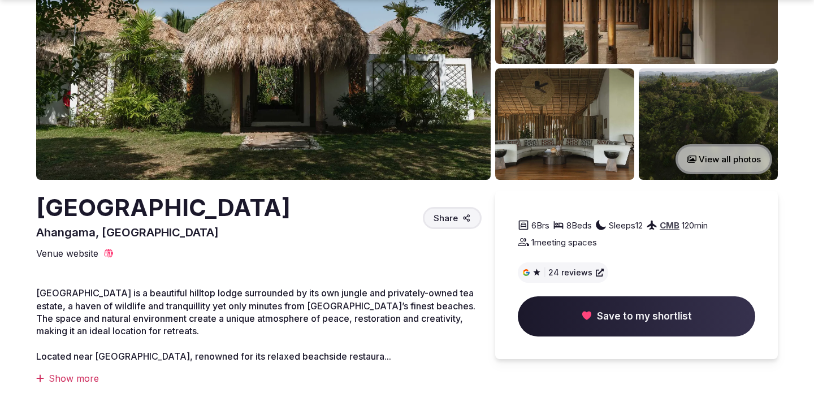
click at [617, 317] on span "Save to my shortlist" at bounding box center [644, 317] width 95 height 14
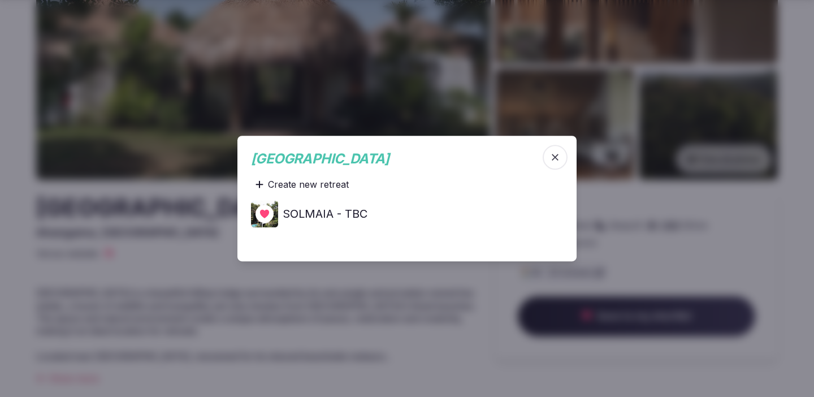
click at [560, 156] on icon "button" at bounding box center [555, 157] width 11 height 11
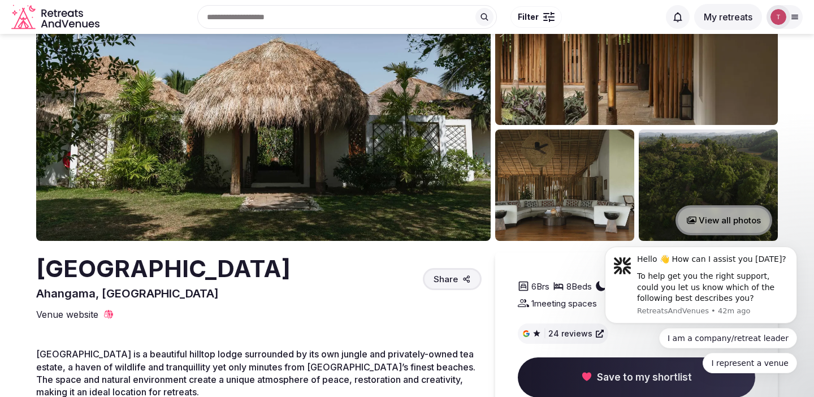
scroll to position [0, 0]
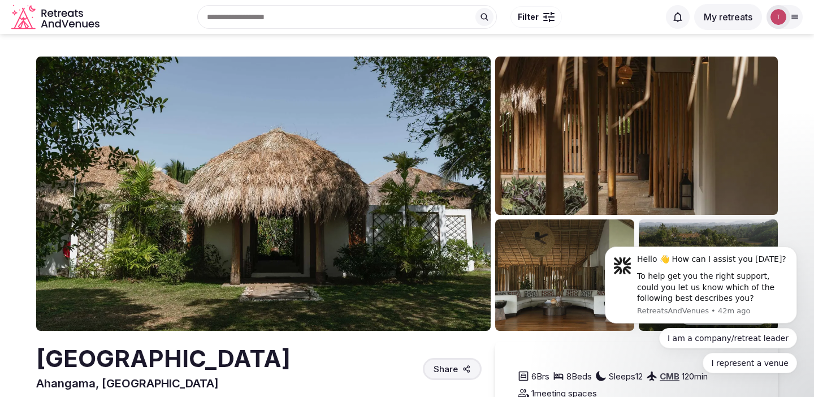
click at [799, 18] on icon at bounding box center [795, 16] width 9 height 9
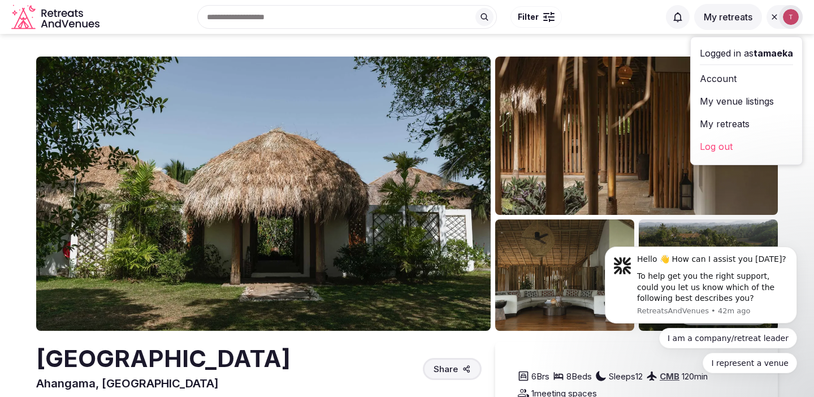
click at [723, 121] on link "My retreats" at bounding box center [746, 124] width 93 height 18
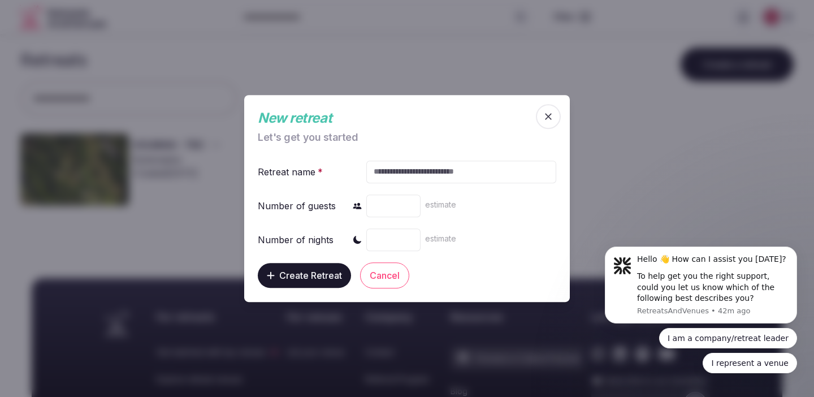
click at [546, 117] on icon "button" at bounding box center [548, 116] width 11 height 11
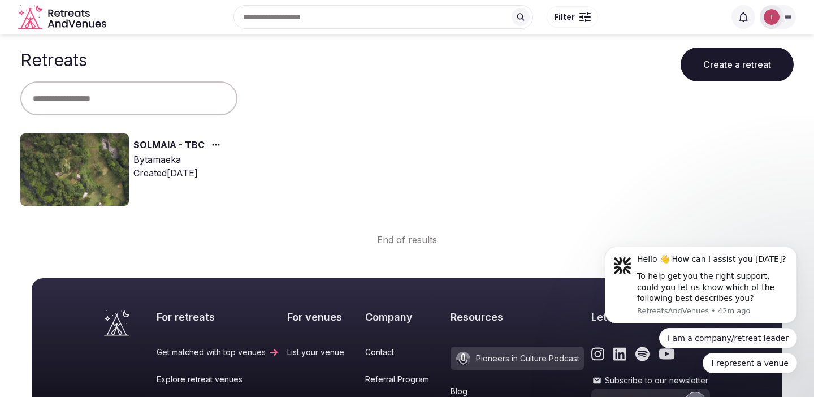
click at [156, 142] on link "SOLMAIA - TBC" at bounding box center [168, 145] width 71 height 15
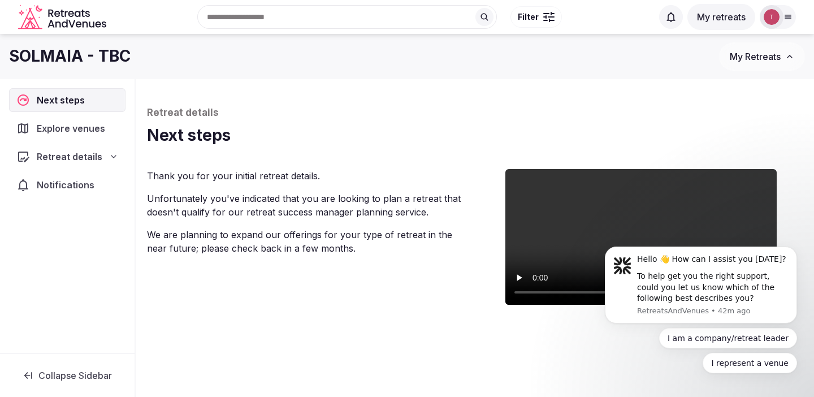
click at [61, 131] on span "Explore venues" at bounding box center [73, 129] width 73 height 14
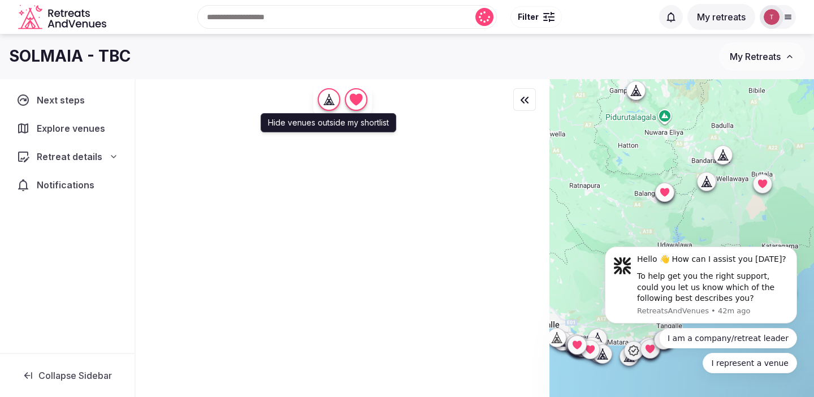
click at [327, 102] on icon "button" at bounding box center [329, 99] width 11 height 11
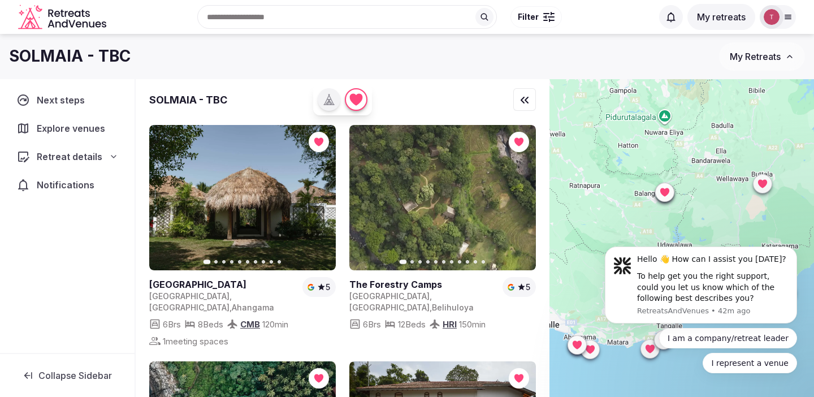
click at [644, 213] on div at bounding box center [682, 257] width 265 height 356
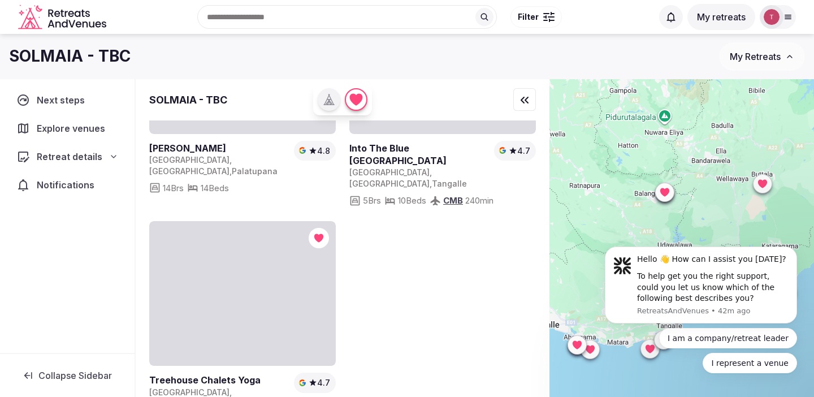
scroll to position [839, 0]
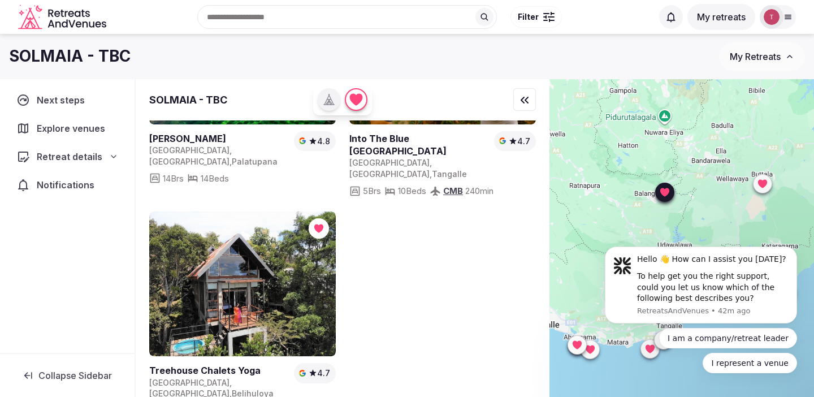
click at [280, 269] on link at bounding box center [242, 284] width 187 height 145
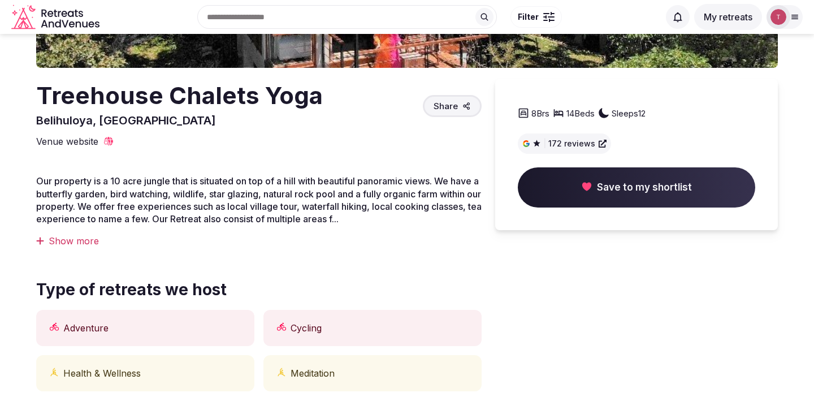
scroll to position [248, 0]
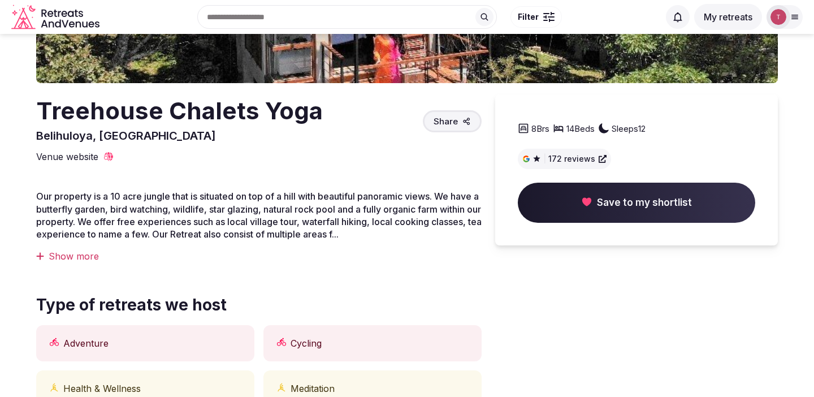
click at [449, 127] on button "Share" at bounding box center [452, 121] width 59 height 22
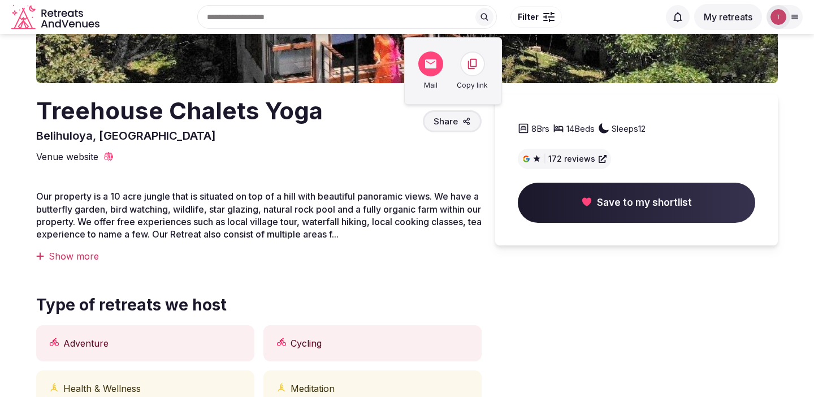
click at [470, 67] on icon at bounding box center [473, 64] width 12 height 12
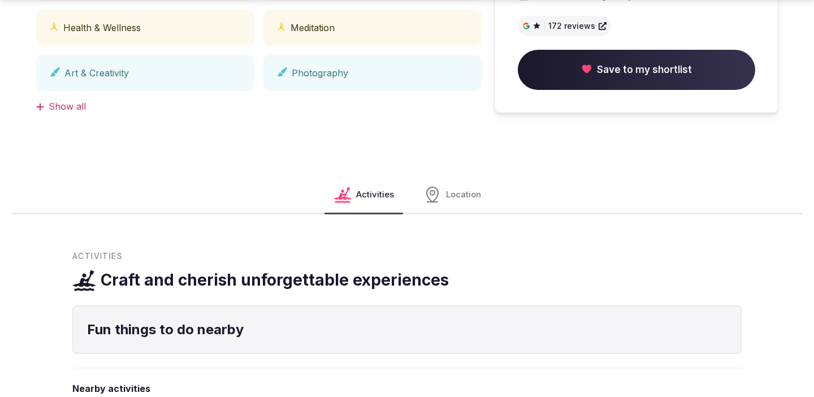
scroll to position [645, 0]
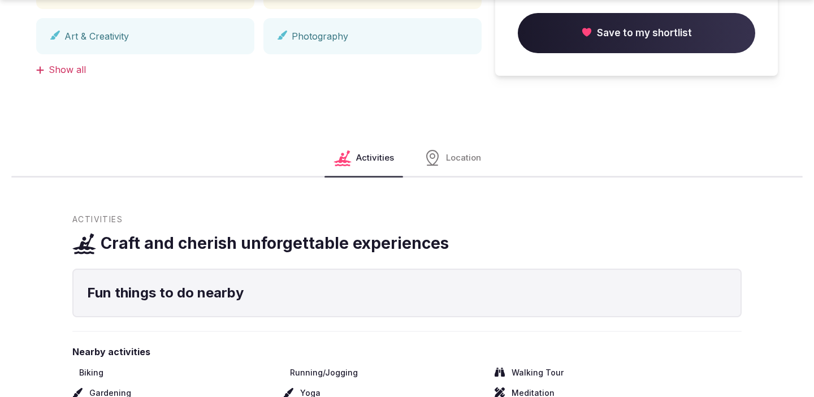
click at [468, 153] on span "Location" at bounding box center [463, 158] width 35 height 12
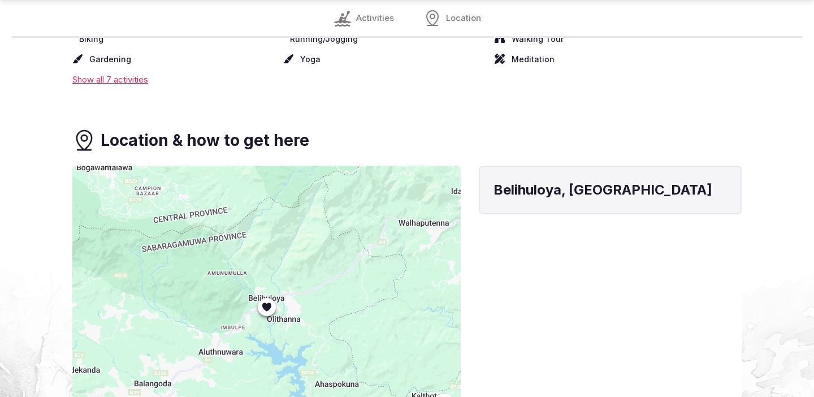
scroll to position [1044, 0]
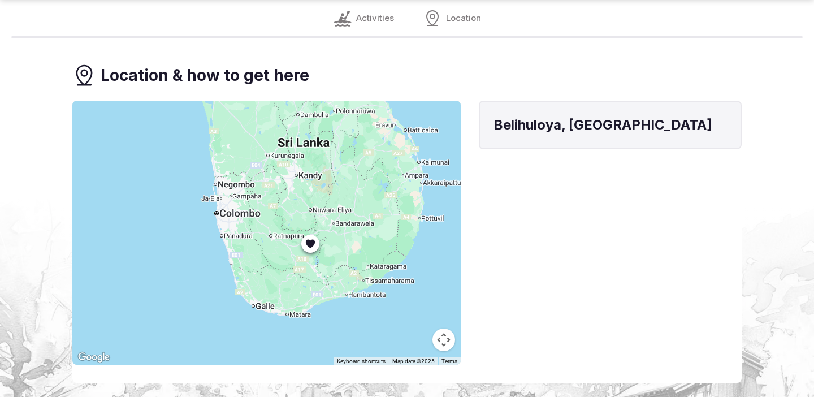
drag, startPoint x: 380, startPoint y: 247, endPoint x: 339, endPoint y: 242, distance: 41.1
click at [339, 242] on div at bounding box center [266, 233] width 389 height 264
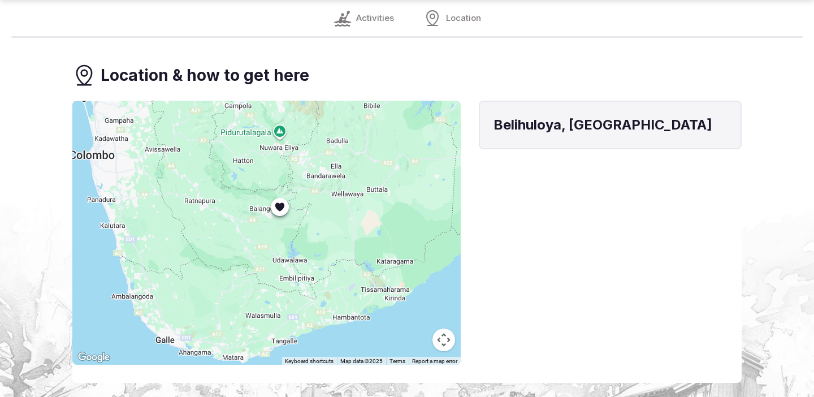
drag, startPoint x: 312, startPoint y: 248, endPoint x: 318, endPoint y: 212, distance: 36.2
click at [318, 213] on div at bounding box center [266, 233] width 389 height 264
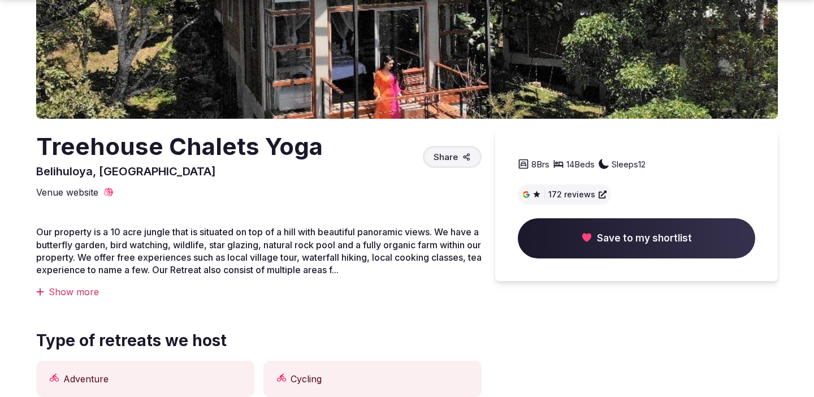
scroll to position [251, 0]
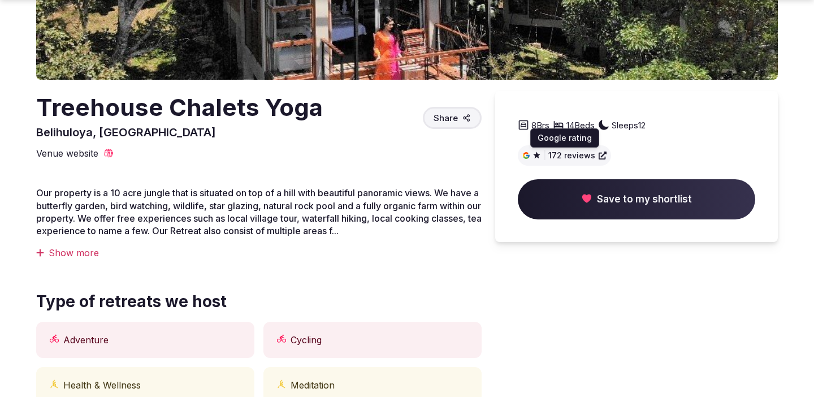
click at [571, 154] on span "172 reviews" at bounding box center [572, 155] width 47 height 11
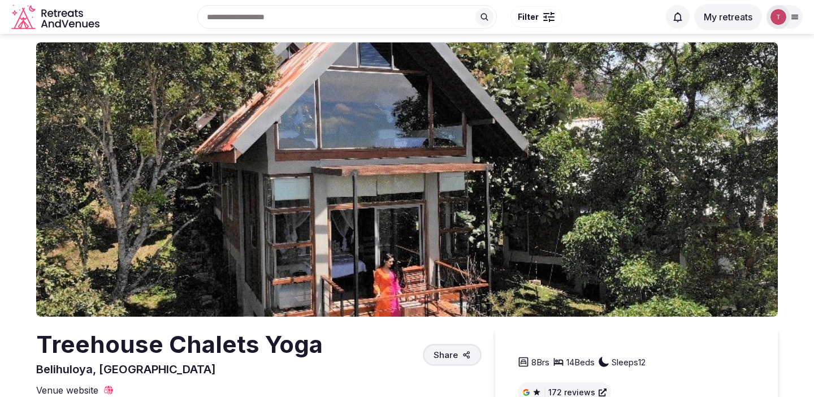
scroll to position [0, 0]
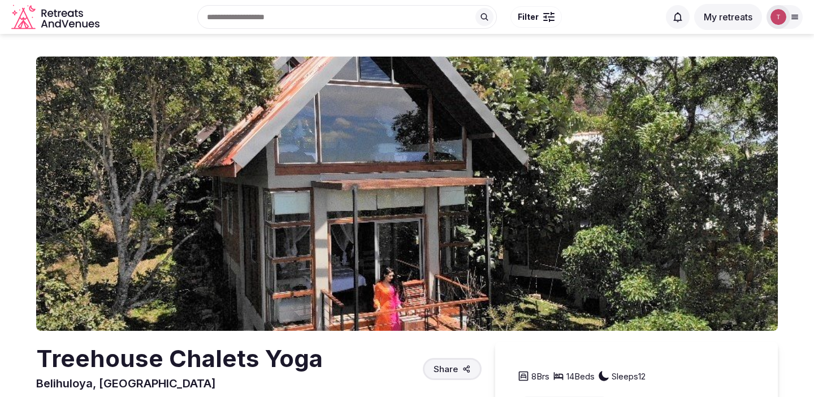
click at [794, 25] on div at bounding box center [785, 17] width 36 height 24
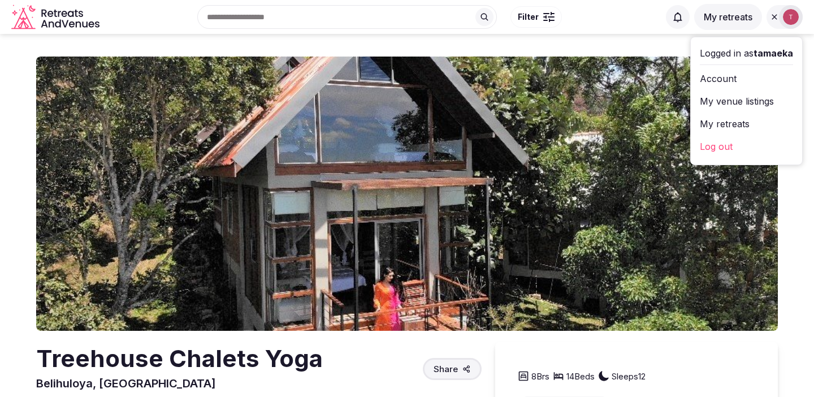
click at [743, 126] on link "My retreats" at bounding box center [746, 124] width 93 height 18
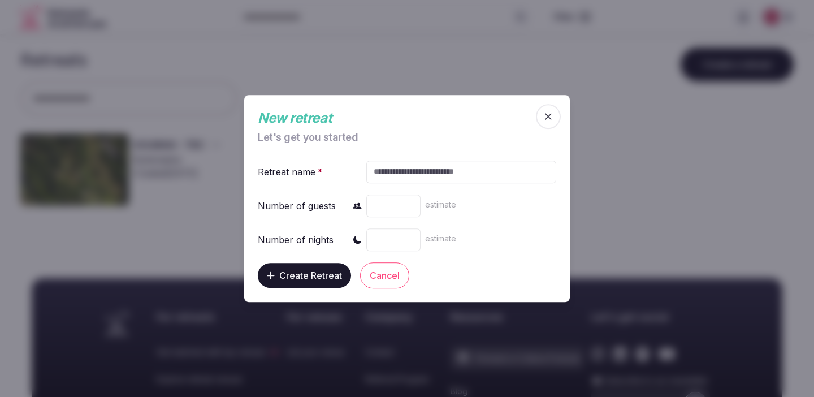
click at [554, 118] on icon "button" at bounding box center [548, 116] width 11 height 11
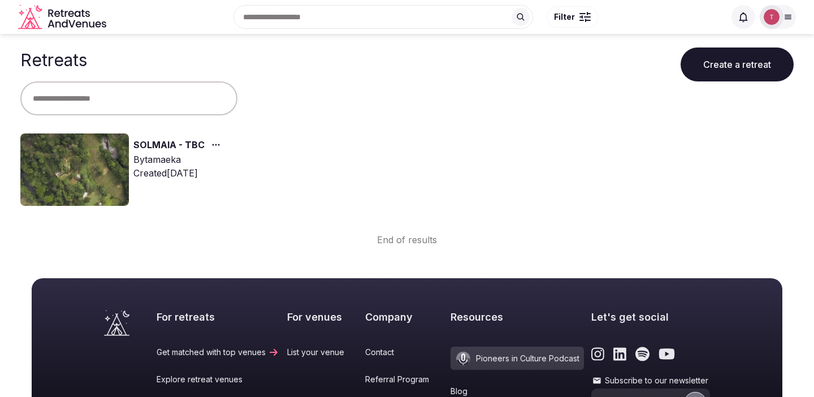
click at [169, 145] on link "SOLMAIA - TBC" at bounding box center [168, 145] width 71 height 15
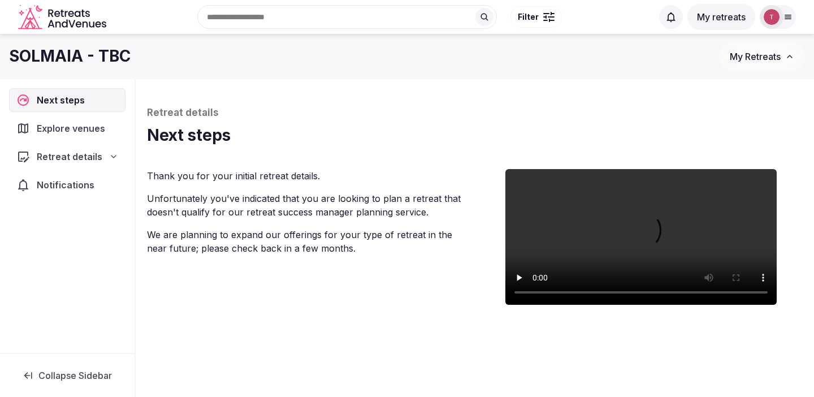
click at [70, 156] on span "Retreat details" at bounding box center [70, 157] width 66 height 14
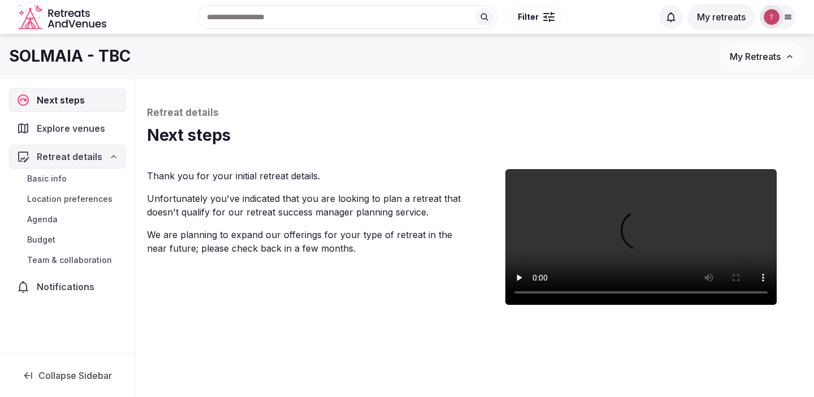
click at [72, 263] on span "Team & collaboration" at bounding box center [69, 260] width 85 height 11
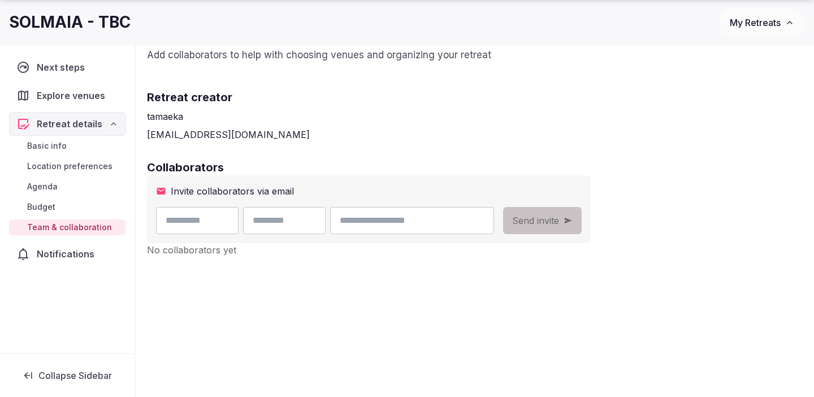
scroll to position [120, 0]
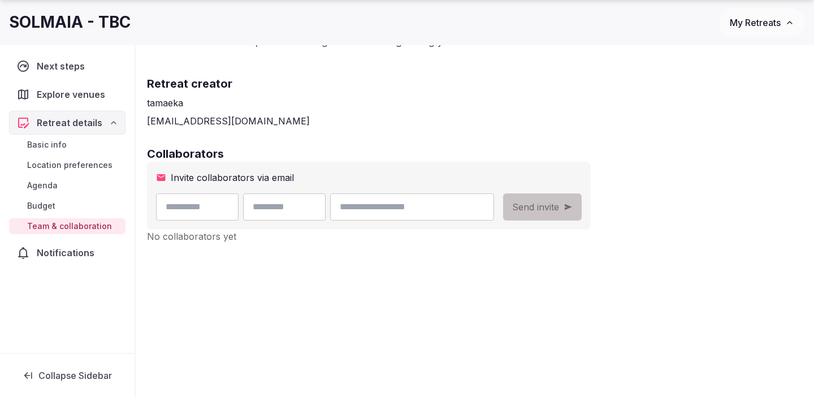
click at [200, 203] on input "text" at bounding box center [197, 206] width 83 height 27
type input "***"
type input "*******"
paste input "**********"
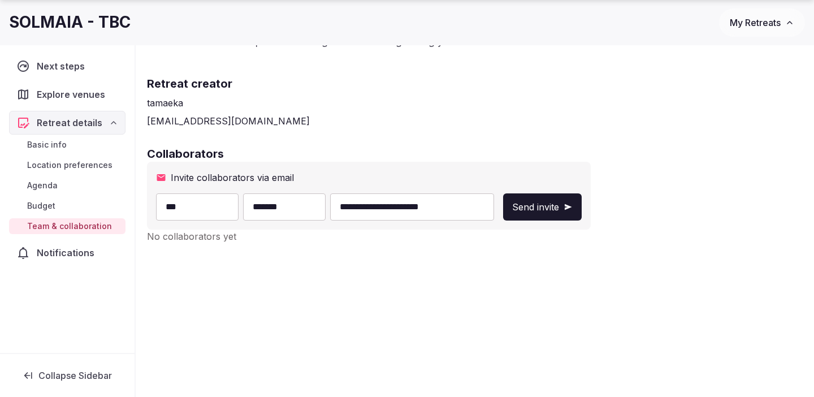
type input "**********"
click at [582, 199] on button "Send invite" at bounding box center [542, 206] width 79 height 27
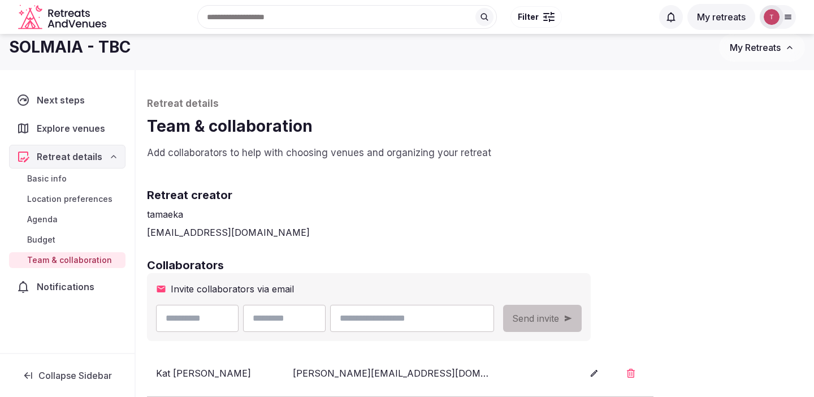
scroll to position [0, 0]
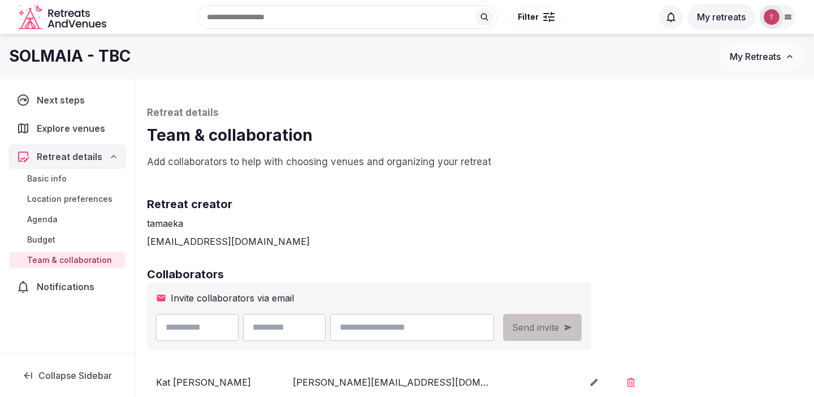
click at [88, 134] on span "Explore venues" at bounding box center [73, 129] width 73 height 14
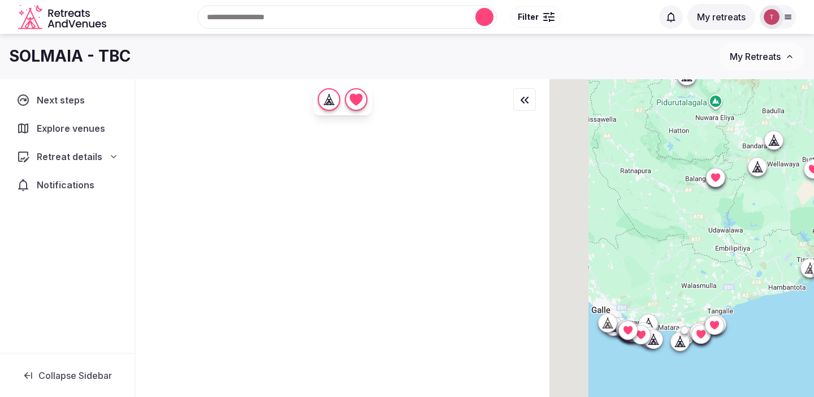
drag, startPoint x: 645, startPoint y: 292, endPoint x: 777, endPoint y: 244, distance: 140.5
click at [777, 244] on div at bounding box center [682, 257] width 265 height 356
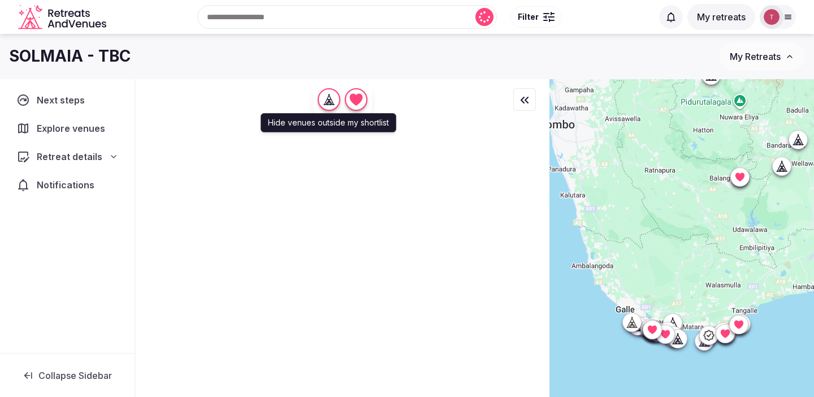
click at [330, 100] on icon "button" at bounding box center [328, 99] width 3 height 1
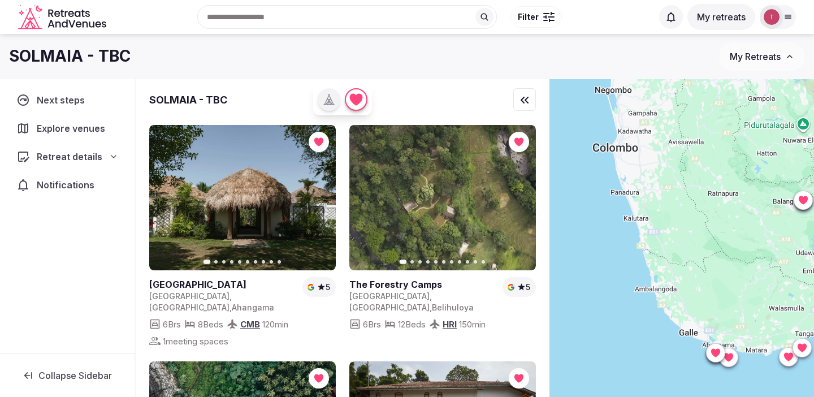
drag, startPoint x: 610, startPoint y: 231, endPoint x: 676, endPoint y: 255, distance: 69.8
click at [676, 255] on div at bounding box center [682, 257] width 265 height 356
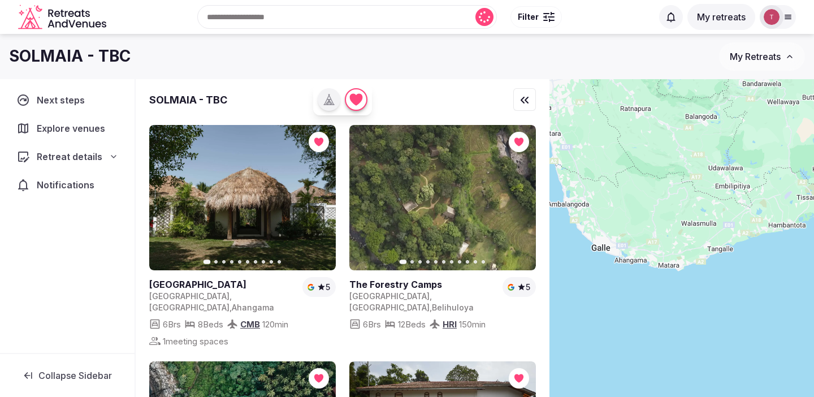
drag, startPoint x: 676, startPoint y: 255, endPoint x: 585, endPoint y: 165, distance: 127.6
click at [585, 165] on div at bounding box center [682, 257] width 265 height 356
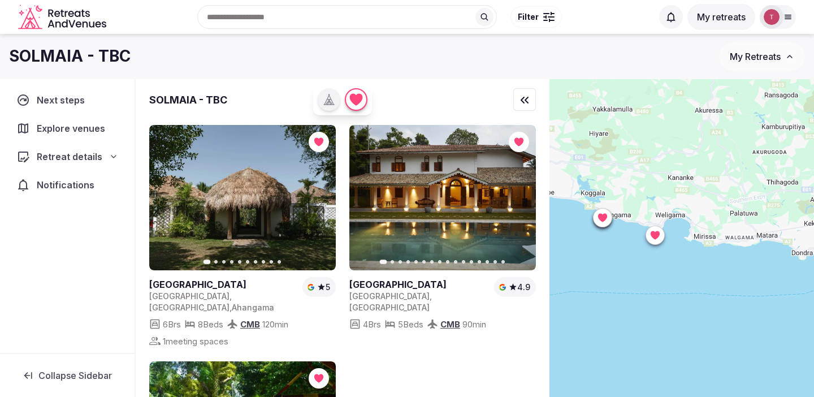
click at [602, 218] on icon at bounding box center [602, 218] width 9 height 8
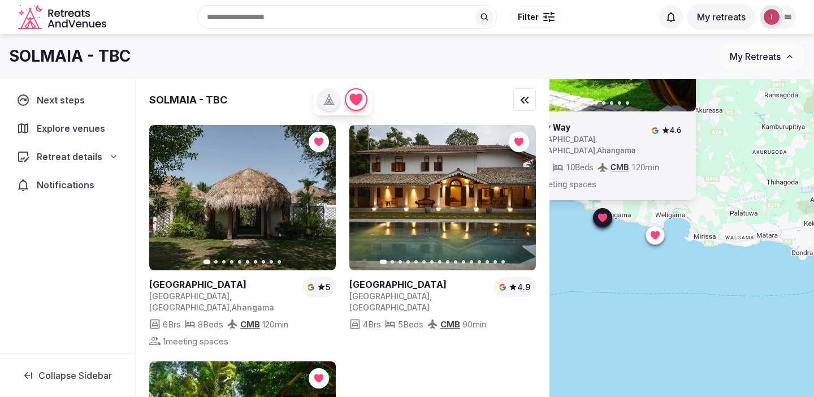
click at [559, 127] on link at bounding box center [581, 128] width 124 height 12
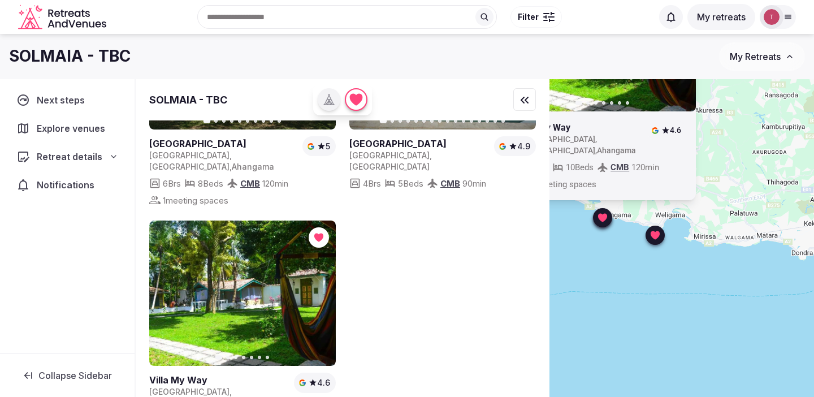
scroll to position [145, 0]
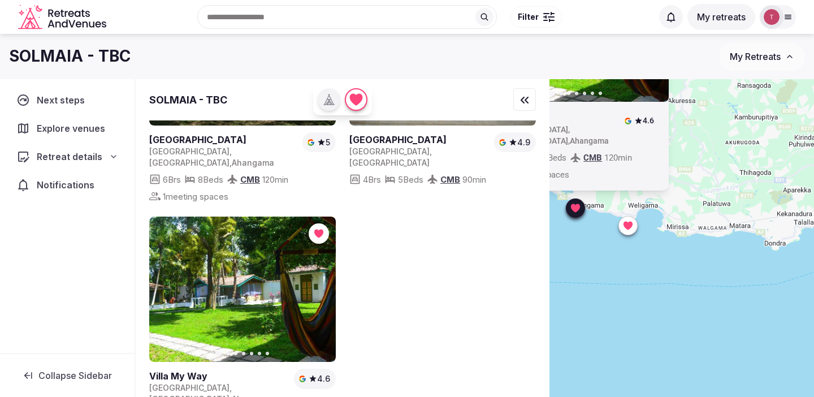
drag, startPoint x: 687, startPoint y: 231, endPoint x: 585, endPoint y: 183, distance: 112.3
click at [597, 186] on div "Previous slide Next slide Villa My Way Sri Lanka , Southern Province , Ahangama…" at bounding box center [682, 257] width 265 height 356
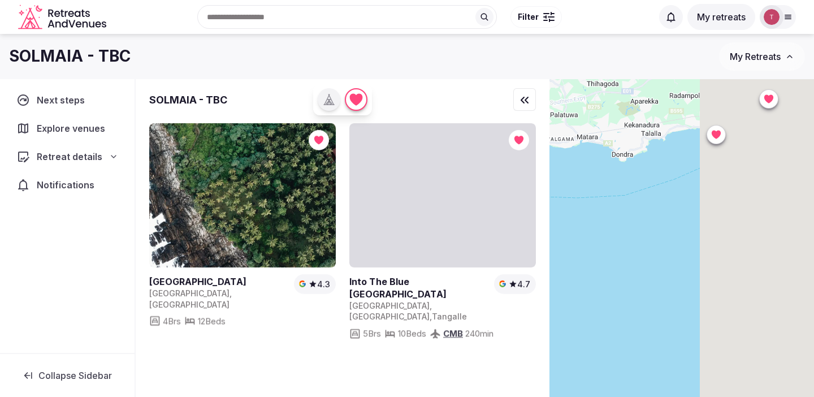
scroll to position [0, 0]
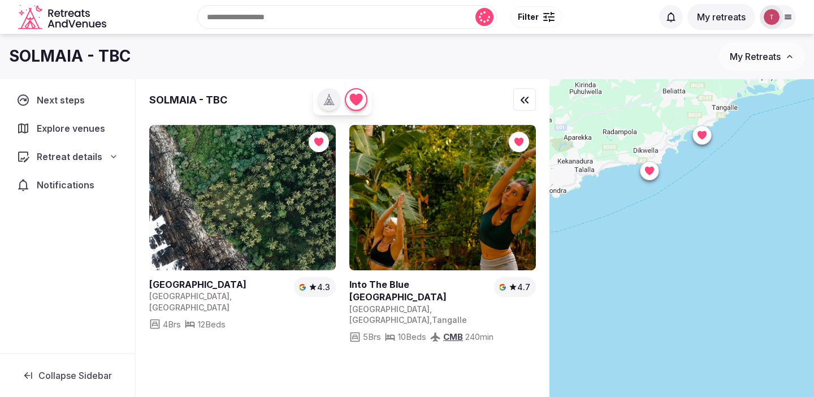
drag, startPoint x: 713, startPoint y: 186, endPoint x: 635, endPoint y: 226, distance: 88.0
click at [635, 226] on div "Previous slide Next slide Villa My Way Sri Lanka , Southern Province , Ahangama…" at bounding box center [682, 257] width 265 height 356
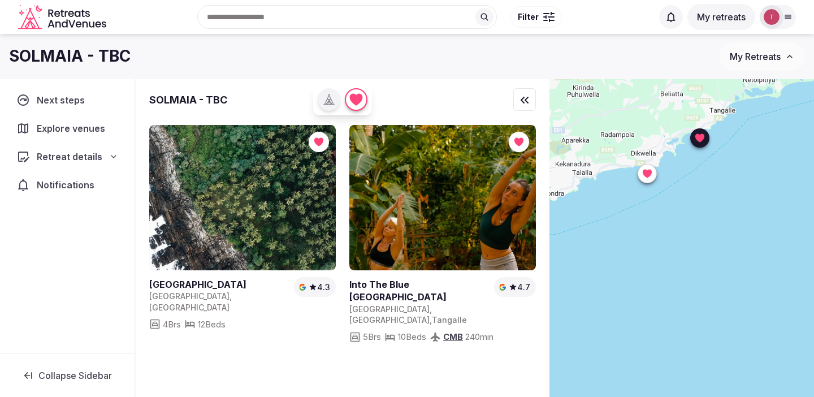
click at [437, 278] on link at bounding box center [420, 290] width 140 height 25
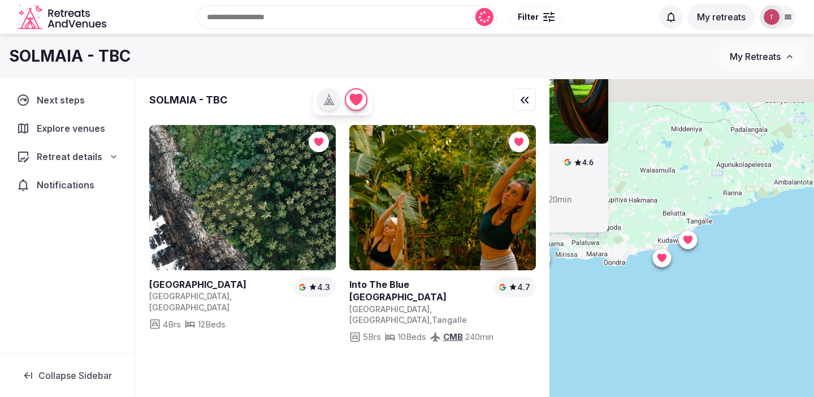
drag, startPoint x: 623, startPoint y: 173, endPoint x: 639, endPoint y: 241, distance: 70.1
click at [639, 241] on div "Previous slide Next slide Villa My Way Sri Lanka , Southern Province , Ahangama…" at bounding box center [682, 257] width 265 height 356
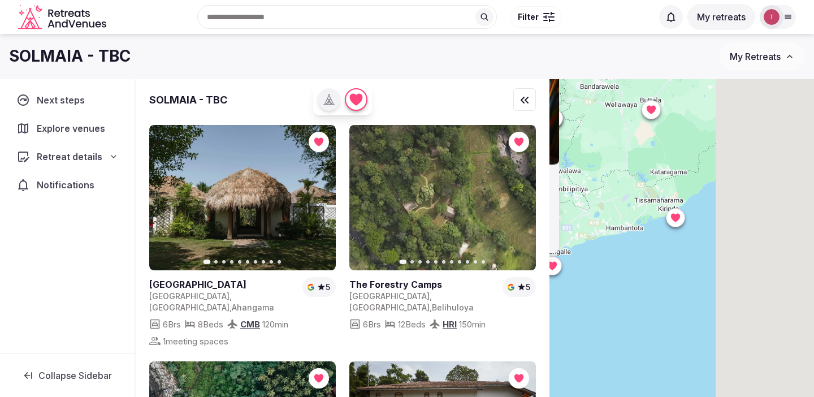
drag, startPoint x: 745, startPoint y: 222, endPoint x: 631, endPoint y: 236, distance: 115.0
click at [622, 238] on div "Previous slide Next slide Villa My Way Sri Lanka , Southern Province , Ahangama…" at bounding box center [682, 257] width 265 height 356
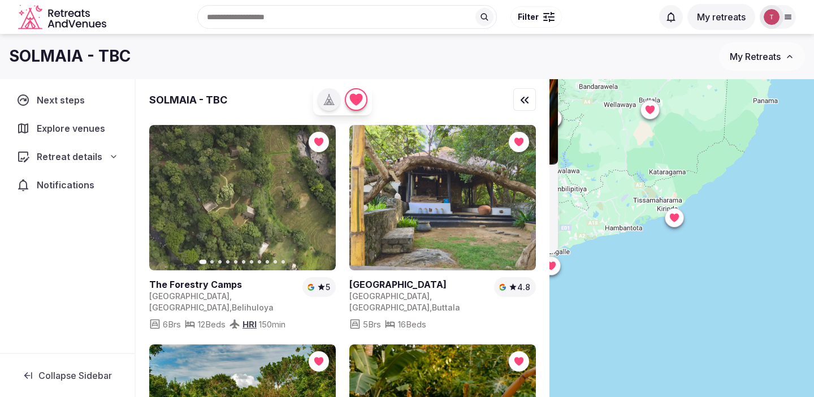
click at [675, 219] on icon at bounding box center [674, 217] width 9 height 8
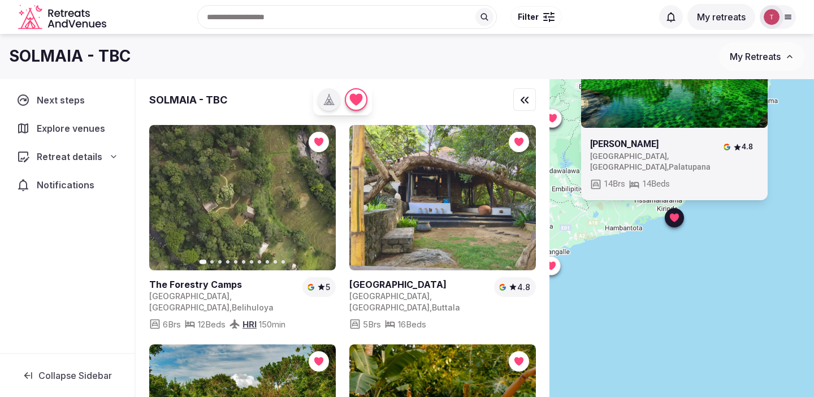
click at [636, 145] on link at bounding box center [652, 144] width 124 height 12
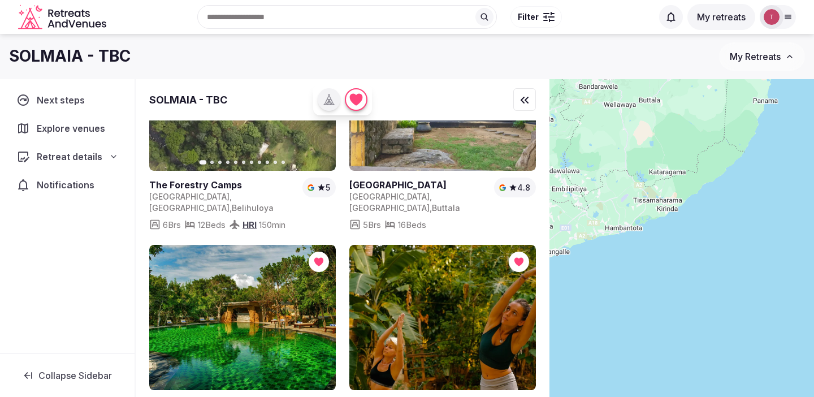
scroll to position [101, 0]
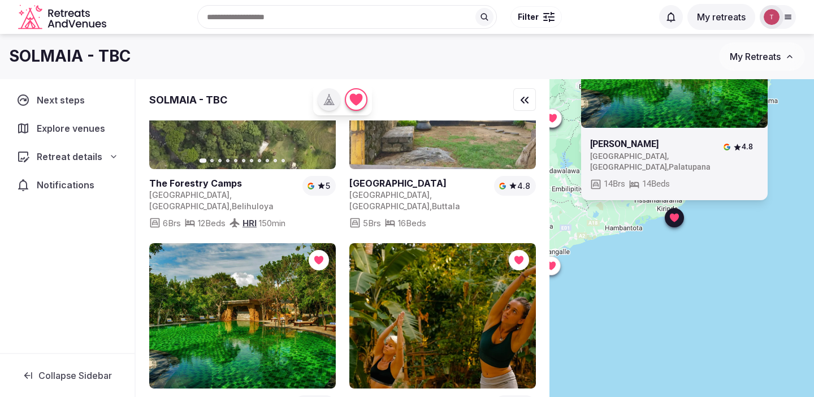
drag, startPoint x: 609, startPoint y: 280, endPoint x: 729, endPoint y: 285, distance: 120.0
click at [730, 285] on div "Uga Chena Huts Sri Lanka , Southern Province , Palatupana 4.8 14 Brs 14 Beds" at bounding box center [682, 257] width 265 height 356
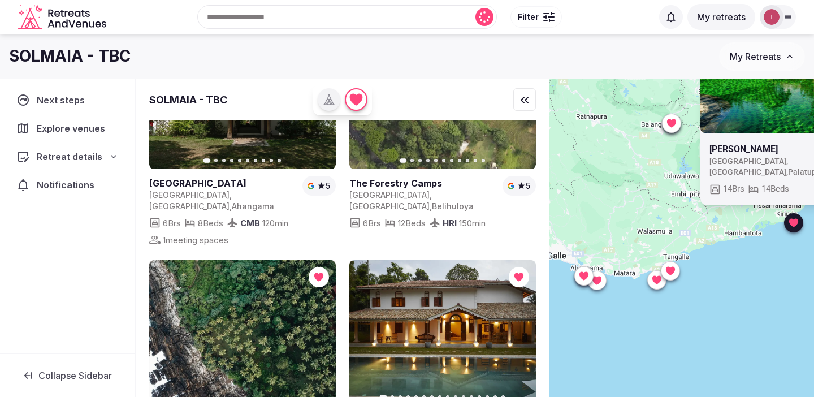
drag, startPoint x: 638, startPoint y: 302, endPoint x: 713, endPoint y: 326, distance: 78.3
click at [712, 326] on div "Uga Chena Huts Sri Lanka , Southern Province , Palatupana 4.8 14 Brs 14 Beds" at bounding box center [682, 257] width 265 height 356
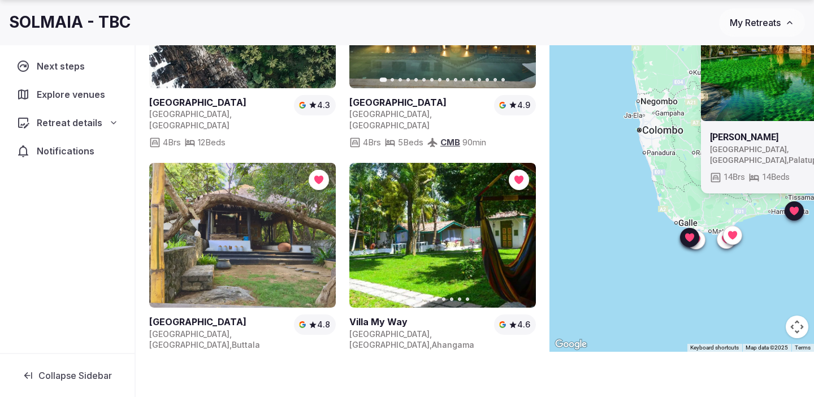
scroll to position [286, 0]
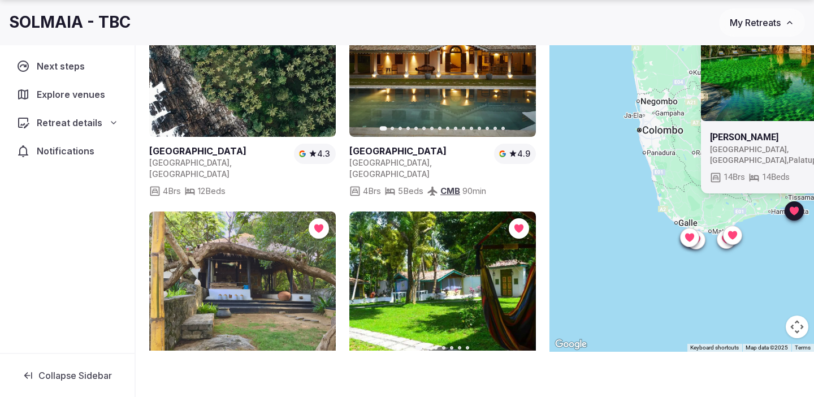
click at [244, 279] on link at bounding box center [242, 284] width 187 height 145
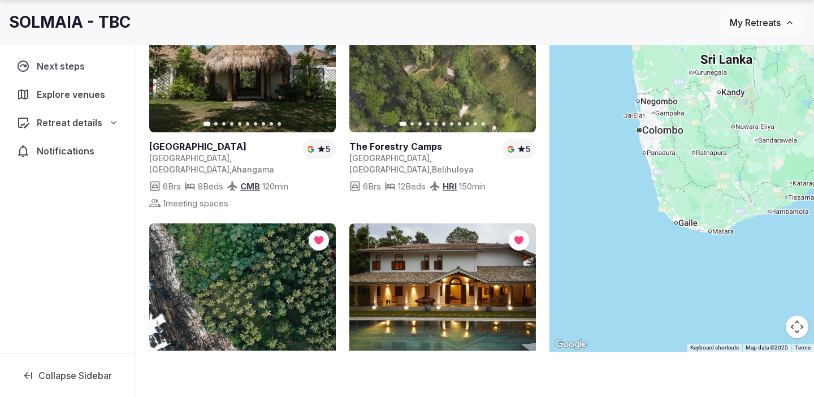
scroll to position [0, 0]
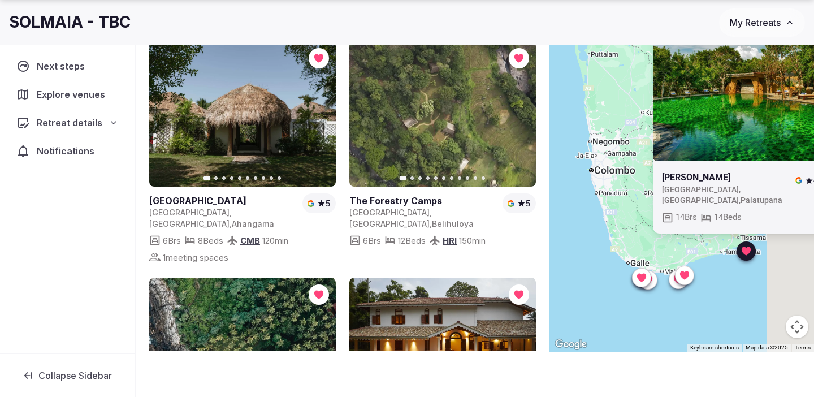
drag, startPoint x: 636, startPoint y: 261, endPoint x: 583, endPoint y: 303, distance: 67.2
click at [583, 303] on div "Uga Chena Huts Sri Lanka , Southern Province , Palatupana 4.8 14 Brs 14 Beds" at bounding box center [682, 173] width 265 height 356
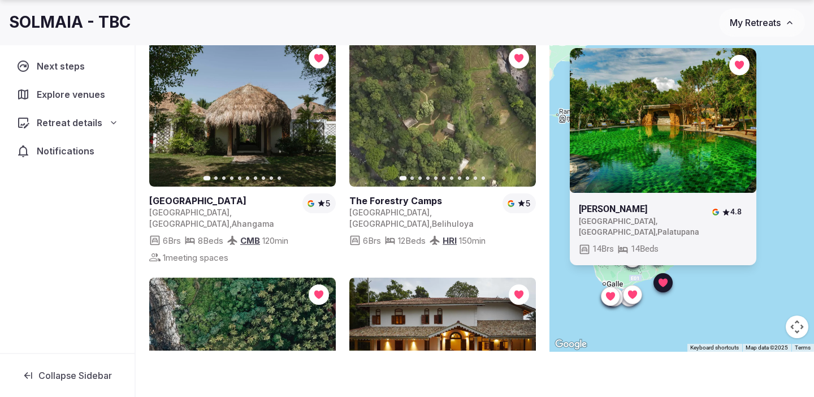
click at [773, 196] on div "Uga Chena Huts Sri Lanka , Southern Province , Palatupana 4.8 14 Brs 14 Beds" at bounding box center [682, 173] width 265 height 356
click at [663, 283] on icon at bounding box center [663, 282] width 9 height 8
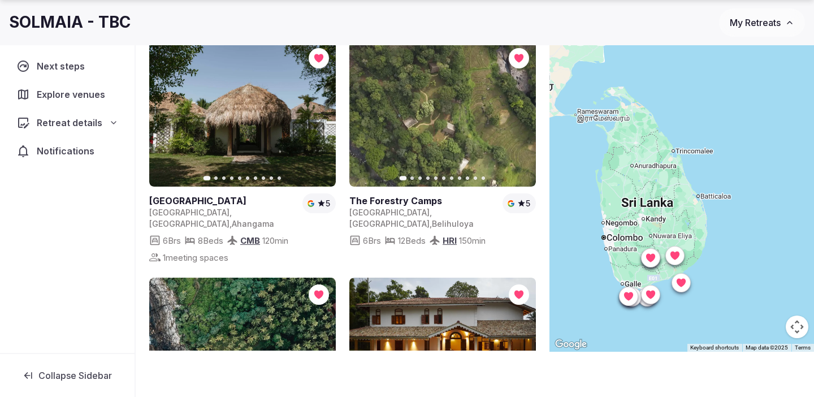
drag, startPoint x: 710, startPoint y: 287, endPoint x: 739, endPoint y: 284, distance: 29.5
click at [739, 285] on div at bounding box center [682, 173] width 265 height 356
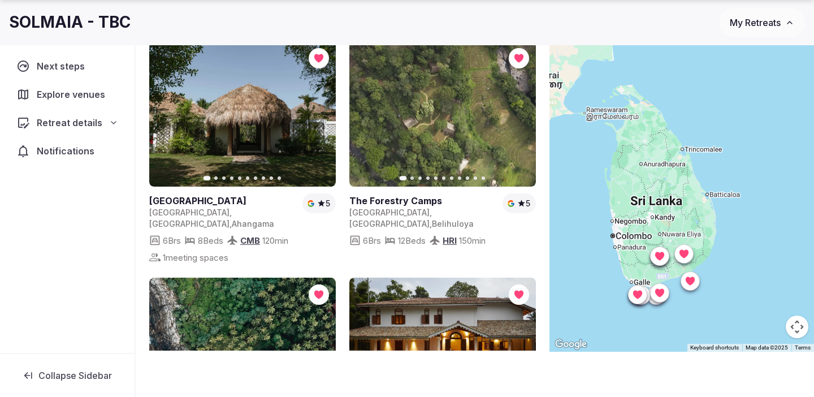
scroll to position [7, 0]
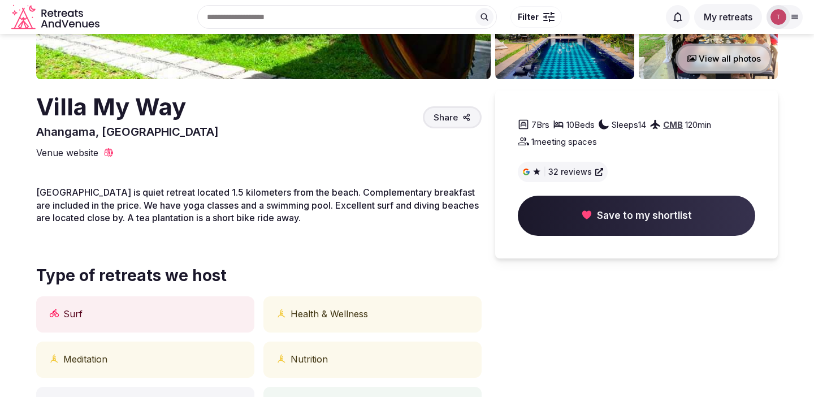
scroll to position [209, 0]
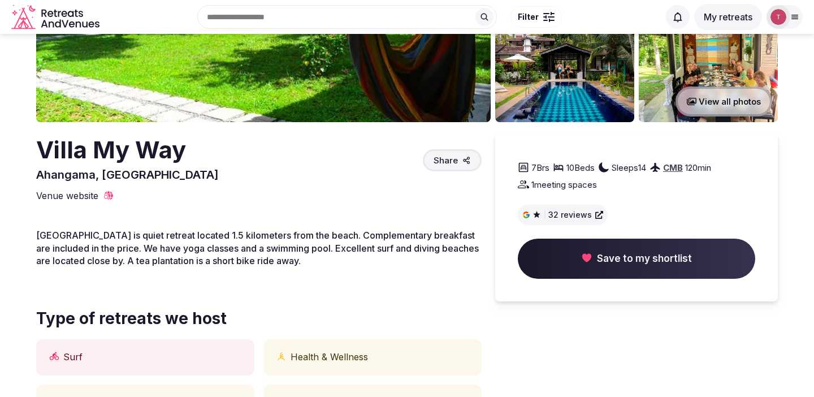
click at [77, 193] on span "Venue website" at bounding box center [67, 195] width 62 height 12
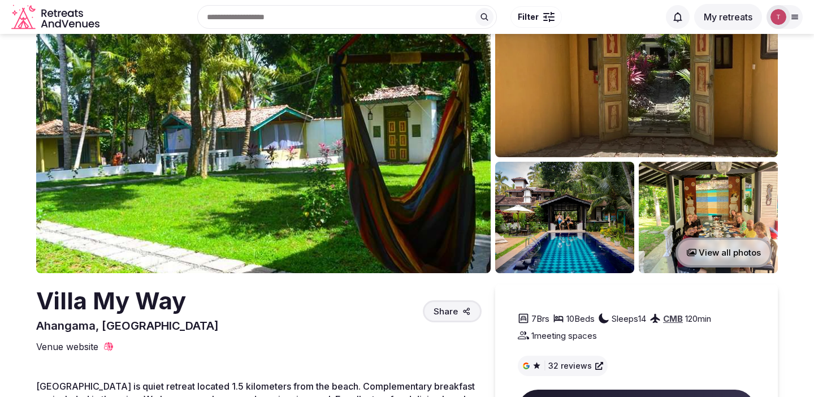
scroll to position [0, 0]
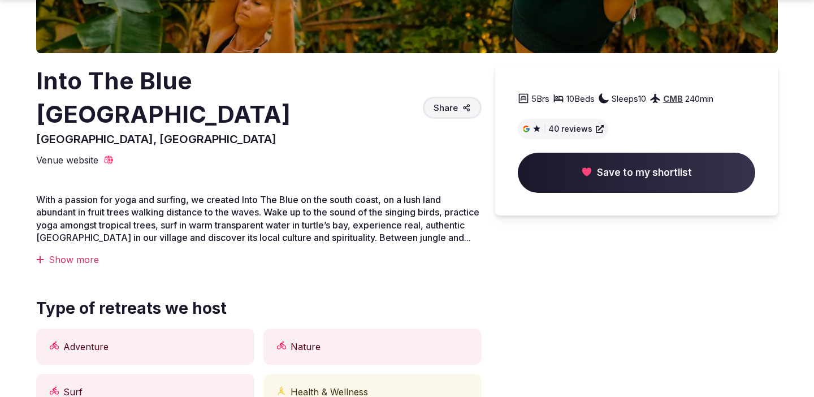
scroll to position [278, 0]
click at [75, 154] on span "Venue website" at bounding box center [67, 160] width 62 height 12
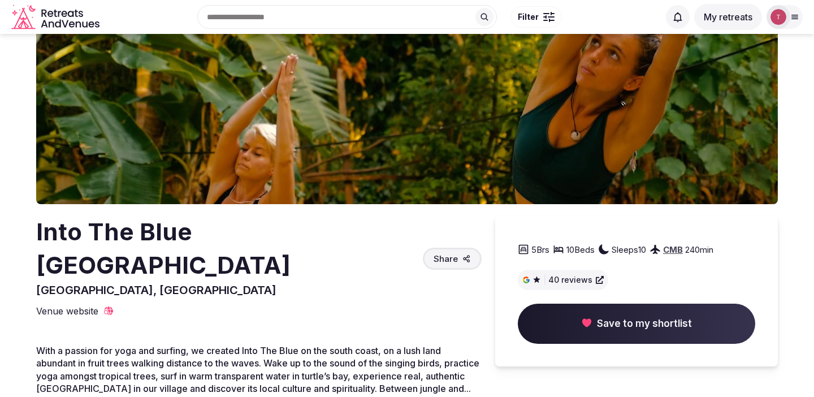
scroll to position [98, 0]
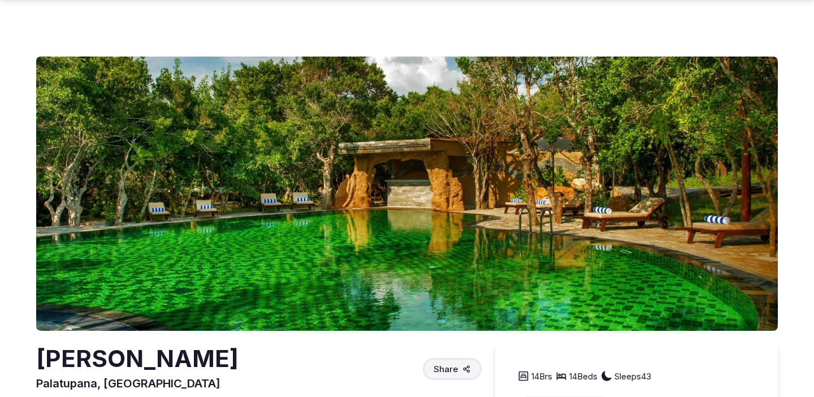
scroll to position [207, 0]
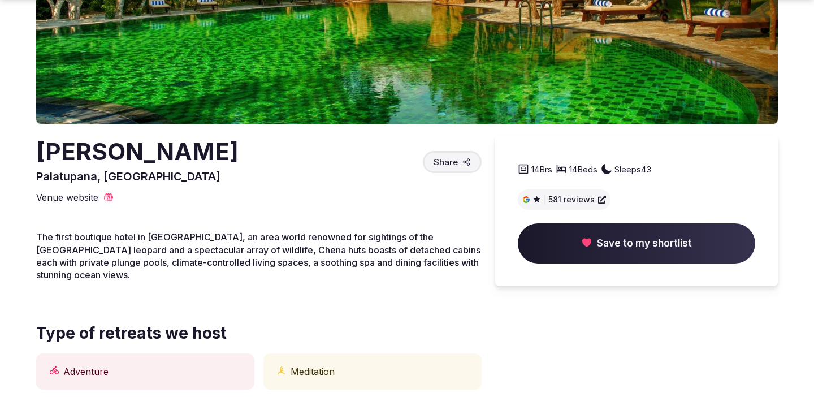
click at [70, 195] on span "Venue website" at bounding box center [67, 197] width 62 height 12
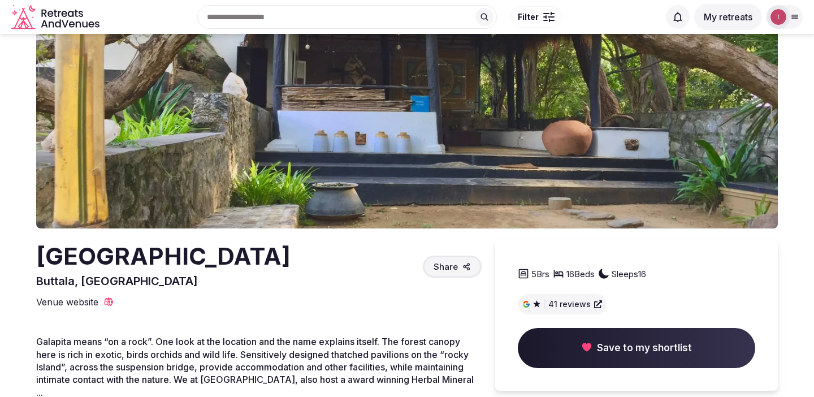
scroll to position [102, 0]
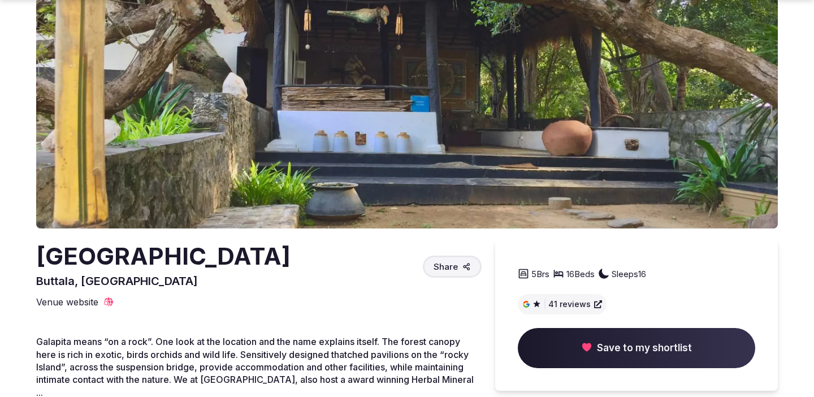
click at [75, 306] on span "Venue website" at bounding box center [67, 302] width 62 height 12
